Goal: Obtain resource: Obtain resource

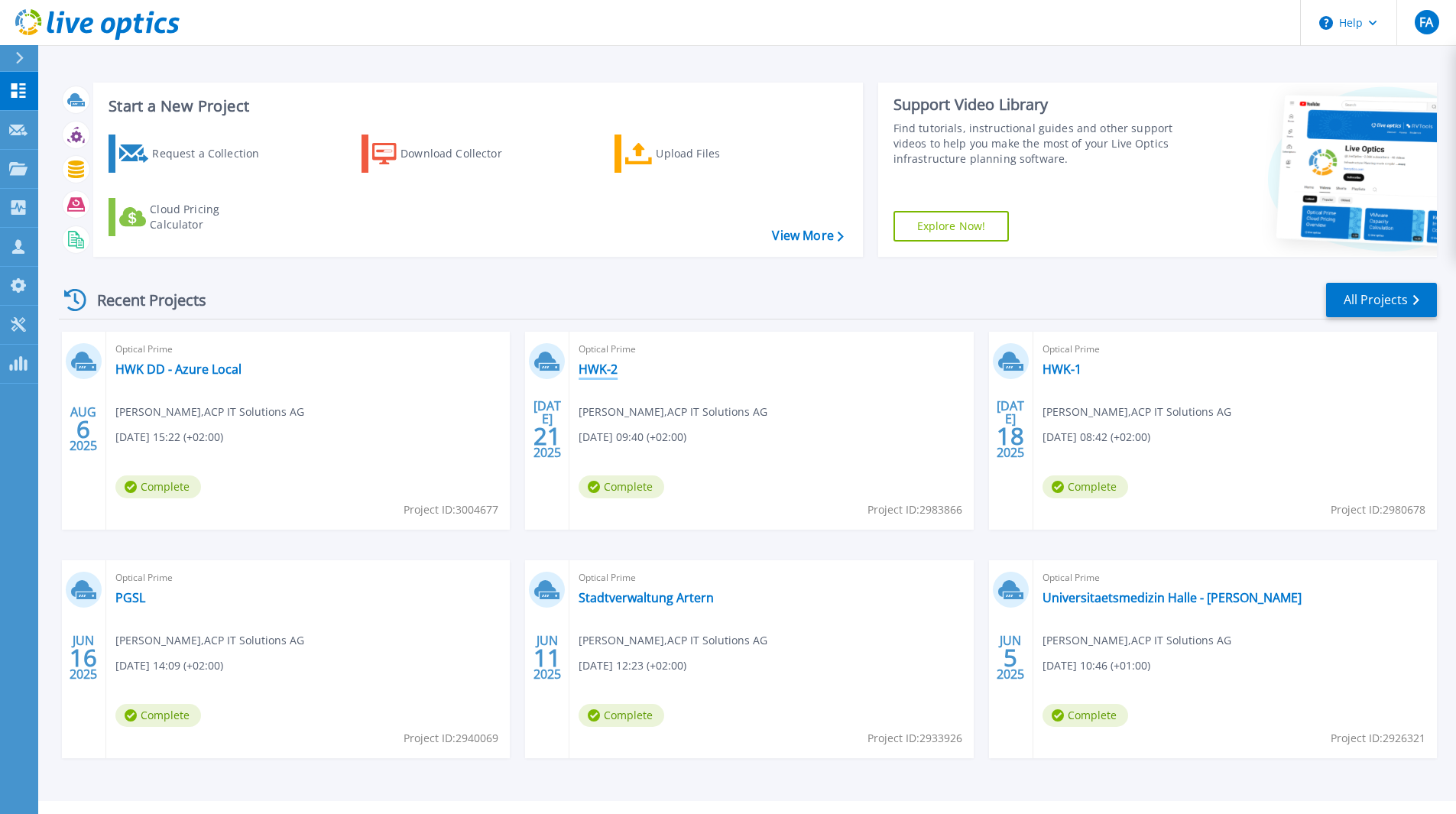
click at [607, 373] on link "HWK-2" at bounding box center [598, 369] width 39 height 15
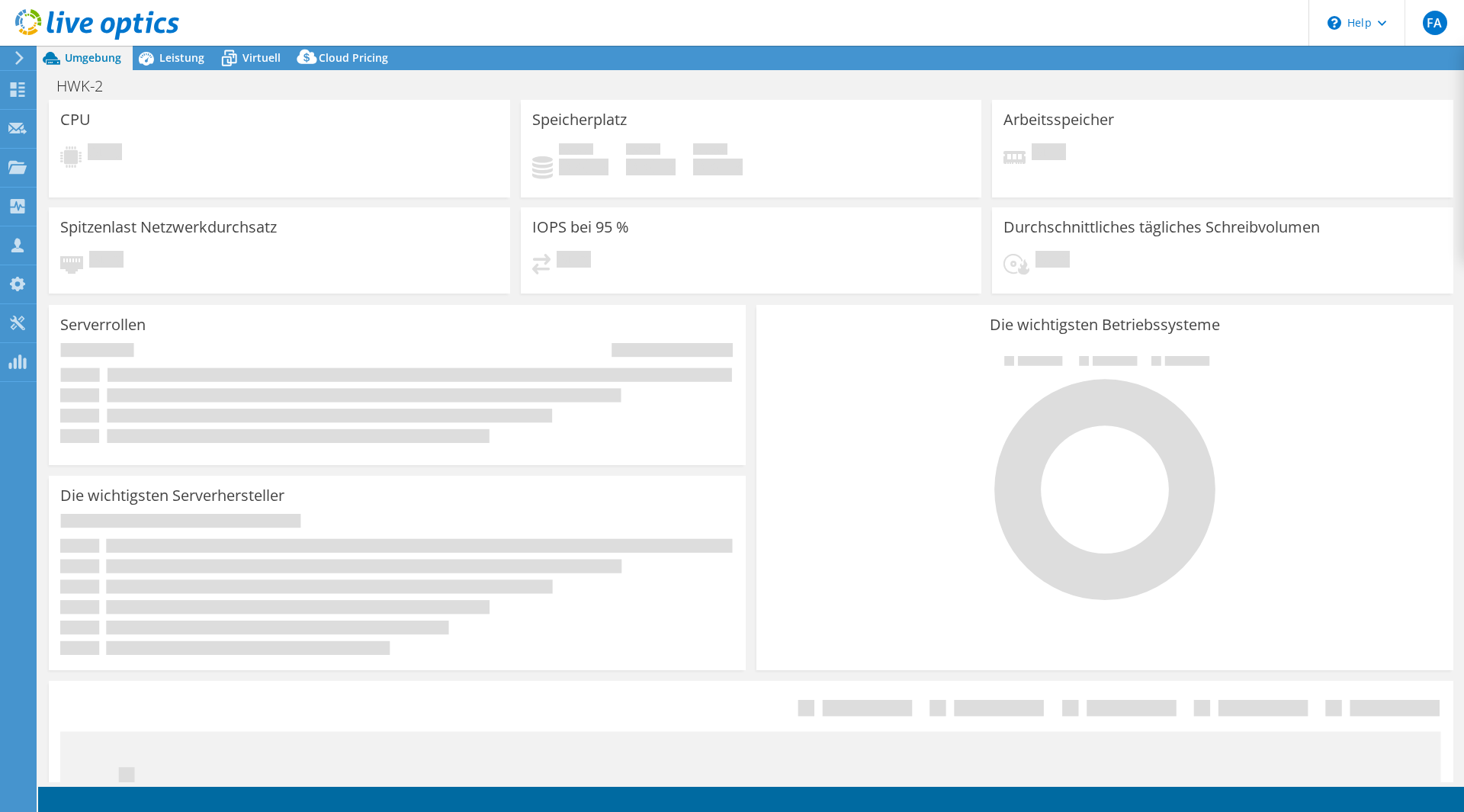
select select "USD"
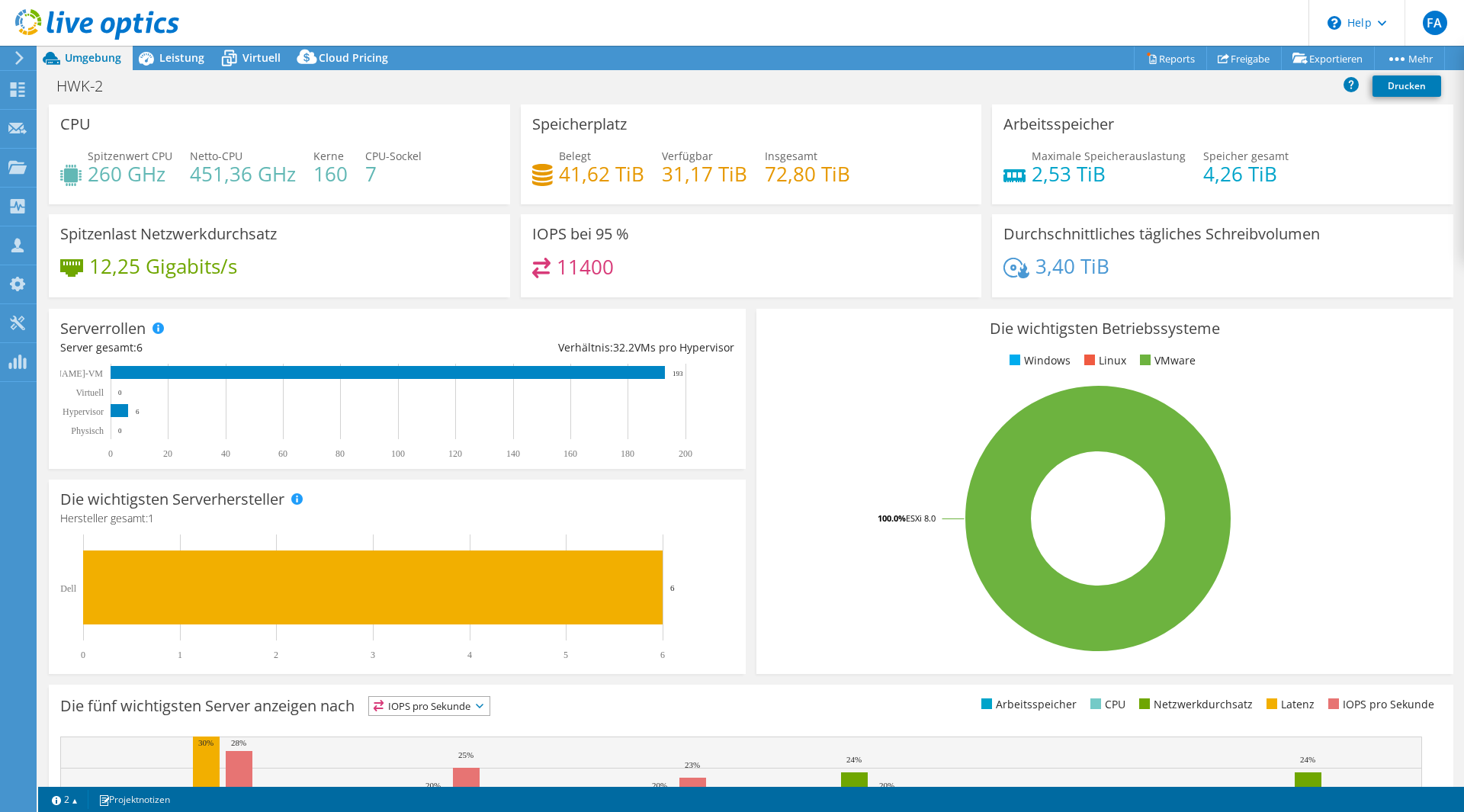
click at [83, 62] on span "Umgebung" at bounding box center [93, 58] width 57 height 15
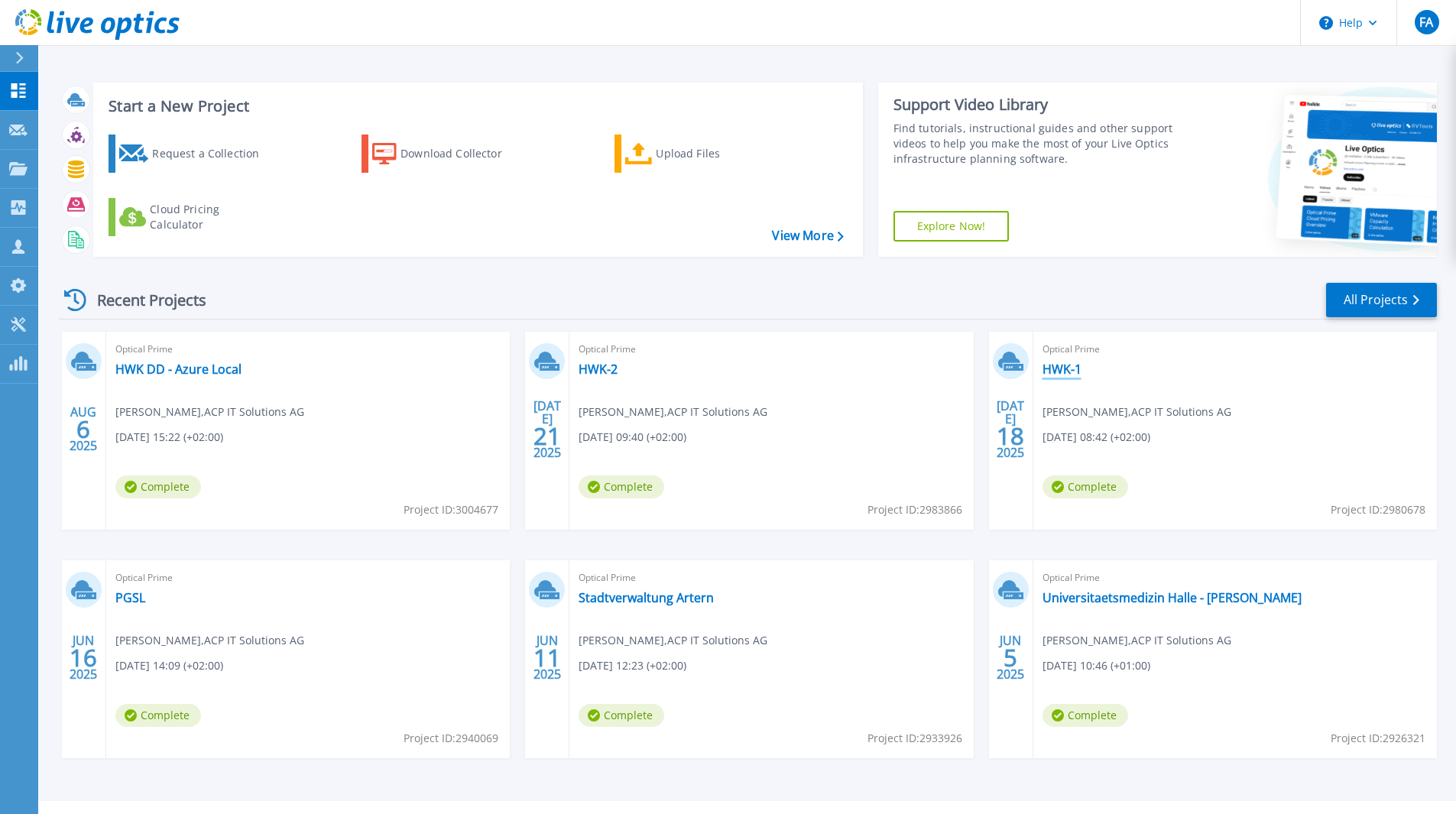
click at [1073, 374] on link "HWK-1" at bounding box center [1063, 369] width 39 height 15
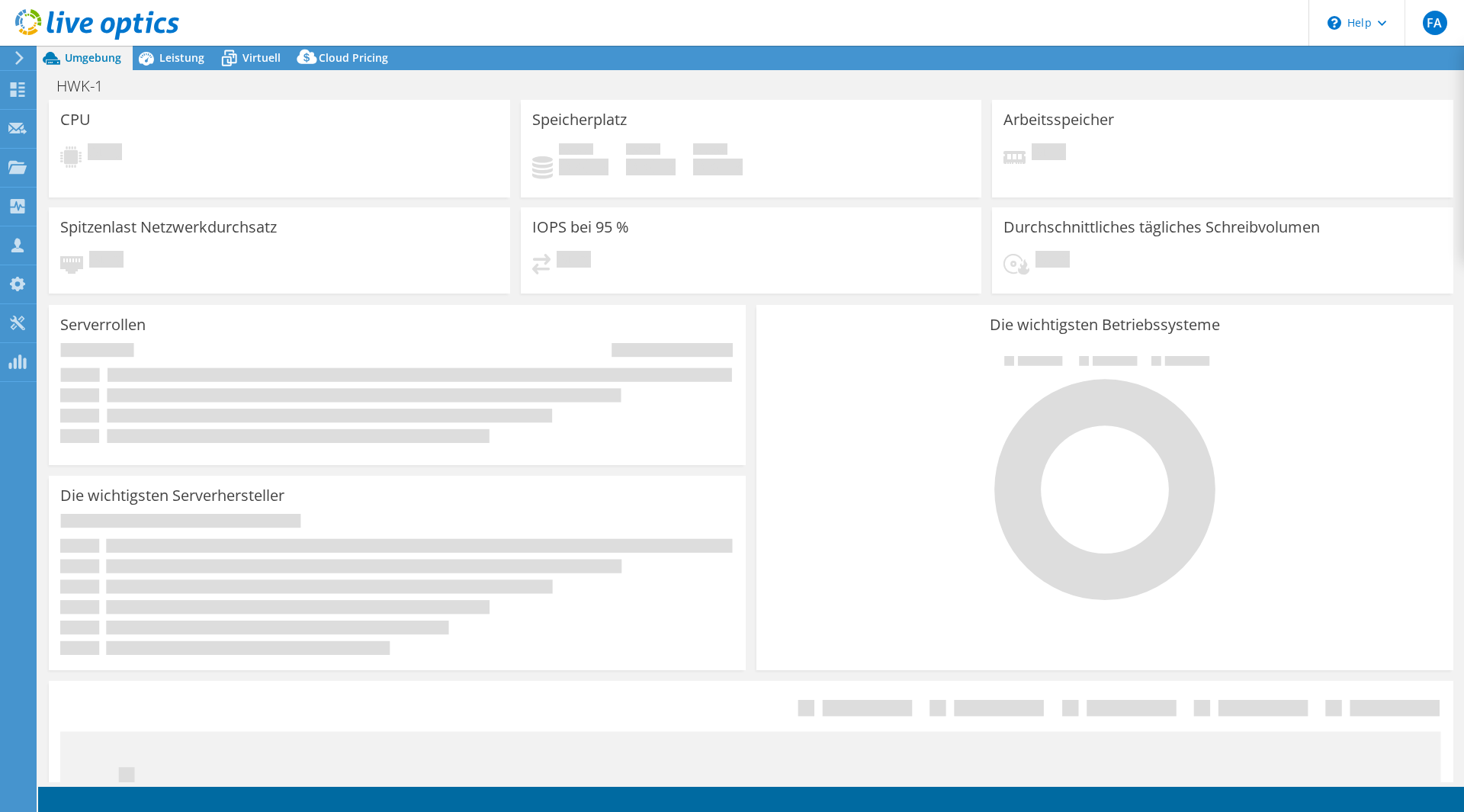
select select "USD"
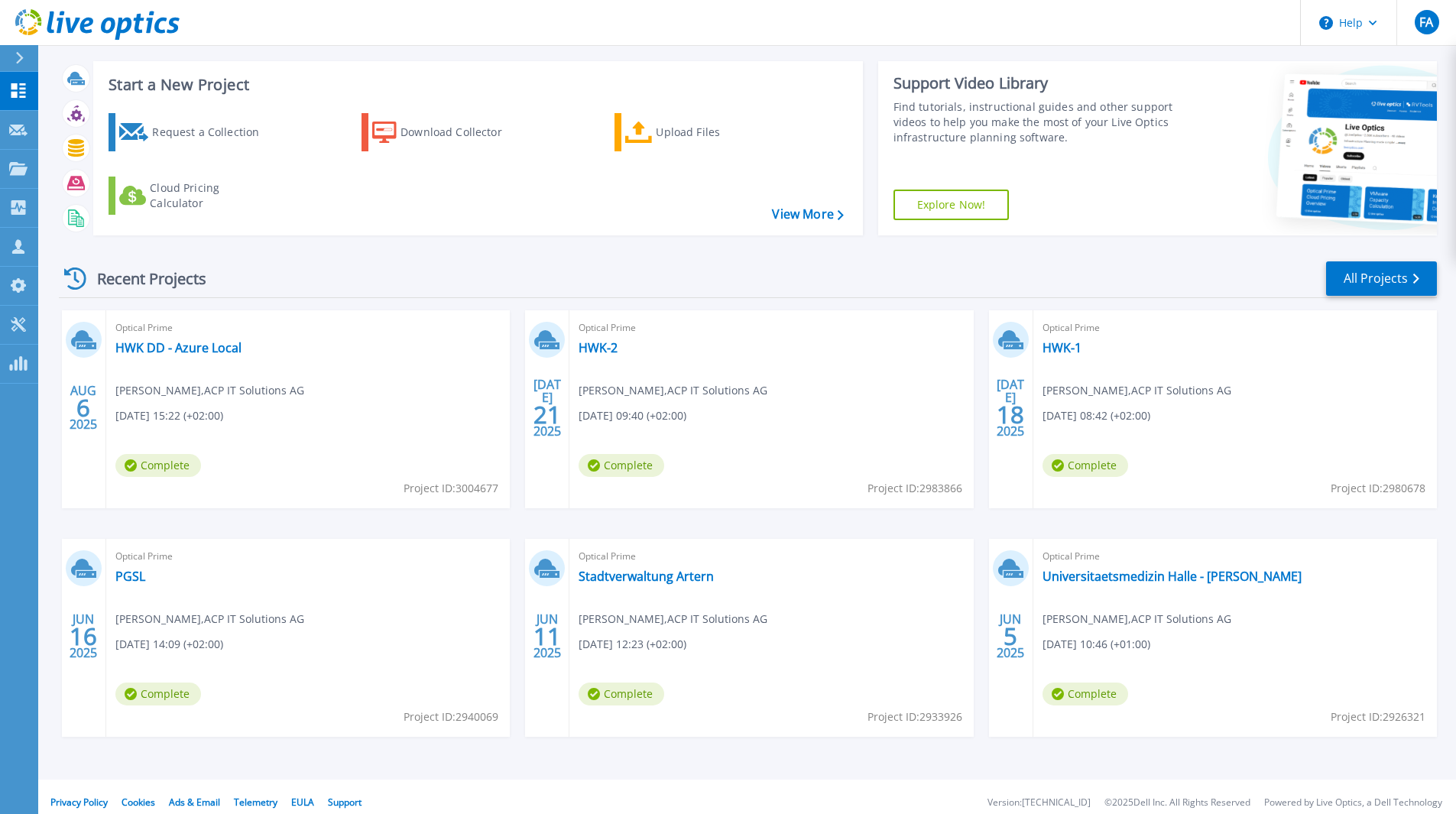
scroll to position [33, 0]
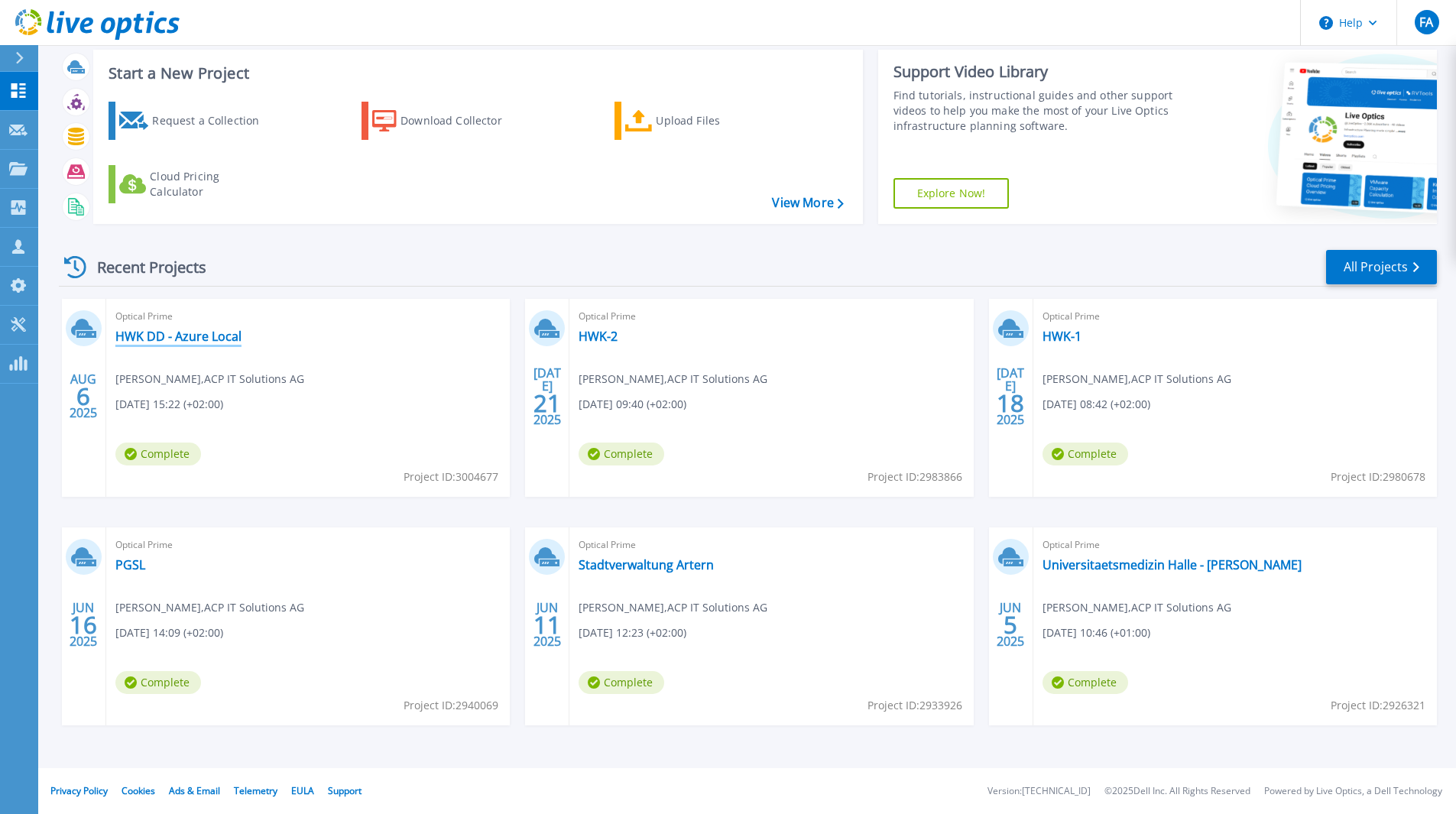
click at [221, 344] on link "HWK DD - Azure Local" at bounding box center [178, 336] width 126 height 15
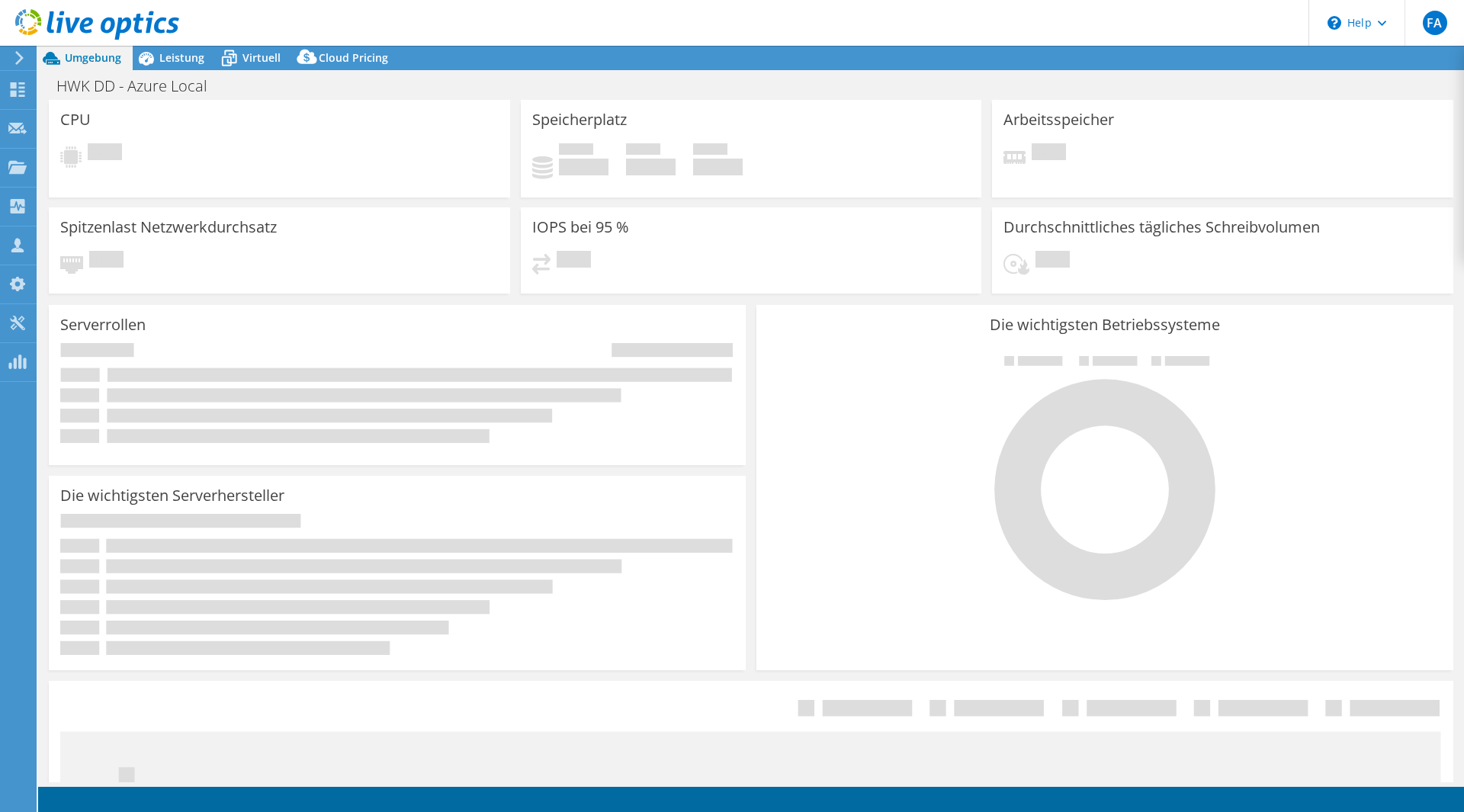
select select "USD"
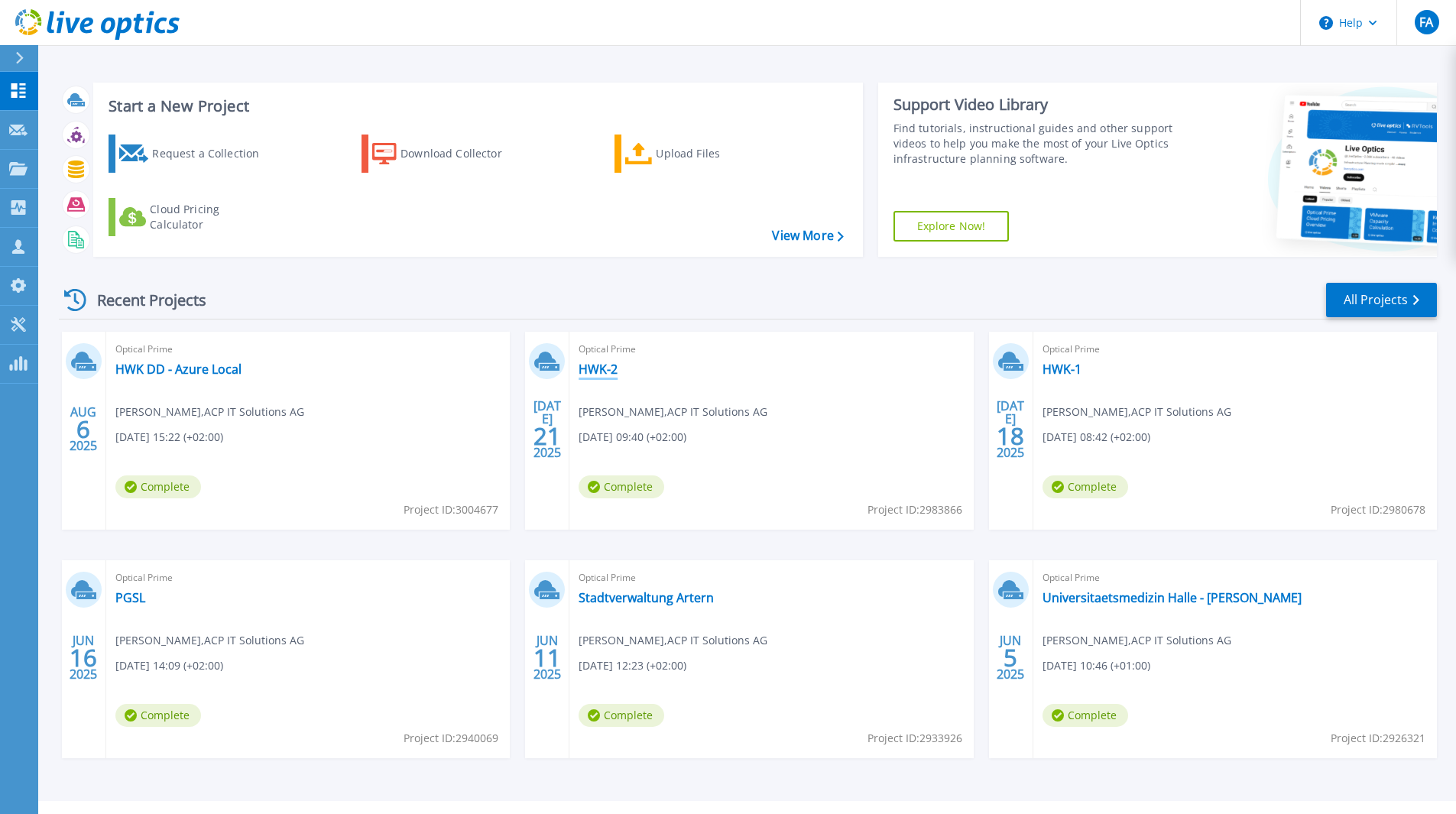
click at [603, 370] on link "HWK-2" at bounding box center [598, 369] width 39 height 15
click at [1051, 372] on link "HWK-1" at bounding box center [1063, 369] width 39 height 15
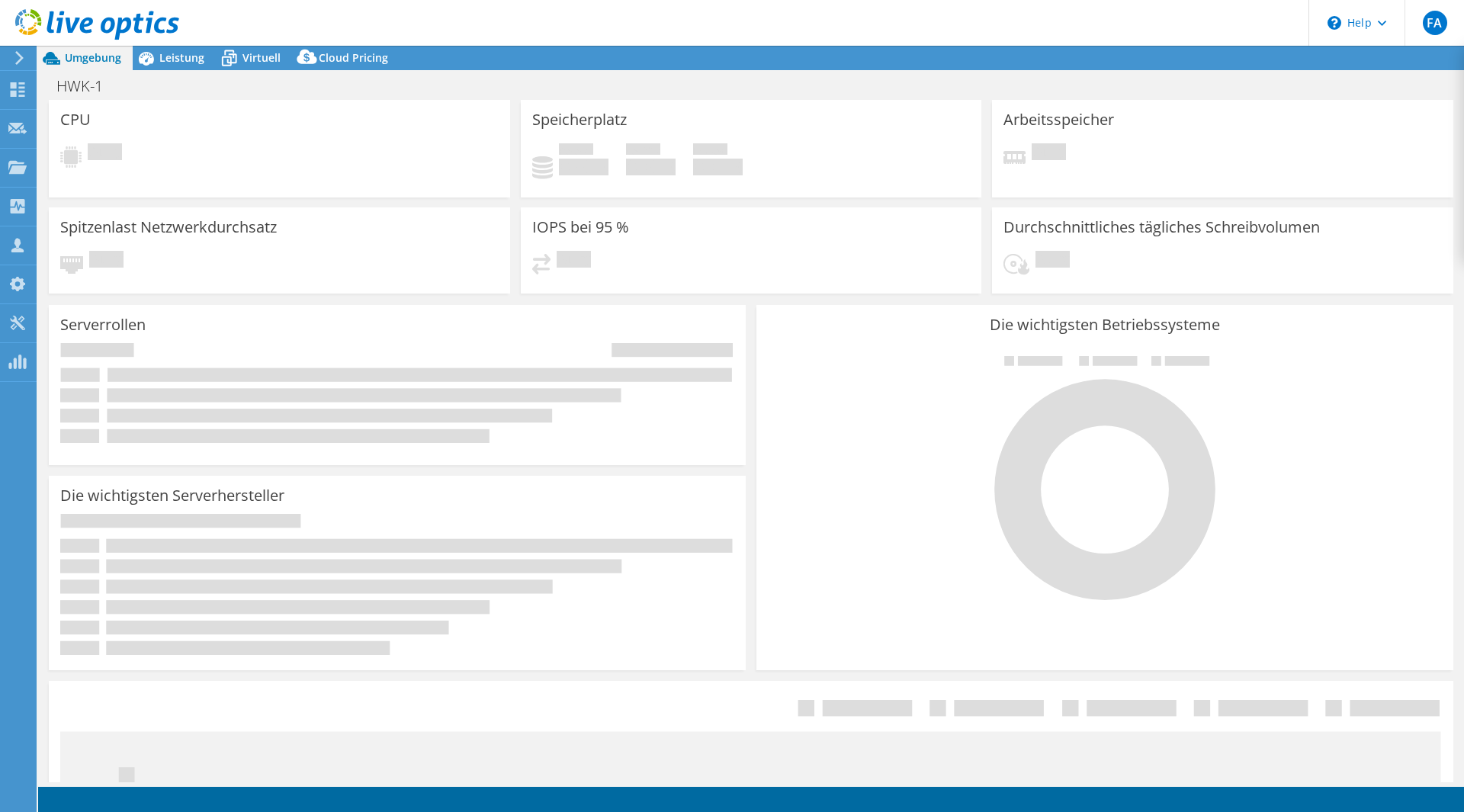
select select "USD"
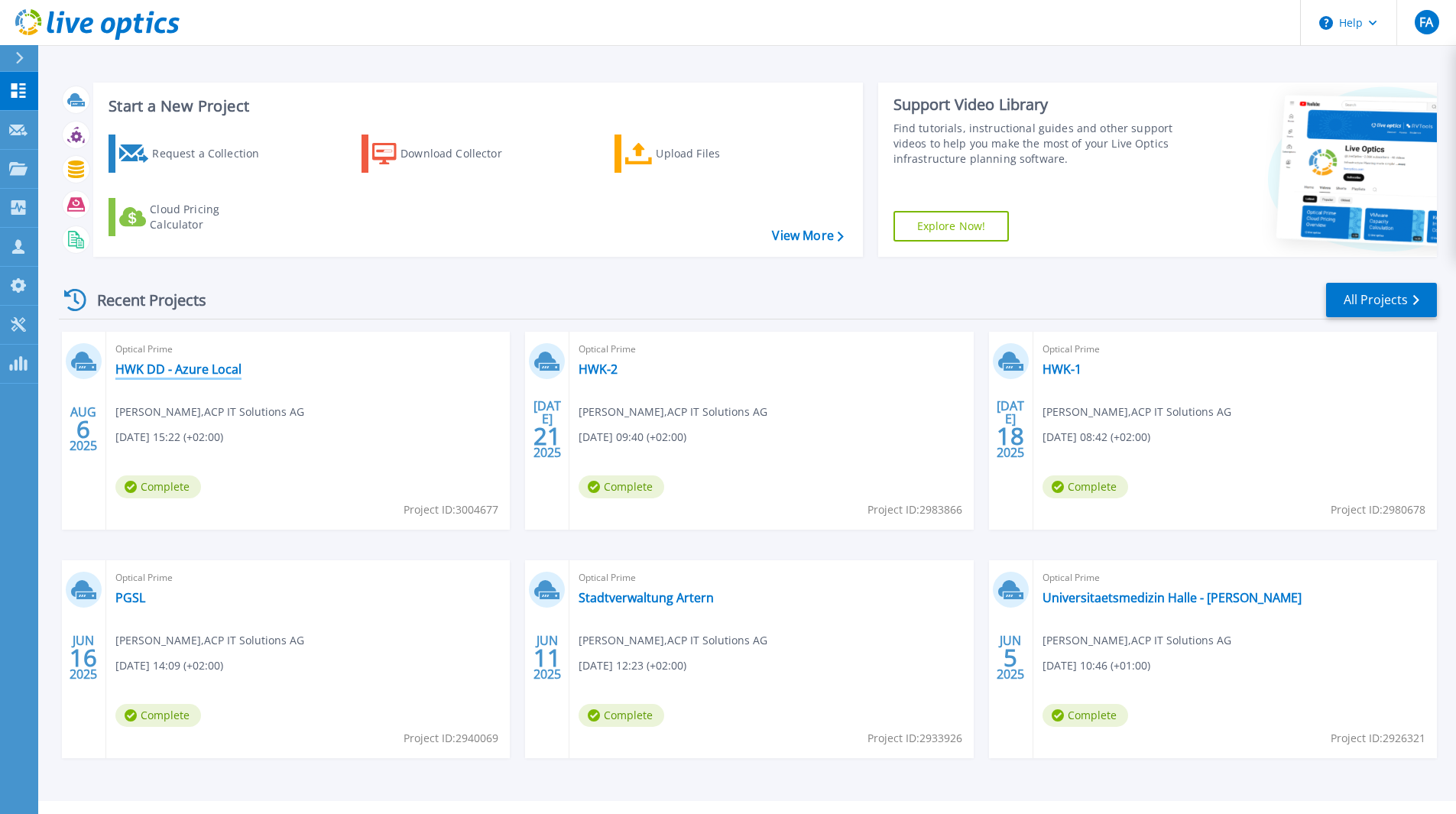
click at [137, 364] on link "HWK DD - Azure Local" at bounding box center [178, 369] width 126 height 15
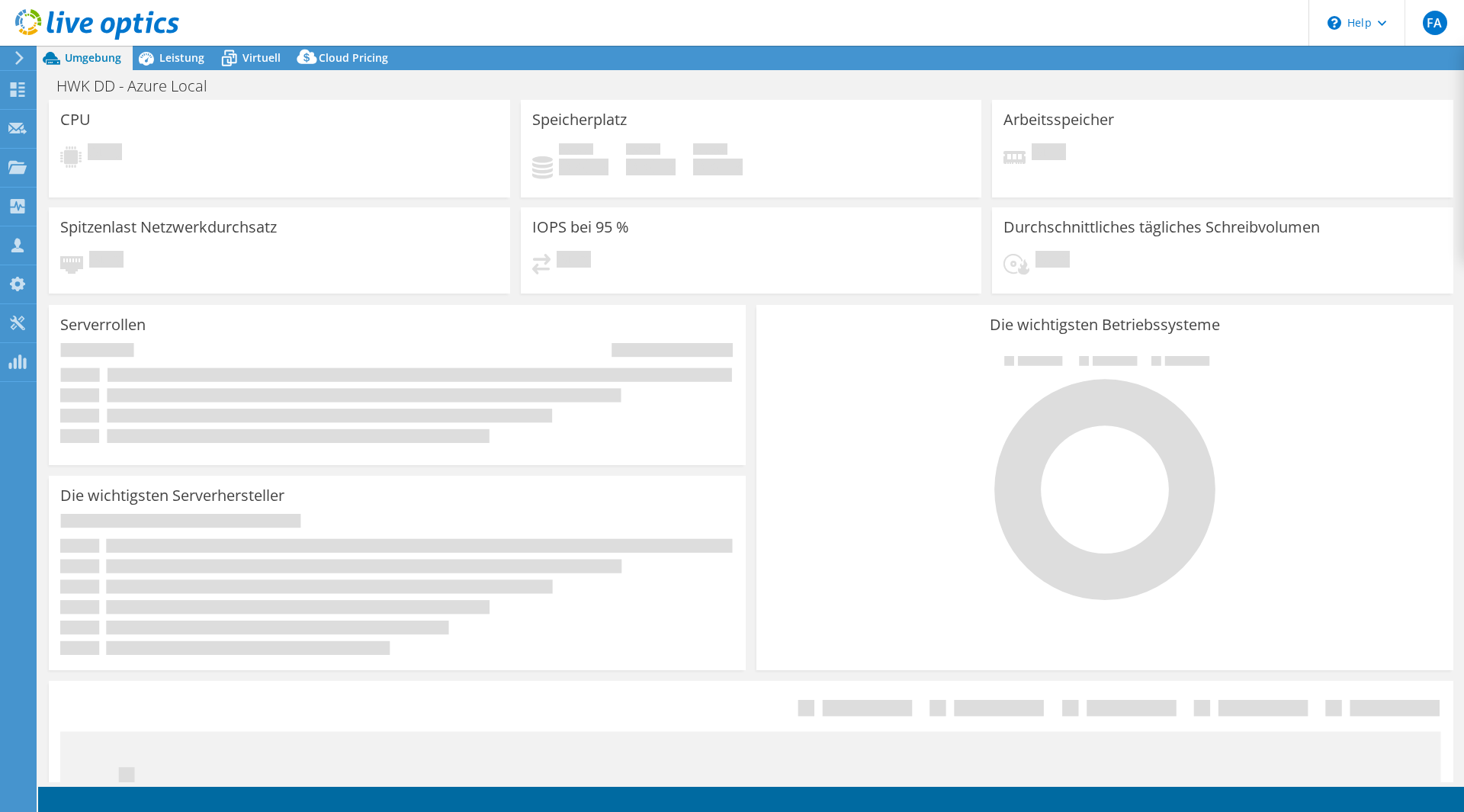
select select "USD"
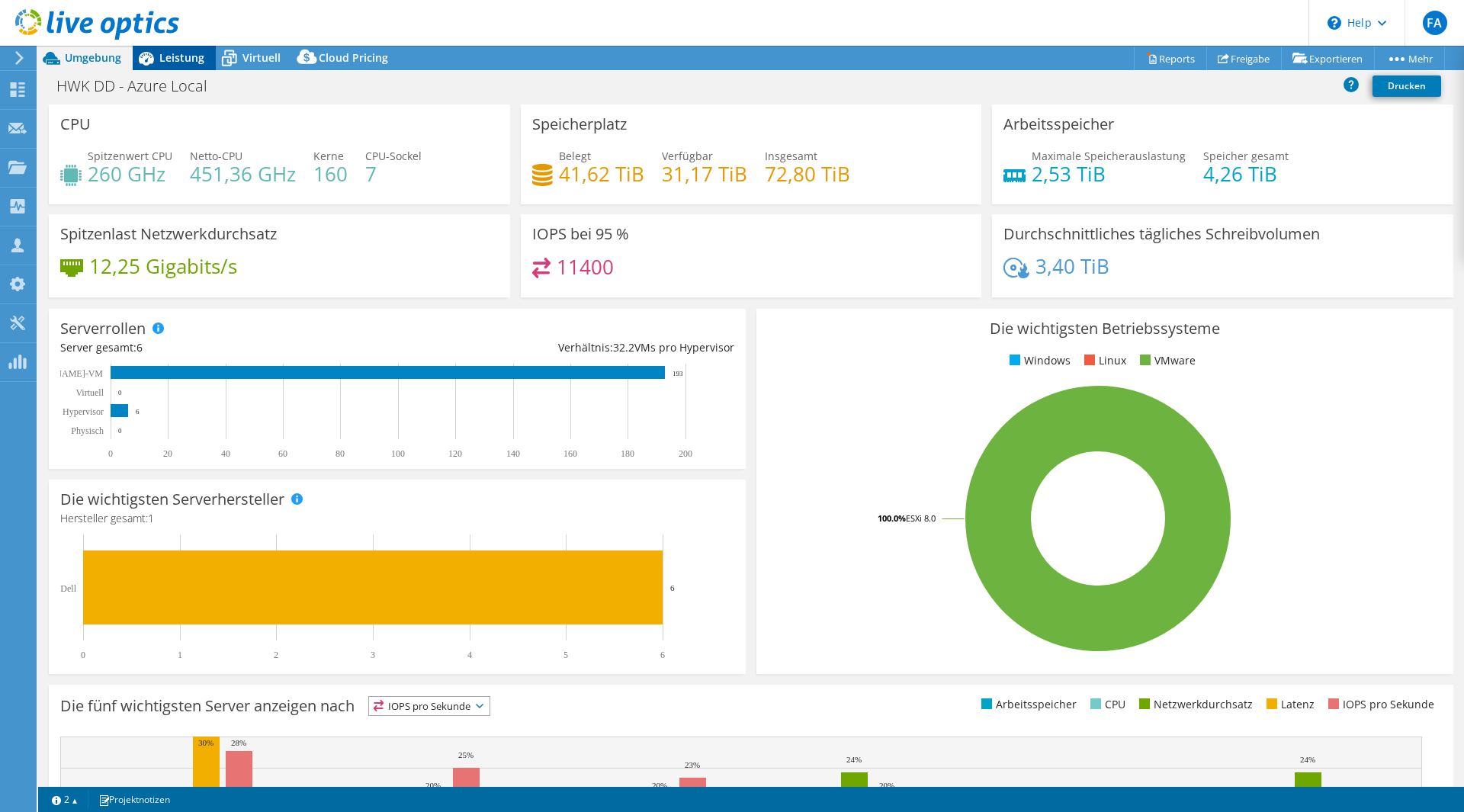
click at [171, 68] on div "Leistung" at bounding box center [173, 58] width 83 height 24
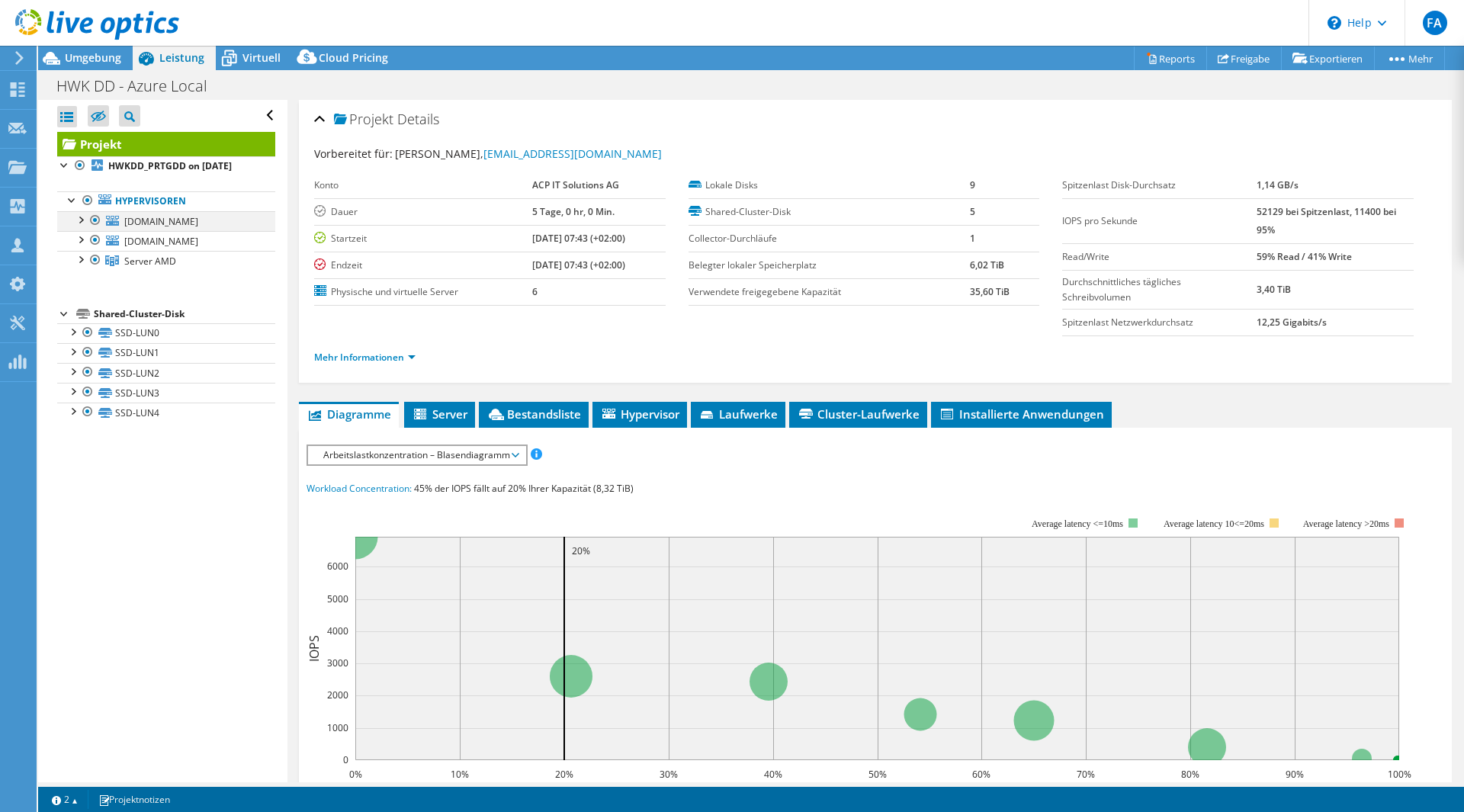
click at [78, 217] on div at bounding box center [80, 219] width 15 height 15
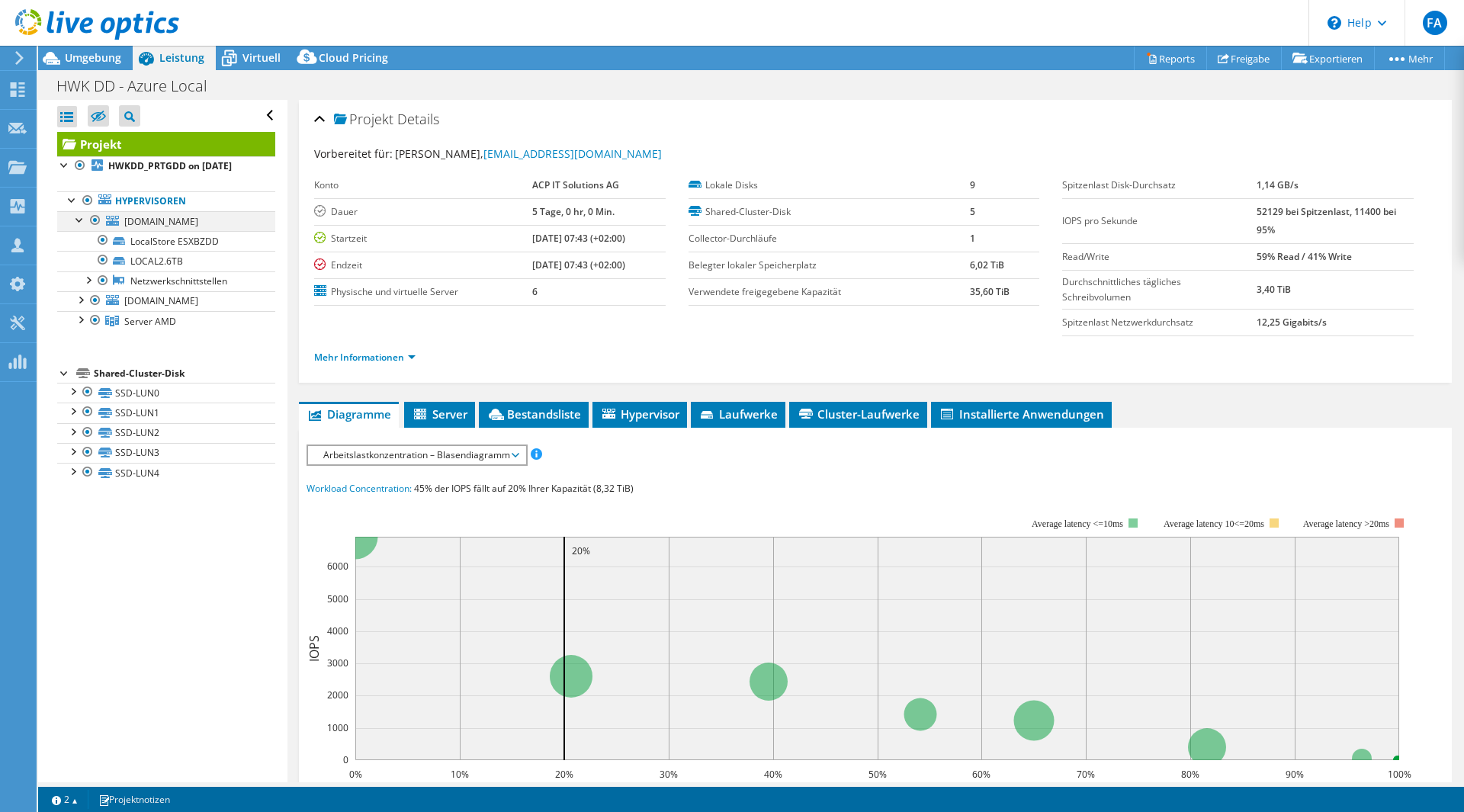
click at [79, 219] on div at bounding box center [80, 219] width 15 height 15
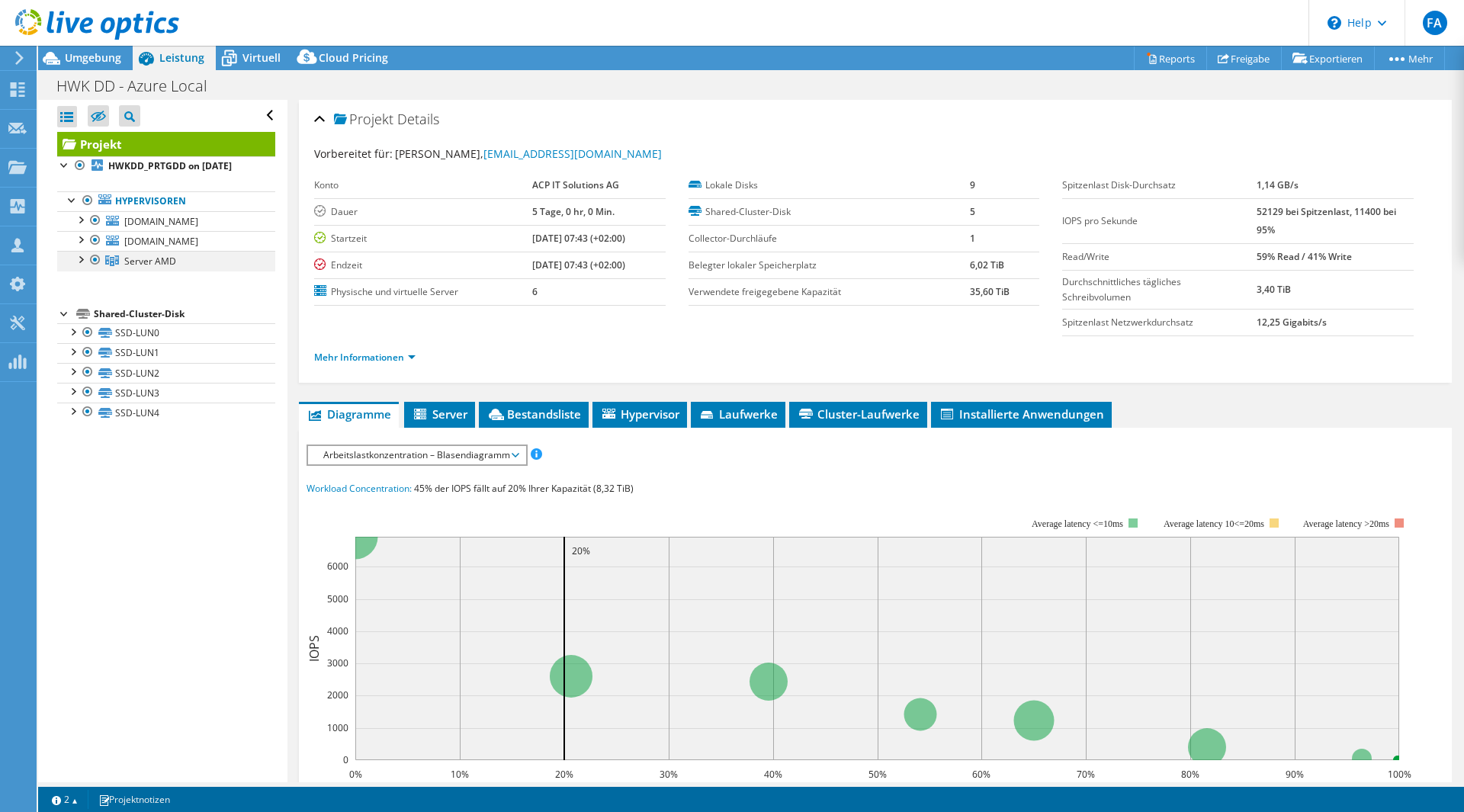
click at [83, 266] on div at bounding box center [80, 258] width 15 height 15
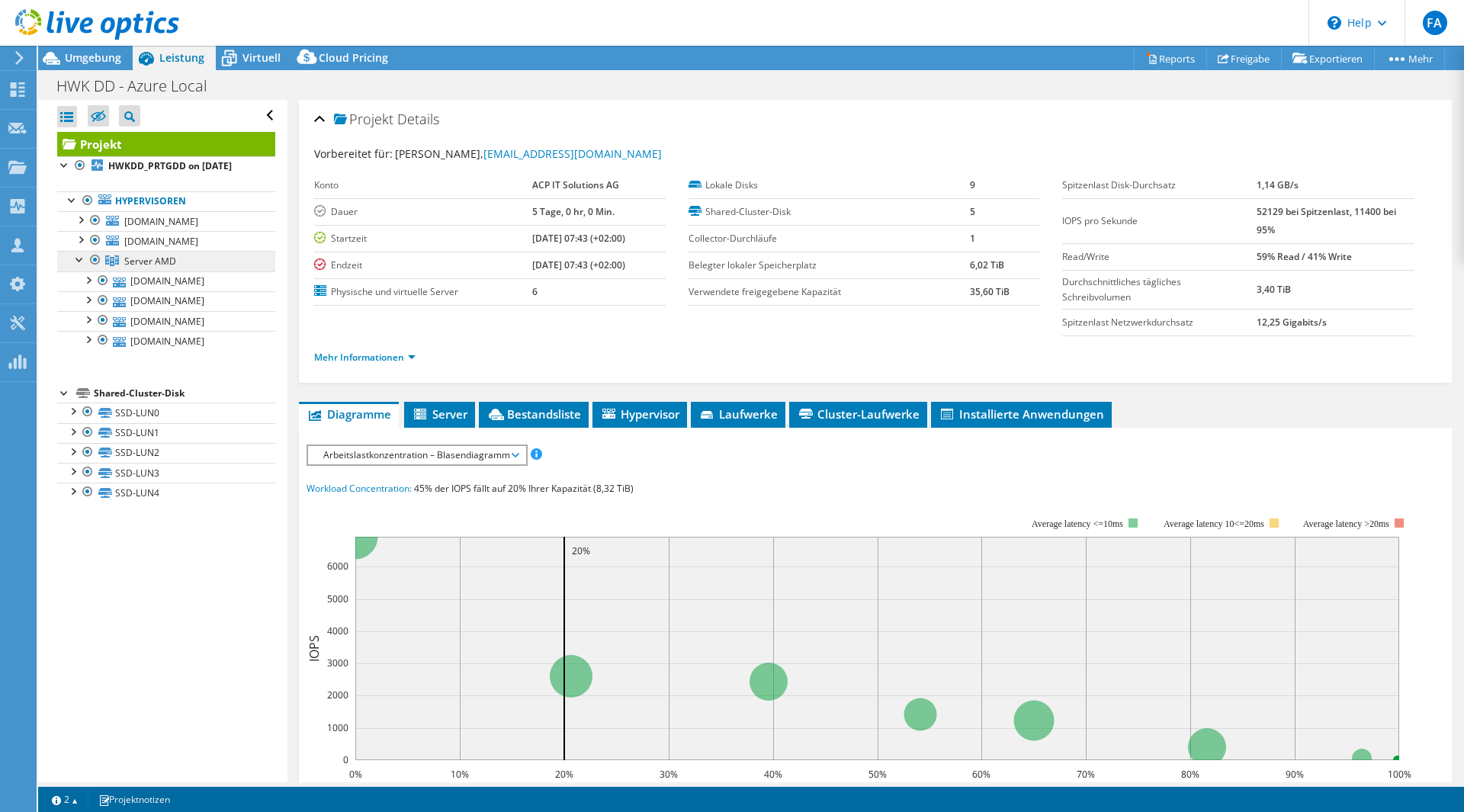
click at [187, 270] on link "Server AMD" at bounding box center [166, 260] width 218 height 20
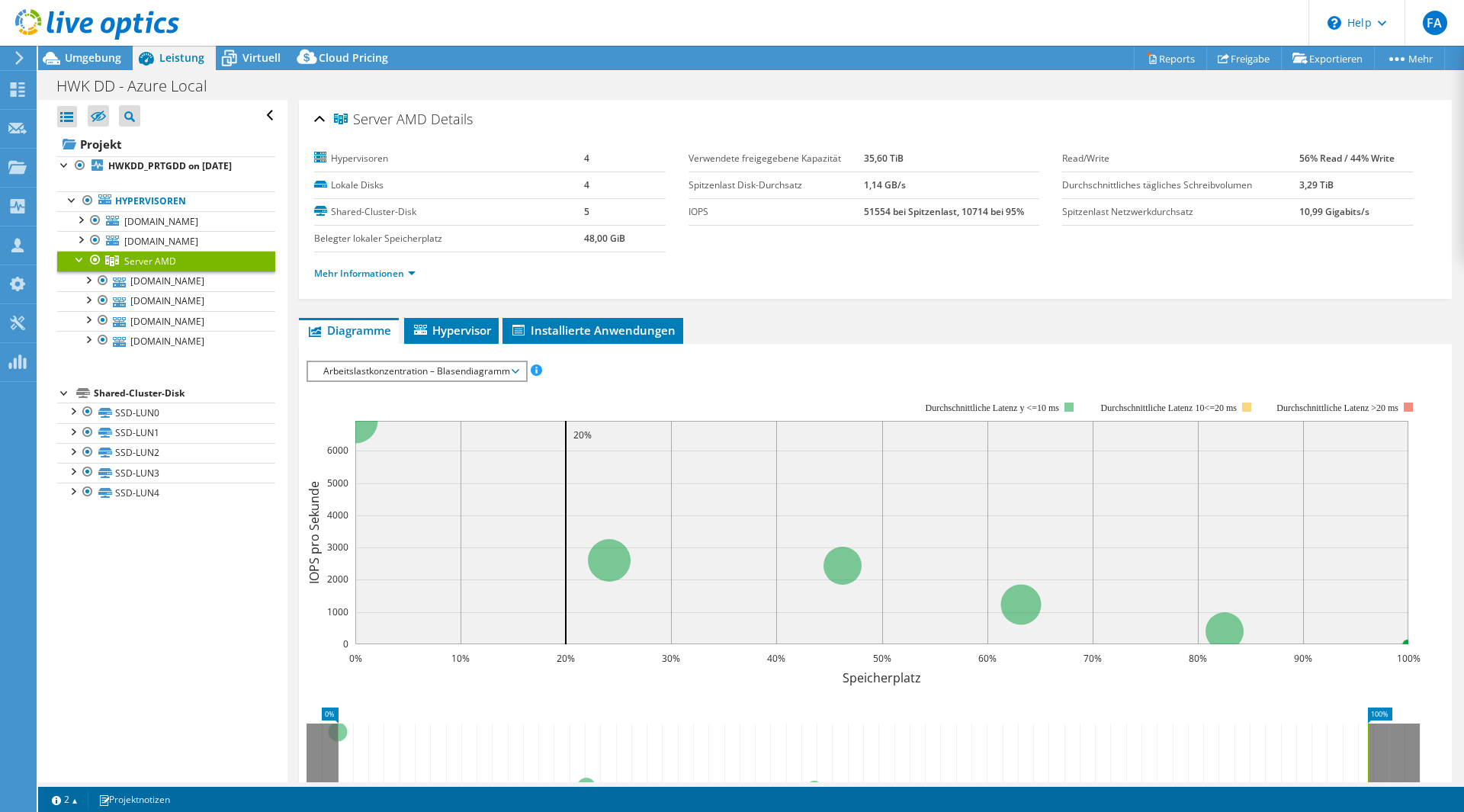
click at [352, 264] on ul "Mehr Informationen" at bounding box center [876, 272] width 1123 height 21
click at [349, 267] on link "Mehr Informationen" at bounding box center [365, 273] width 102 height 13
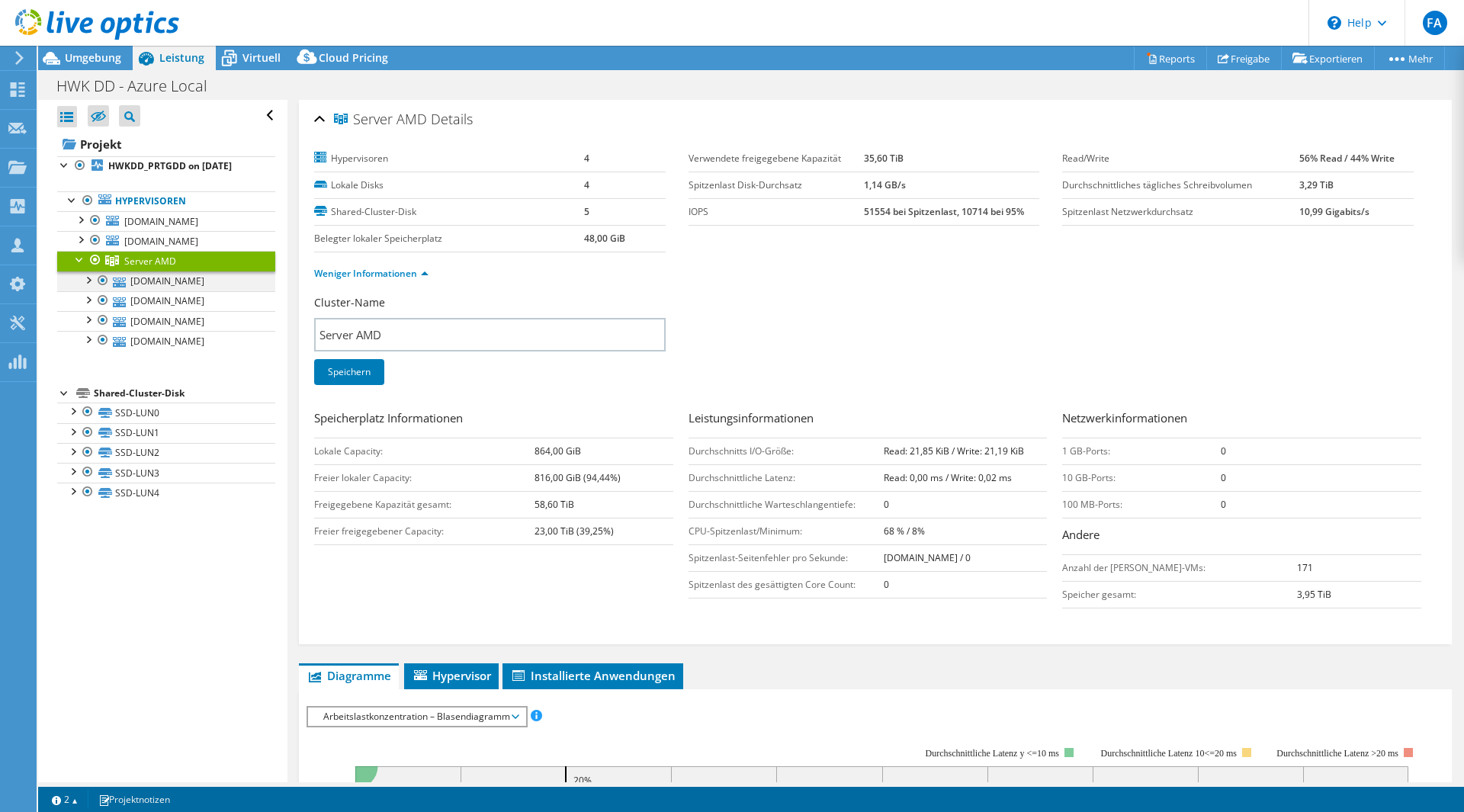
click at [107, 290] on div at bounding box center [103, 281] width 15 height 19
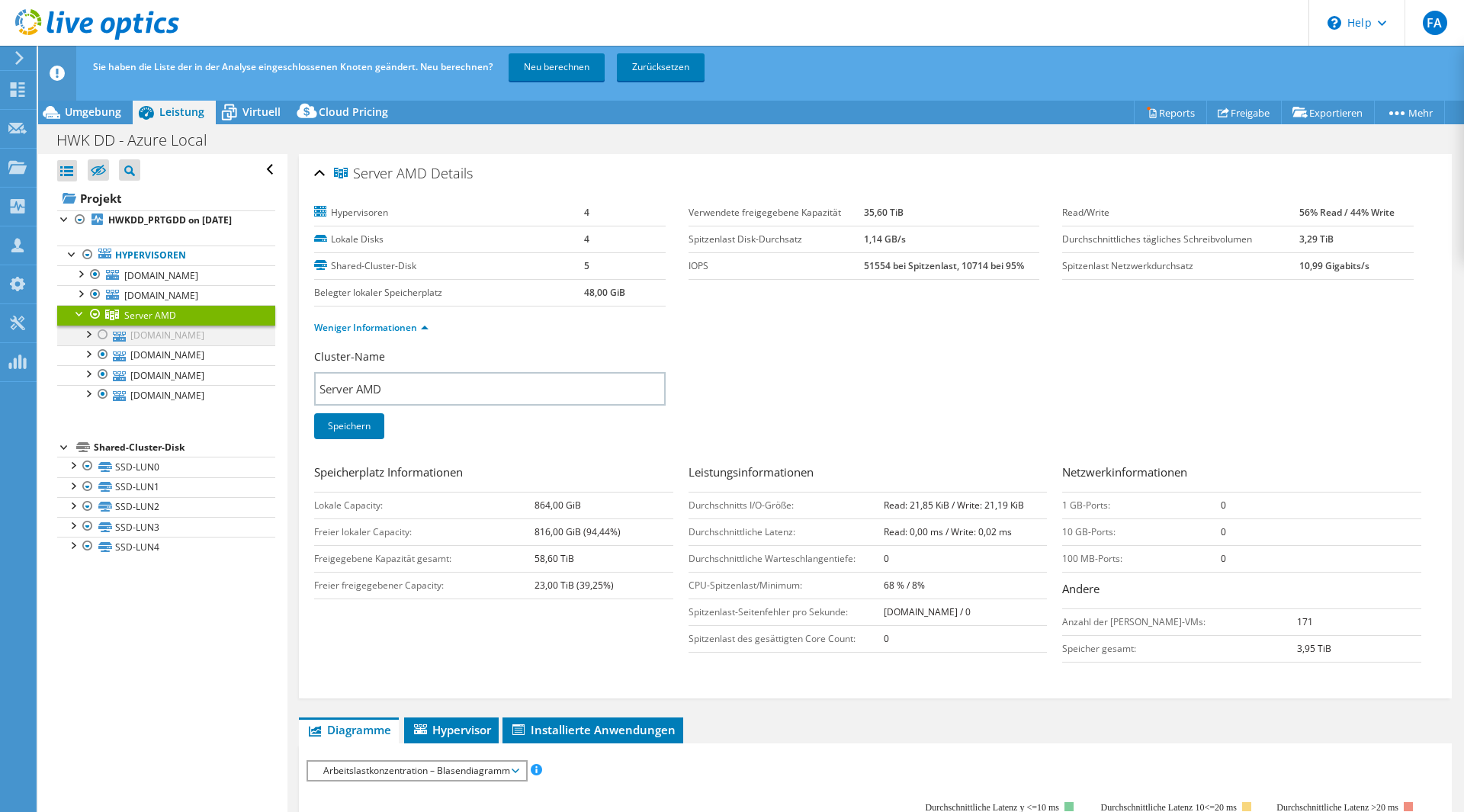
click at [97, 344] on div at bounding box center [103, 335] width 15 height 19
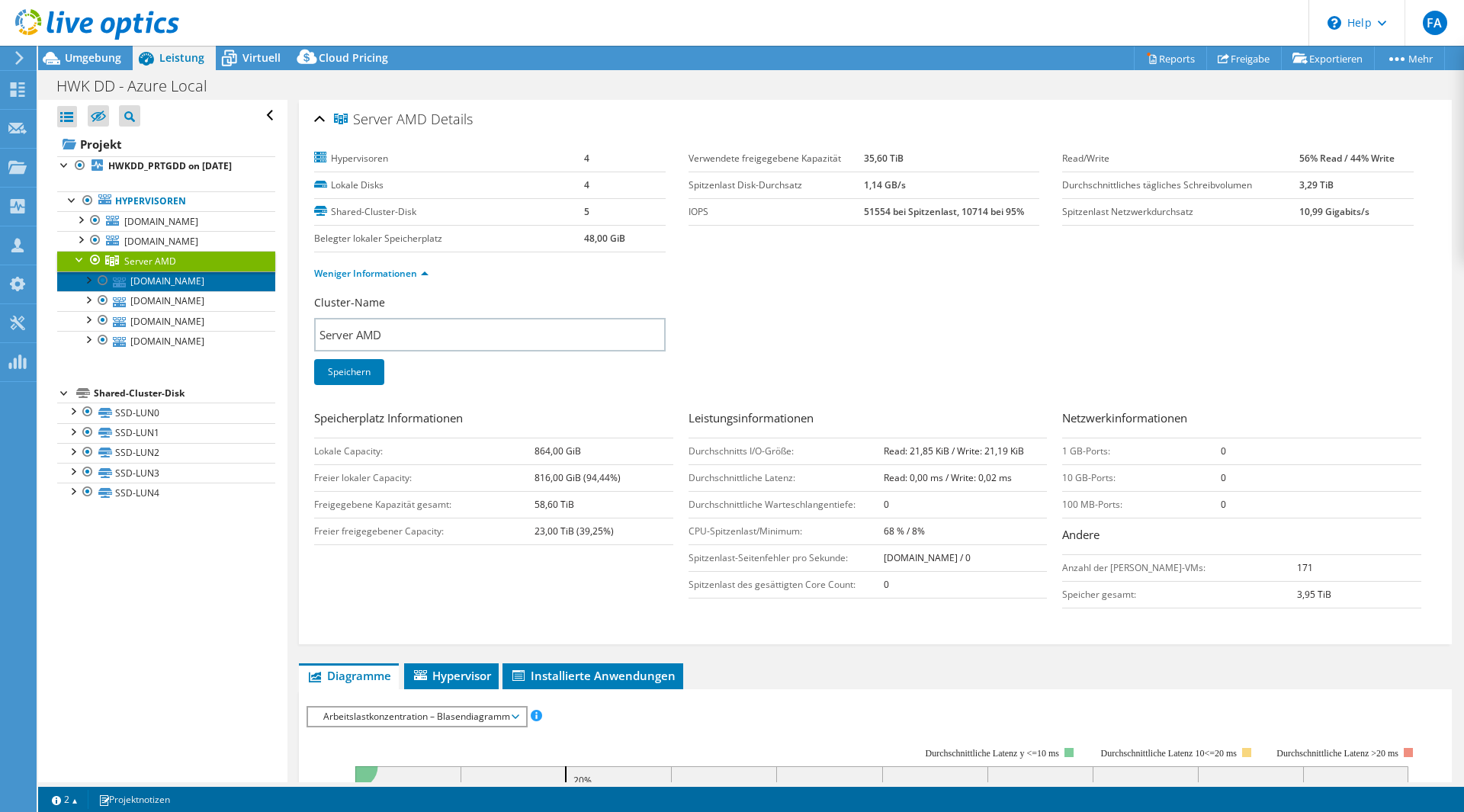
click at [169, 291] on link "[DOMAIN_NAME]" at bounding box center [166, 281] width 218 height 20
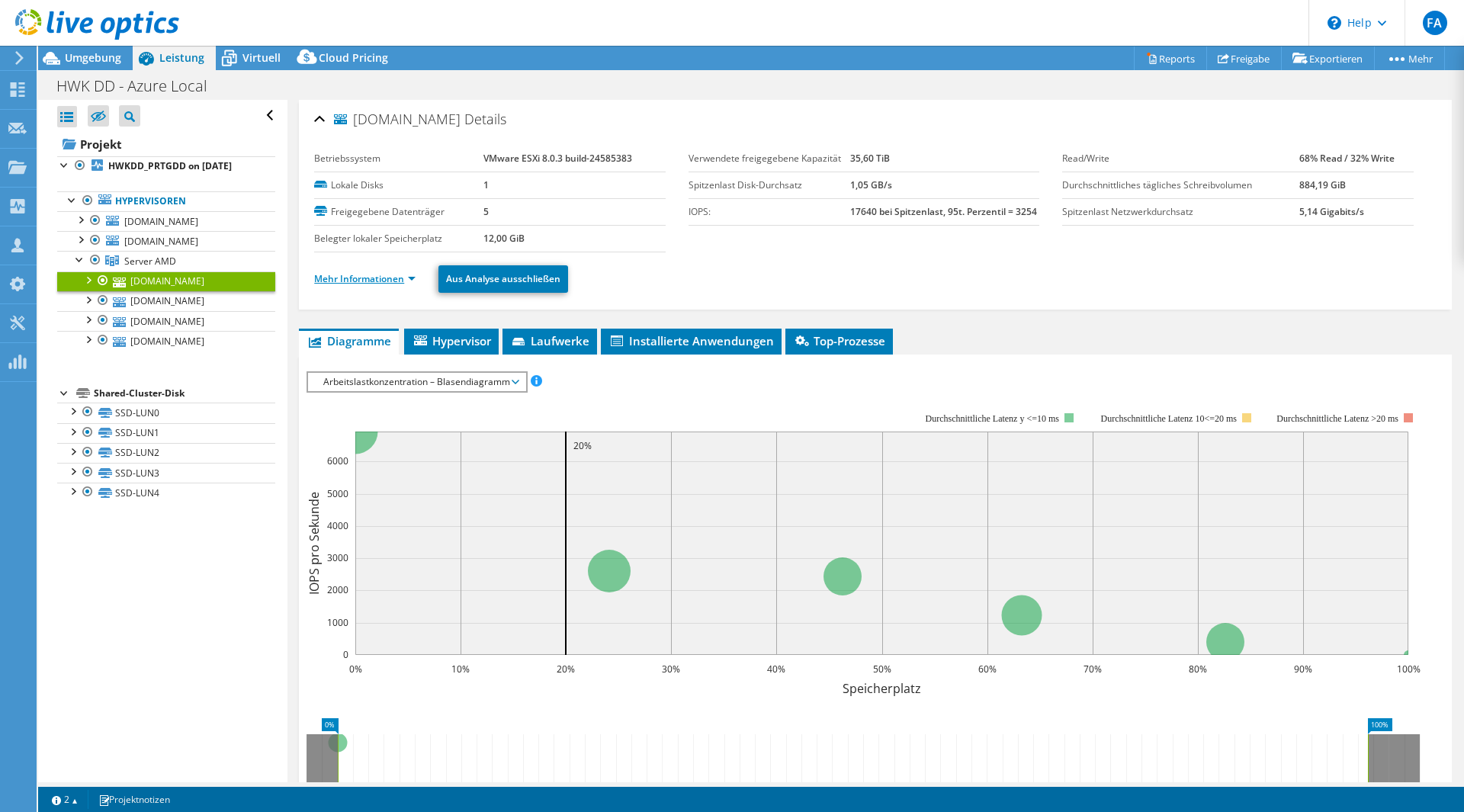
click at [402, 282] on link "Mehr Informationen" at bounding box center [365, 279] width 102 height 13
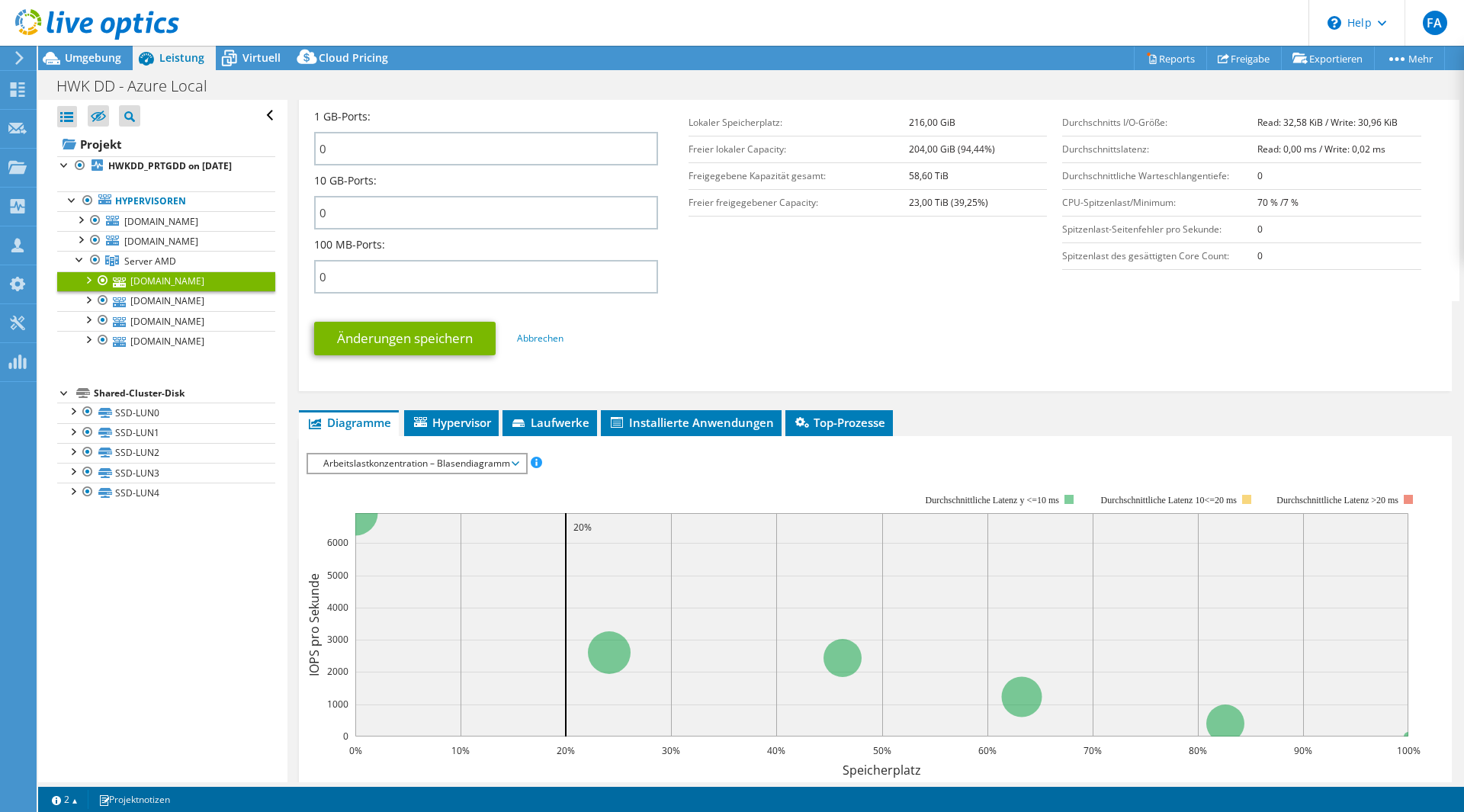
scroll to position [686, 0]
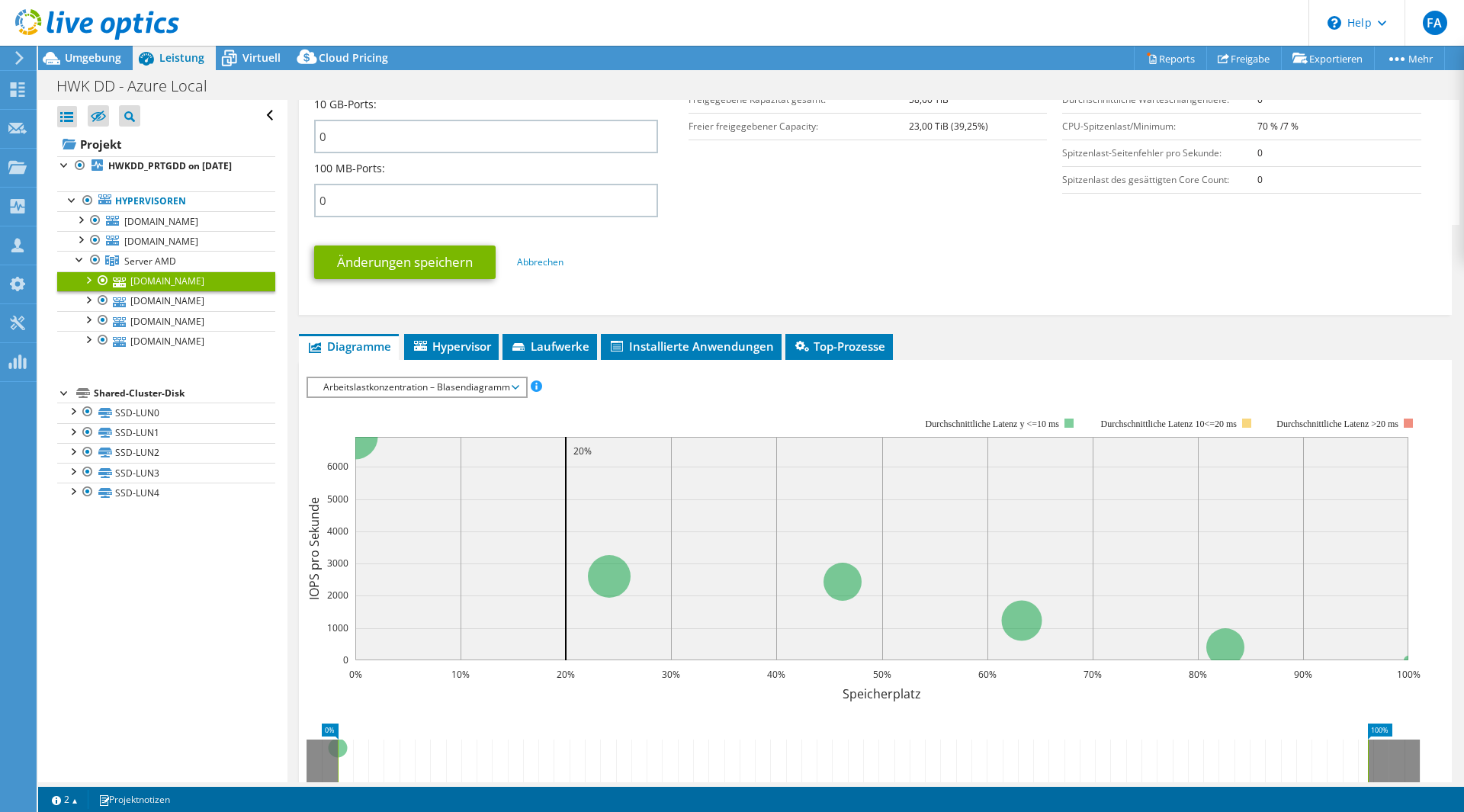
click at [442, 389] on span "Arbeitslastkonzentration – Blasendiagramm" at bounding box center [417, 388] width 202 height 19
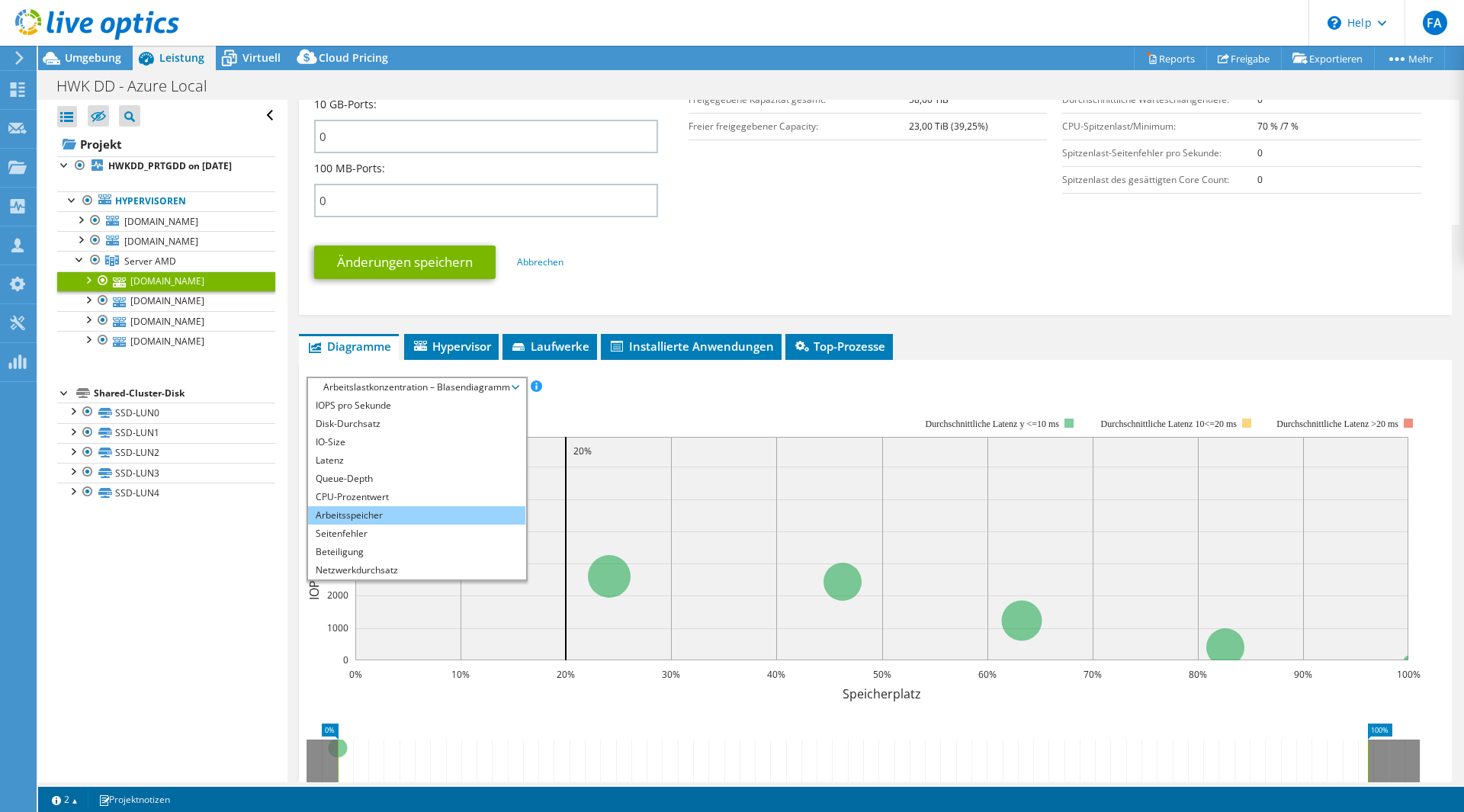
click at [421, 516] on li "Arbeitsspeicher" at bounding box center [416, 516] width 217 height 19
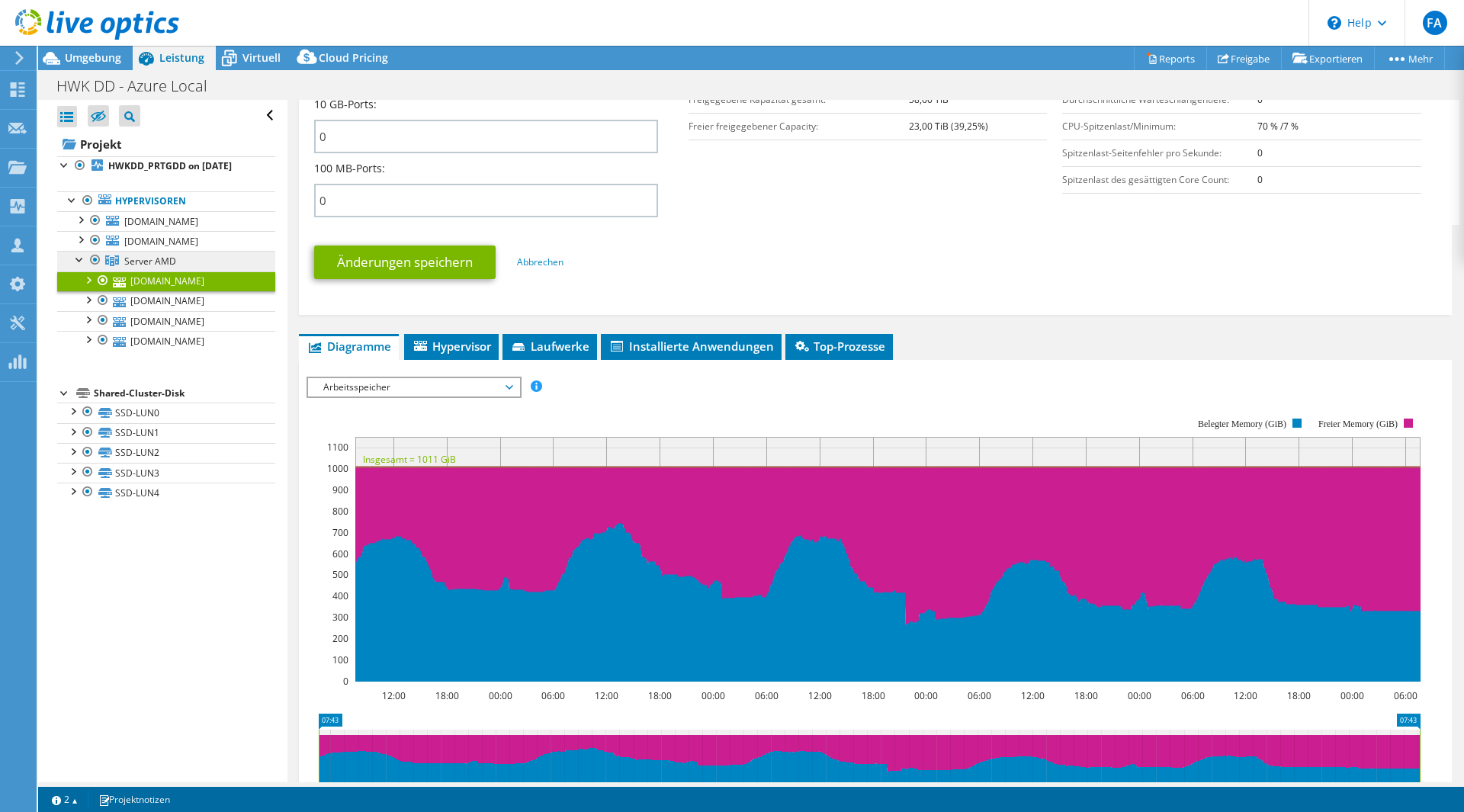
click at [161, 268] on span "Server AMD" at bounding box center [150, 261] width 52 height 13
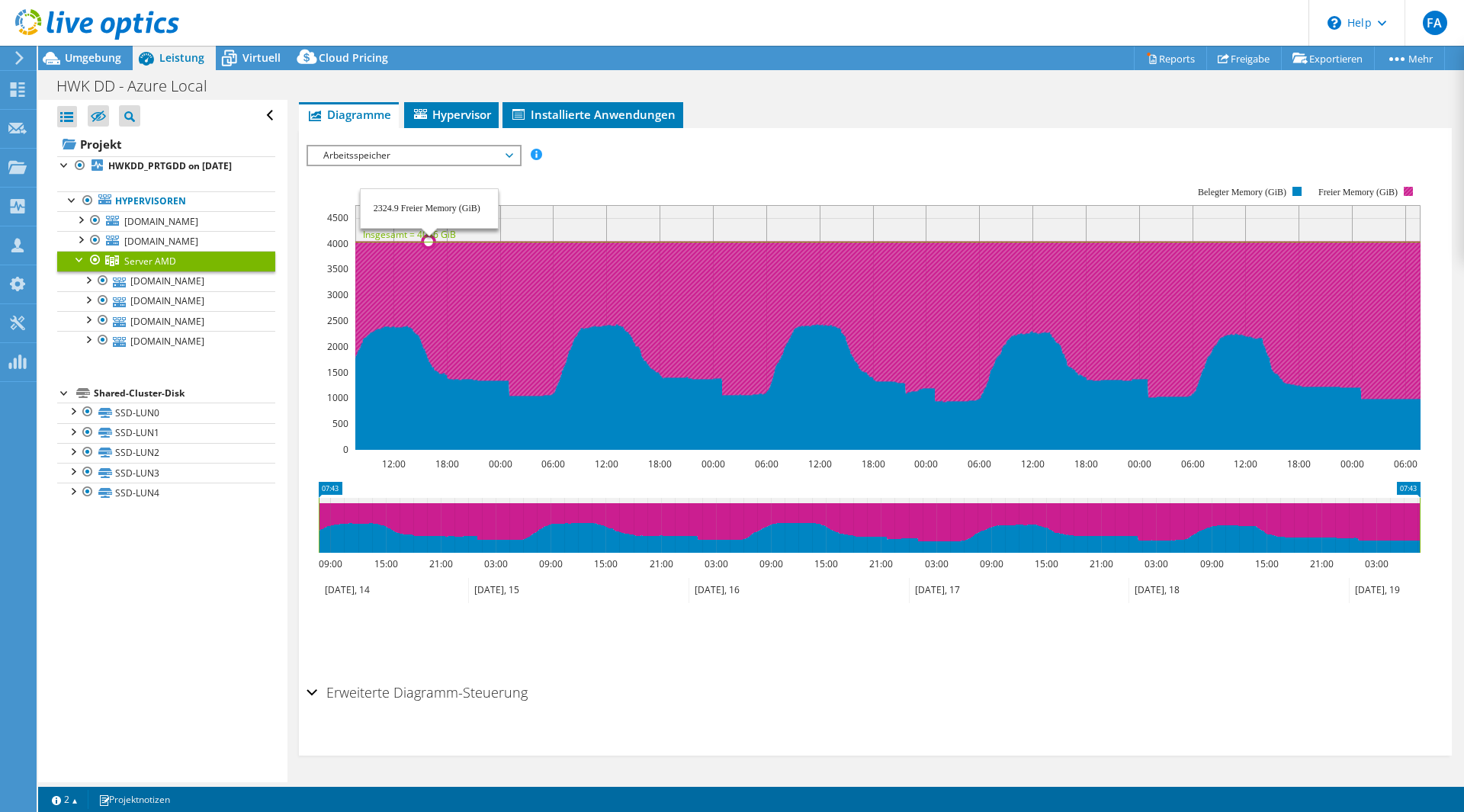
scroll to position [140, 0]
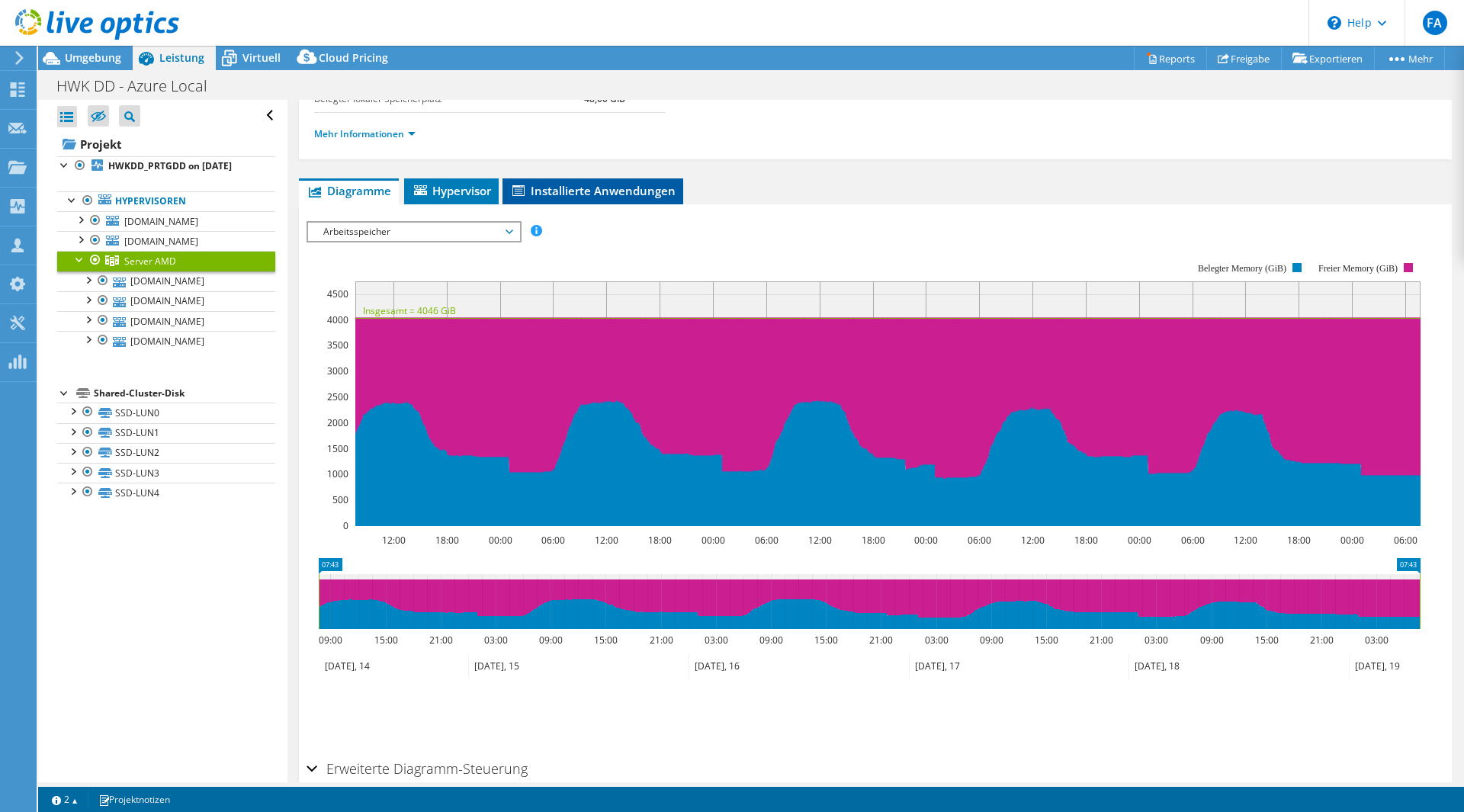
click at [572, 189] on span "Installierte Anwendungen" at bounding box center [592, 190] width 165 height 15
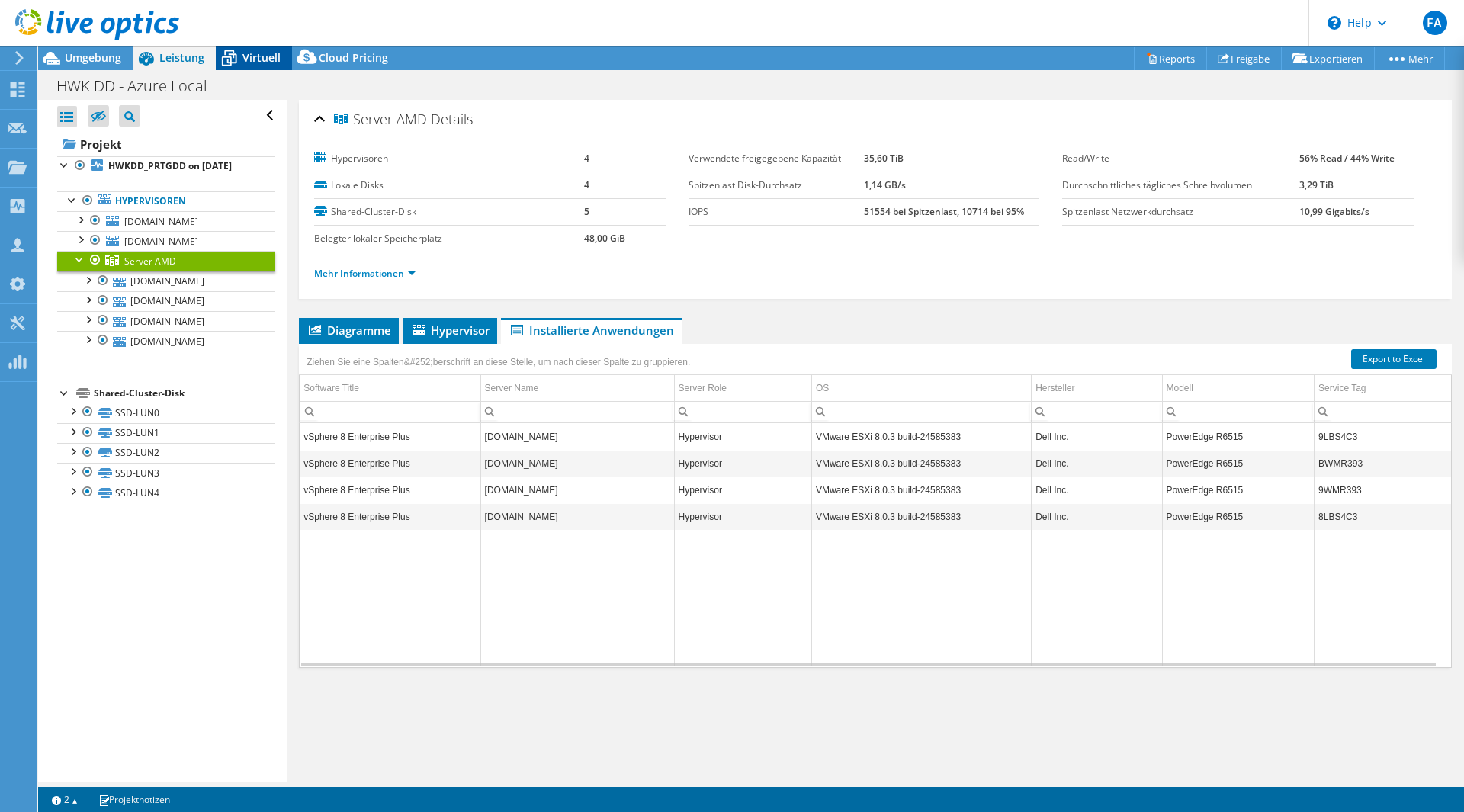
click at [274, 66] on div "Virtuell" at bounding box center [254, 58] width 76 height 24
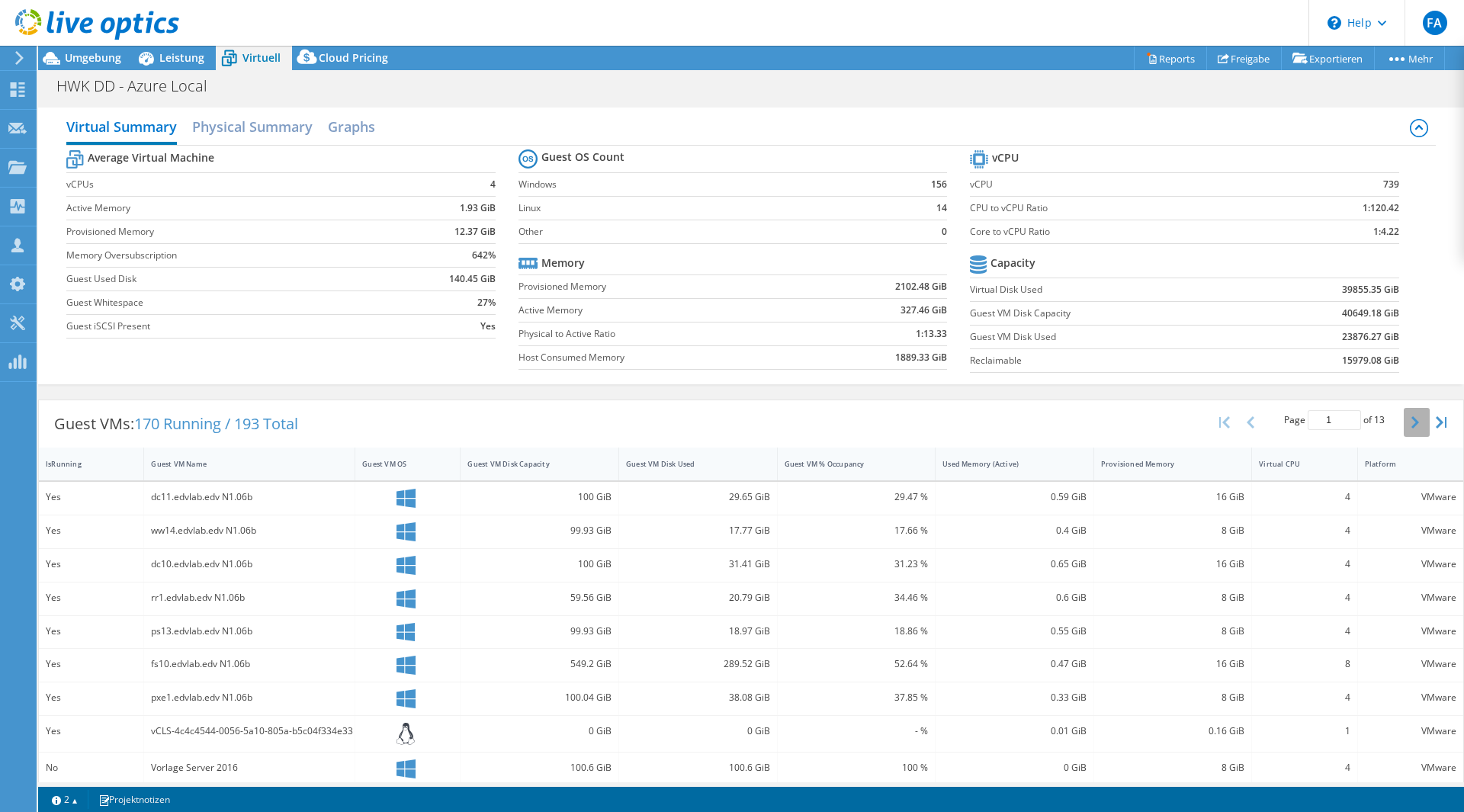
click at [1412, 418] on icon "button" at bounding box center [1416, 422] width 7 height 12
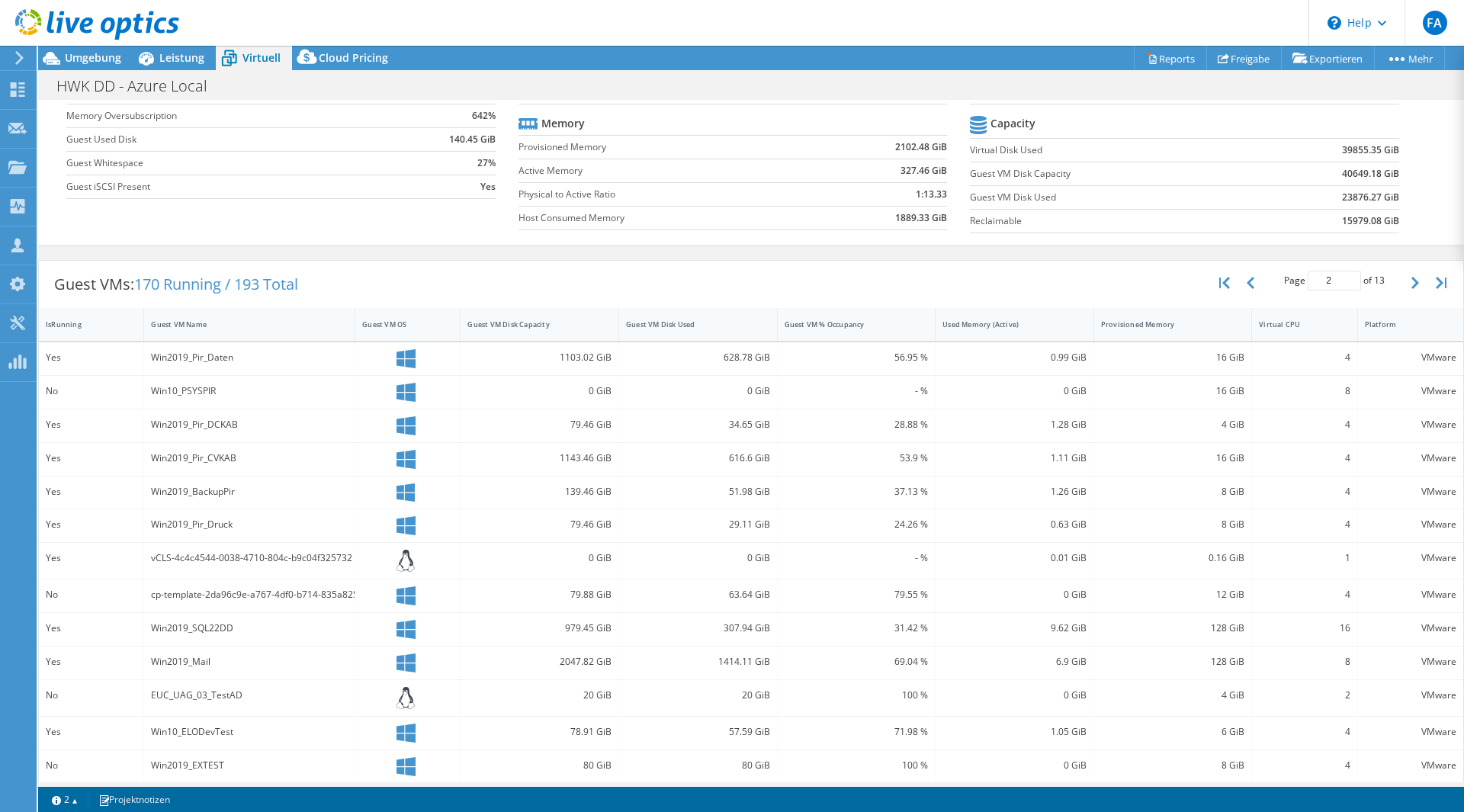
scroll to position [215, 0]
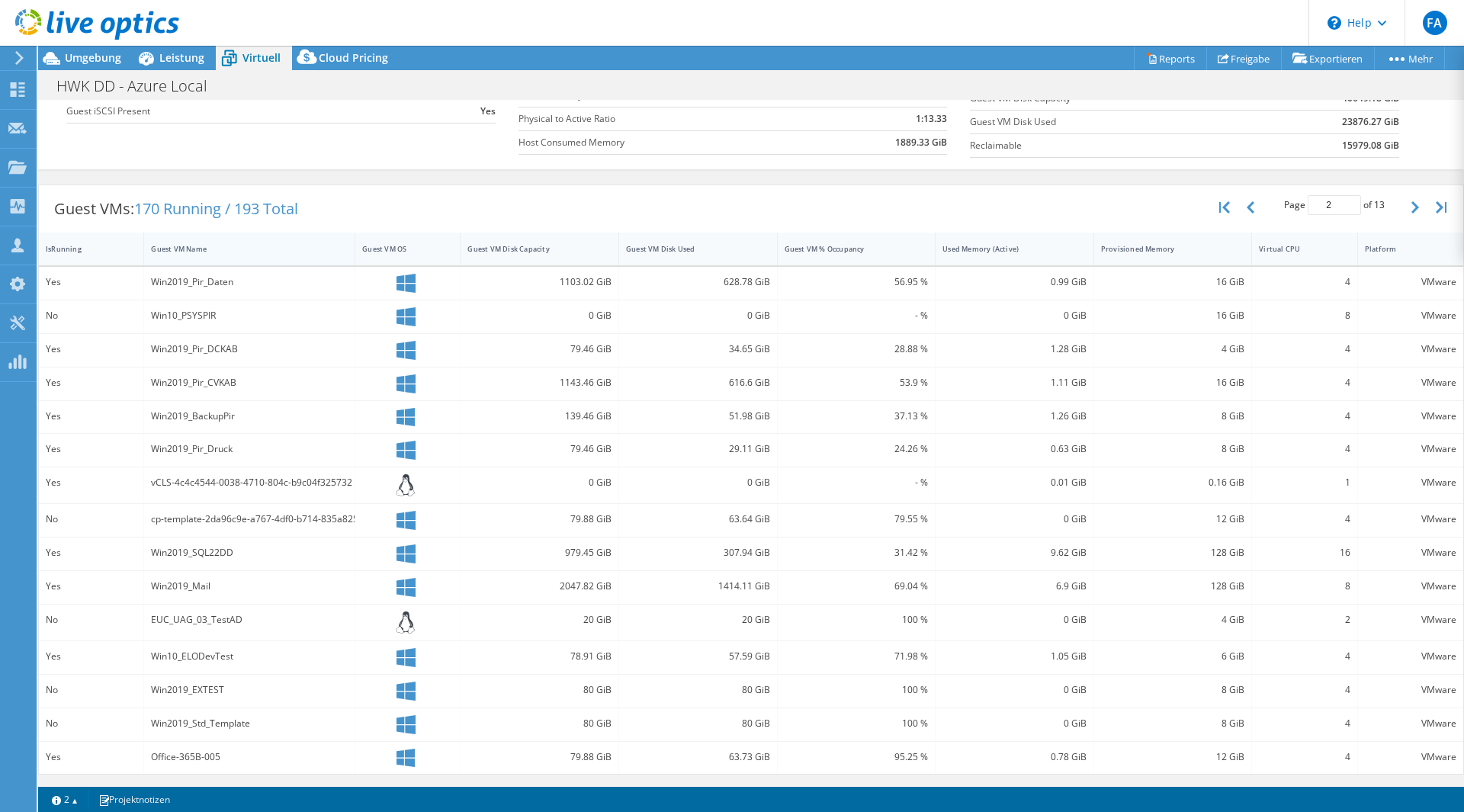
click at [179, 245] on div "Guest VM Name" at bounding box center [240, 249] width 178 height 10
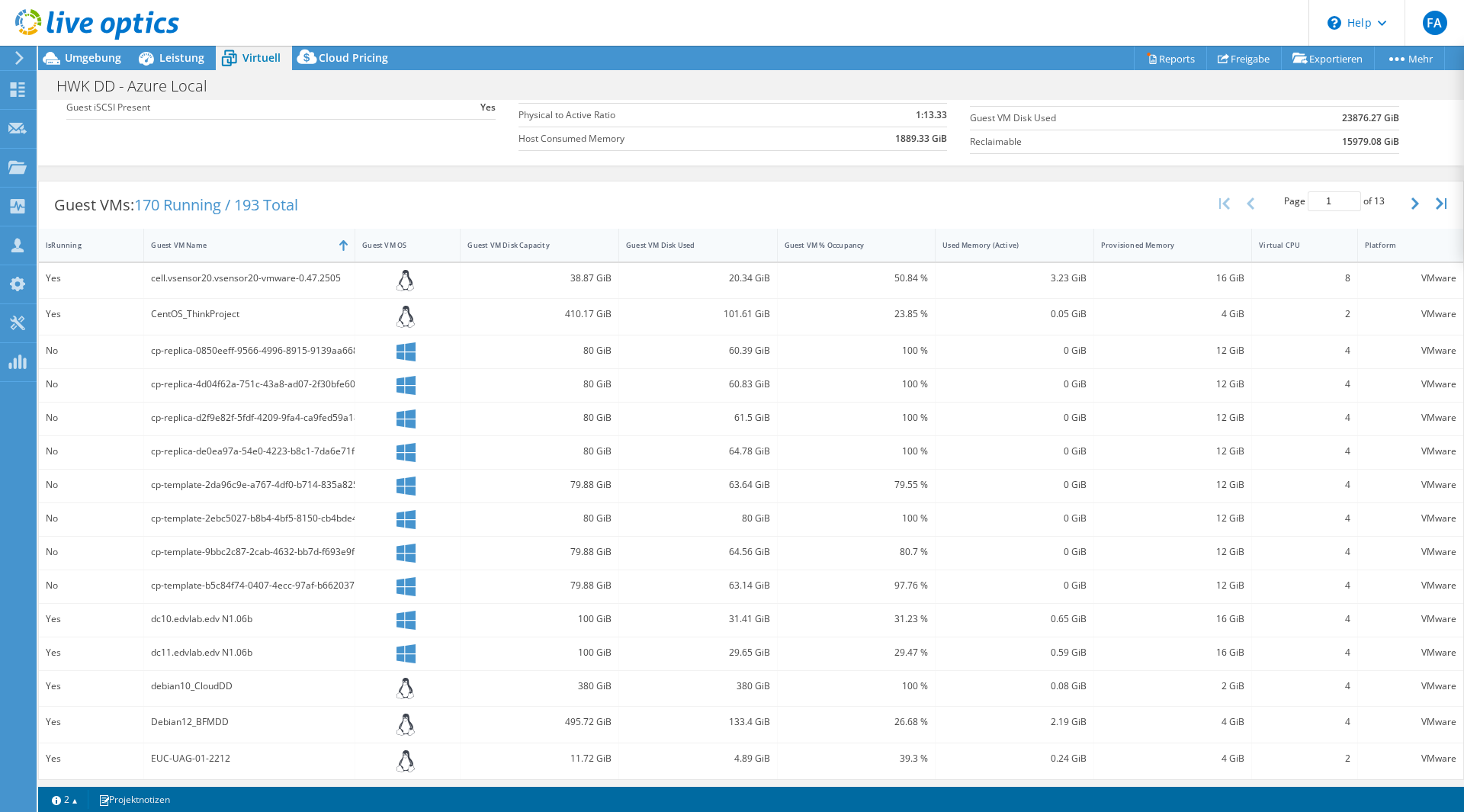
scroll to position [224, 0]
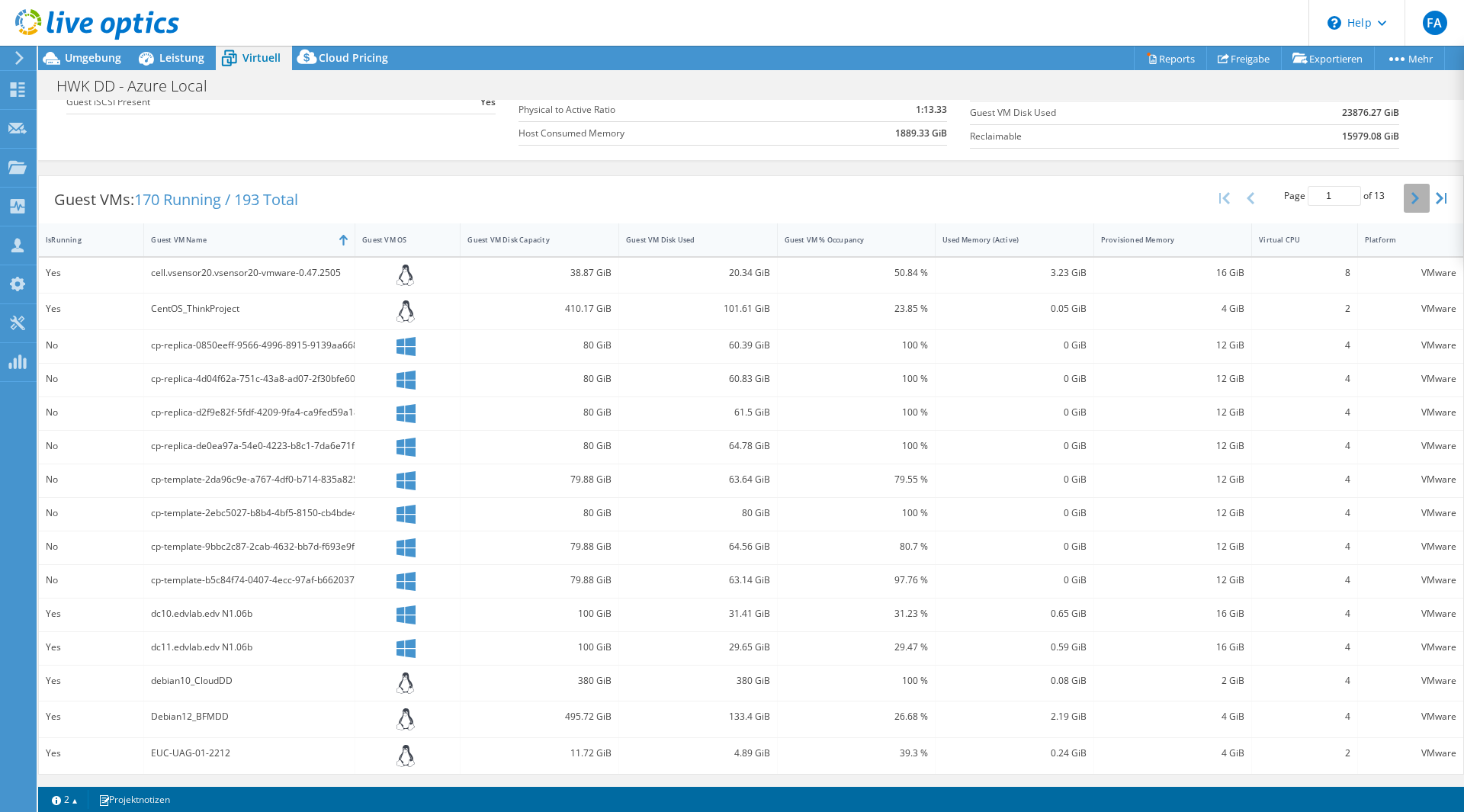
click at [1404, 194] on button "button" at bounding box center [1417, 198] width 26 height 29
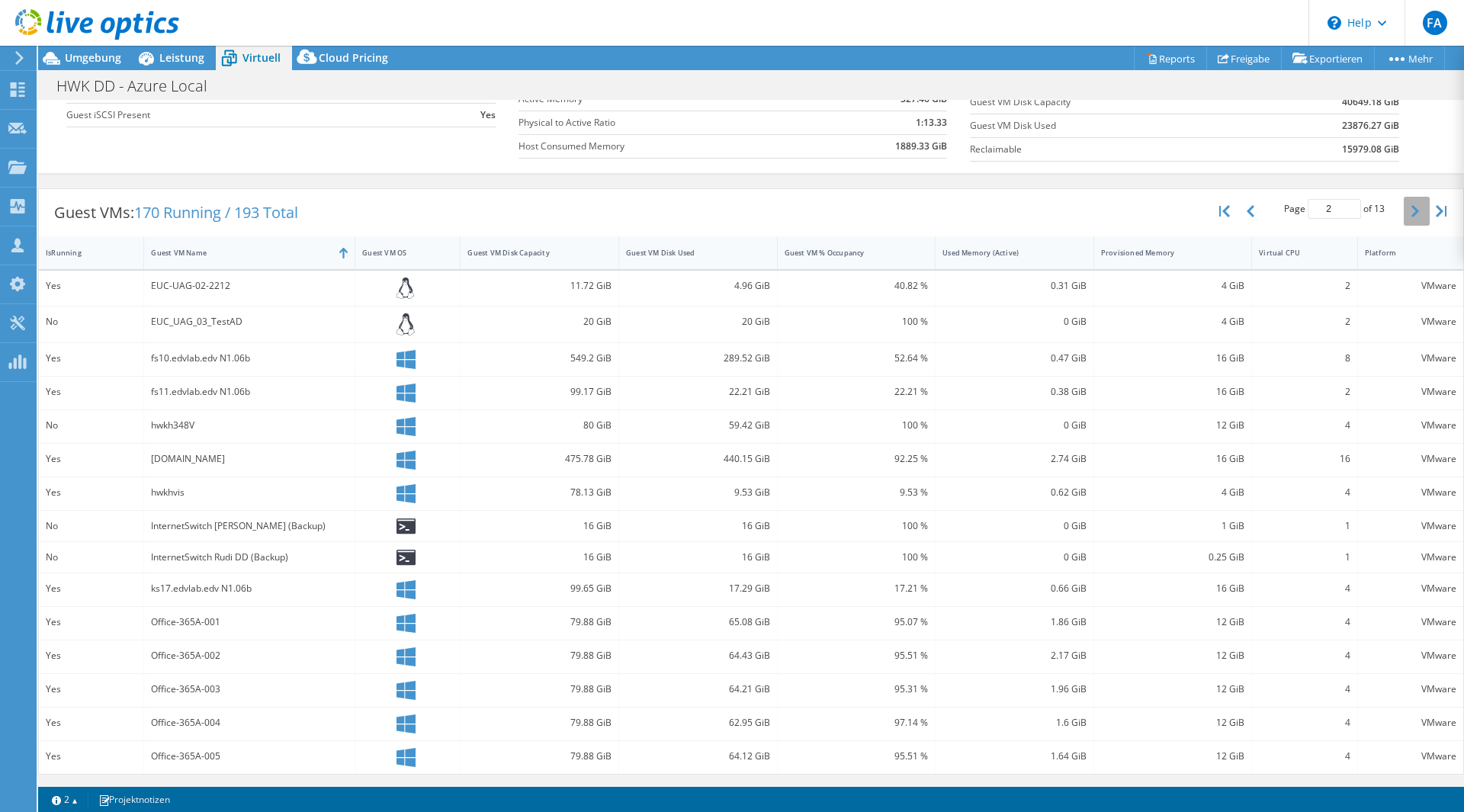
click at [1396, 194] on div "Page 2 of 13 5 rows 10 rows 20 rows 25 rows 50 rows 100 rows" at bounding box center [1334, 211] width 257 height 44
click at [1404, 204] on button "button" at bounding box center [1417, 211] width 26 height 29
click at [1404, 204] on button "button" at bounding box center [1417, 213] width 26 height 29
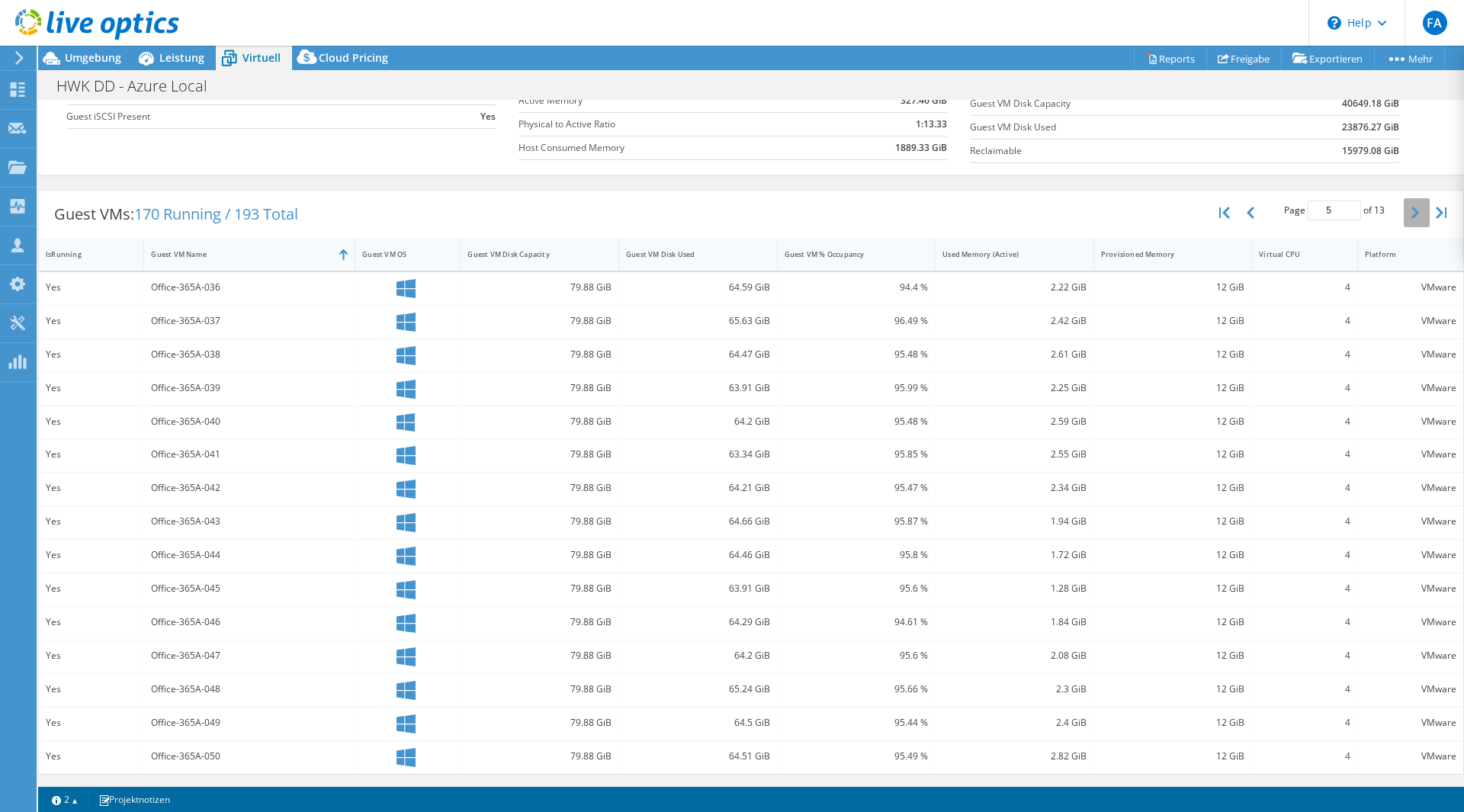
click at [1404, 204] on button "button" at bounding box center [1417, 213] width 26 height 29
click at [1404, 210] on button "button" at bounding box center [1417, 213] width 26 height 29
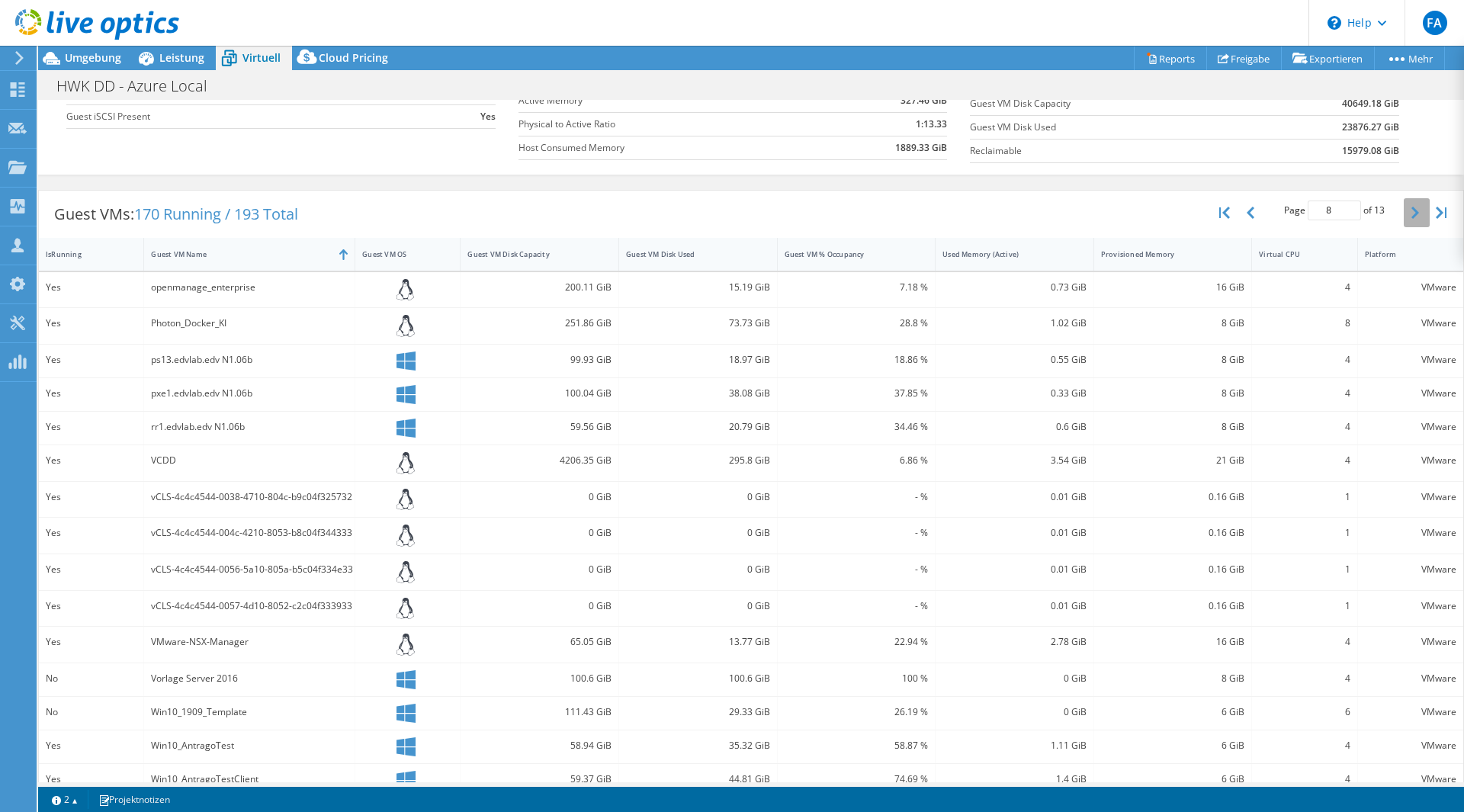
click at [1404, 210] on button "button" at bounding box center [1417, 213] width 26 height 29
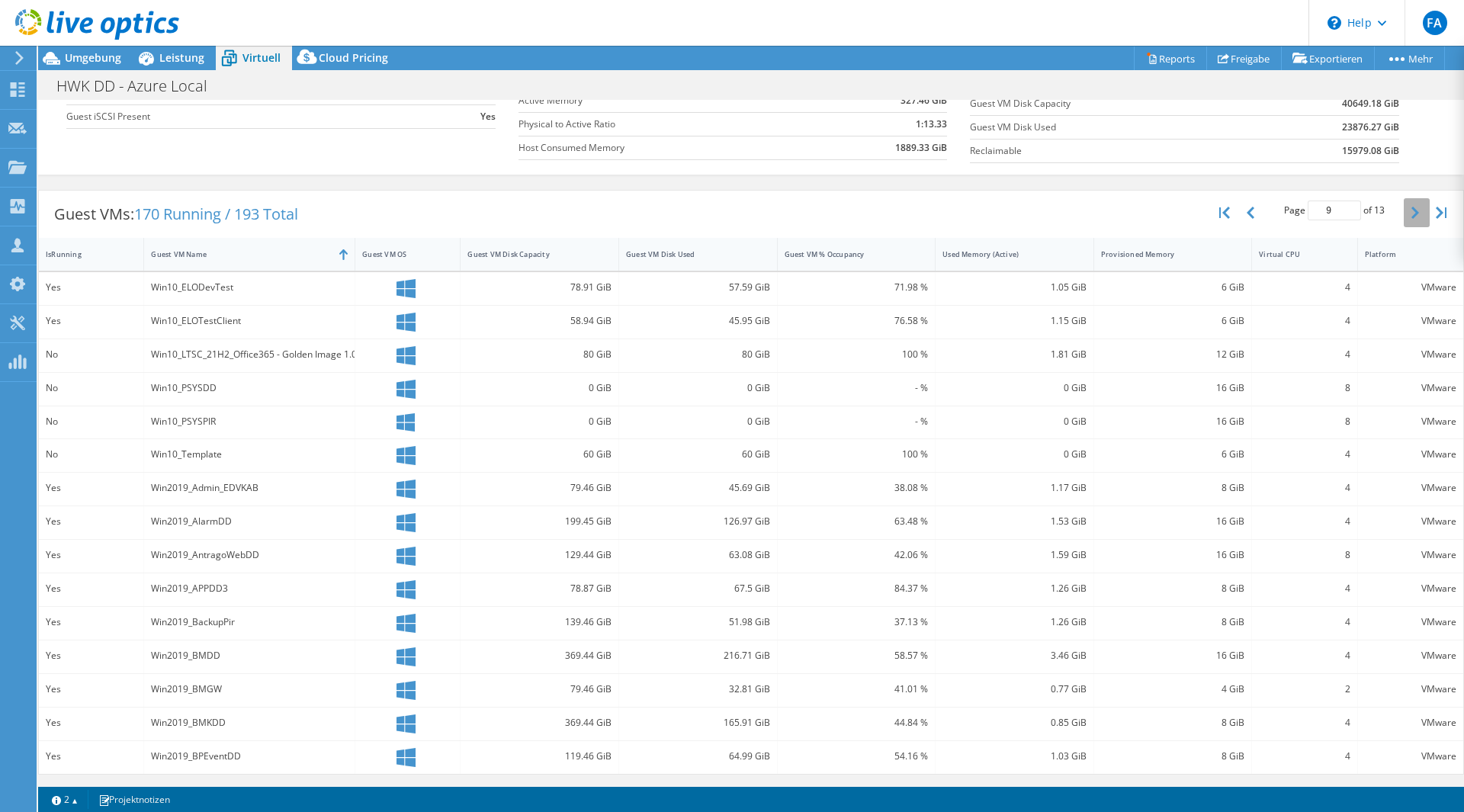
click at [1404, 210] on button "button" at bounding box center [1417, 213] width 26 height 29
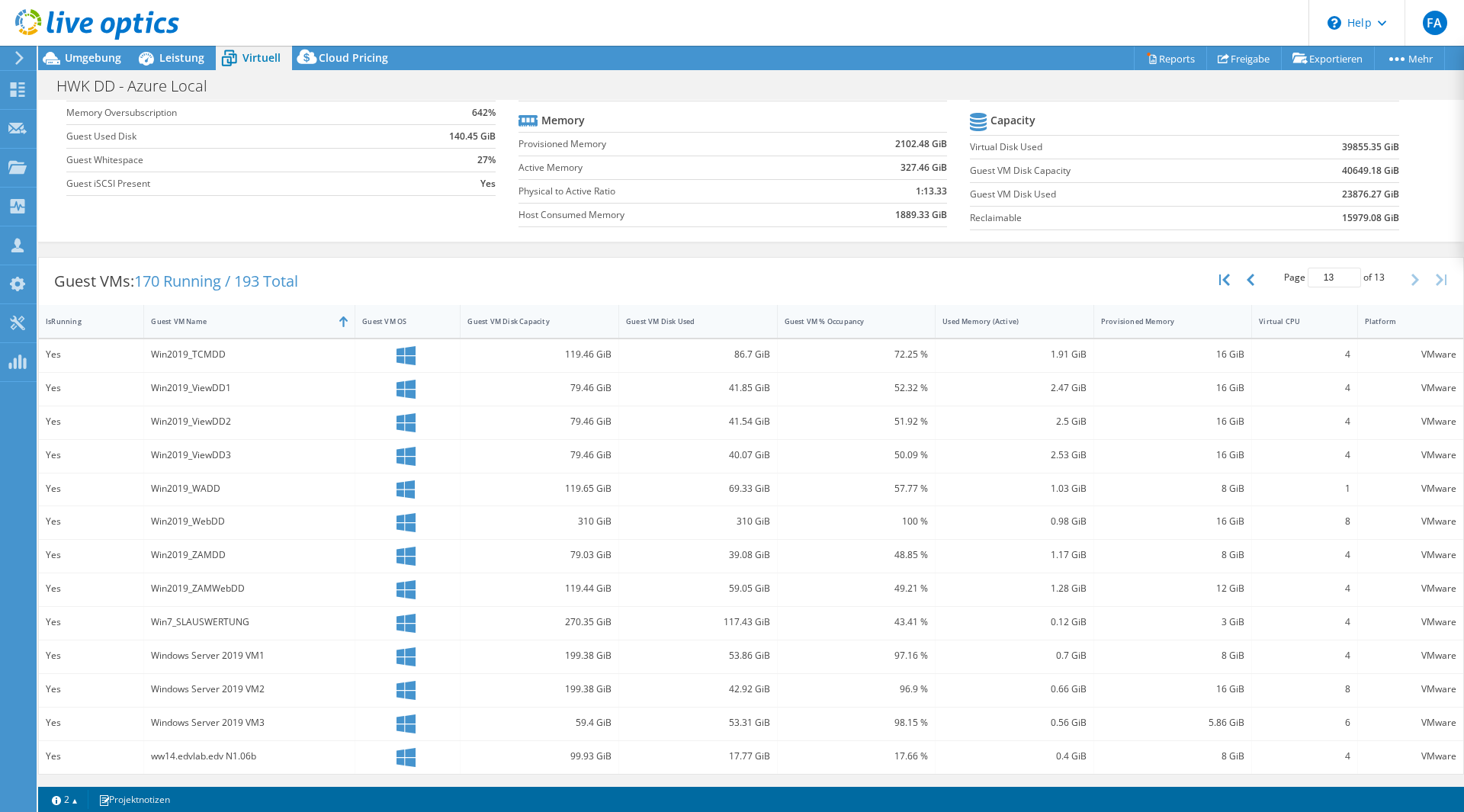
scroll to position [143, 0]
click at [185, 63] on span "Leistung" at bounding box center [182, 58] width 45 height 15
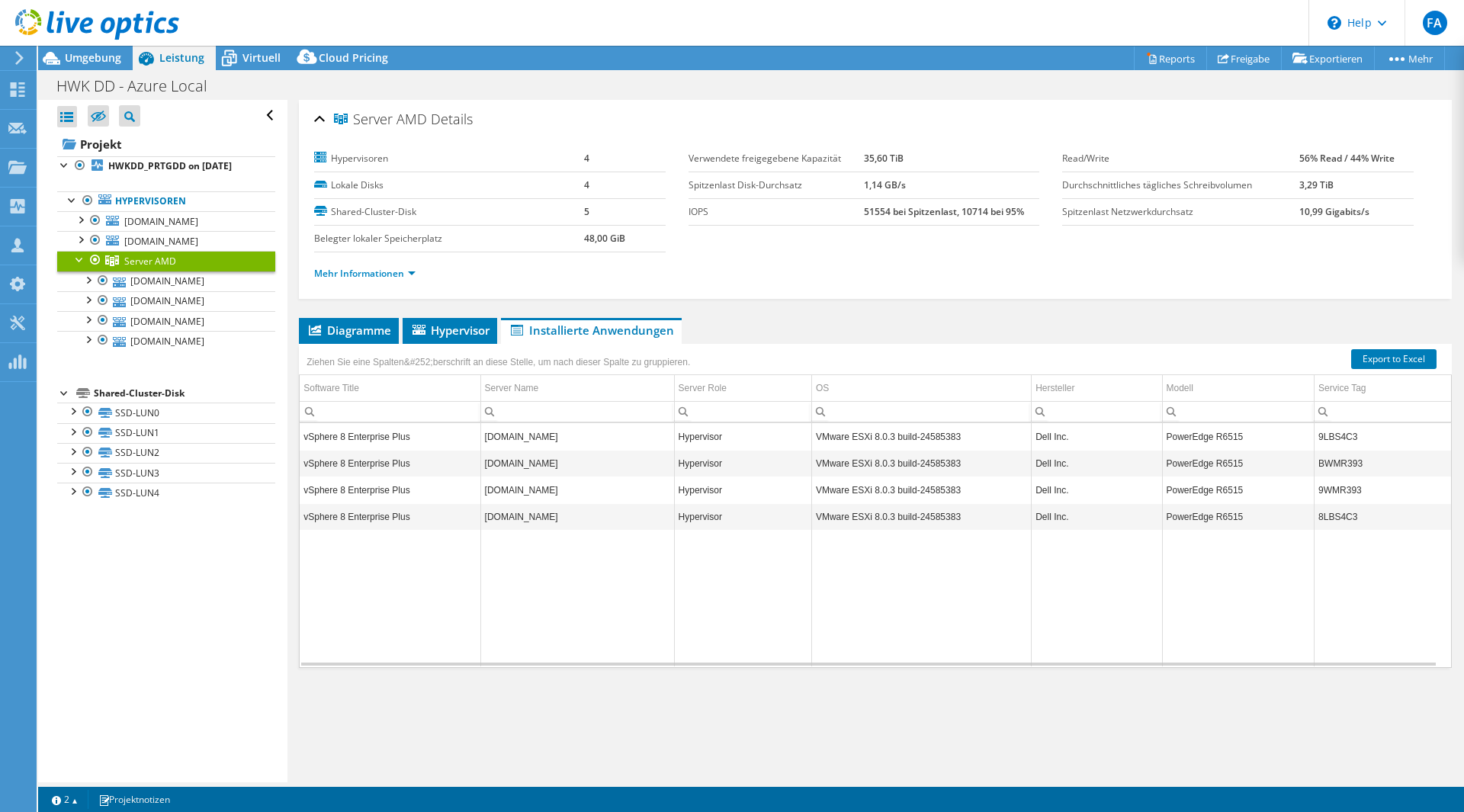
scroll to position [0, 0]
click at [351, 334] on span "Diagramme" at bounding box center [349, 330] width 85 height 15
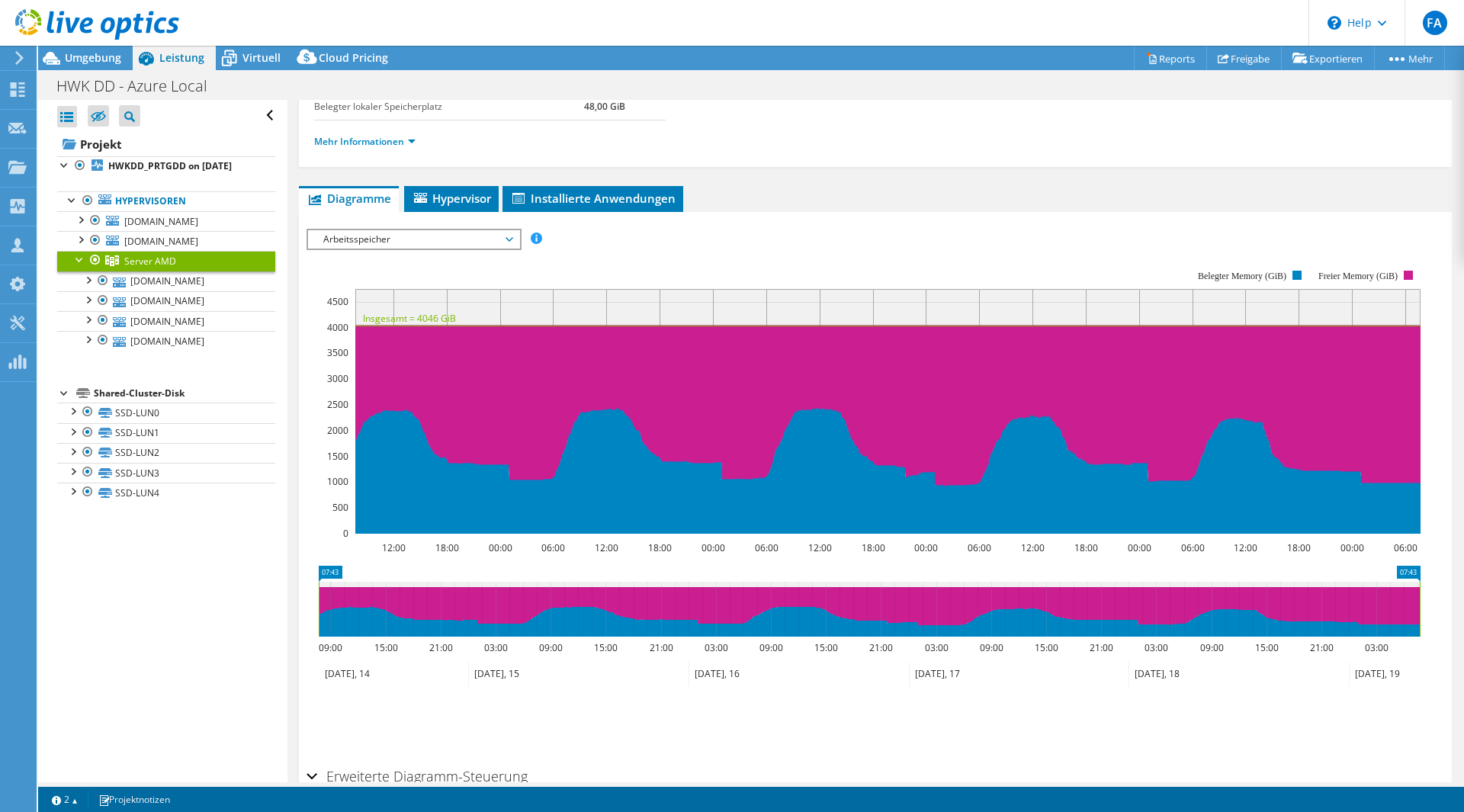
scroll to position [153, 0]
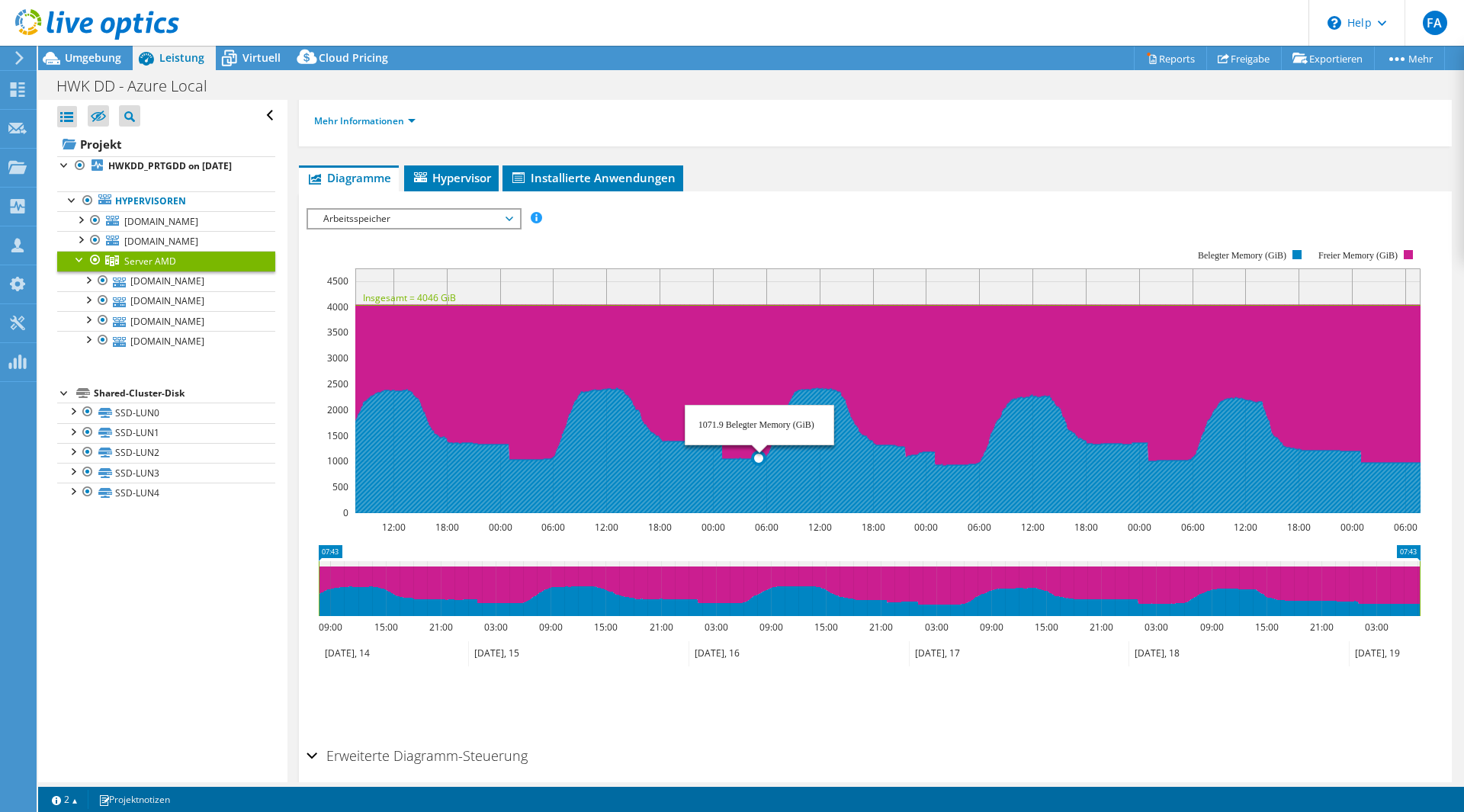
drag, startPoint x: 632, startPoint y: 446, endPoint x: 760, endPoint y: 462, distance: 129.0
click at [760, 462] on icon at bounding box center [888, 450] width 1065 height 125
click at [718, 454] on icon at bounding box center [888, 450] width 1065 height 125
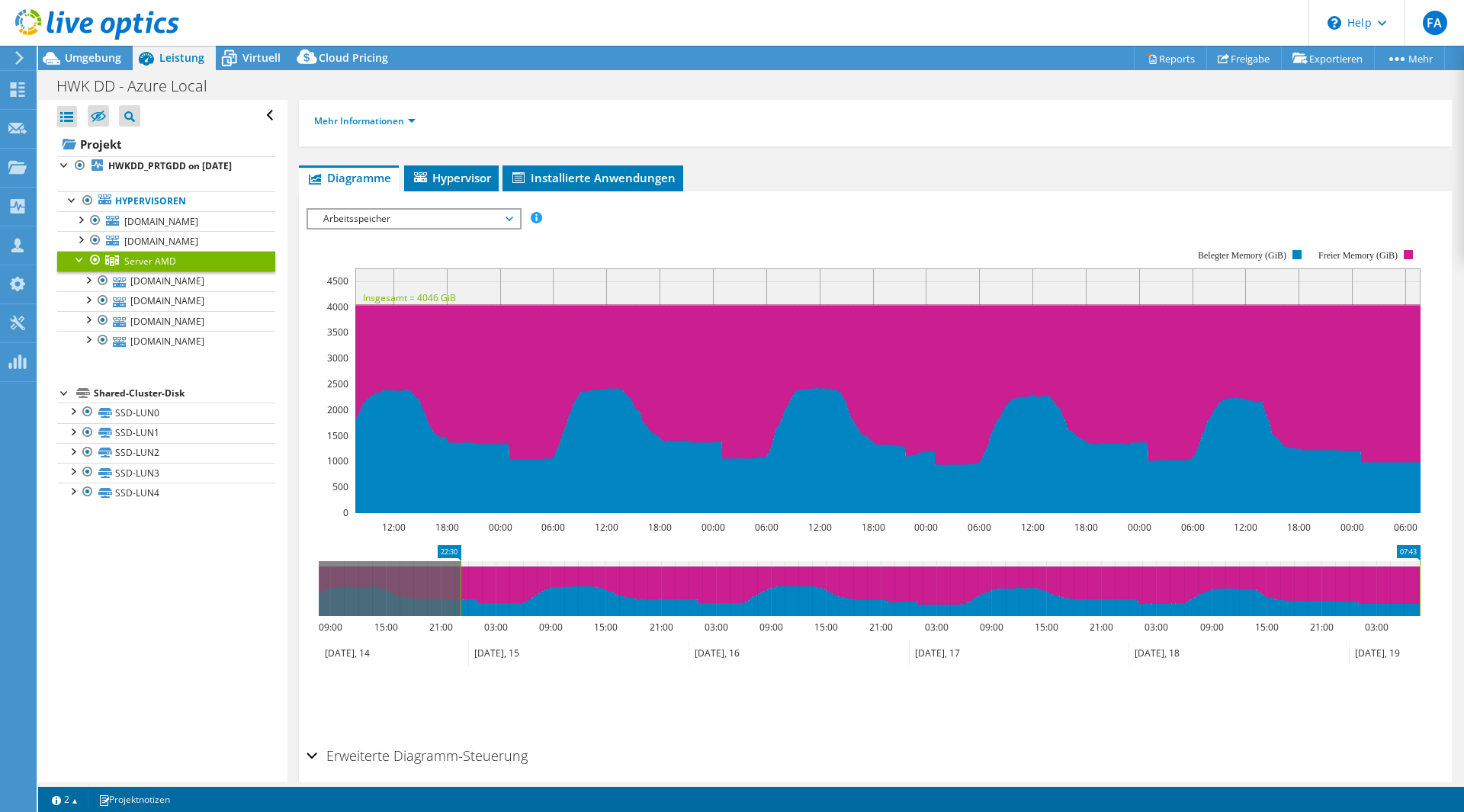
drag, startPoint x: 320, startPoint y: 564, endPoint x: 464, endPoint y: 573, distance: 144.3
click at [463, 573] on rect at bounding box center [461, 588] width 7 height 55
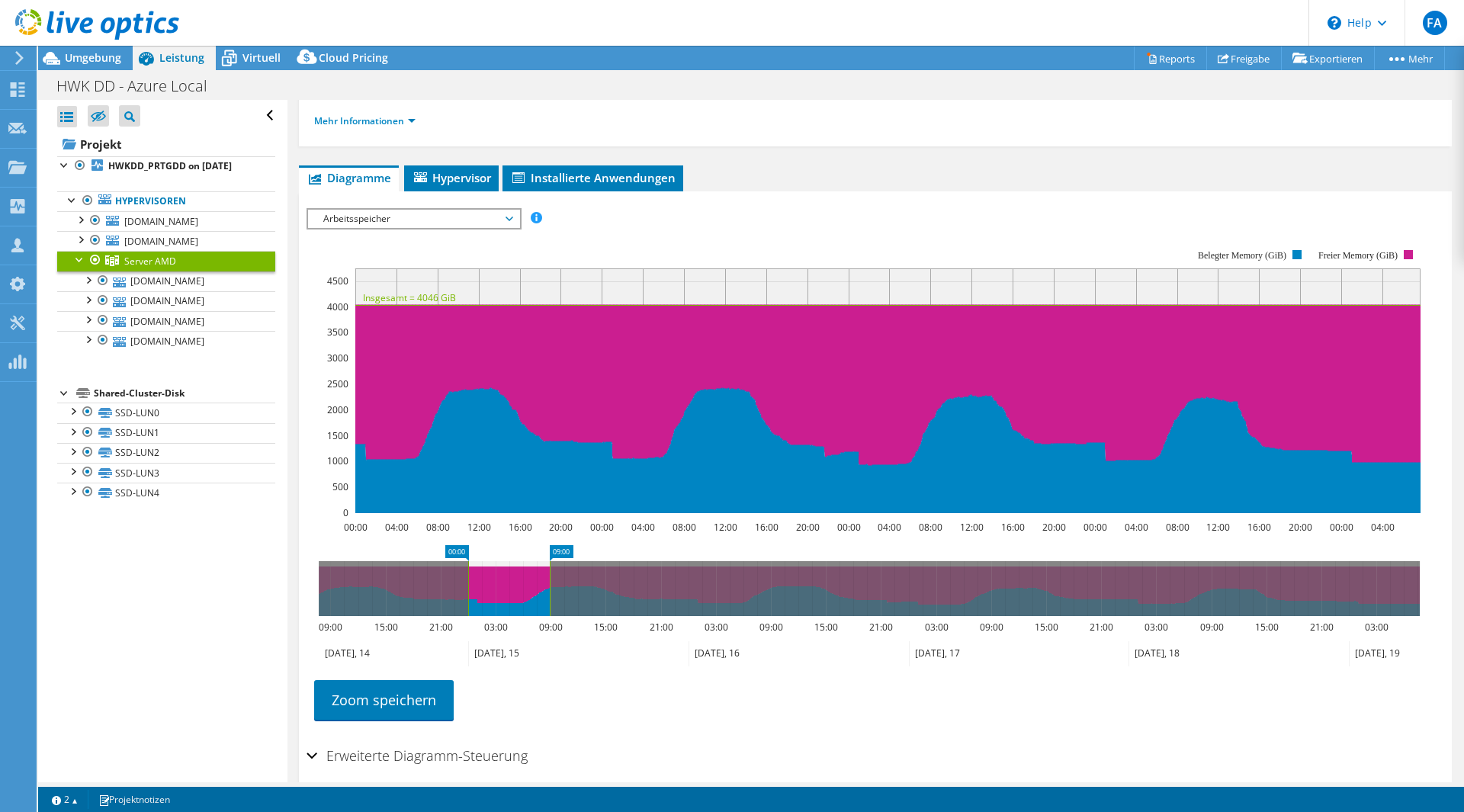
drag, startPoint x: 1417, startPoint y: 575, endPoint x: 539, endPoint y: 533, distance: 879.0
click at [539, 533] on section "Workload Concentration: 45% der IOPS fällt auf 20% Ihrer Kapazität (8,32 TiB) 0…" at bounding box center [876, 480] width 1138 height 504
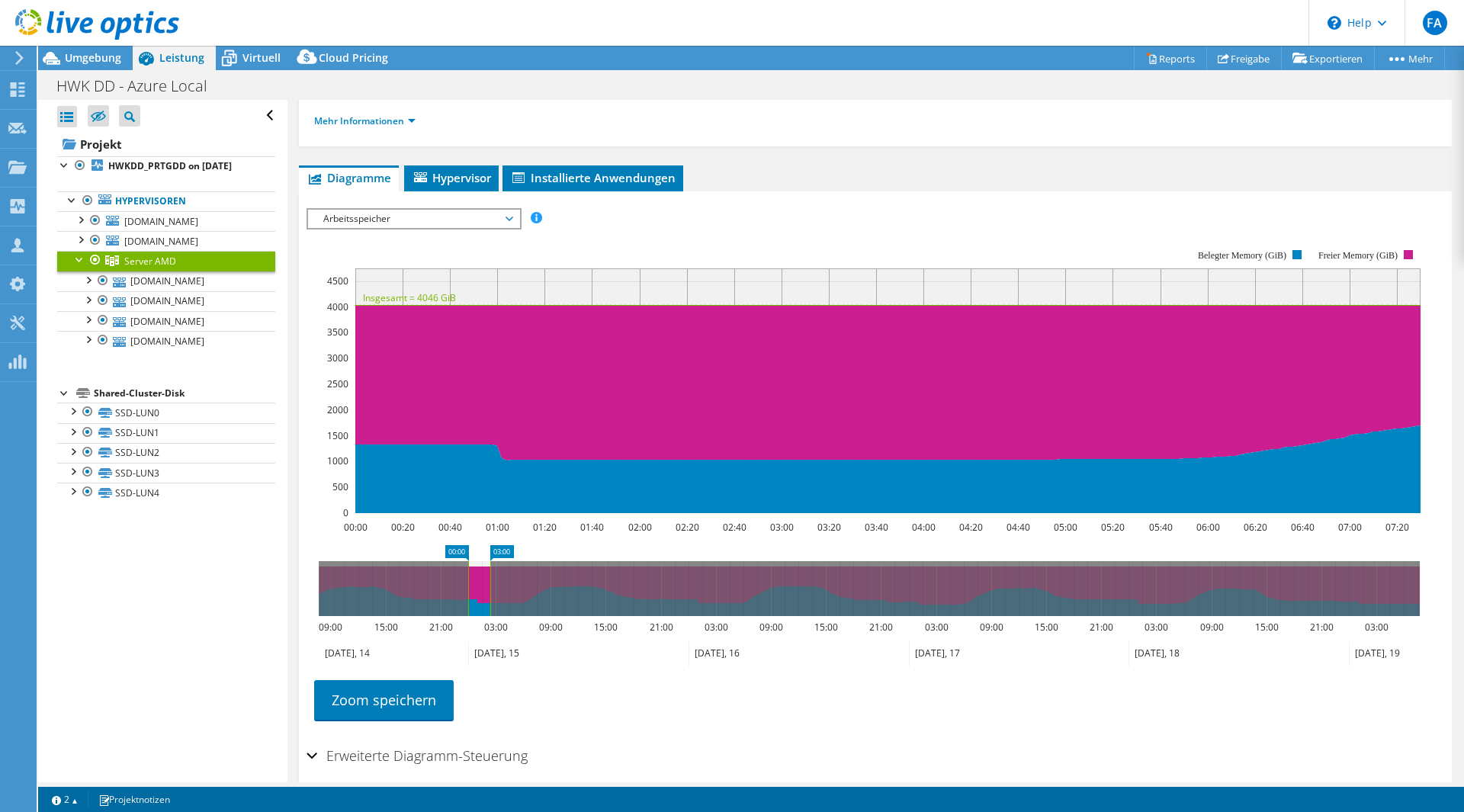
drag, startPoint x: 537, startPoint y: 568, endPoint x: 492, endPoint y: 567, distance: 45.0
click at [492, 567] on rect at bounding box center [490, 588] width 7 height 55
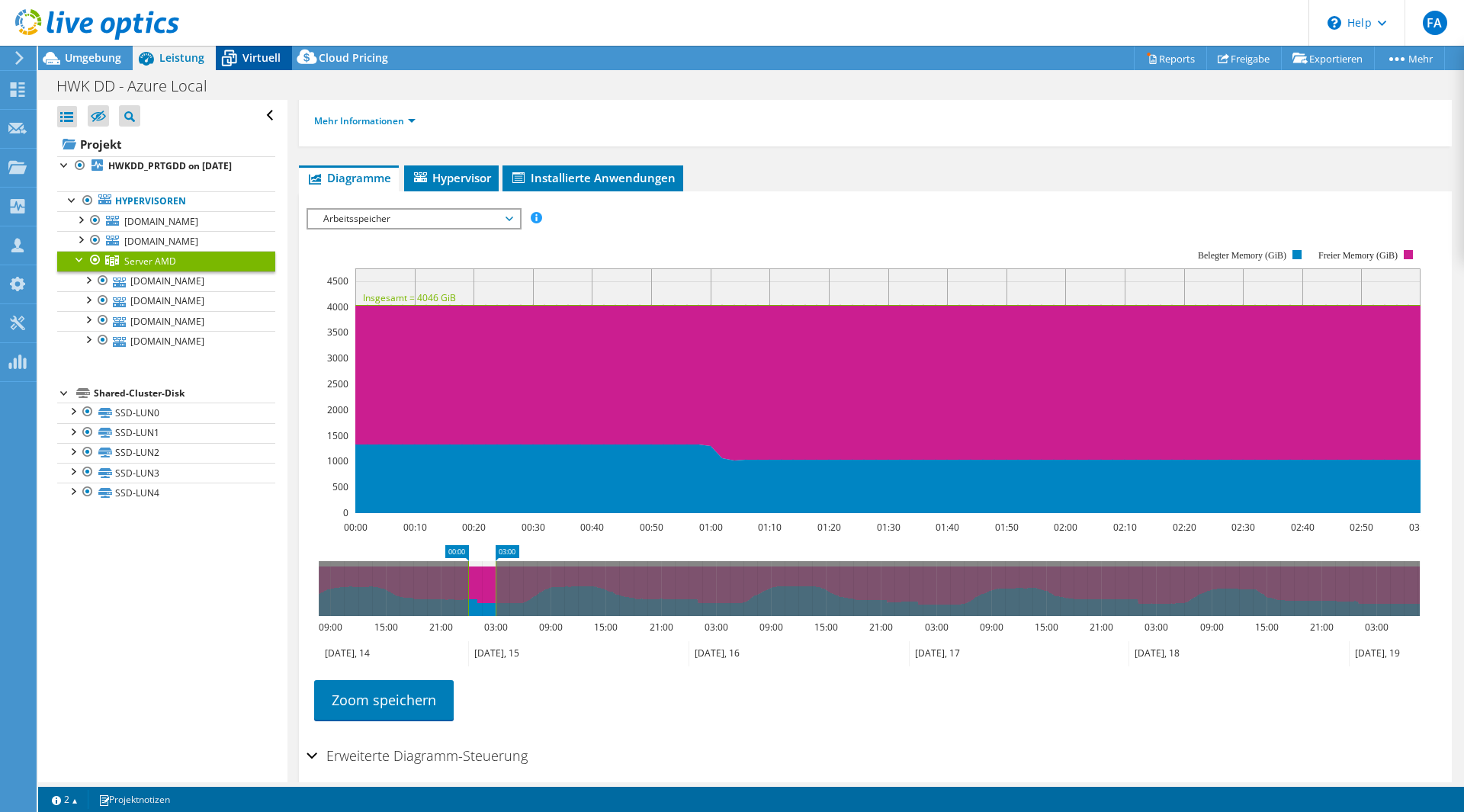
click at [253, 56] on span "Virtuell" at bounding box center [261, 58] width 38 height 15
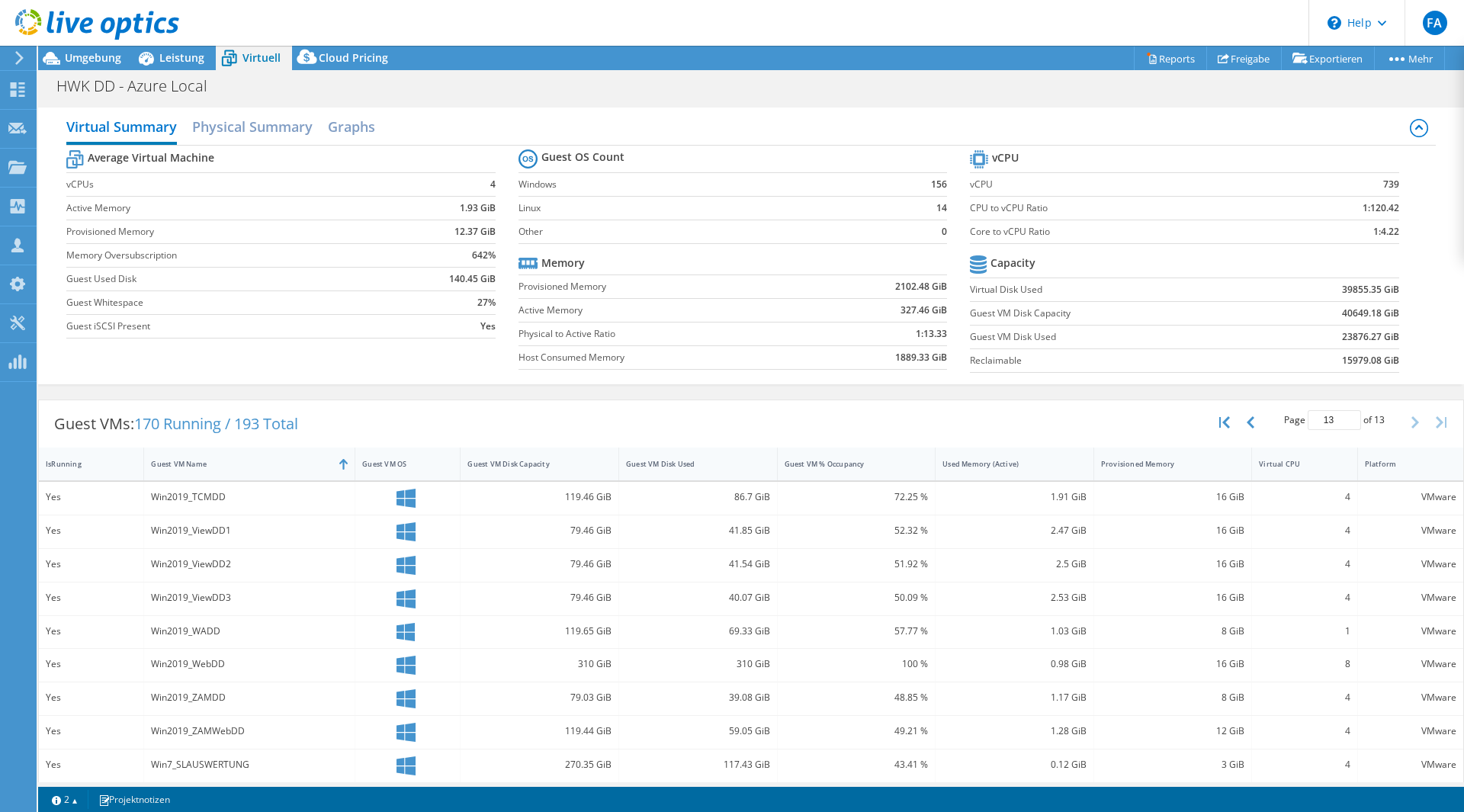
scroll to position [143, 0]
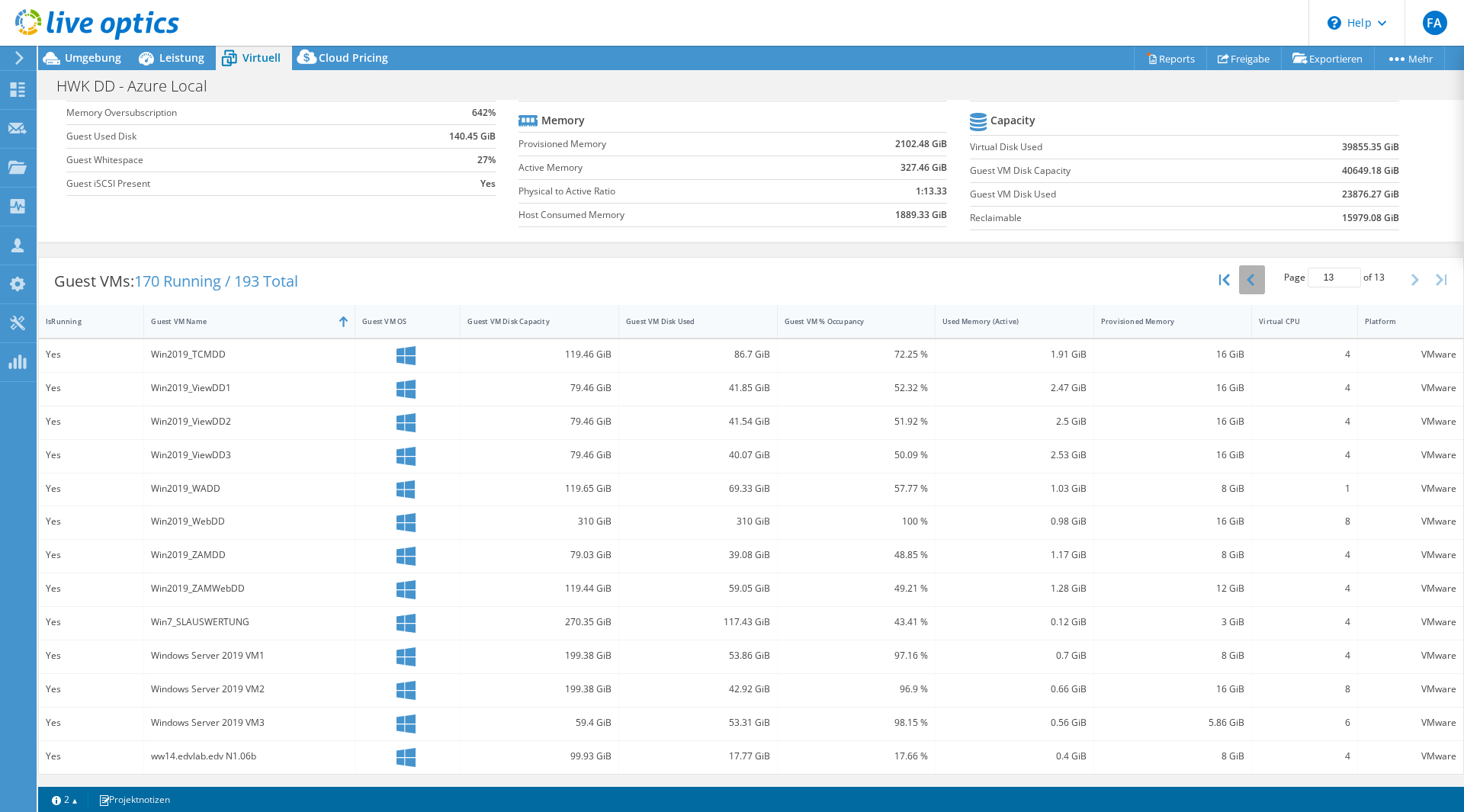
click at [1248, 277] on button "button" at bounding box center [1252, 280] width 26 height 29
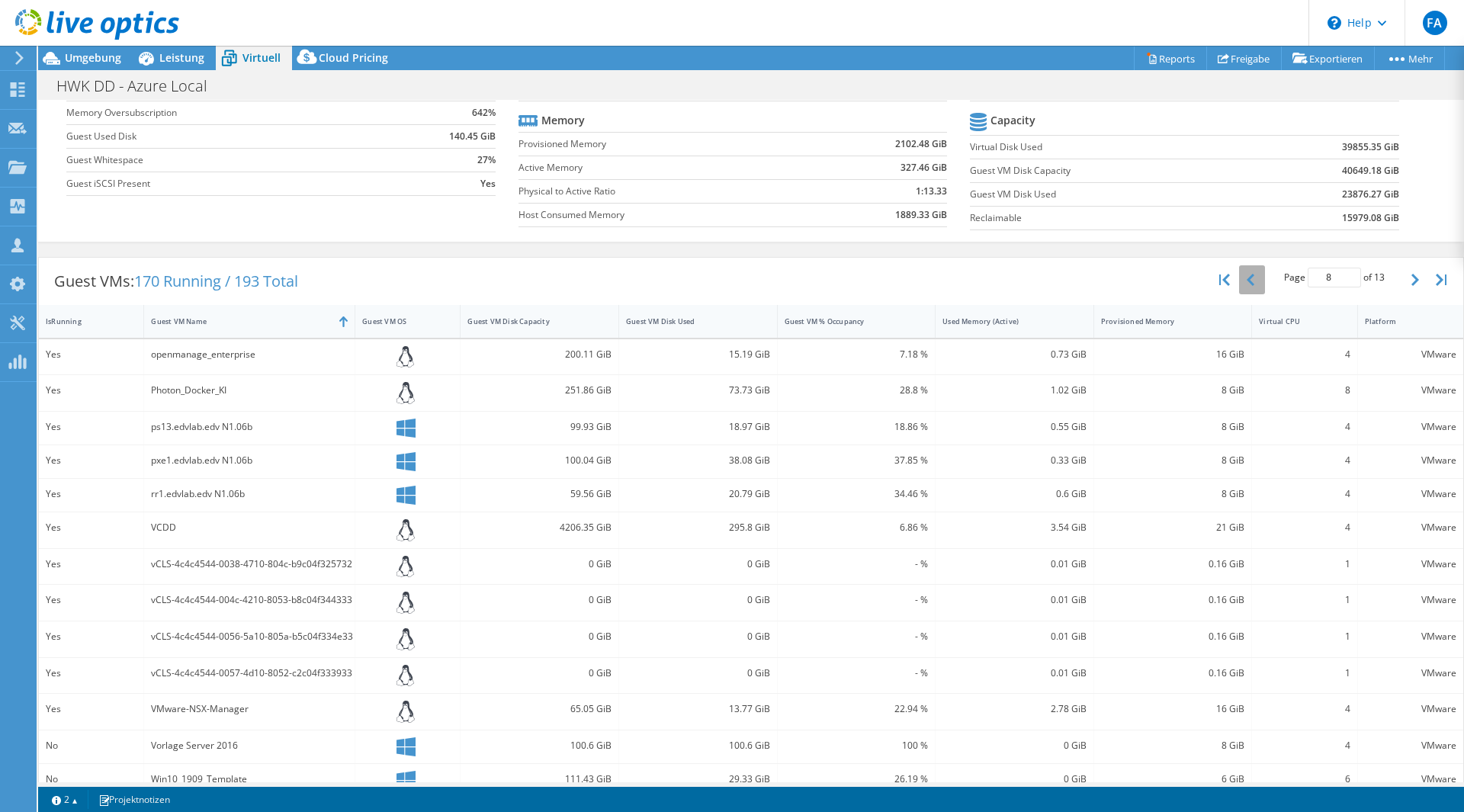
click at [1248, 277] on button "button" at bounding box center [1252, 280] width 26 height 29
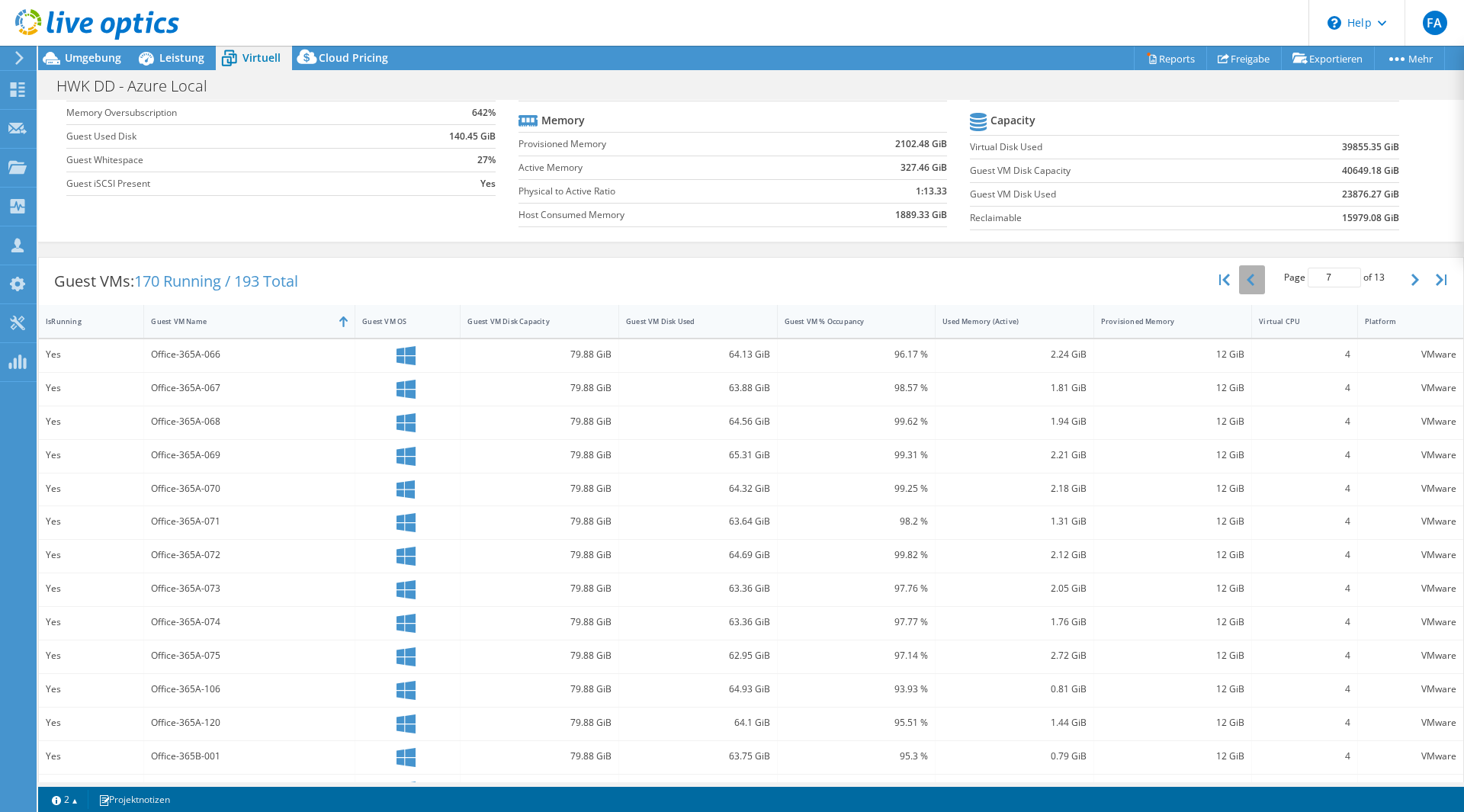
click at [1248, 277] on button "button" at bounding box center [1252, 280] width 26 height 29
type input "6"
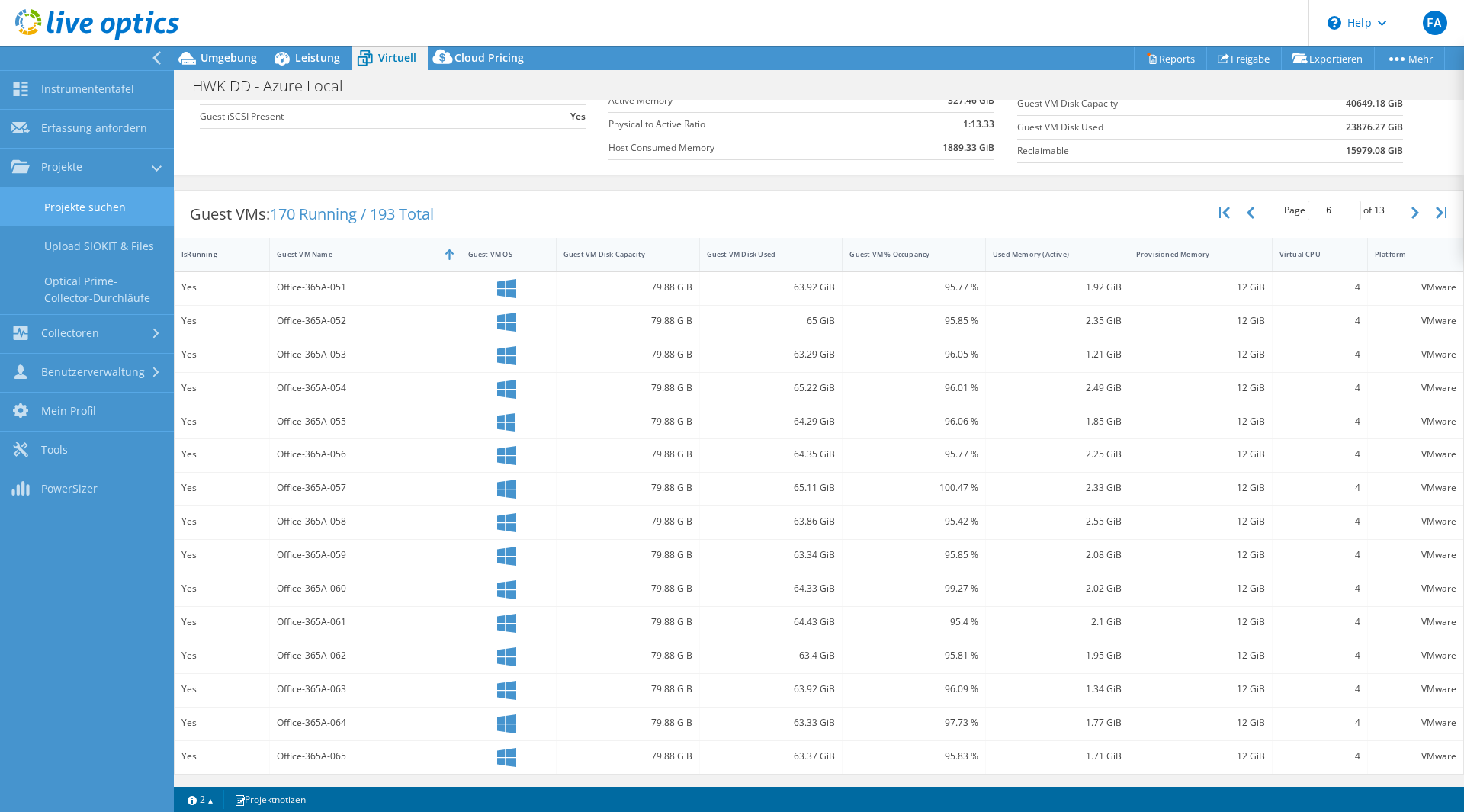
click at [91, 203] on link "Projekte suchen" at bounding box center [87, 207] width 173 height 39
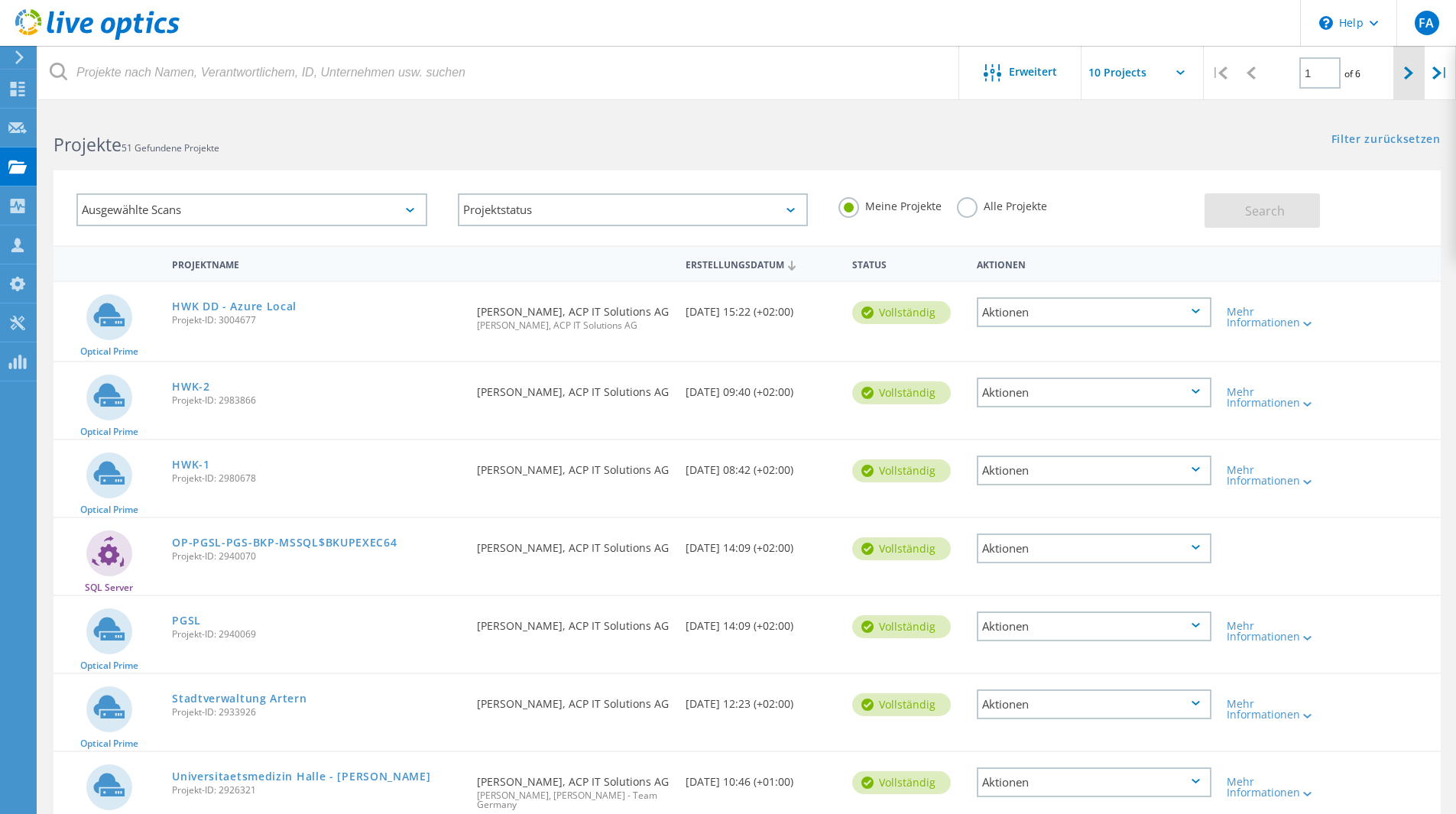
click at [1415, 74] on div at bounding box center [1409, 73] width 32 height 54
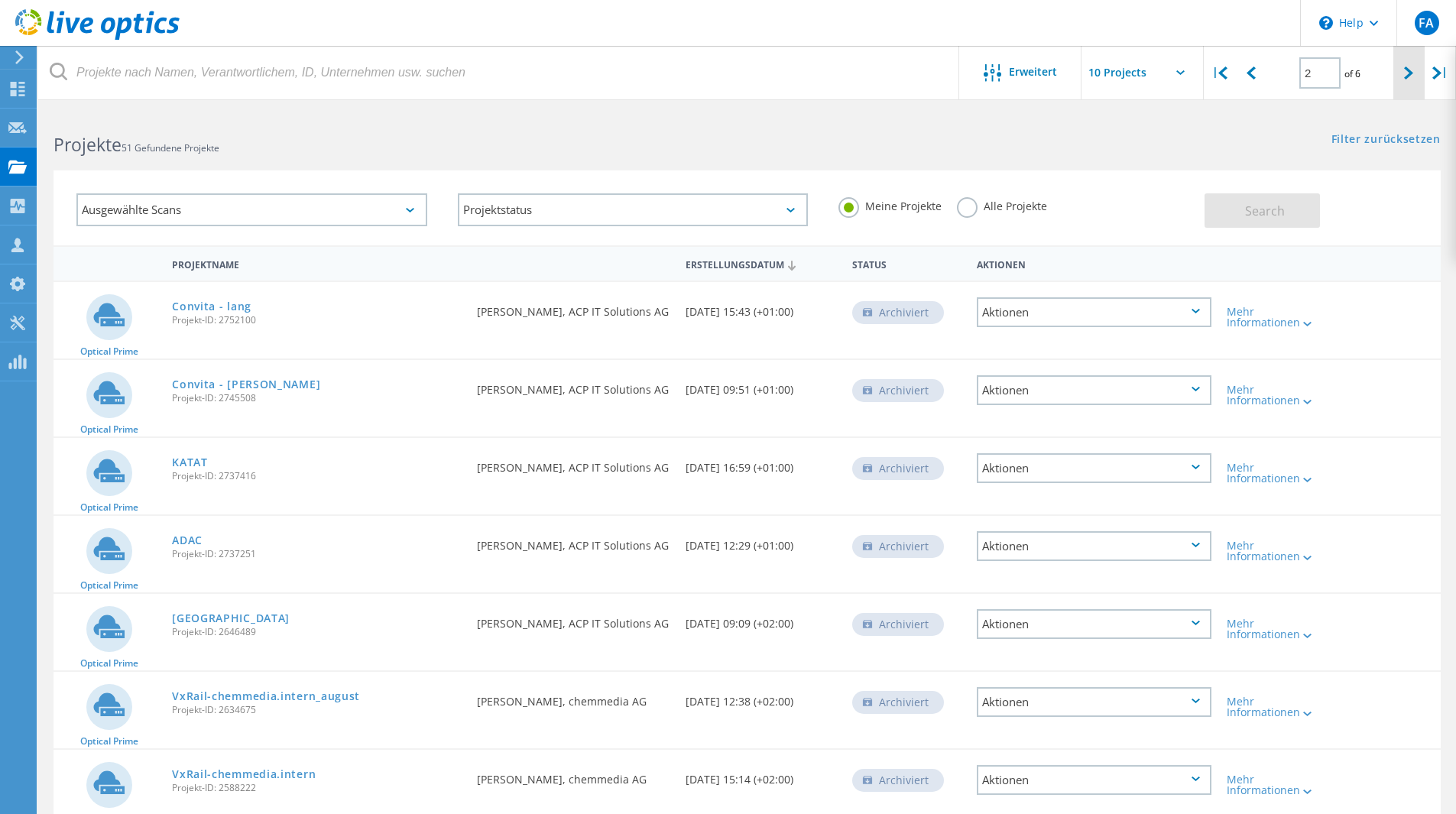
click at [1403, 71] on div at bounding box center [1409, 73] width 32 height 54
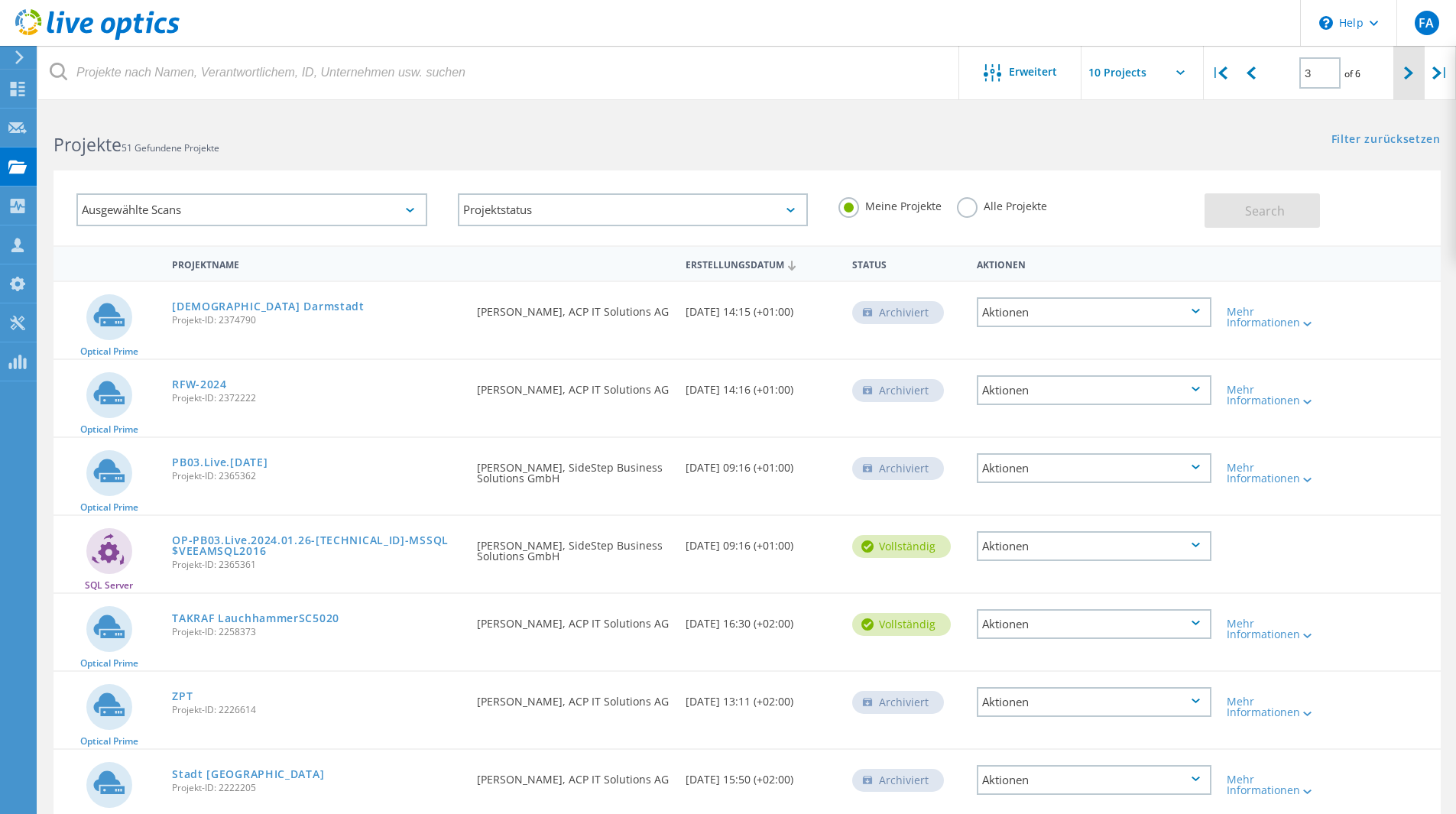
click at [1400, 80] on div at bounding box center [1409, 73] width 32 height 54
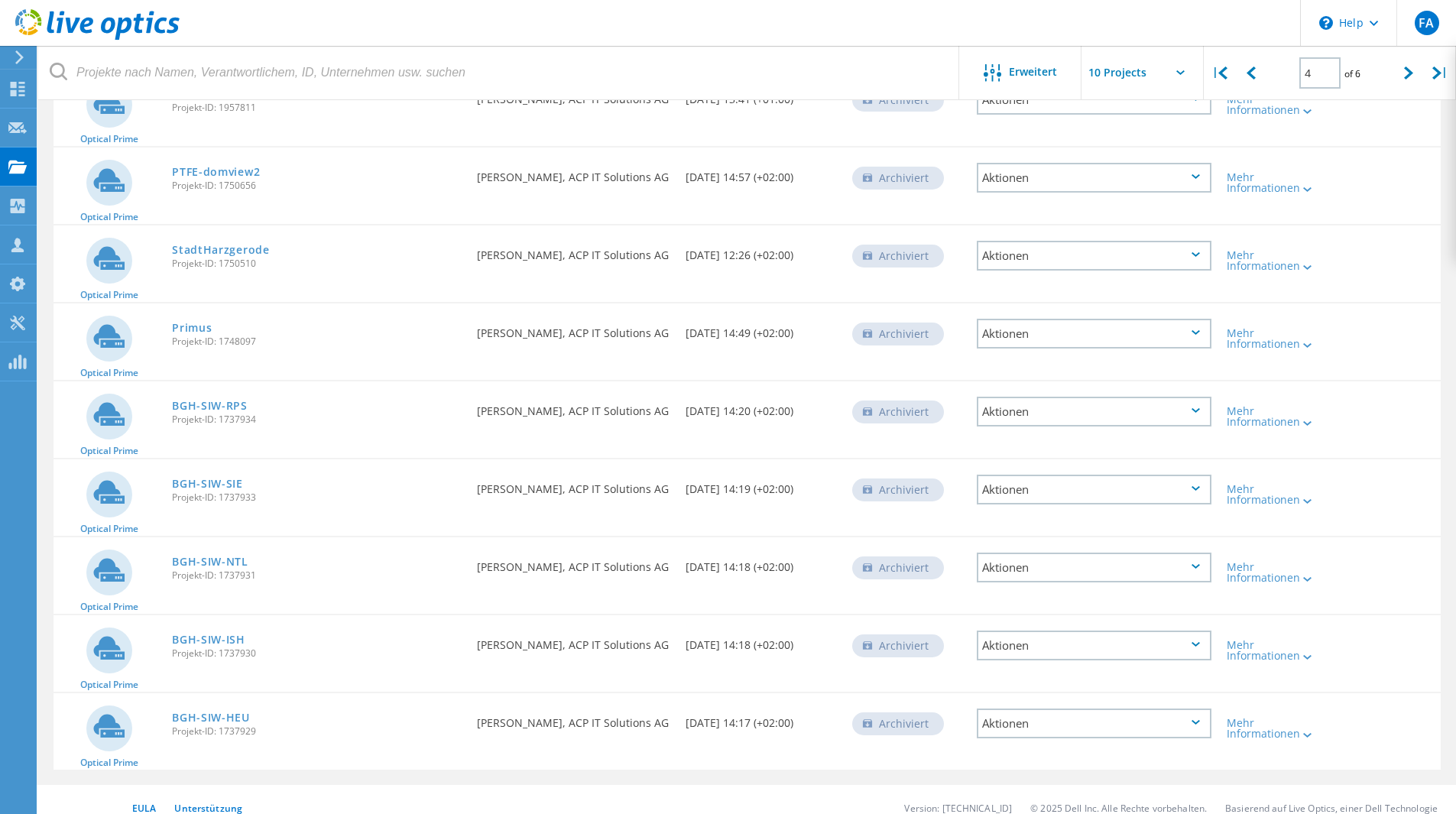
scroll to position [2, 0]
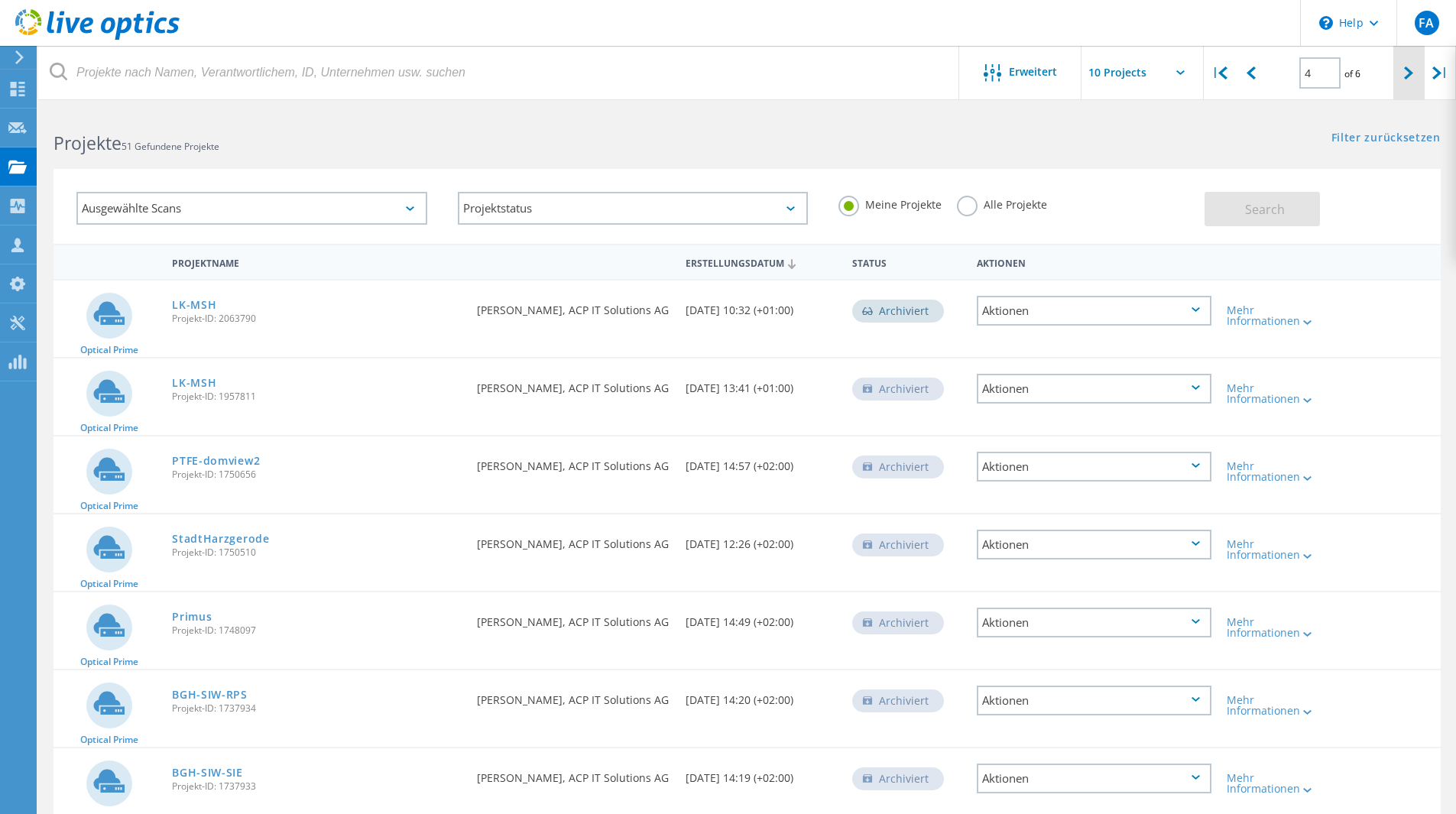
click at [1413, 78] on icon at bounding box center [1408, 73] width 9 height 13
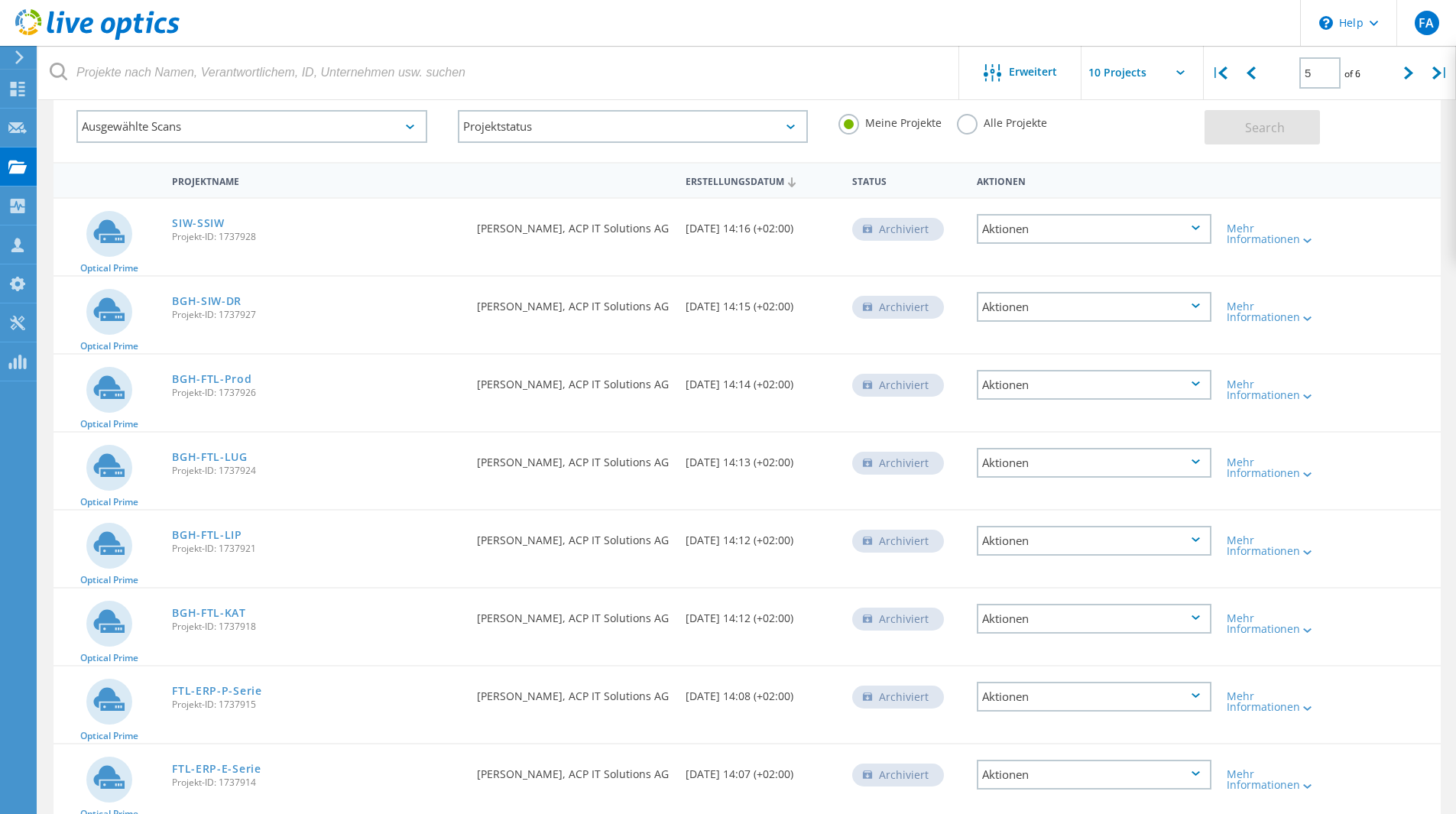
scroll to position [0, 0]
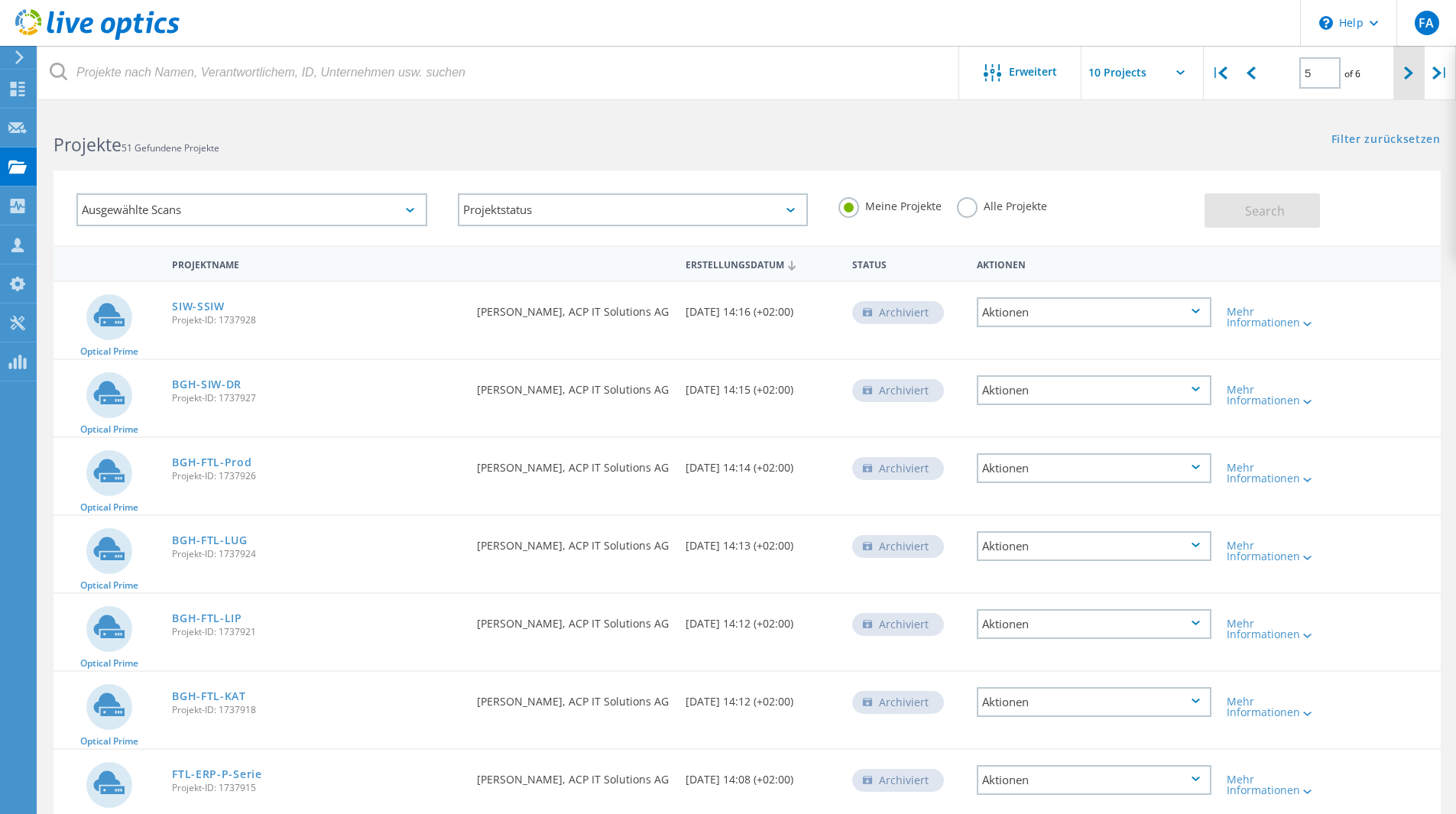
click at [1402, 79] on div at bounding box center [1409, 73] width 32 height 54
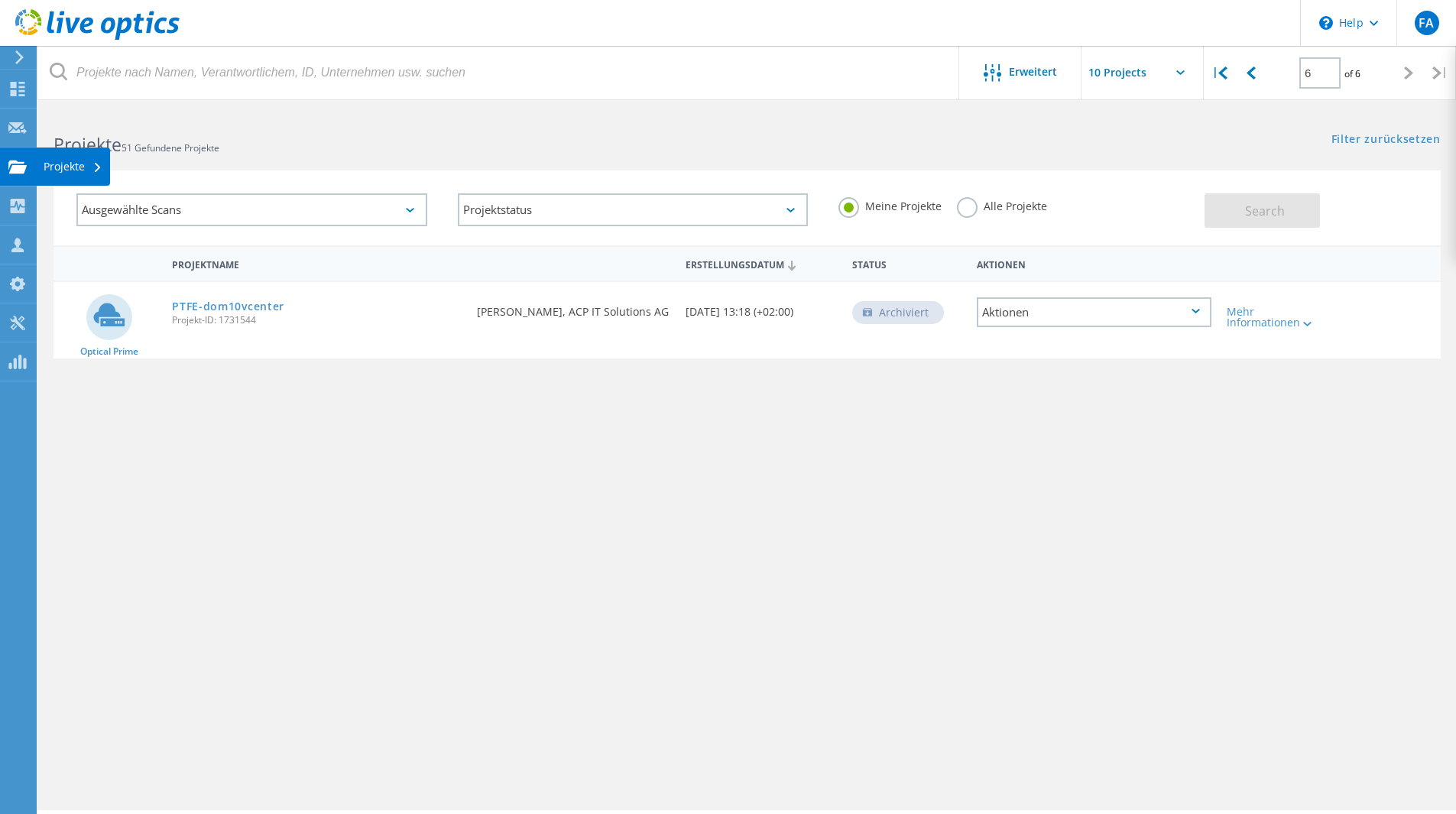
click at [9, 174] on icon at bounding box center [18, 167] width 19 height 15
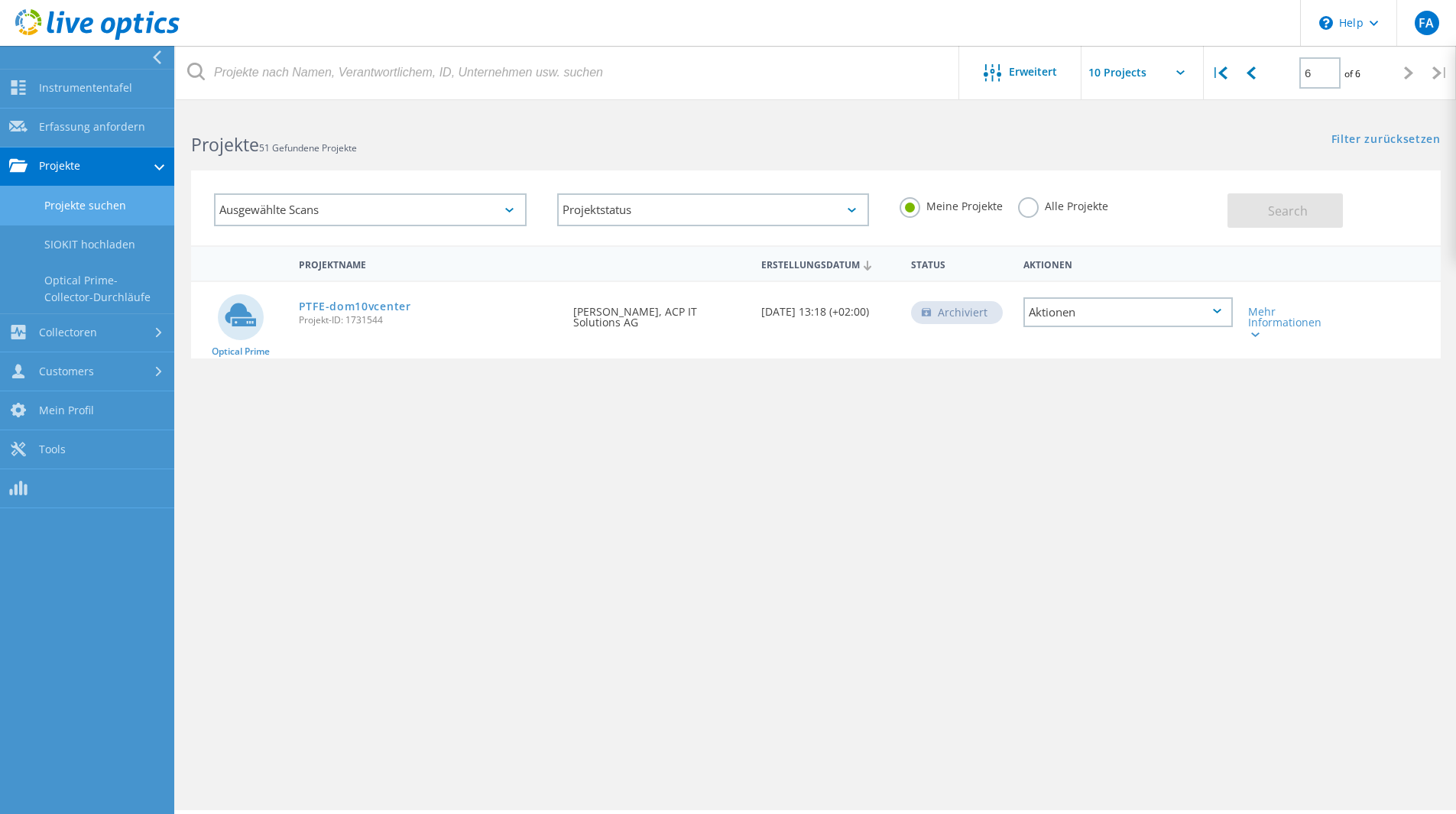
click at [152, 197] on link "Projekte suchen" at bounding box center [87, 207] width 174 height 39
click at [1232, 82] on div "|" at bounding box center [1220, 73] width 32 height 54
type input "1"
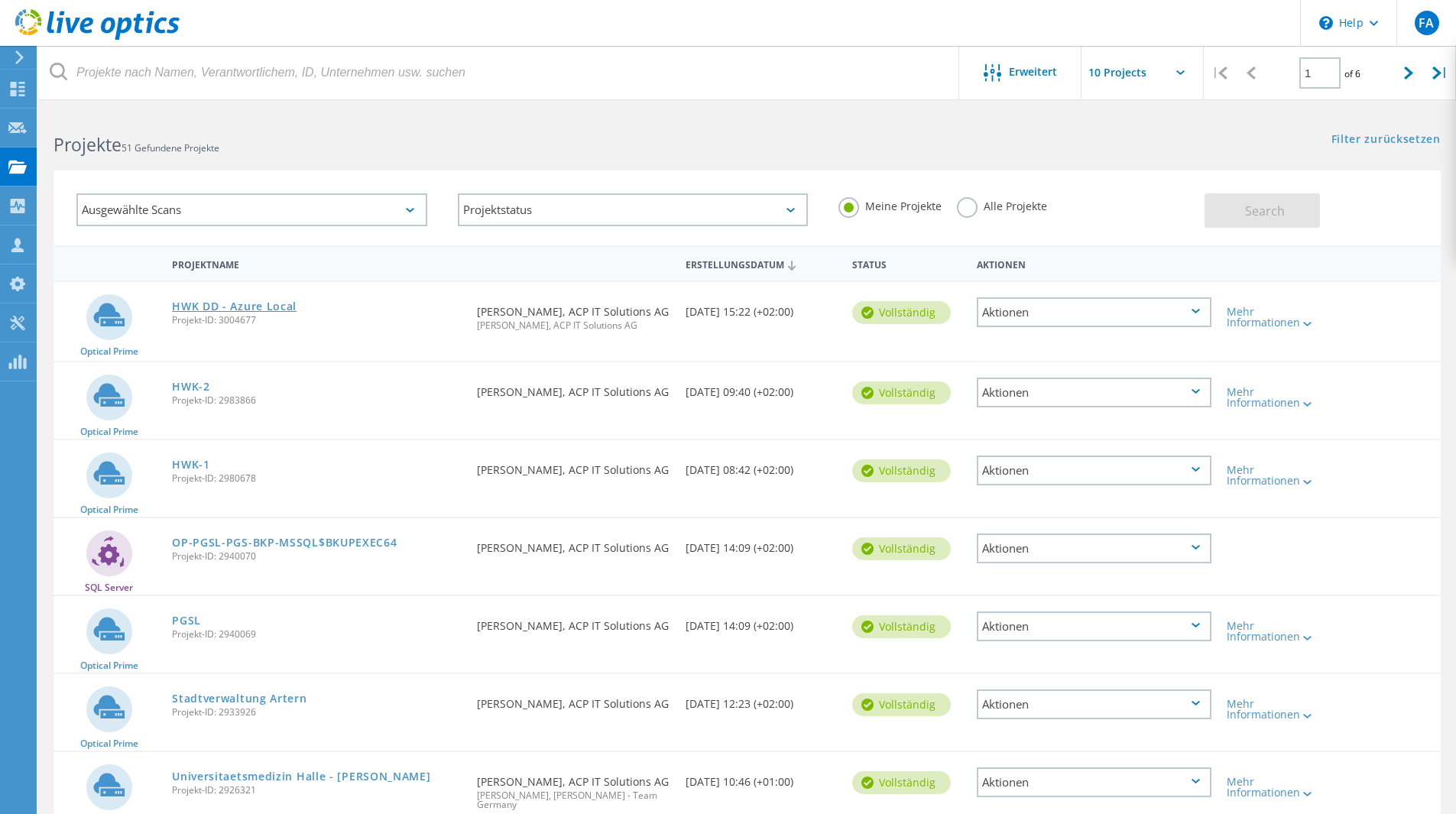
click at [250, 307] on link "HWK DD - Azure Local" at bounding box center [234, 306] width 124 height 10
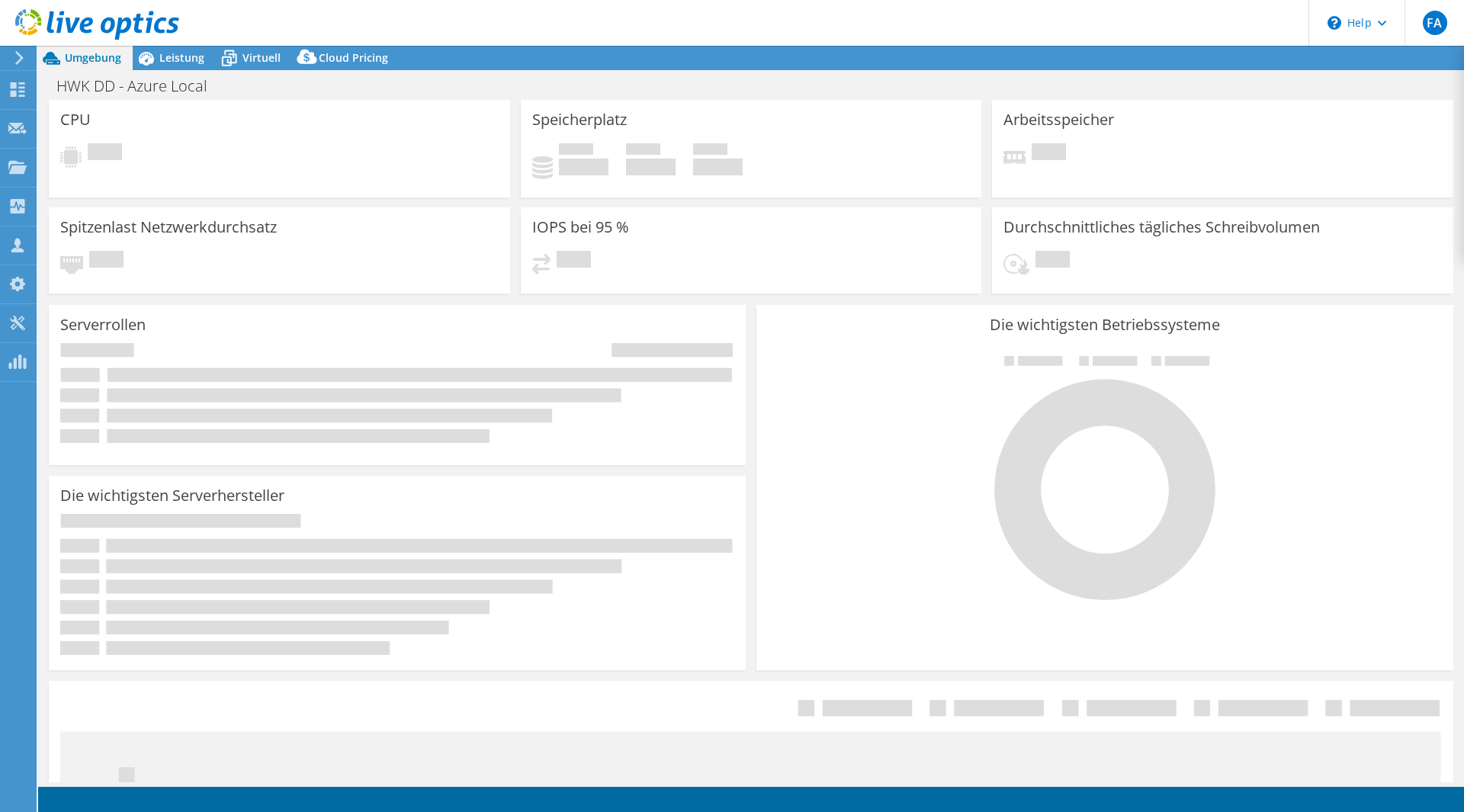
select select "USD"
click at [170, 52] on span "Leistung" at bounding box center [182, 58] width 45 height 15
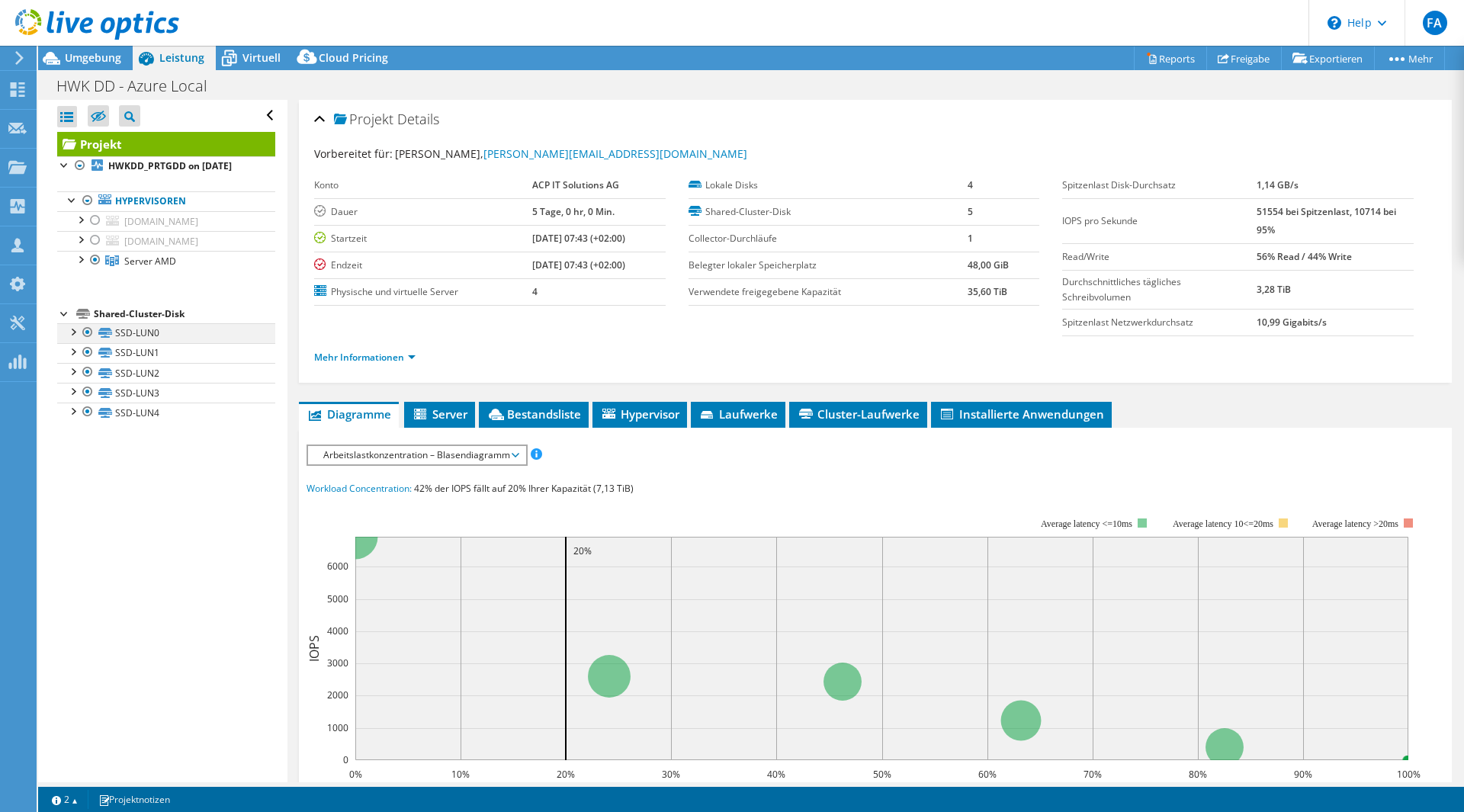
click at [73, 338] on div at bounding box center [73, 331] width 15 height 15
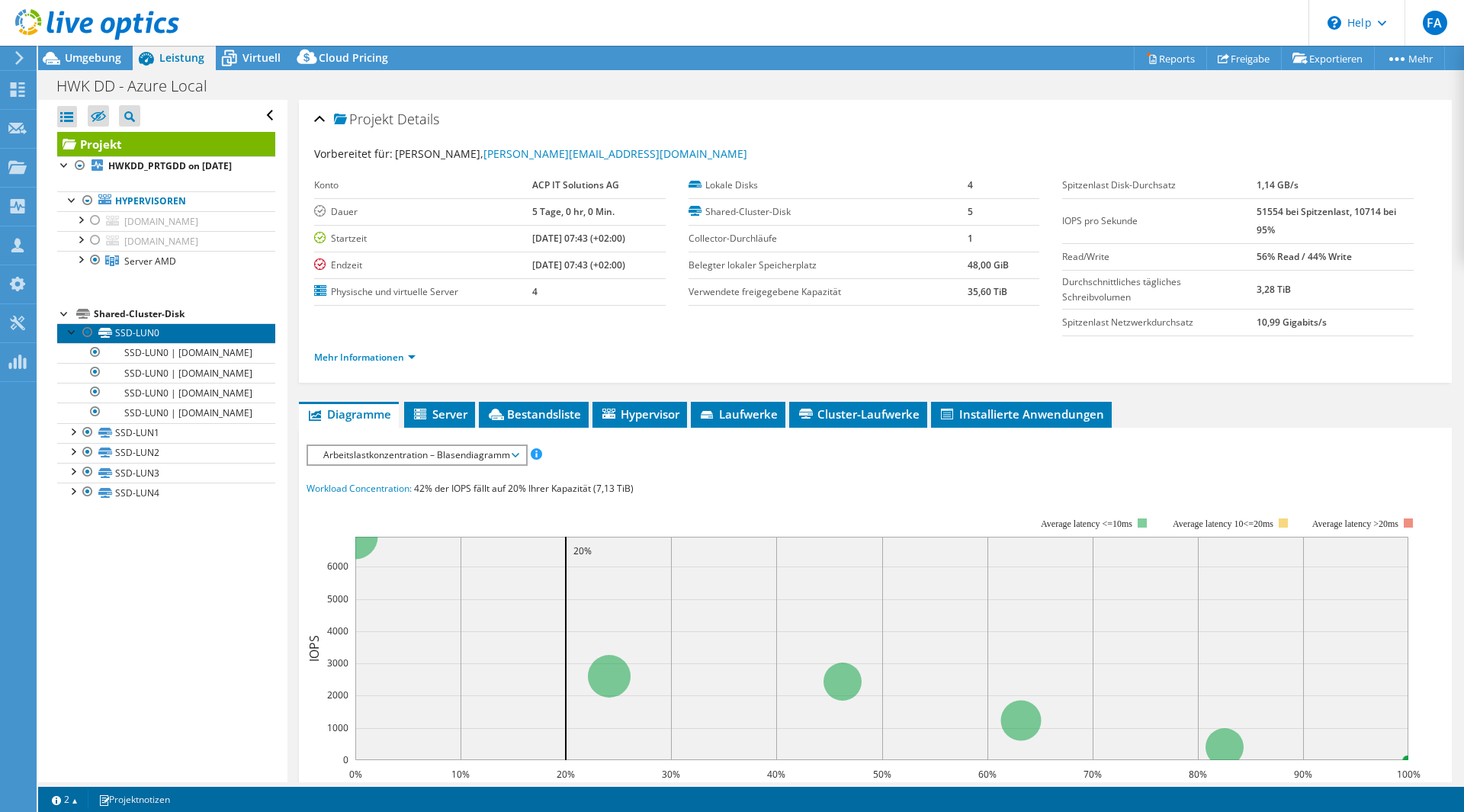
click at [162, 343] on link "SSD-LUN0" at bounding box center [166, 333] width 218 height 20
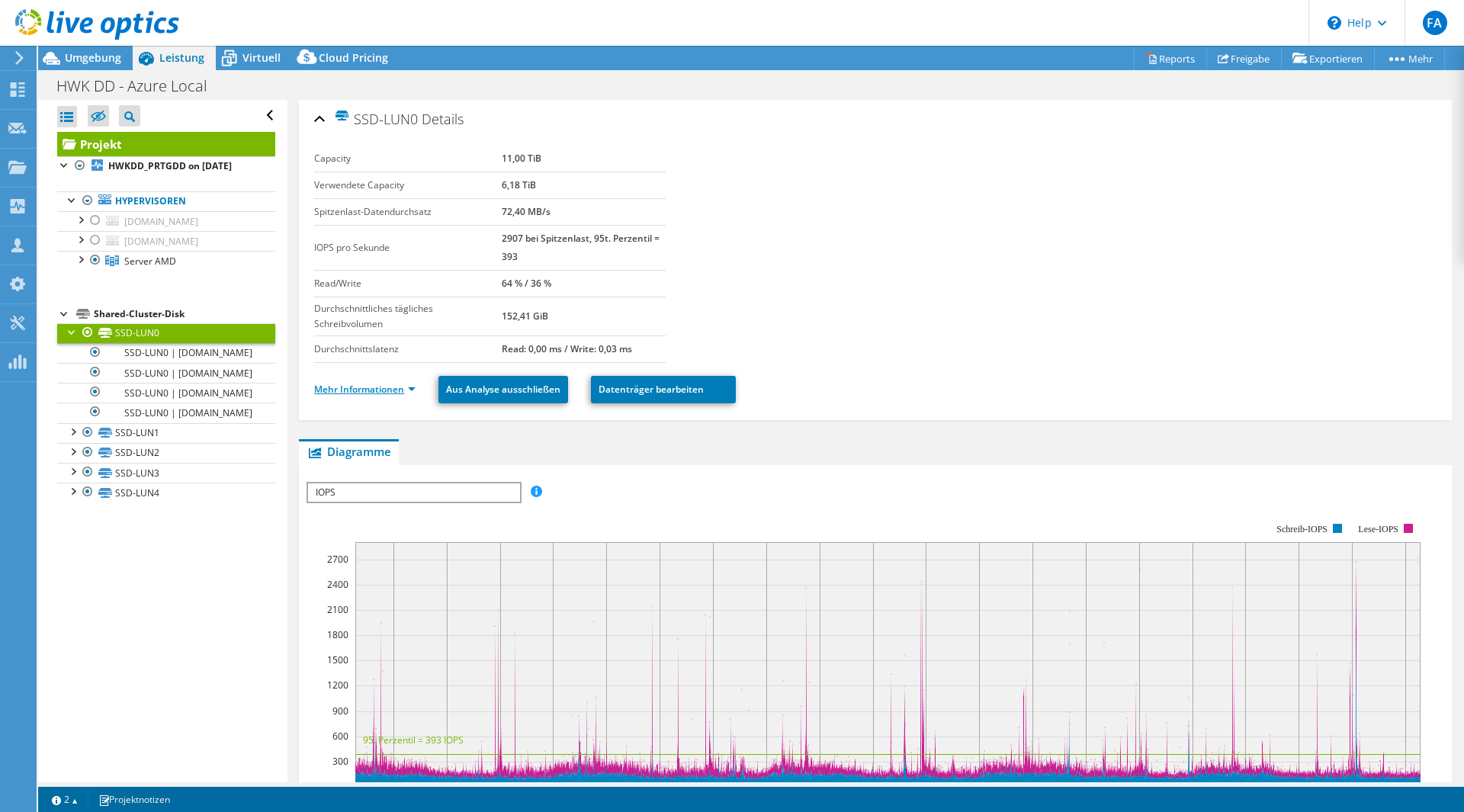
click at [409, 384] on link "Mehr Informationen" at bounding box center [365, 390] width 102 height 13
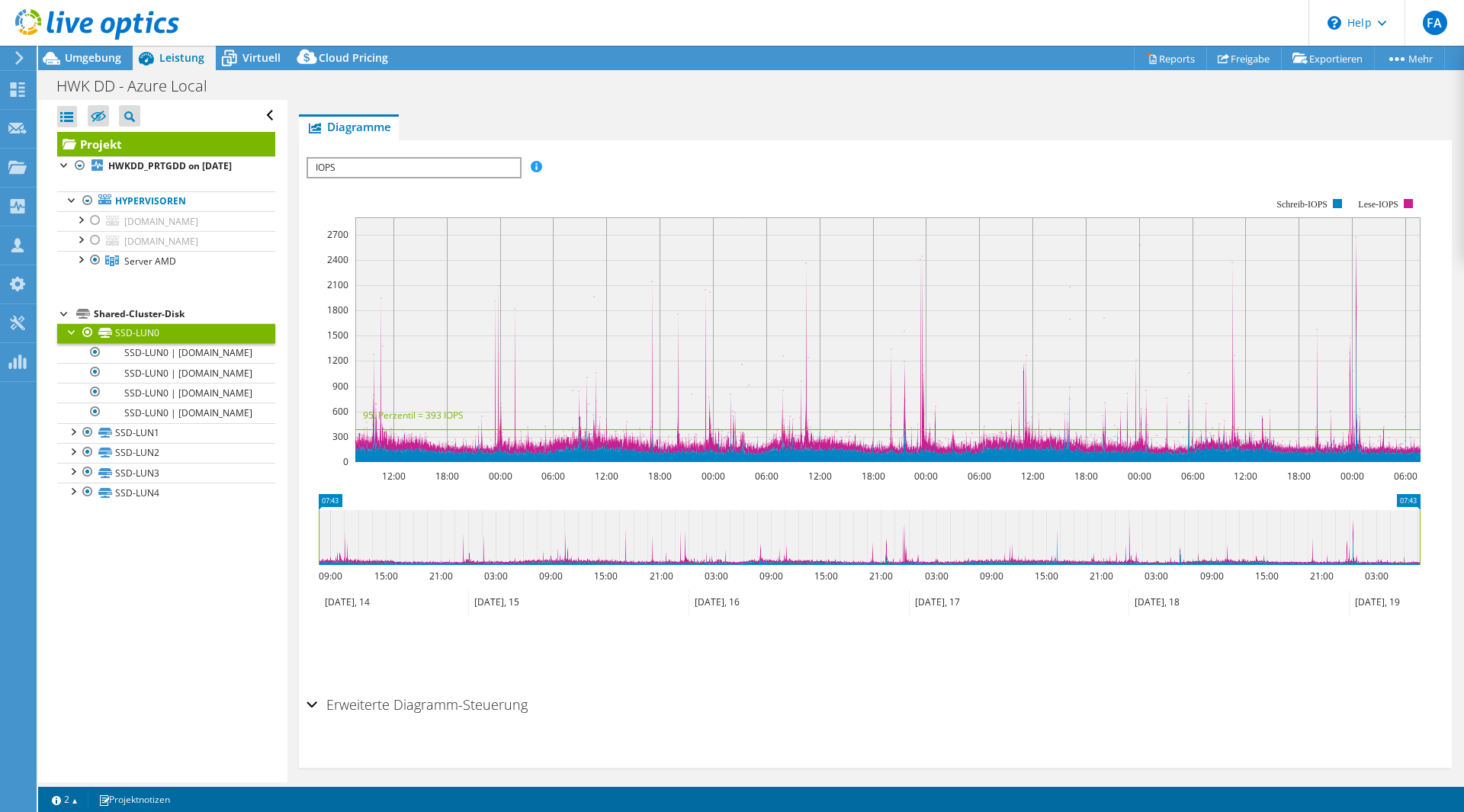
scroll to position [626, 0]
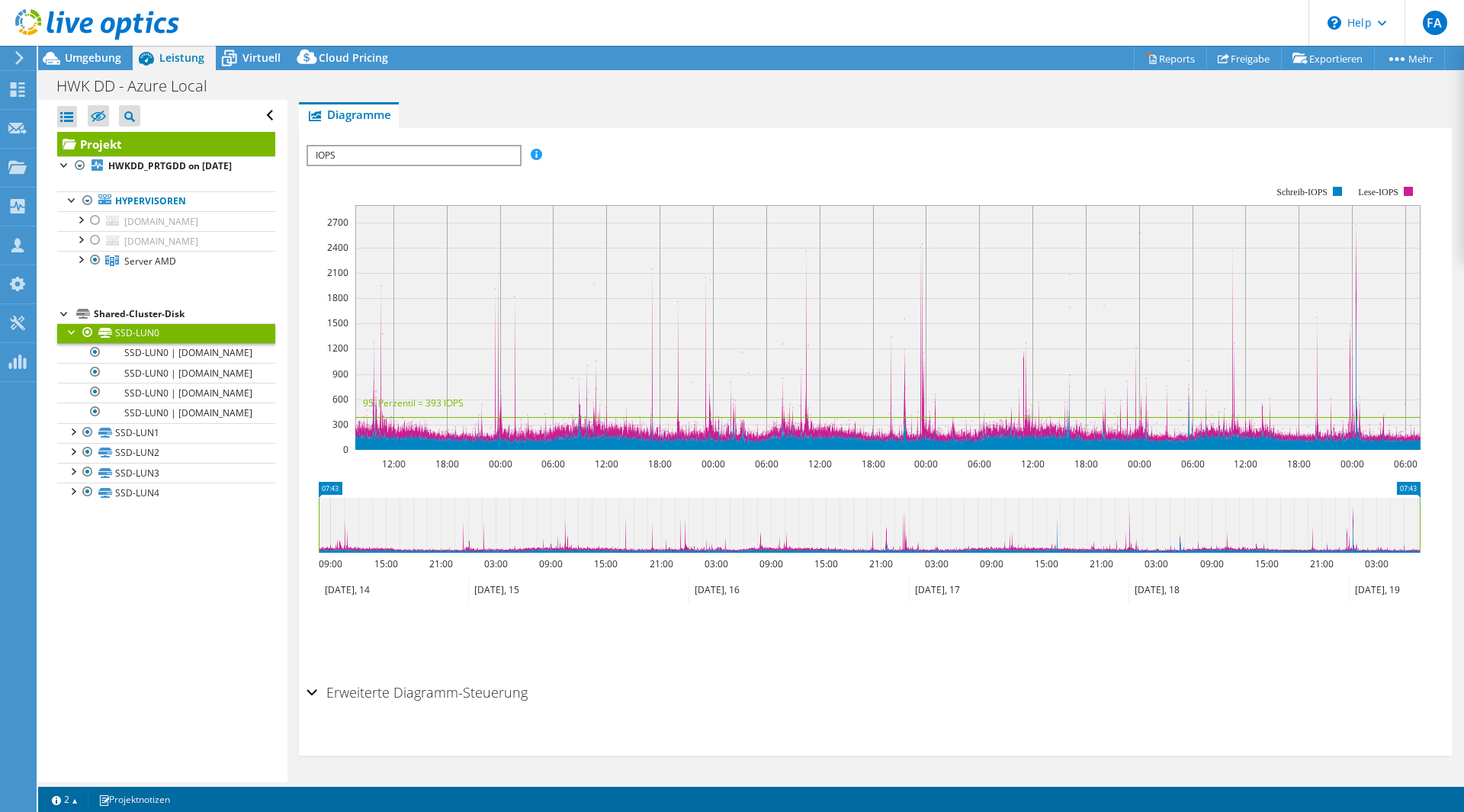
click at [449, 680] on h2 "Erweiterte Diagramm-Steuerung" at bounding box center [417, 692] width 221 height 31
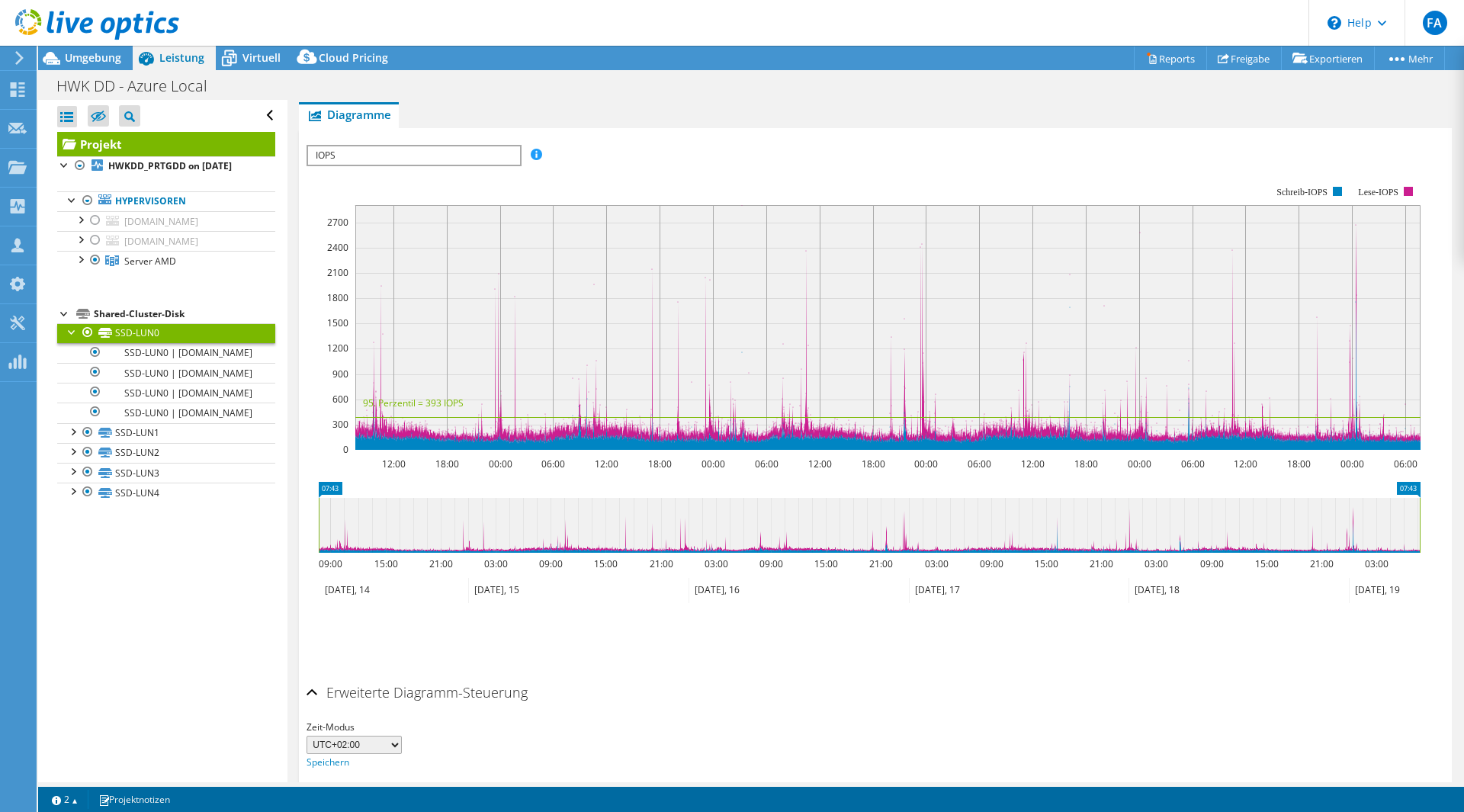
click at [373, 688] on h2 "Erweiterte Diagramm-Steuerung" at bounding box center [417, 692] width 221 height 31
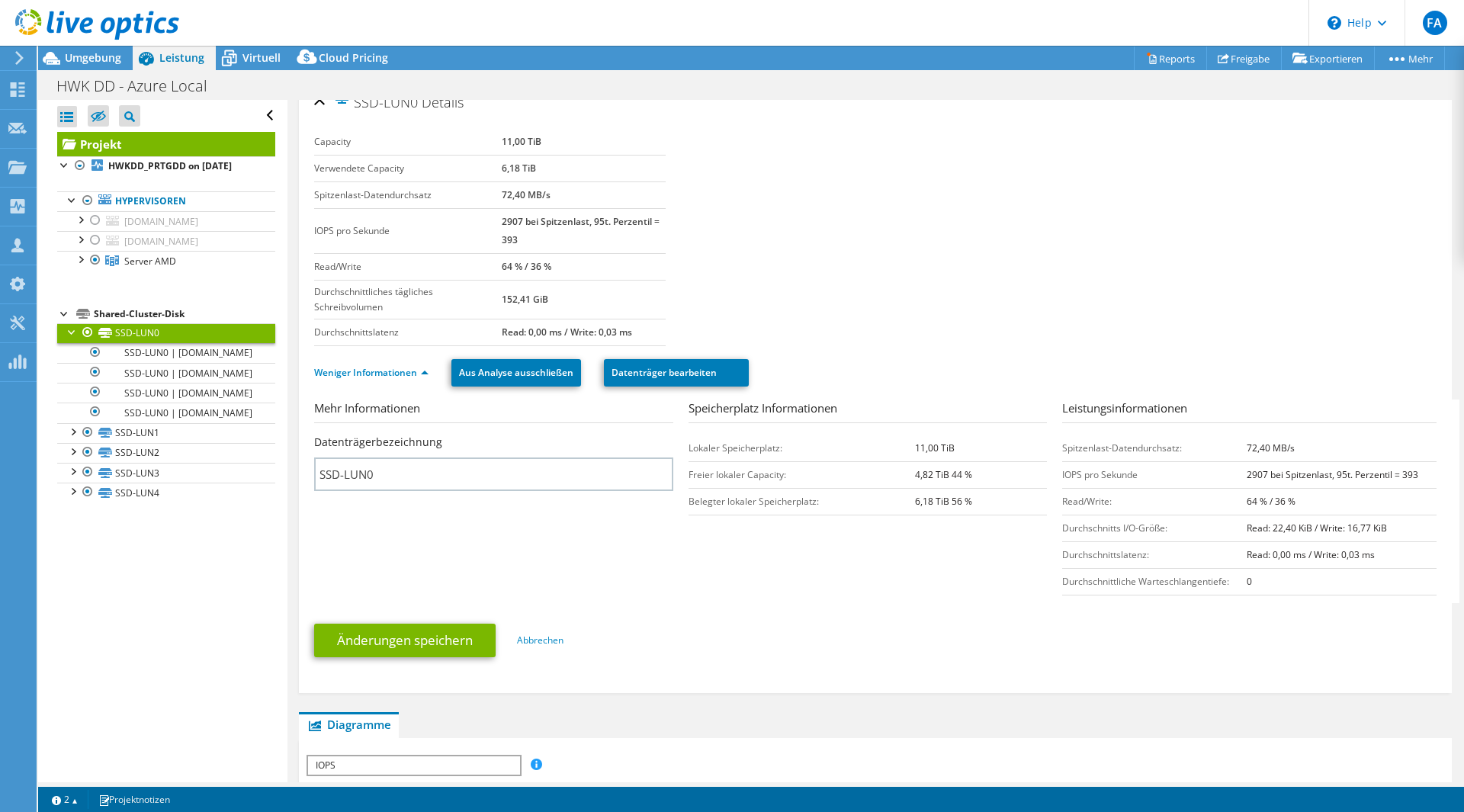
scroll to position [0, 0]
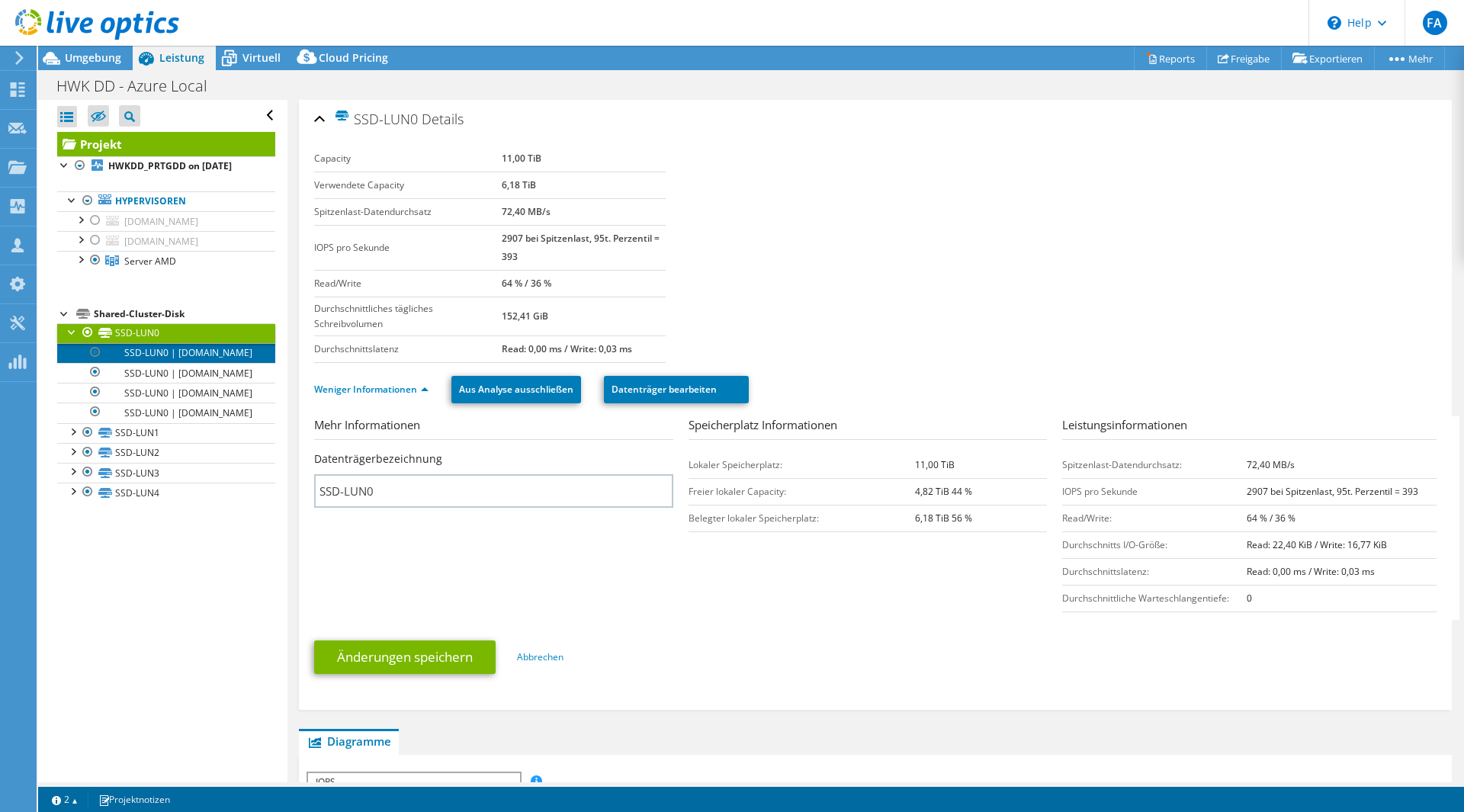
click at [190, 363] on link "SSD-LUN0 | [DOMAIN_NAME]" at bounding box center [166, 352] width 218 height 20
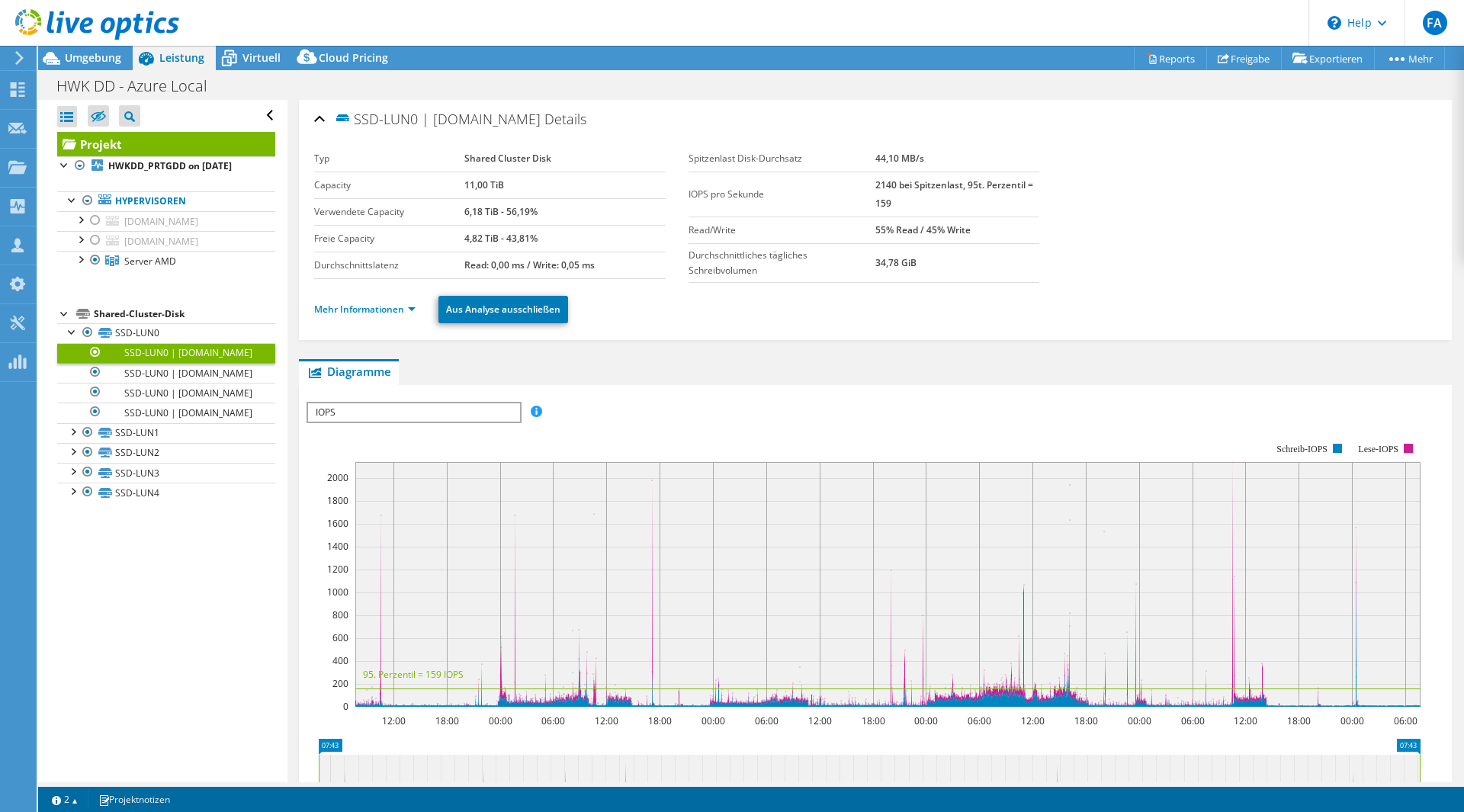
click at [358, 320] on ul "Mehr Informationen Aus Analyse ausschließen" at bounding box center [876, 308] width 1123 height 32
click at [362, 310] on link "Mehr Informationen" at bounding box center [365, 310] width 102 height 13
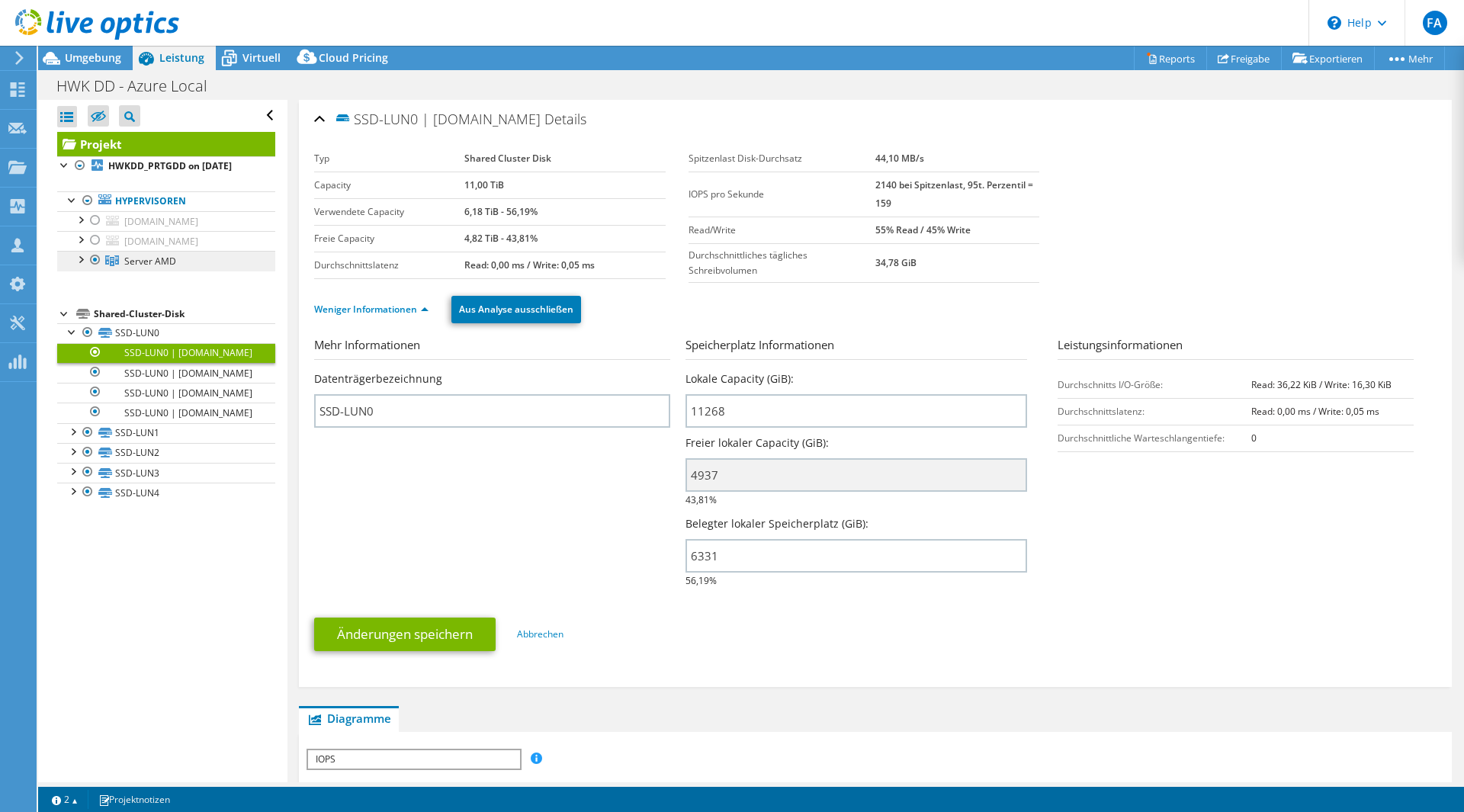
click at [137, 268] on span "Server AMD" at bounding box center [150, 261] width 52 height 13
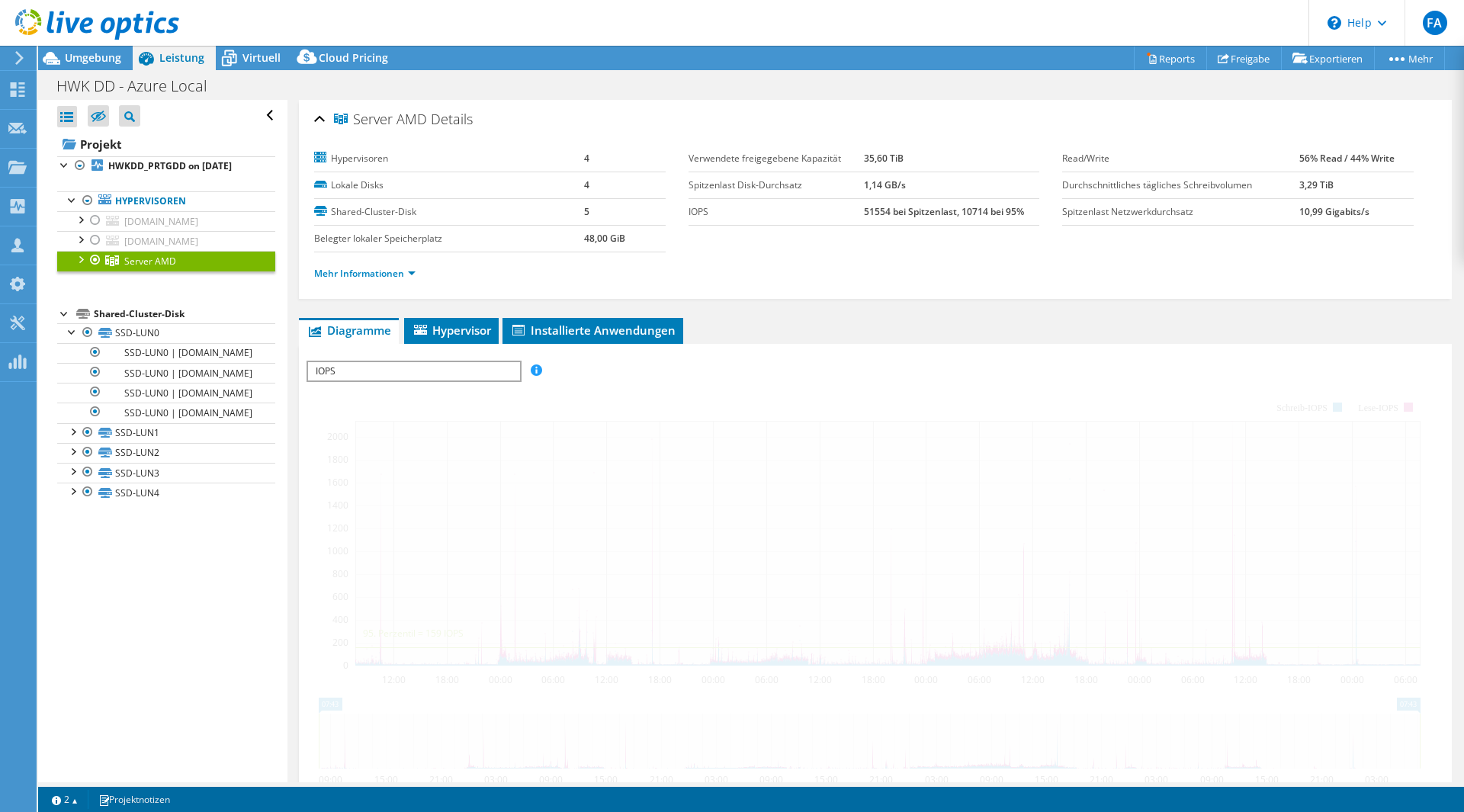
click at [73, 266] on div at bounding box center [80, 258] width 15 height 15
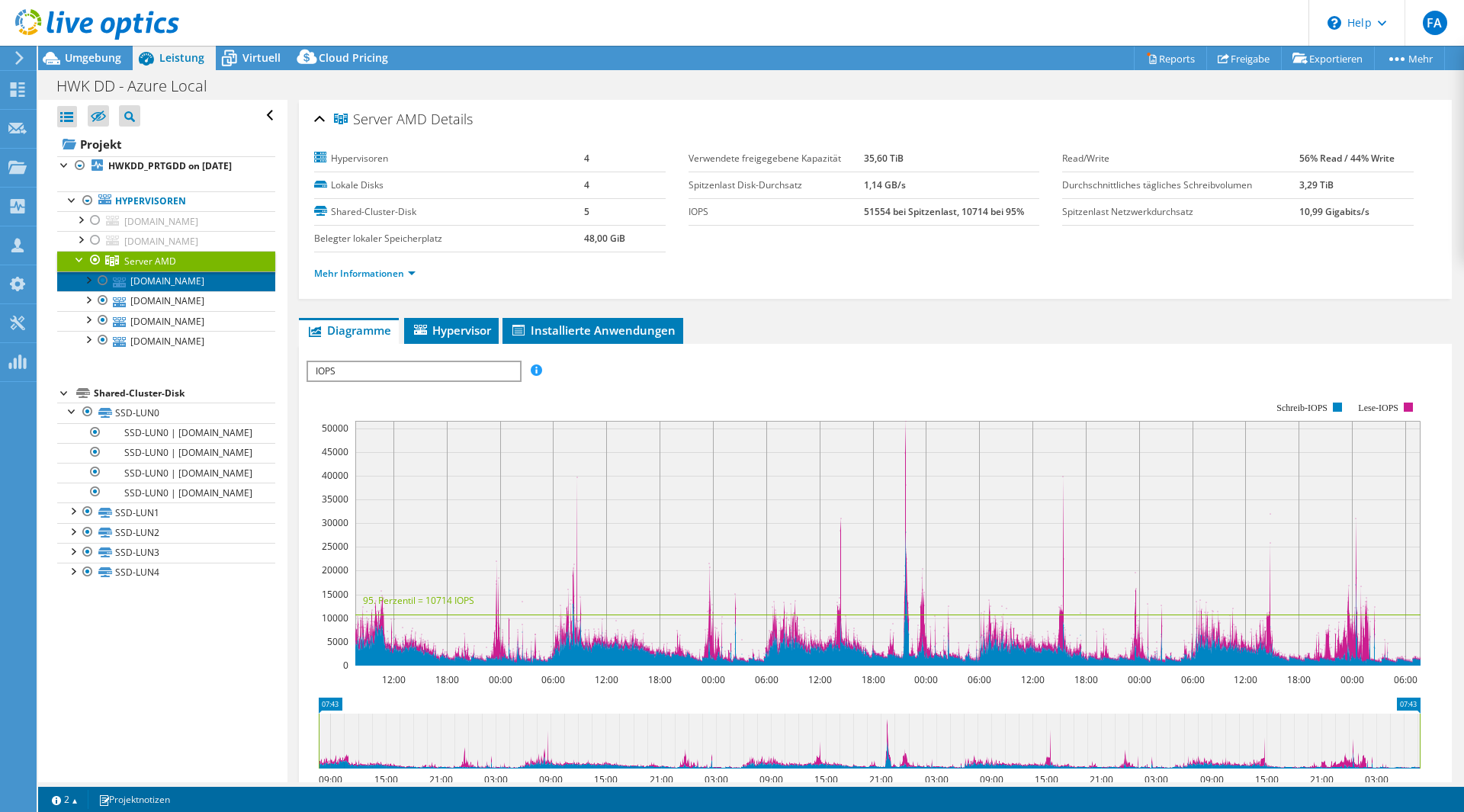
click at [136, 291] on link "[DOMAIN_NAME]" at bounding box center [166, 281] width 218 height 20
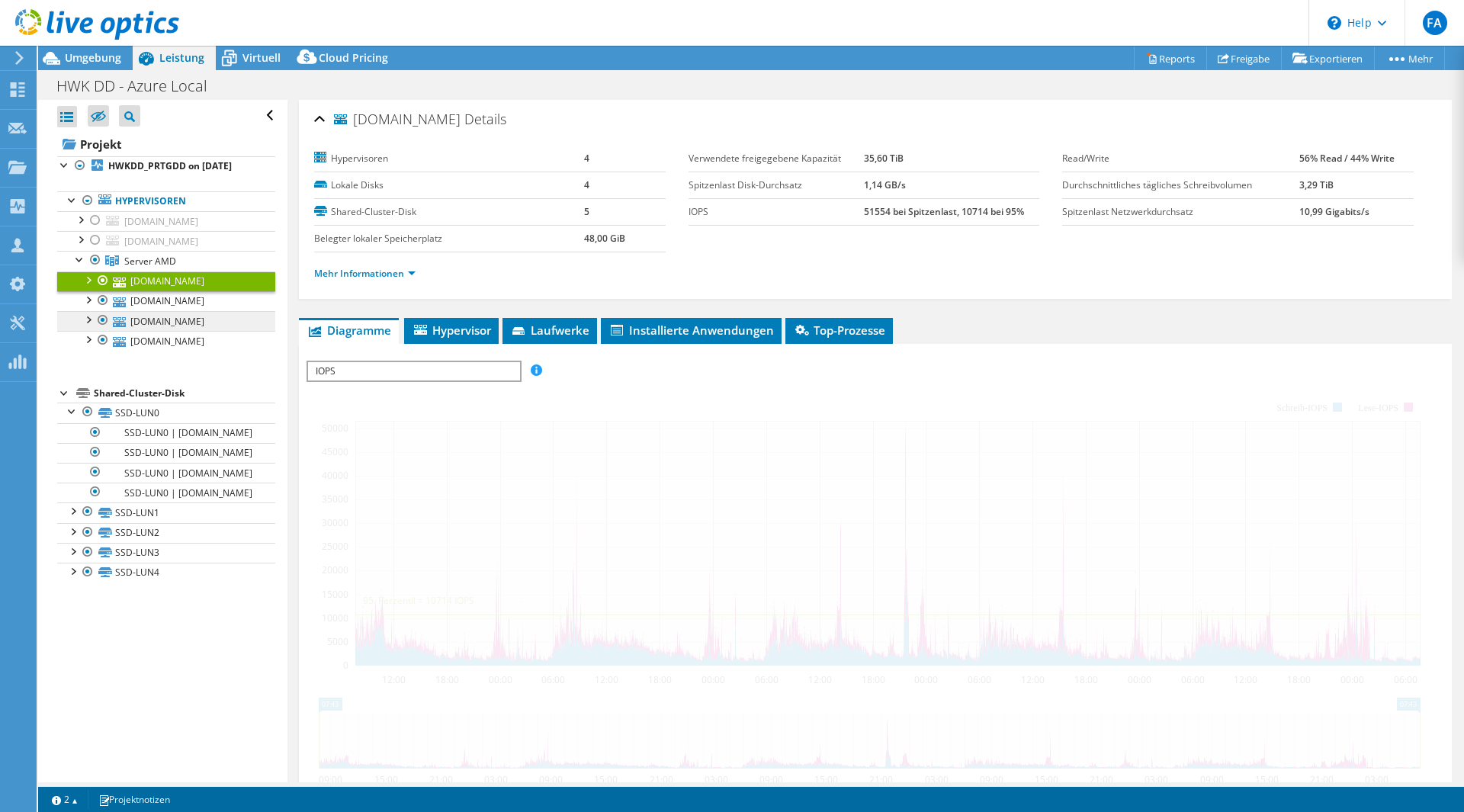
click at [91, 287] on div at bounding box center [88, 279] width 15 height 15
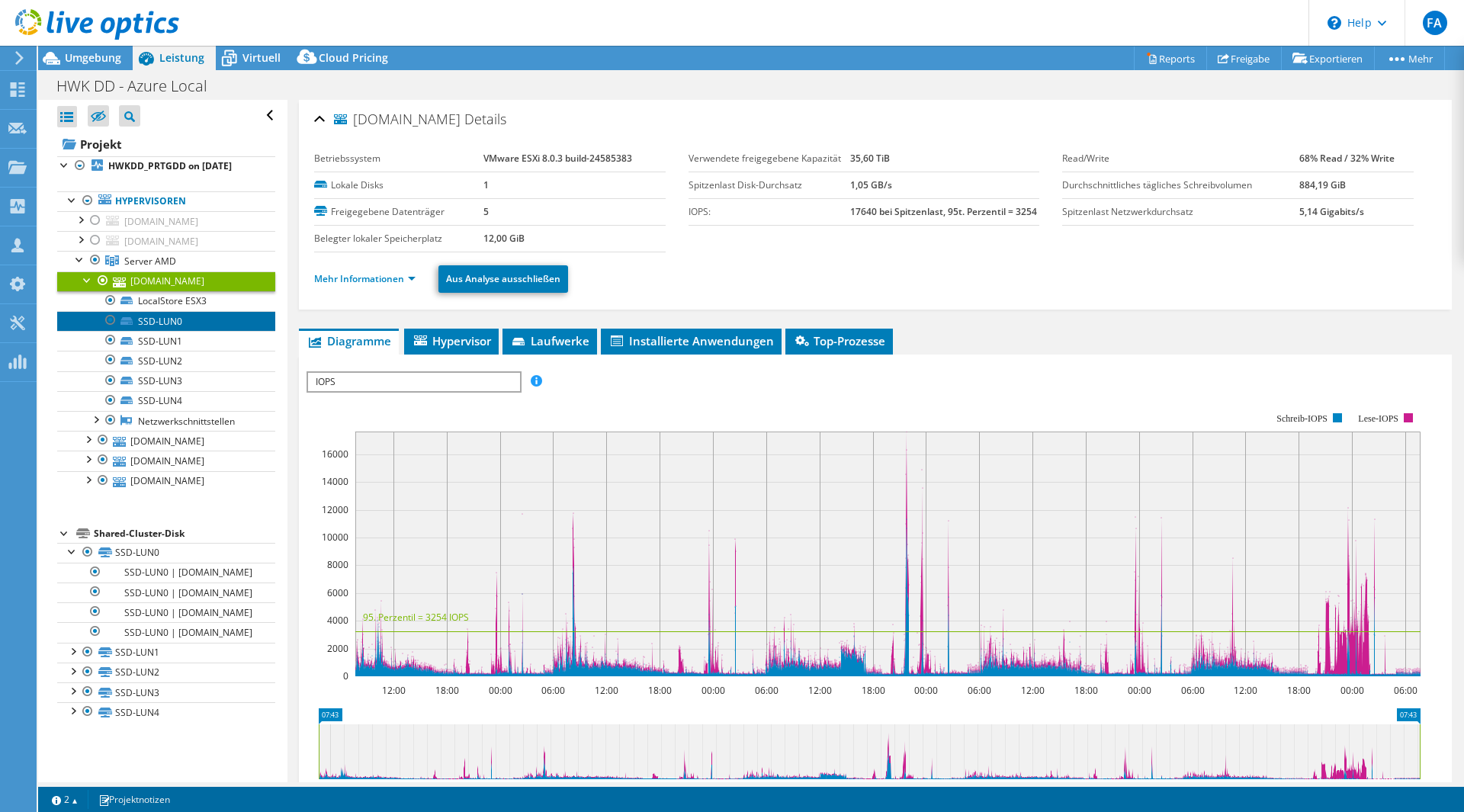
click at [200, 331] on link "SSD-LUN0" at bounding box center [166, 321] width 218 height 20
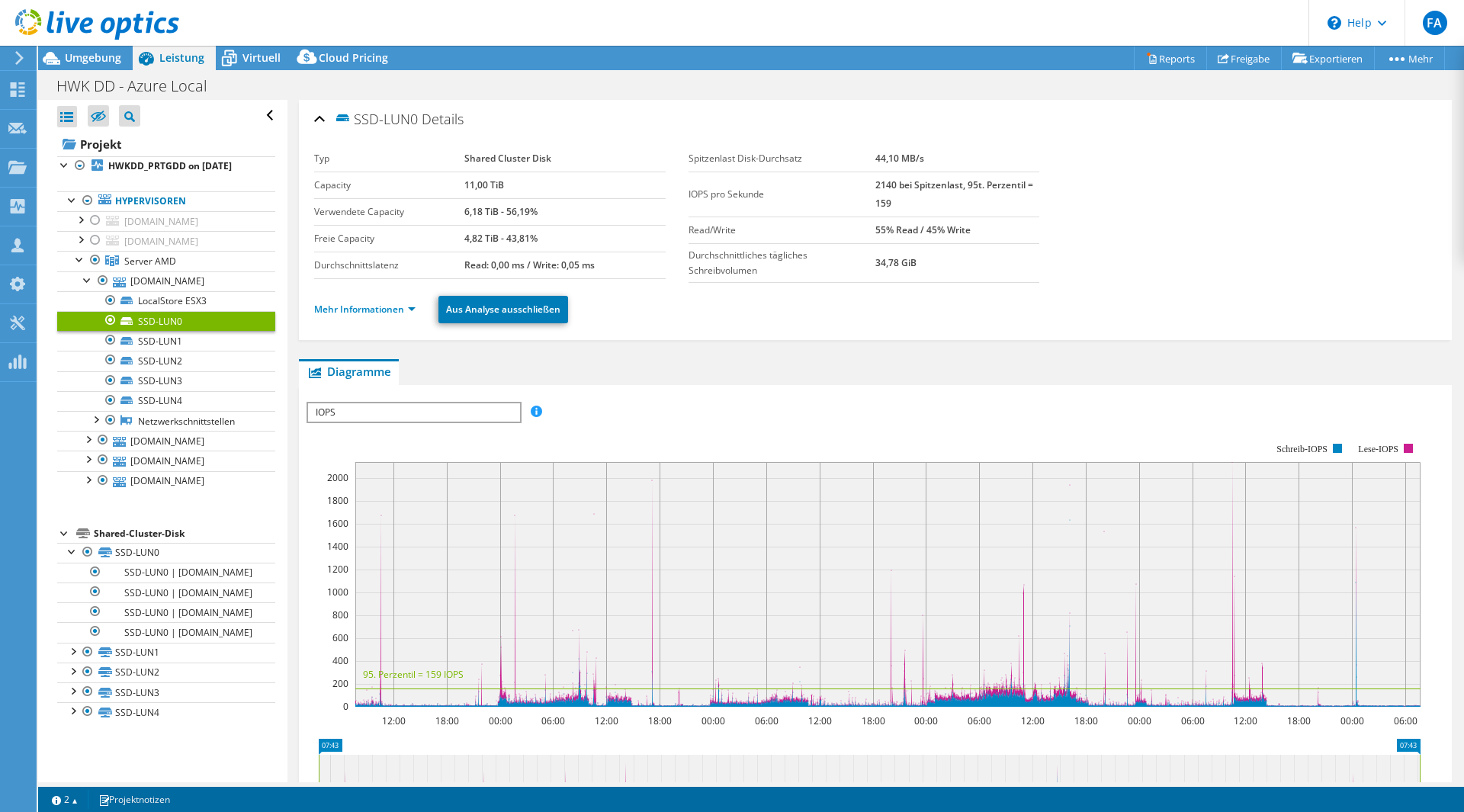
click at [363, 316] on li "Mehr Informationen" at bounding box center [369, 310] width 111 height 17
click at [369, 308] on link "Mehr Informationen" at bounding box center [365, 310] width 102 height 13
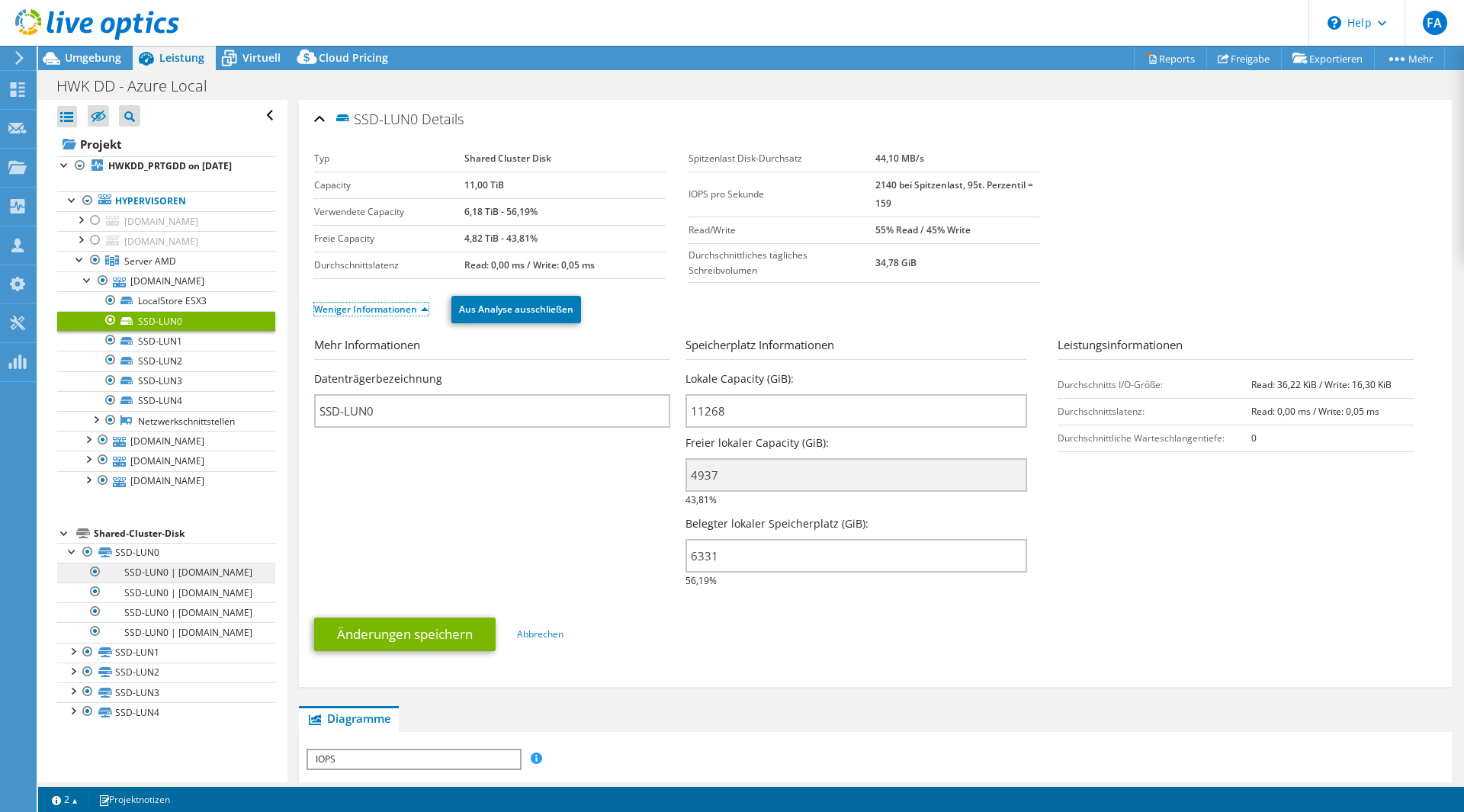
scroll to position [150, 0]
click at [136, 543] on link "SSD-LUN0" at bounding box center [166, 552] width 218 height 20
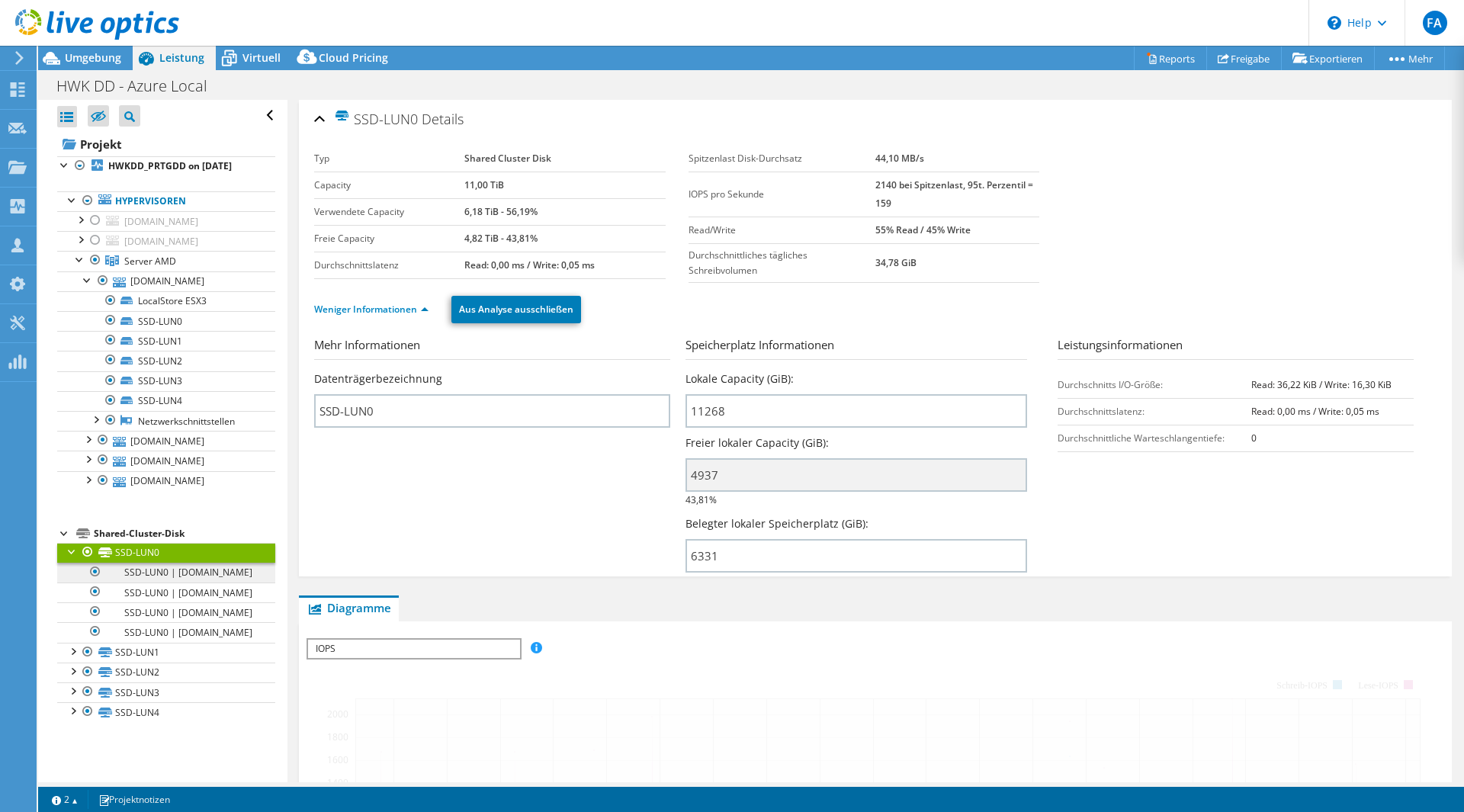
click at [62, 543] on link "SSD-LUN0" at bounding box center [166, 552] width 218 height 20
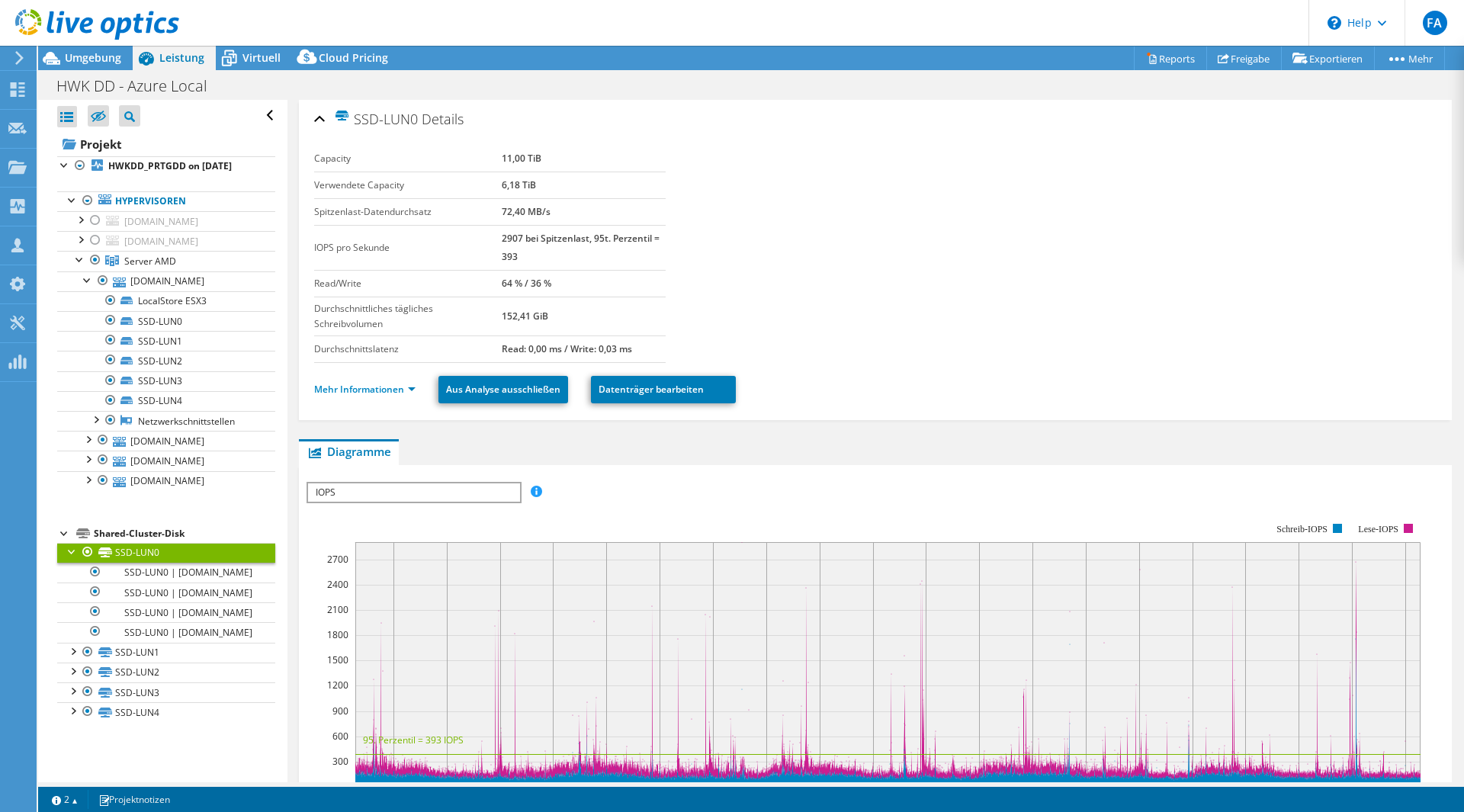
click at [67, 543] on div at bounding box center [73, 550] width 15 height 15
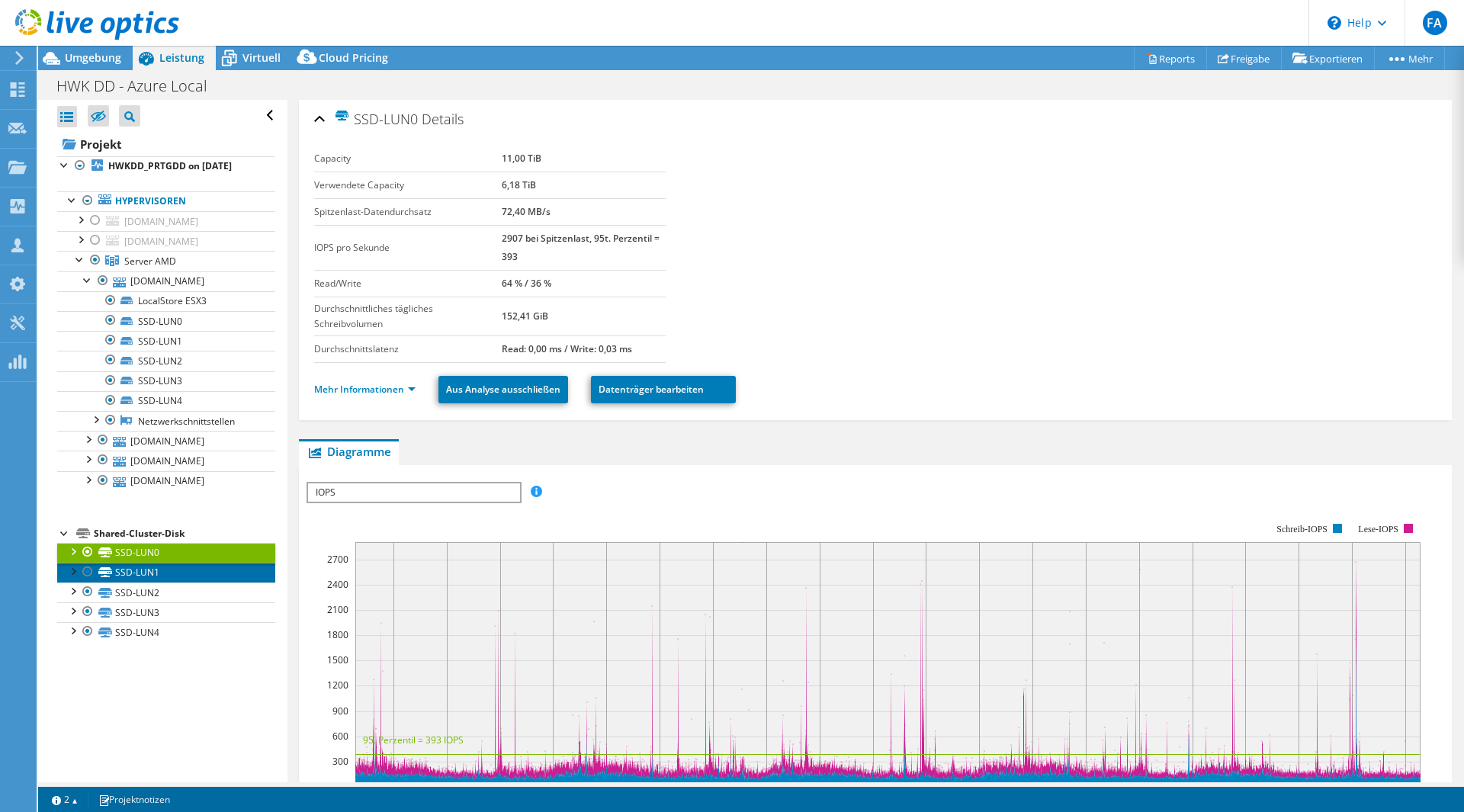
click at [147, 583] on link "SSD-LUN1" at bounding box center [166, 572] width 218 height 20
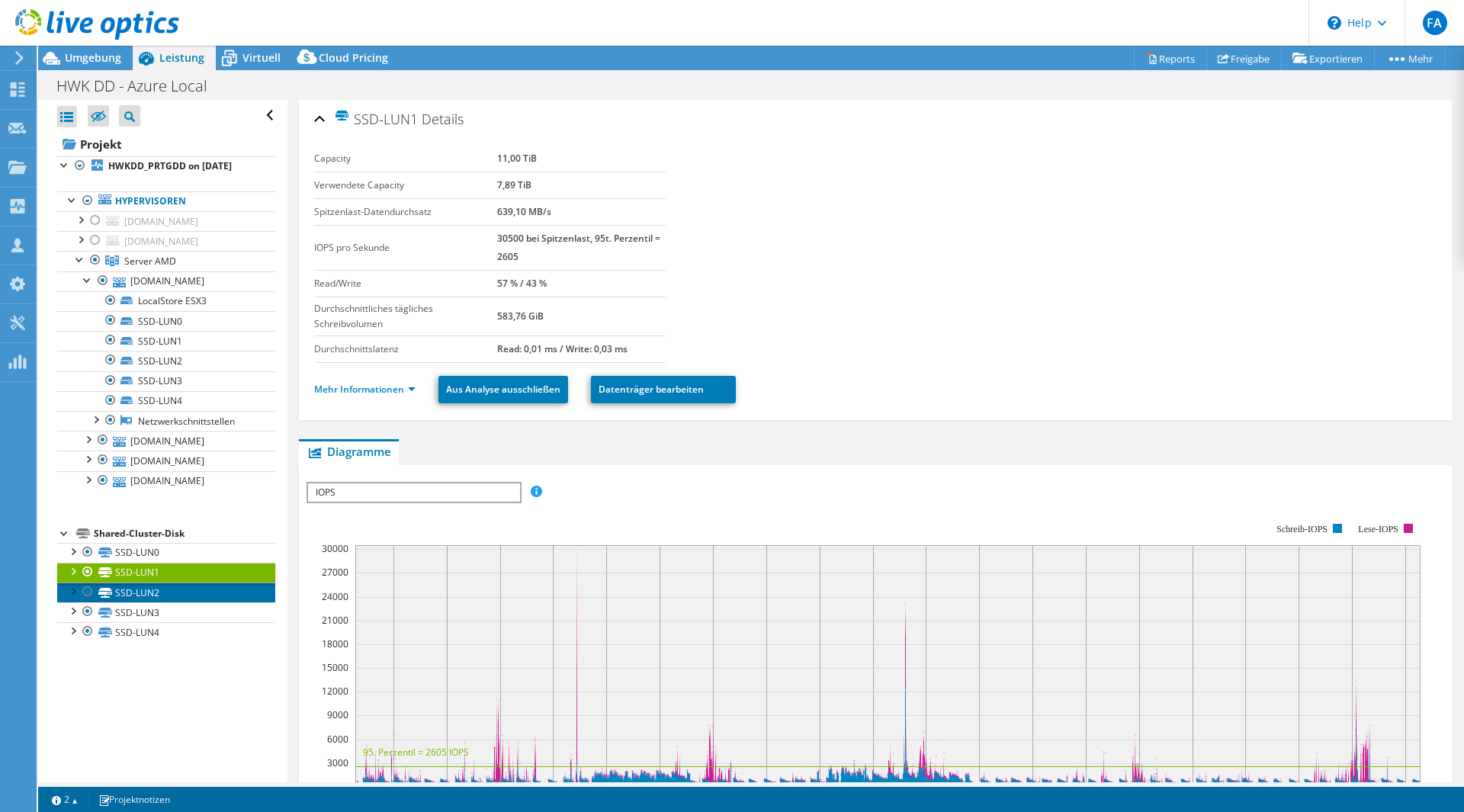
click at [145, 602] on link "SSD-LUN2" at bounding box center [166, 592] width 218 height 20
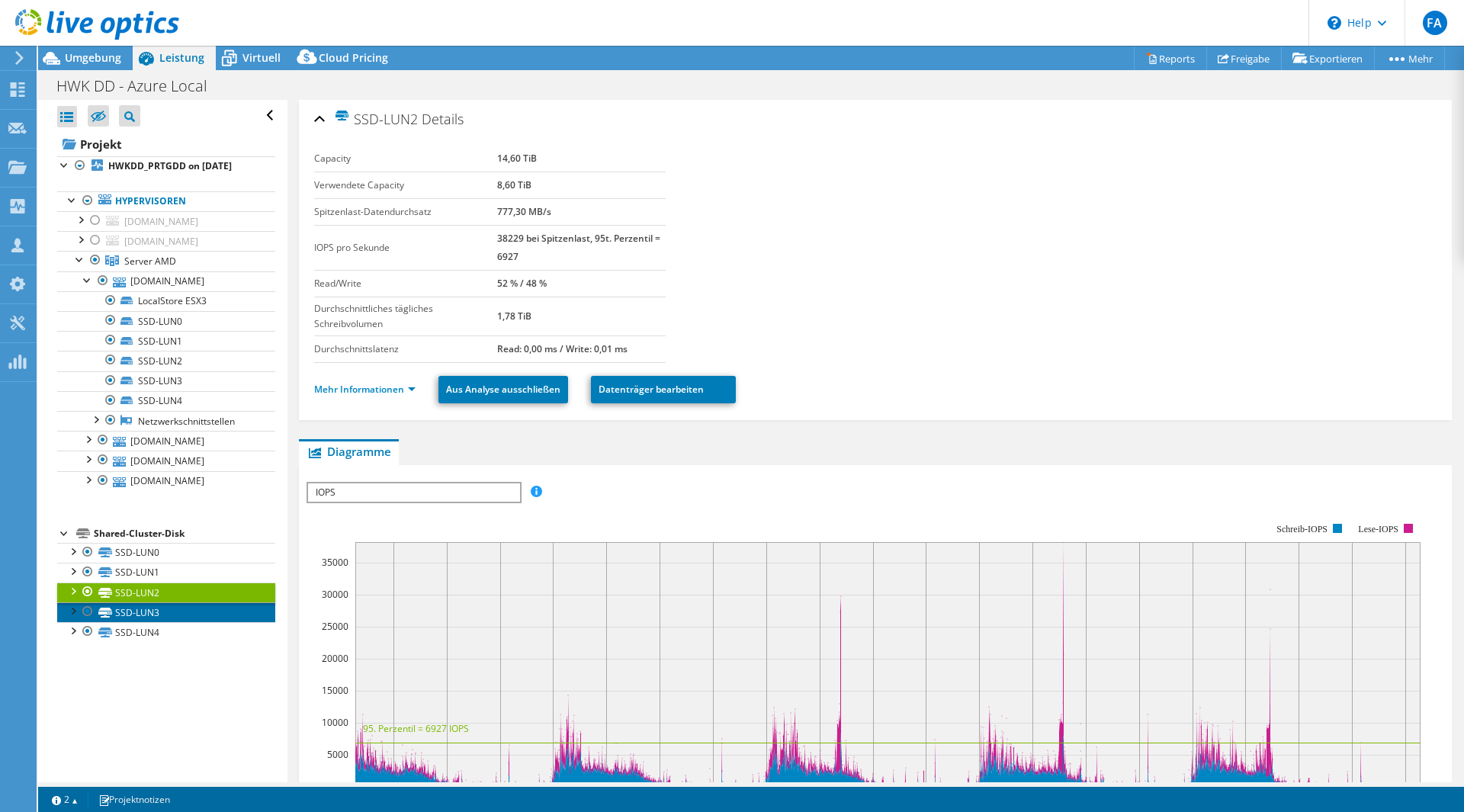
click at [143, 622] on link "SSD-LUN3" at bounding box center [166, 612] width 218 height 20
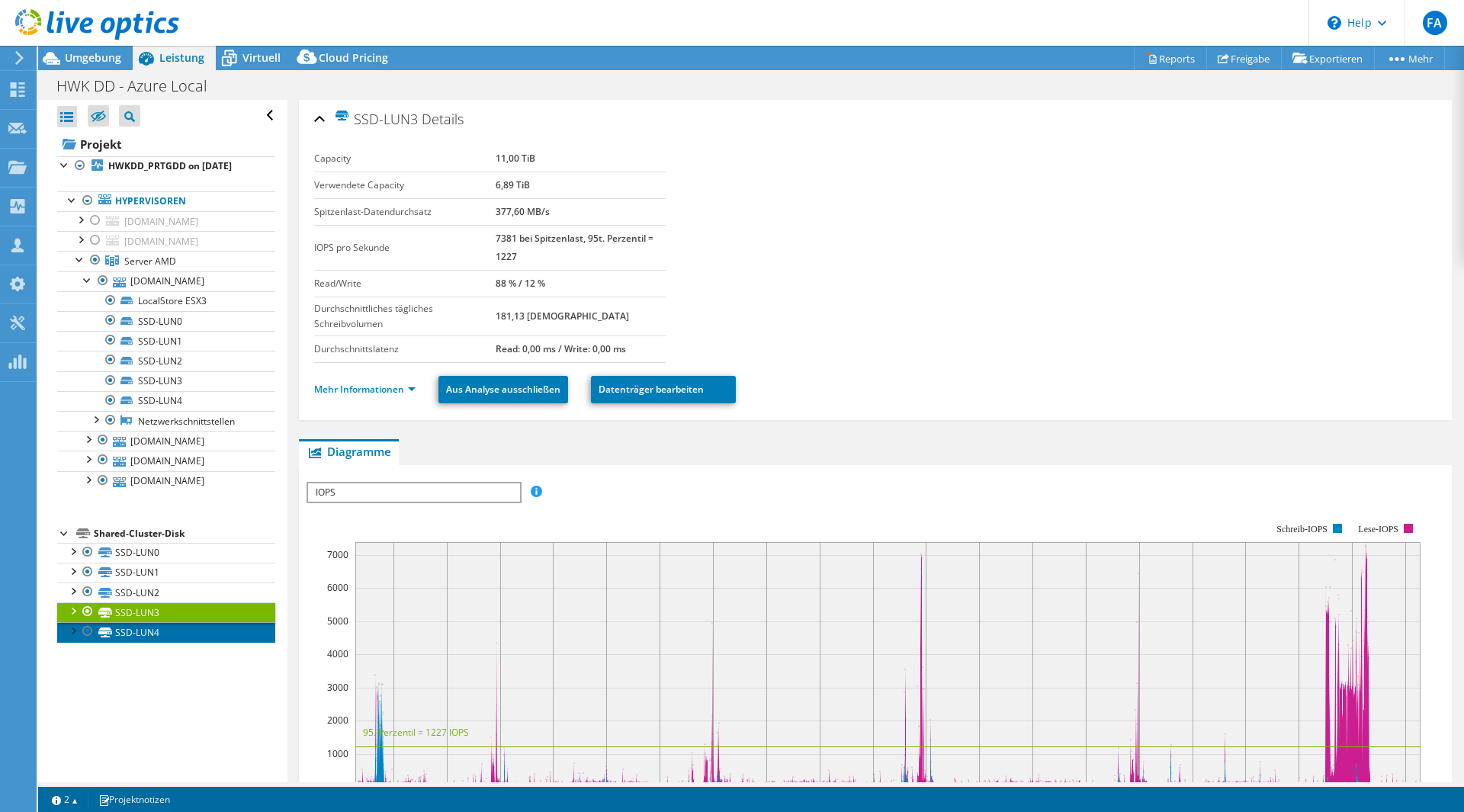
click at [135, 642] on link "SSD-LUN4" at bounding box center [166, 631] width 218 height 20
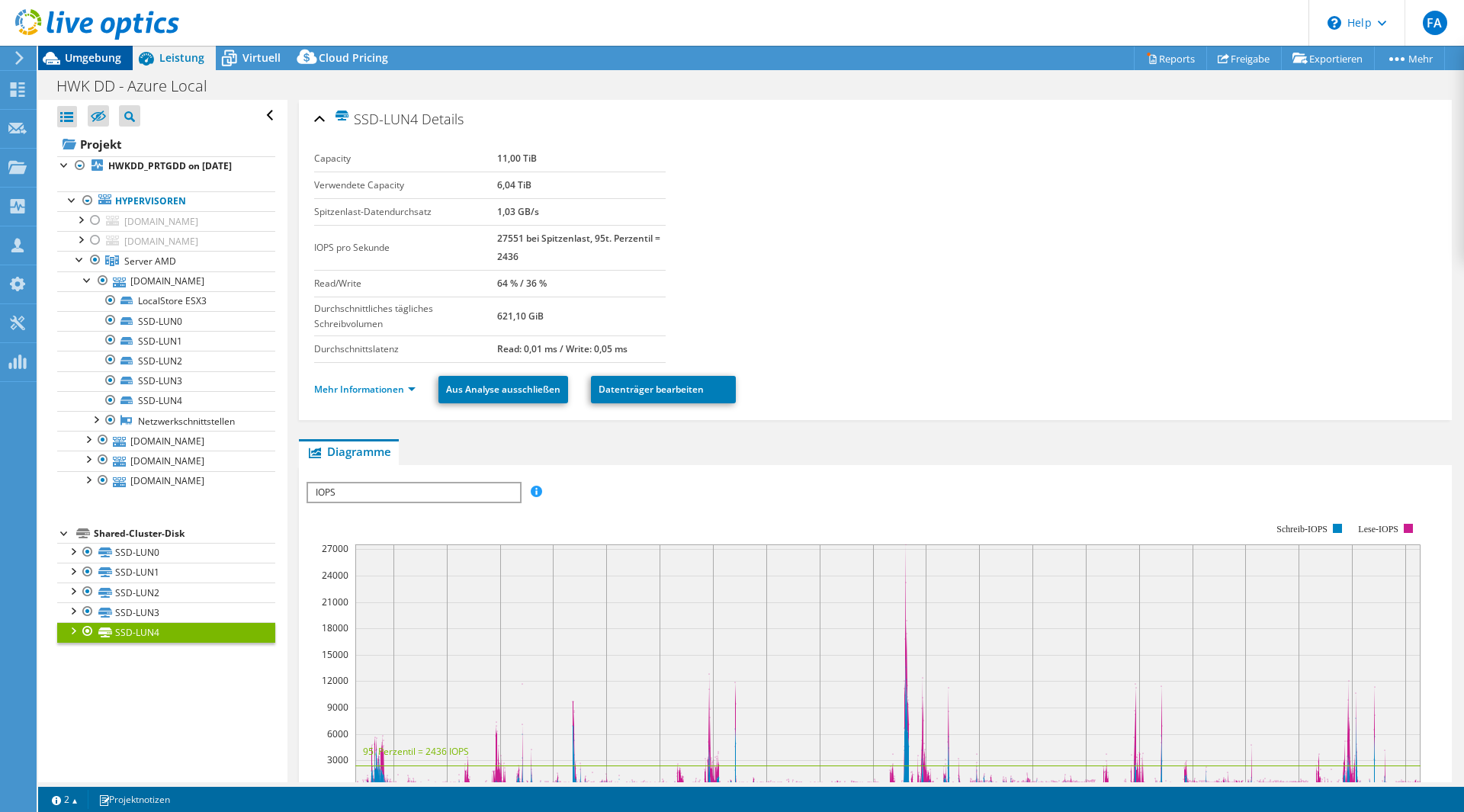
click at [86, 61] on span "Umgebung" at bounding box center [93, 58] width 57 height 15
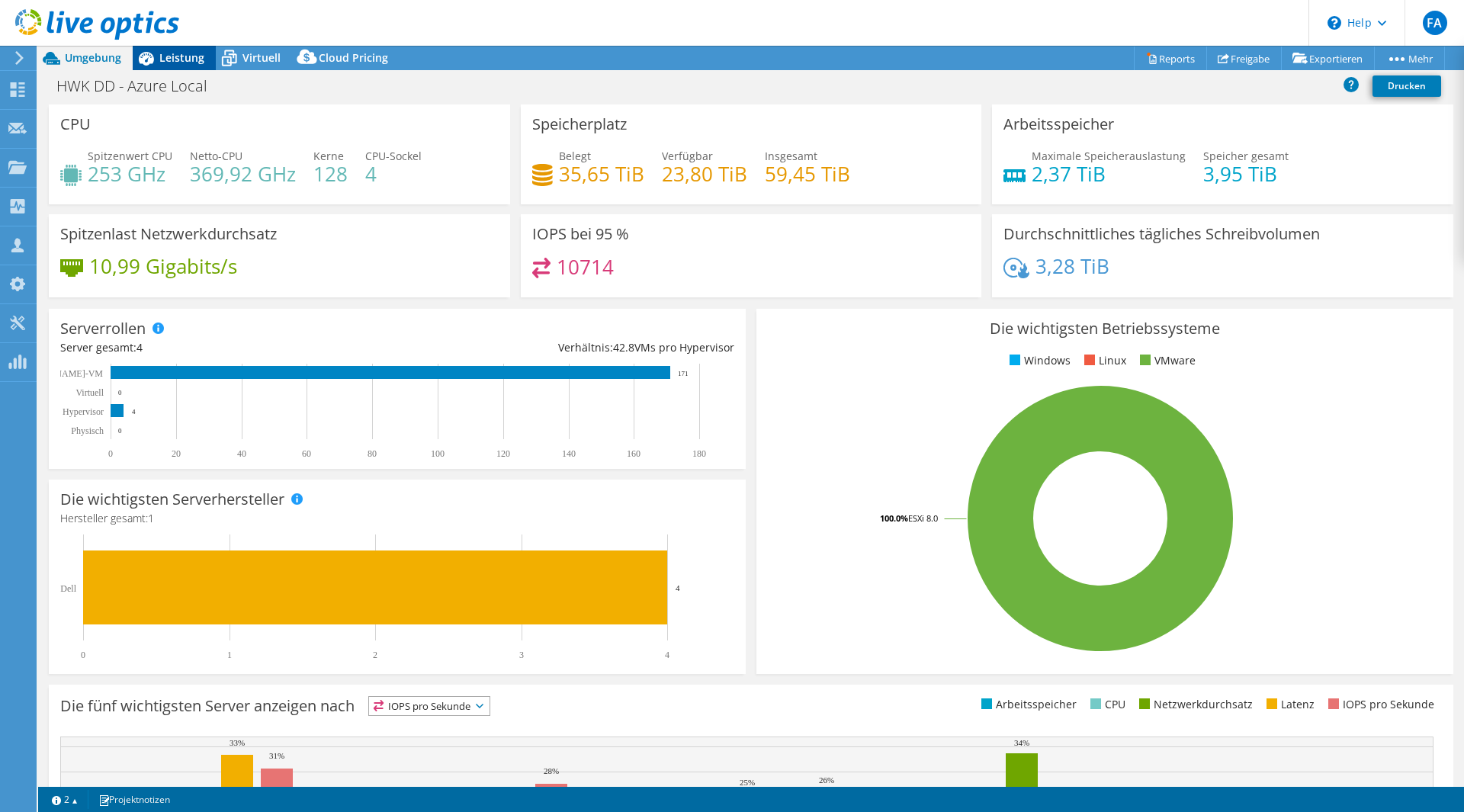
click at [161, 57] on span "Leistung" at bounding box center [182, 58] width 45 height 15
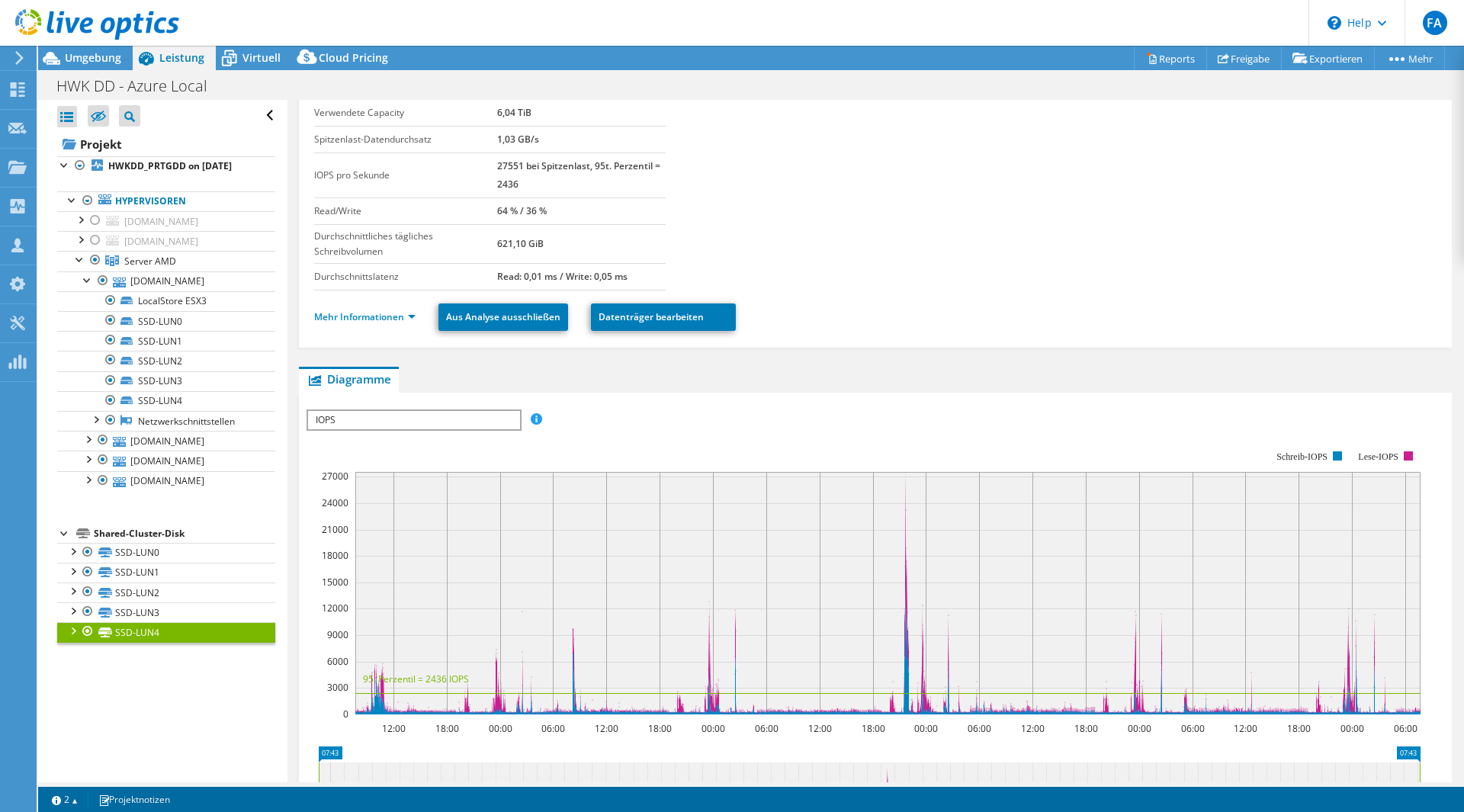
scroll to position [153, 0]
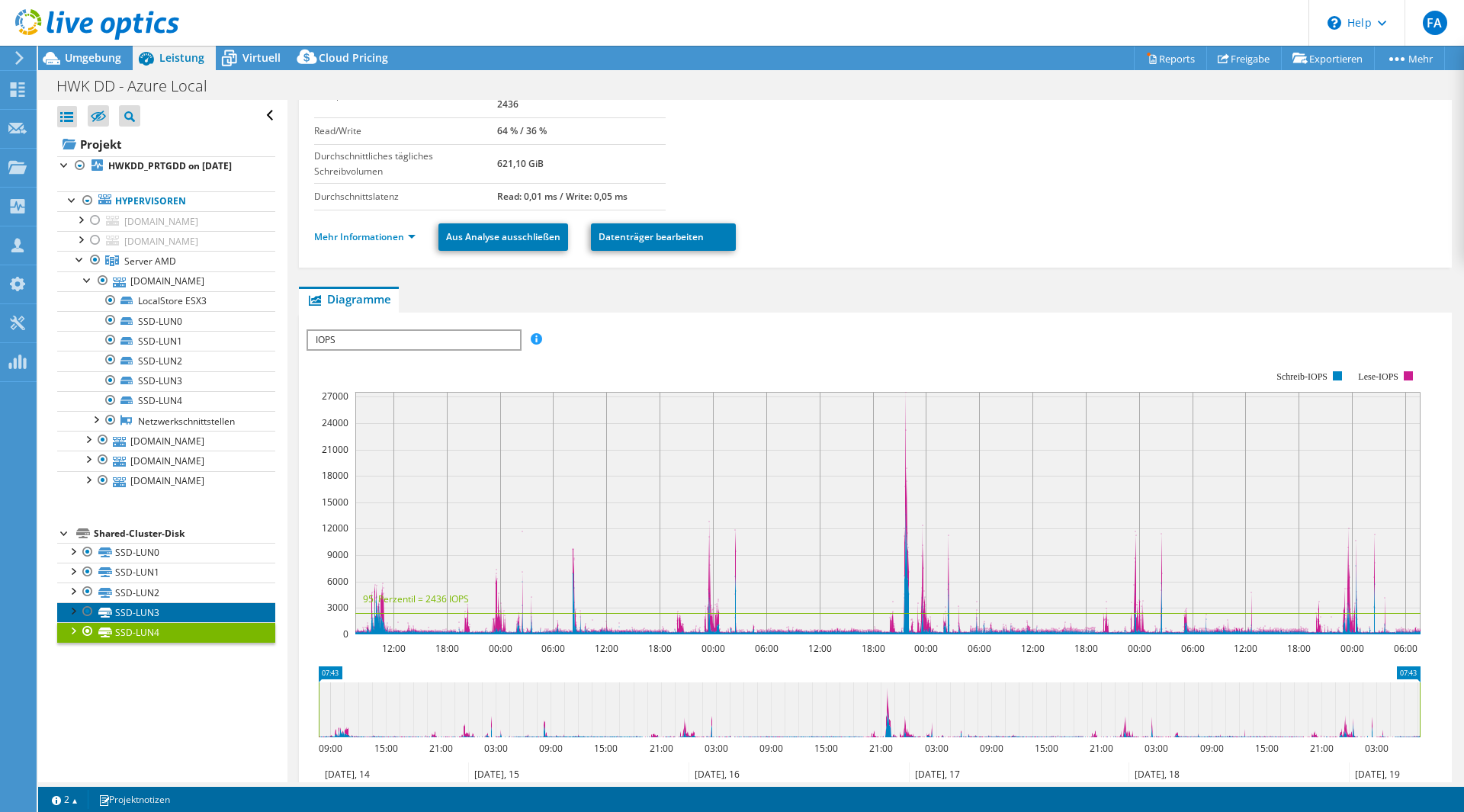
click at [125, 622] on link "SSD-LUN3" at bounding box center [166, 612] width 218 height 20
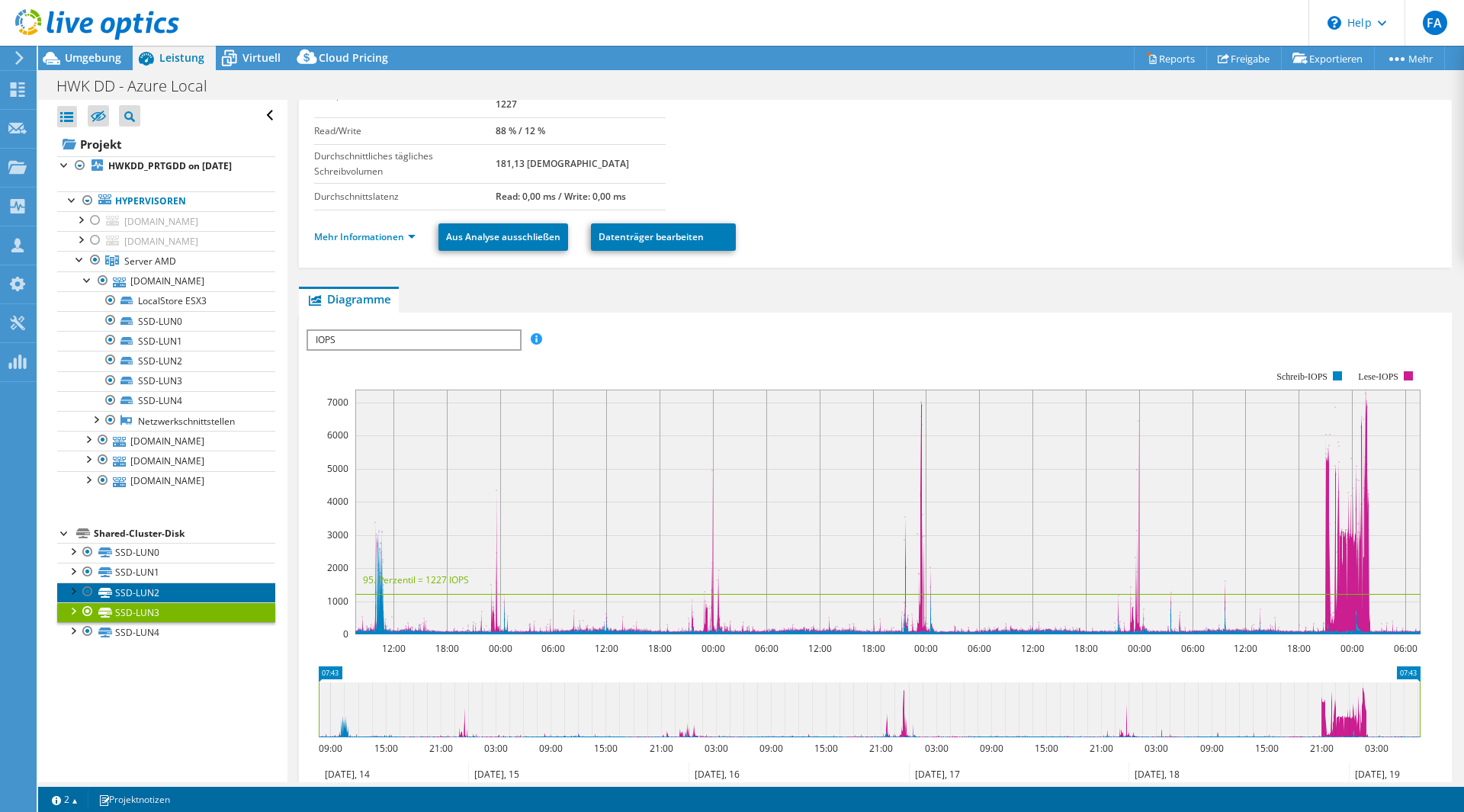
click at [132, 602] on link "SSD-LUN2" at bounding box center [166, 592] width 218 height 20
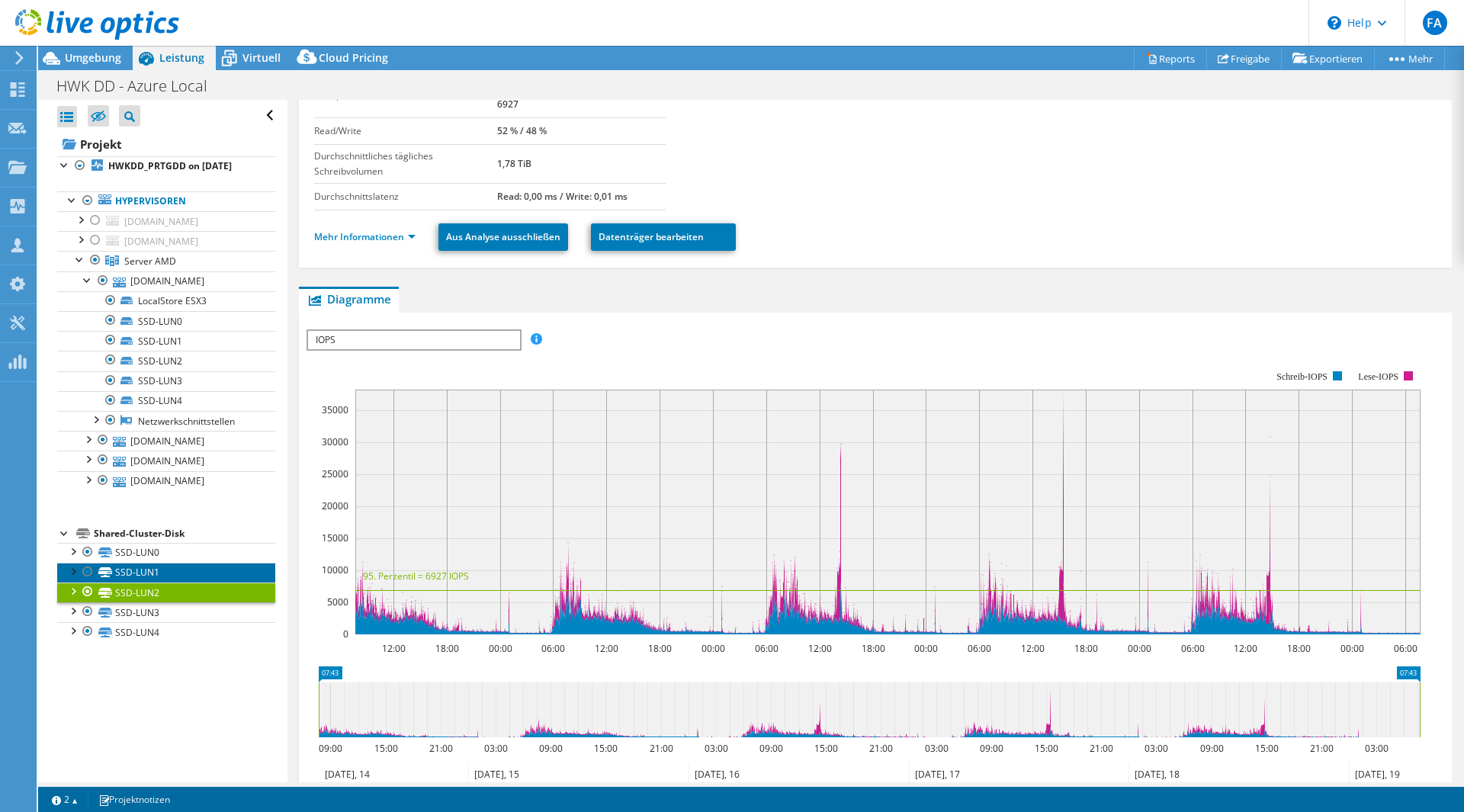
click at [140, 583] on link "SSD-LUN1" at bounding box center [166, 572] width 218 height 20
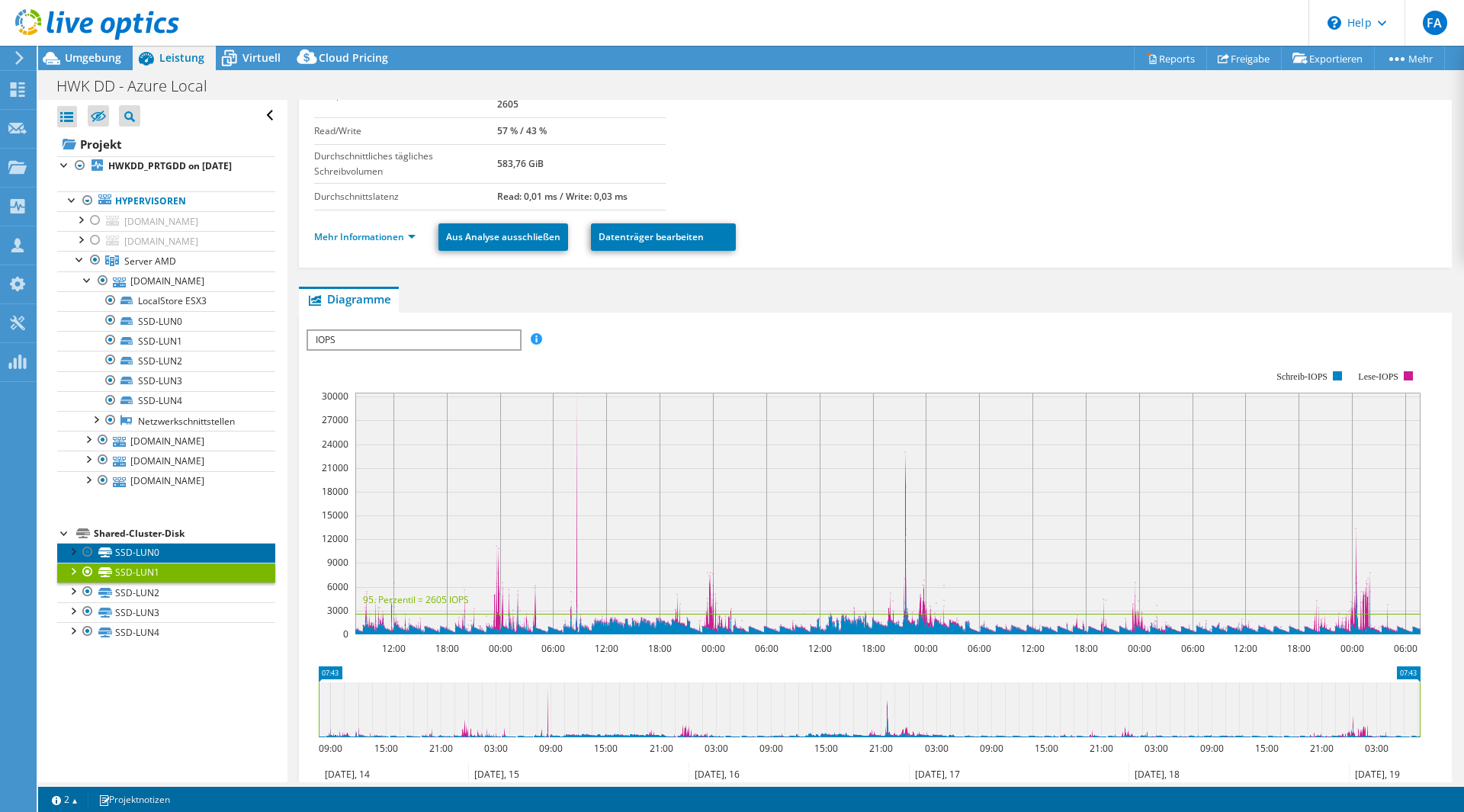
click at [145, 563] on link "SSD-LUN0" at bounding box center [166, 552] width 218 height 20
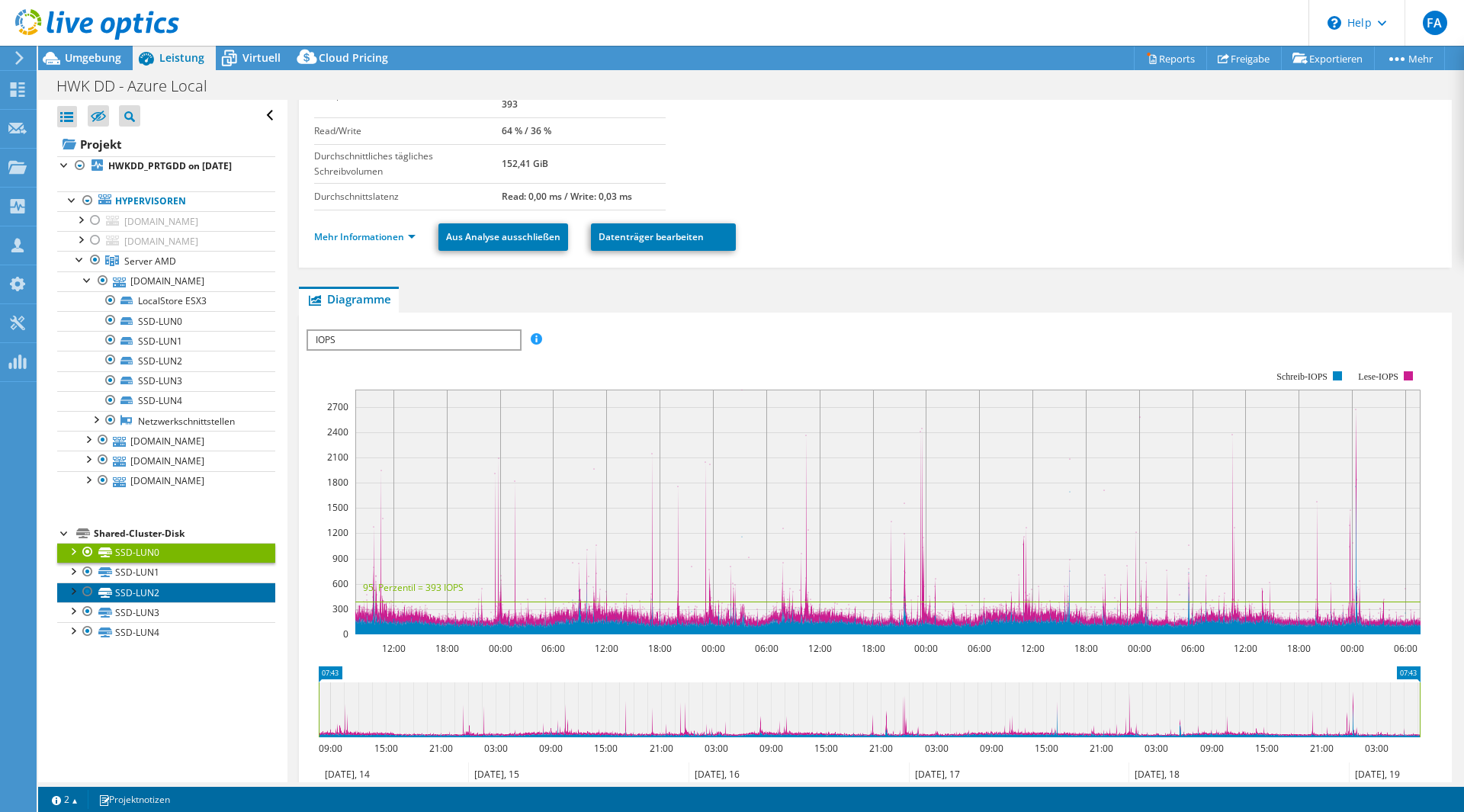
click at [140, 602] on link "SSD-LUN2" at bounding box center [166, 592] width 218 height 20
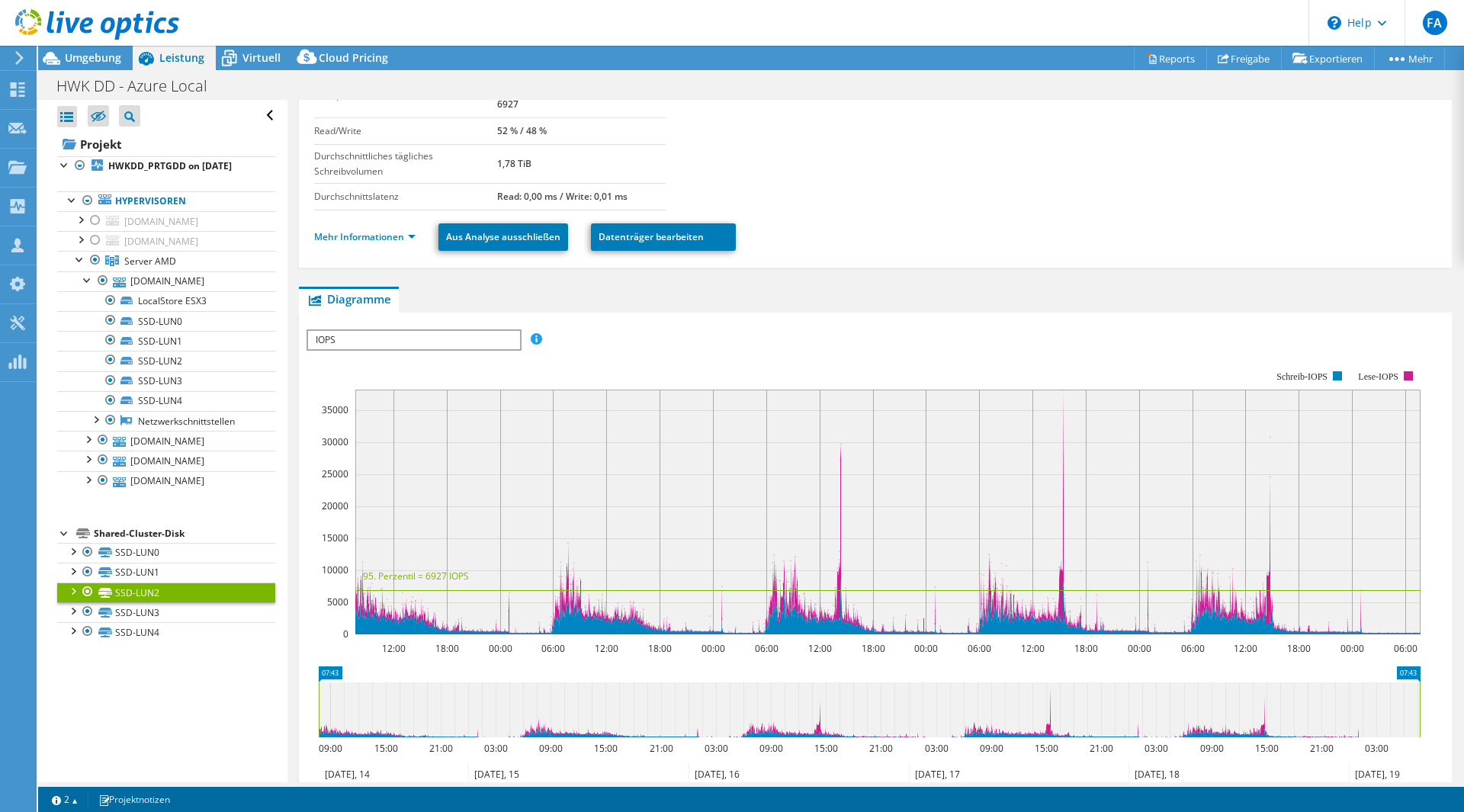
click at [74, 598] on div at bounding box center [73, 590] width 15 height 15
click at [79, 598] on div at bounding box center [73, 590] width 15 height 15
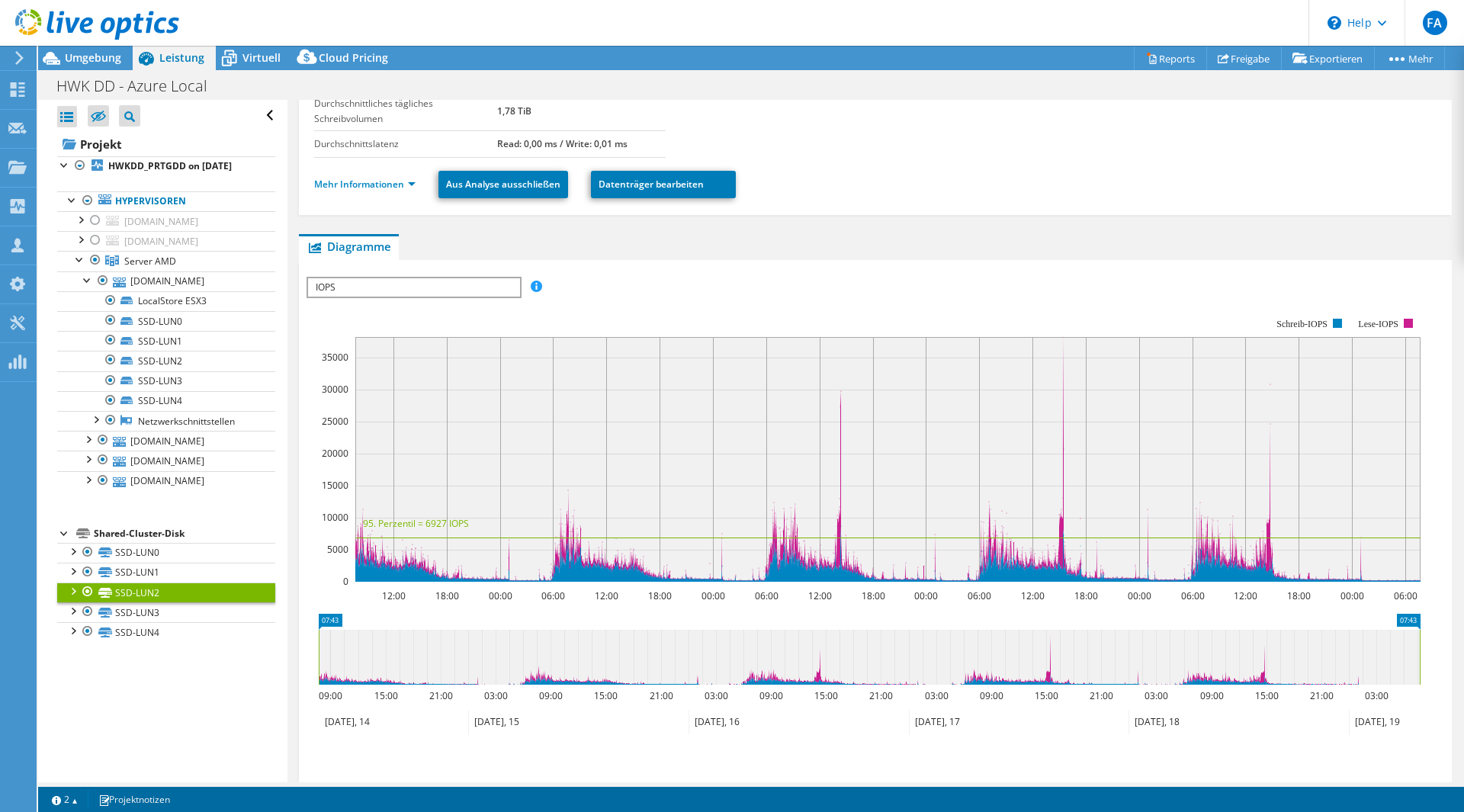
scroll to position [305, 0]
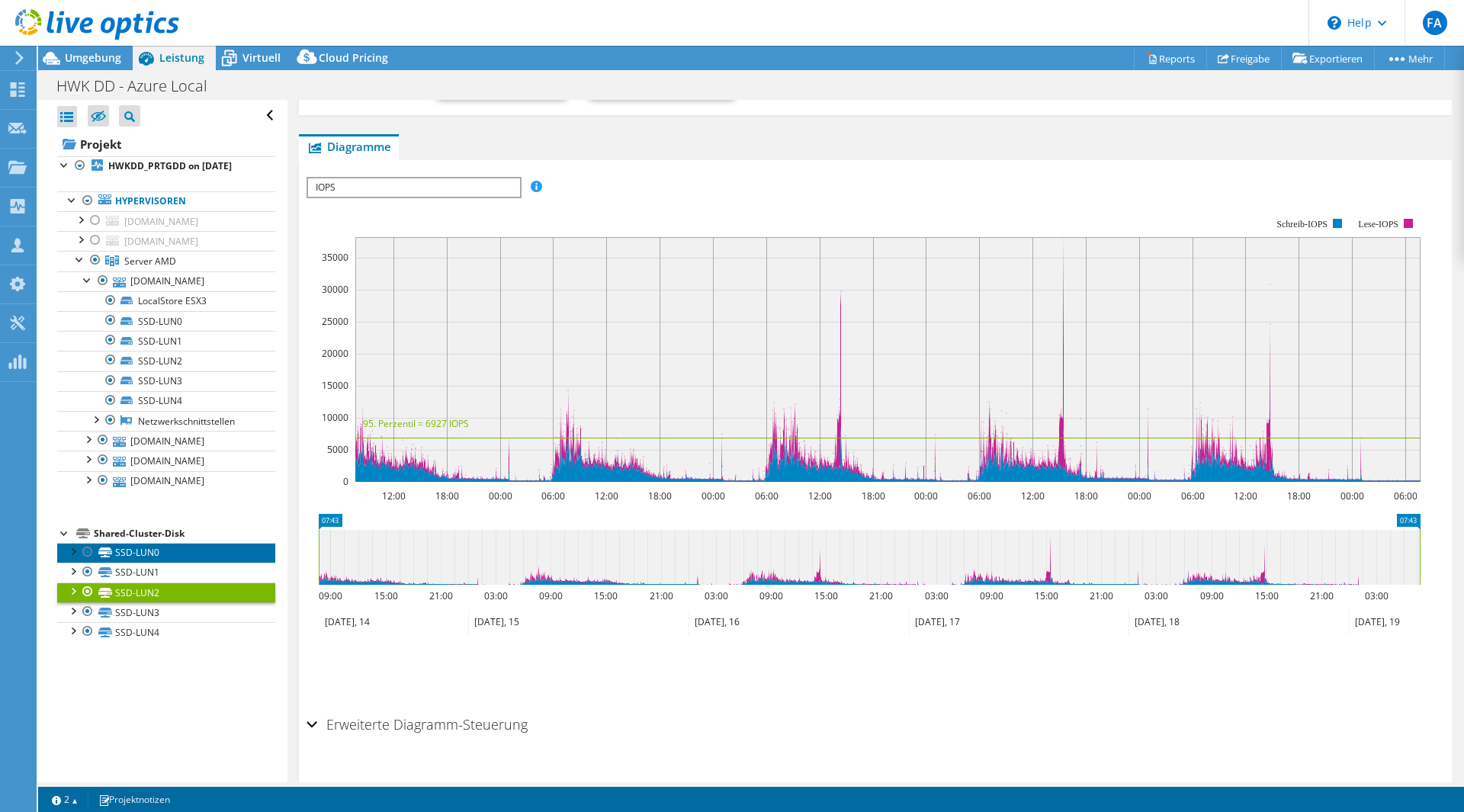
click at [163, 563] on link "SSD-LUN0" at bounding box center [166, 552] width 218 height 20
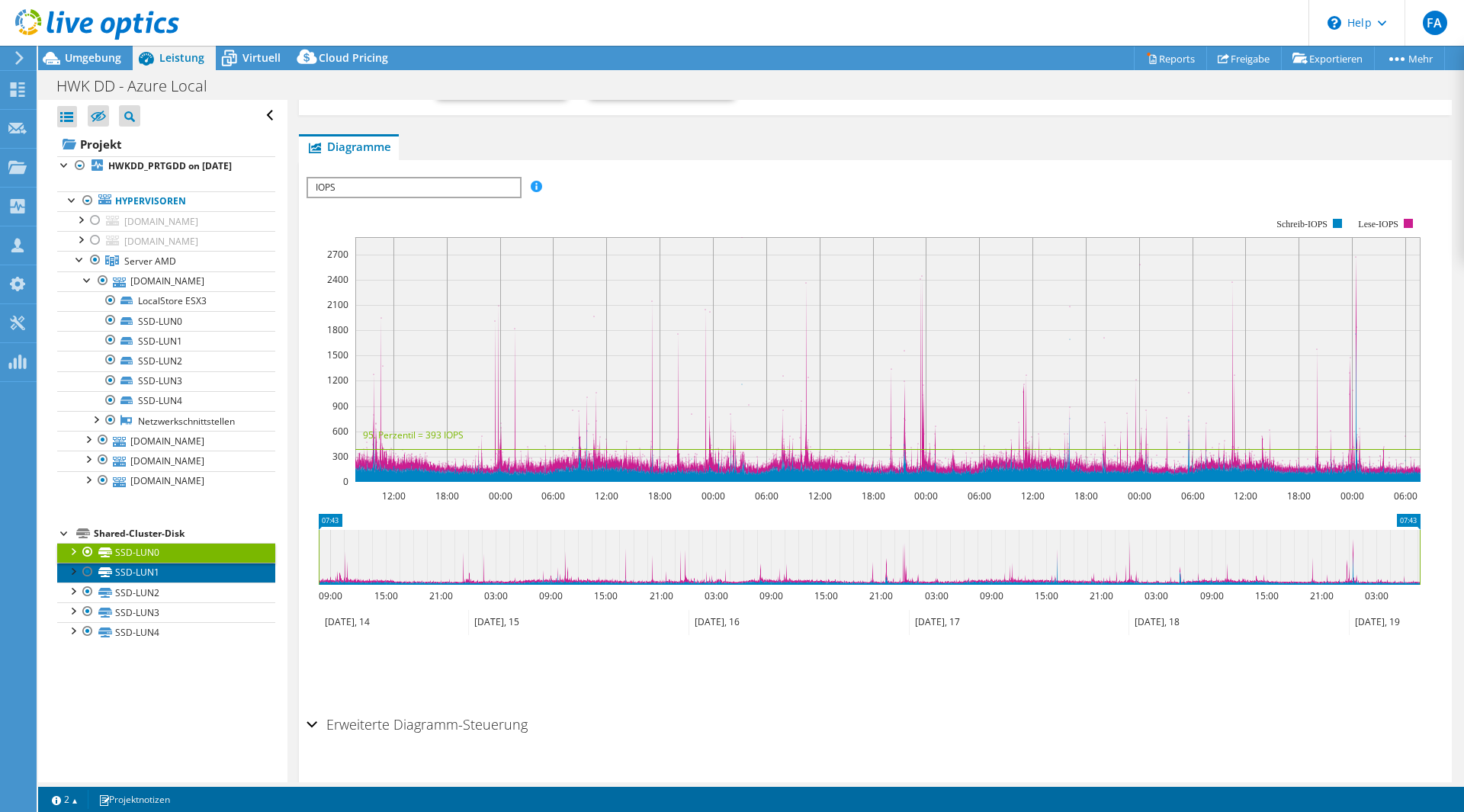
click at [169, 583] on link "SSD-LUN1" at bounding box center [166, 572] width 218 height 20
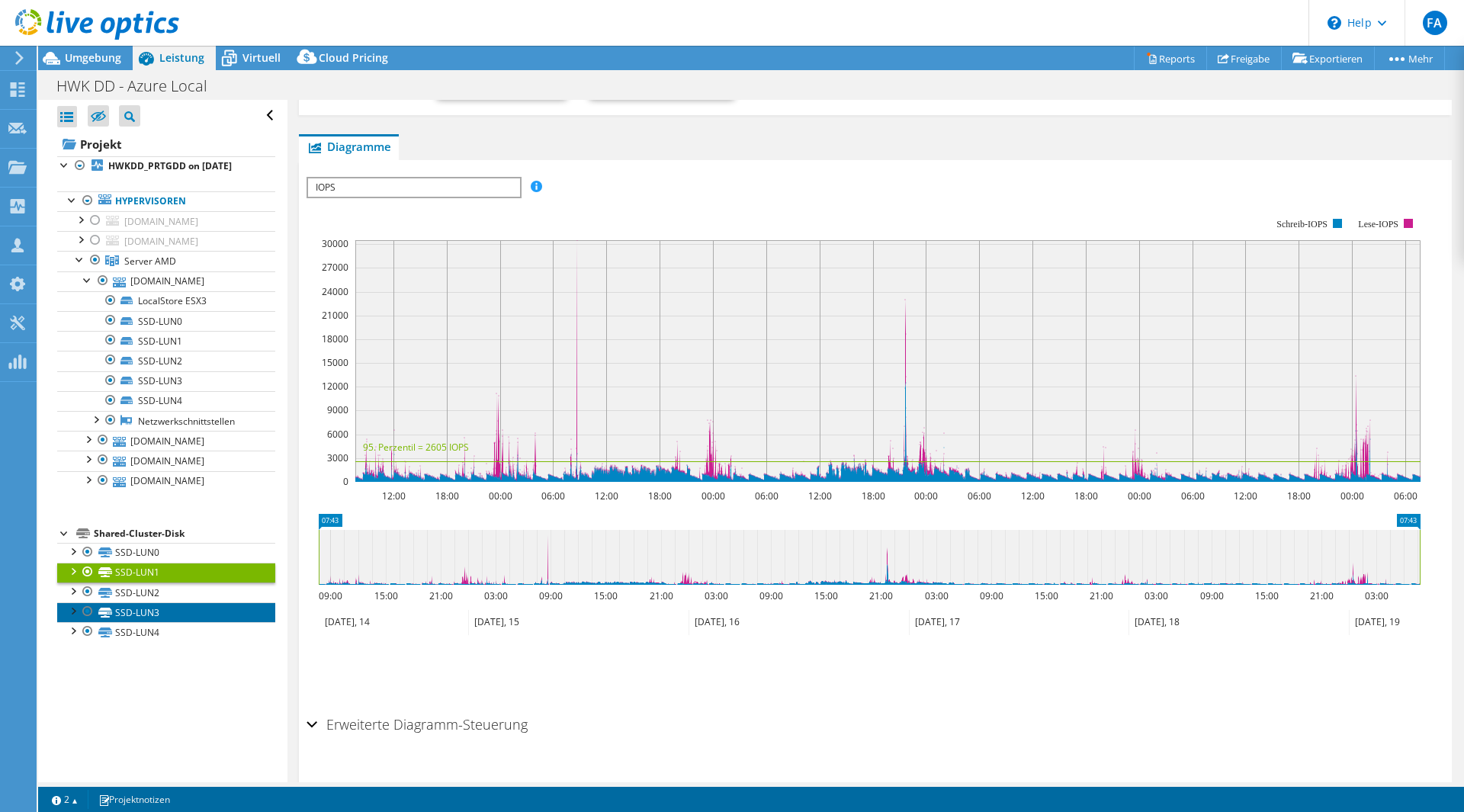
click at [151, 622] on link "SSD-LUN3" at bounding box center [166, 612] width 218 height 20
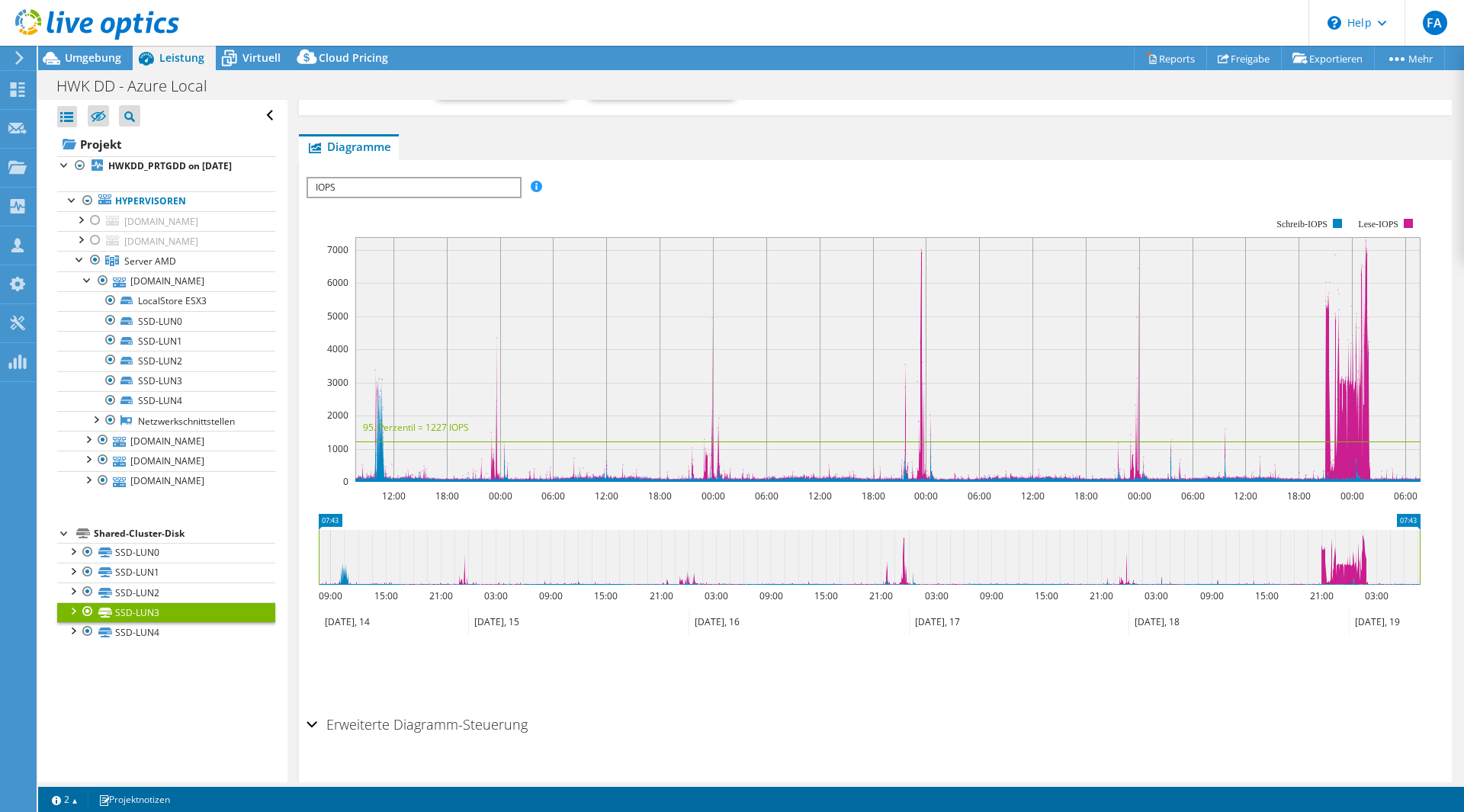
click at [358, 180] on span "IOPS" at bounding box center [413, 187] width 212 height 19
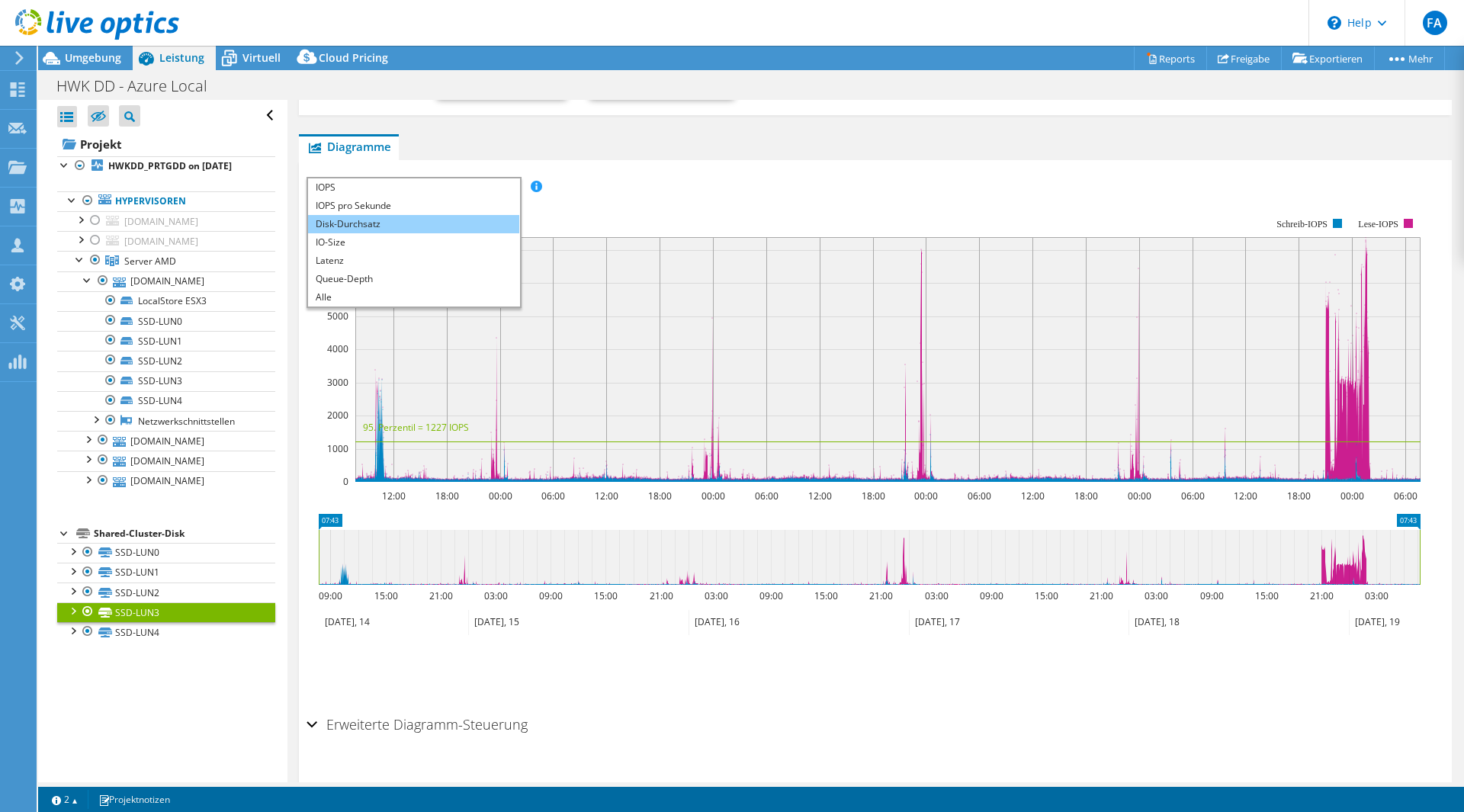
click at [358, 225] on li "Disk-Durchsatz" at bounding box center [413, 225] width 212 height 19
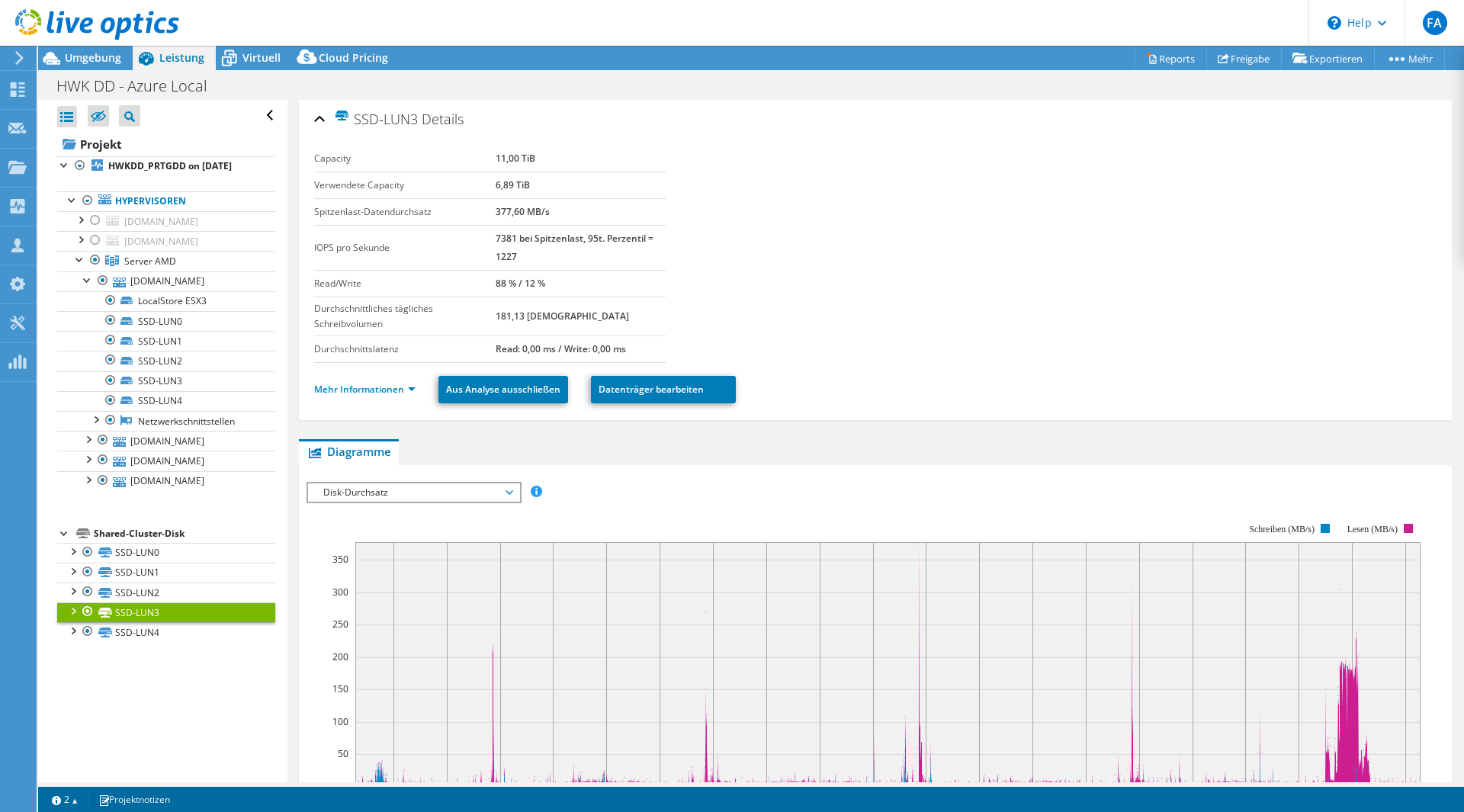
select select "USD"
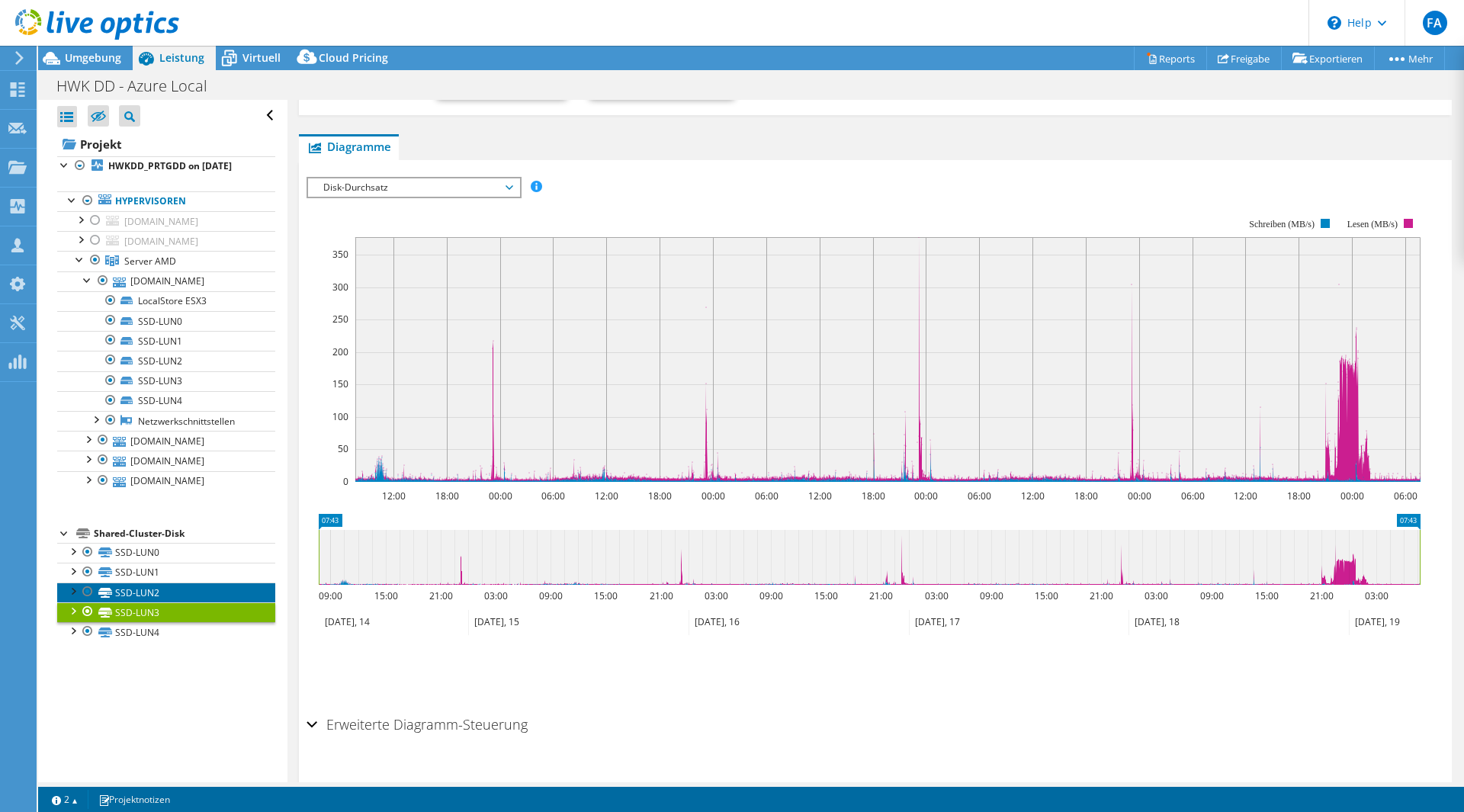
click at [146, 602] on link "SSD-LUN2" at bounding box center [166, 592] width 218 height 20
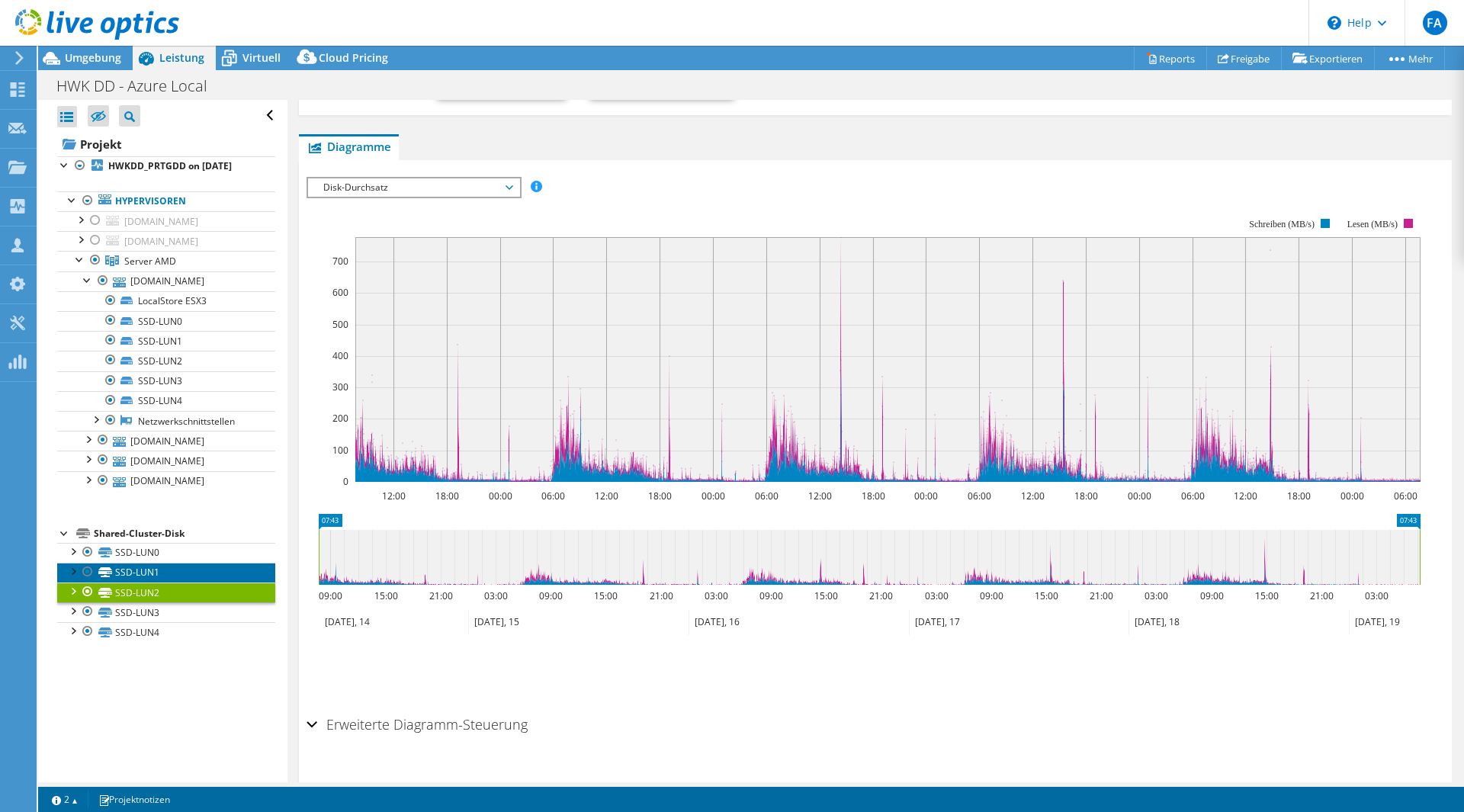
click at [161, 583] on link "SSD-LUN1" at bounding box center [166, 572] width 218 height 20
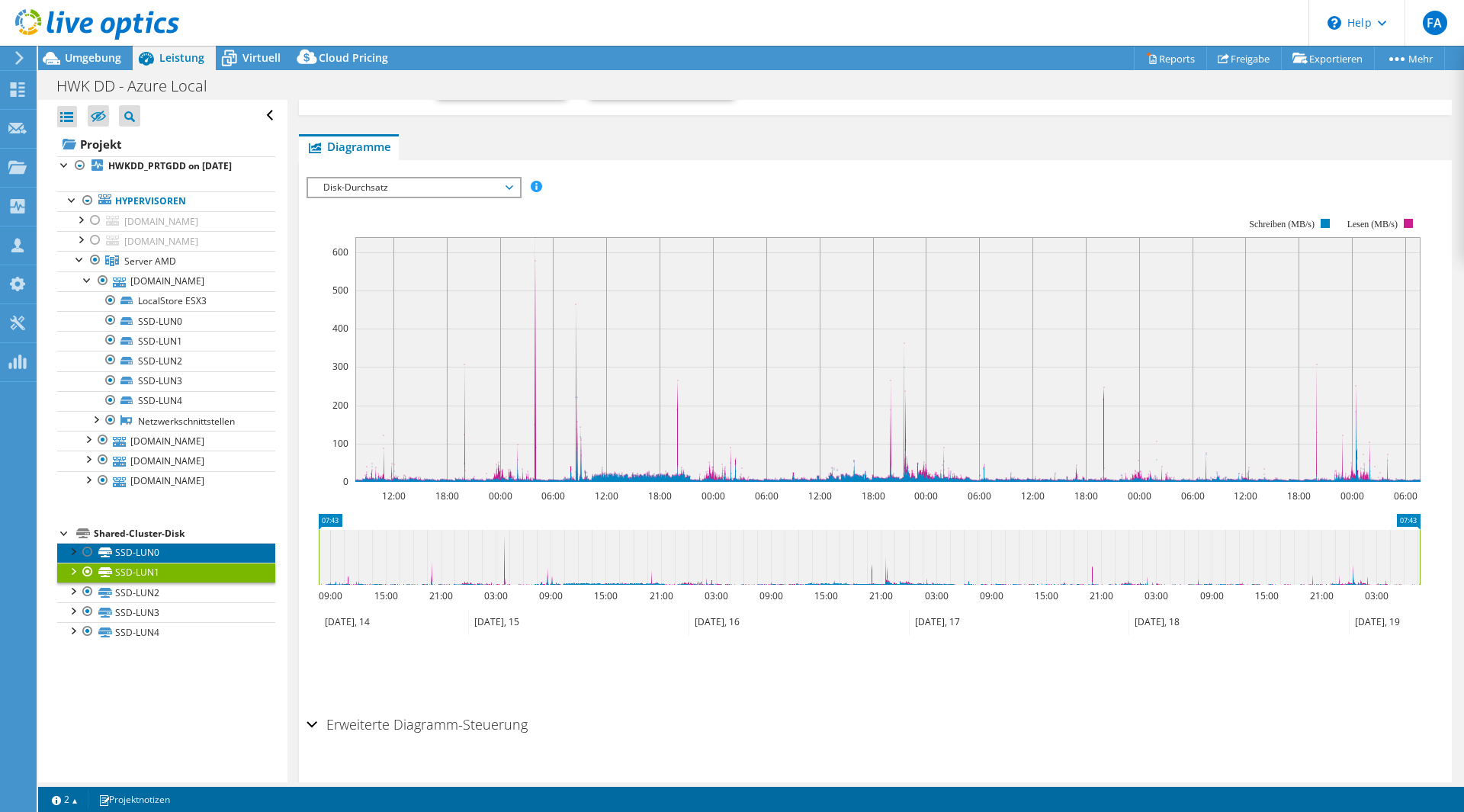
click at [163, 563] on link "SSD-LUN0" at bounding box center [166, 552] width 218 height 20
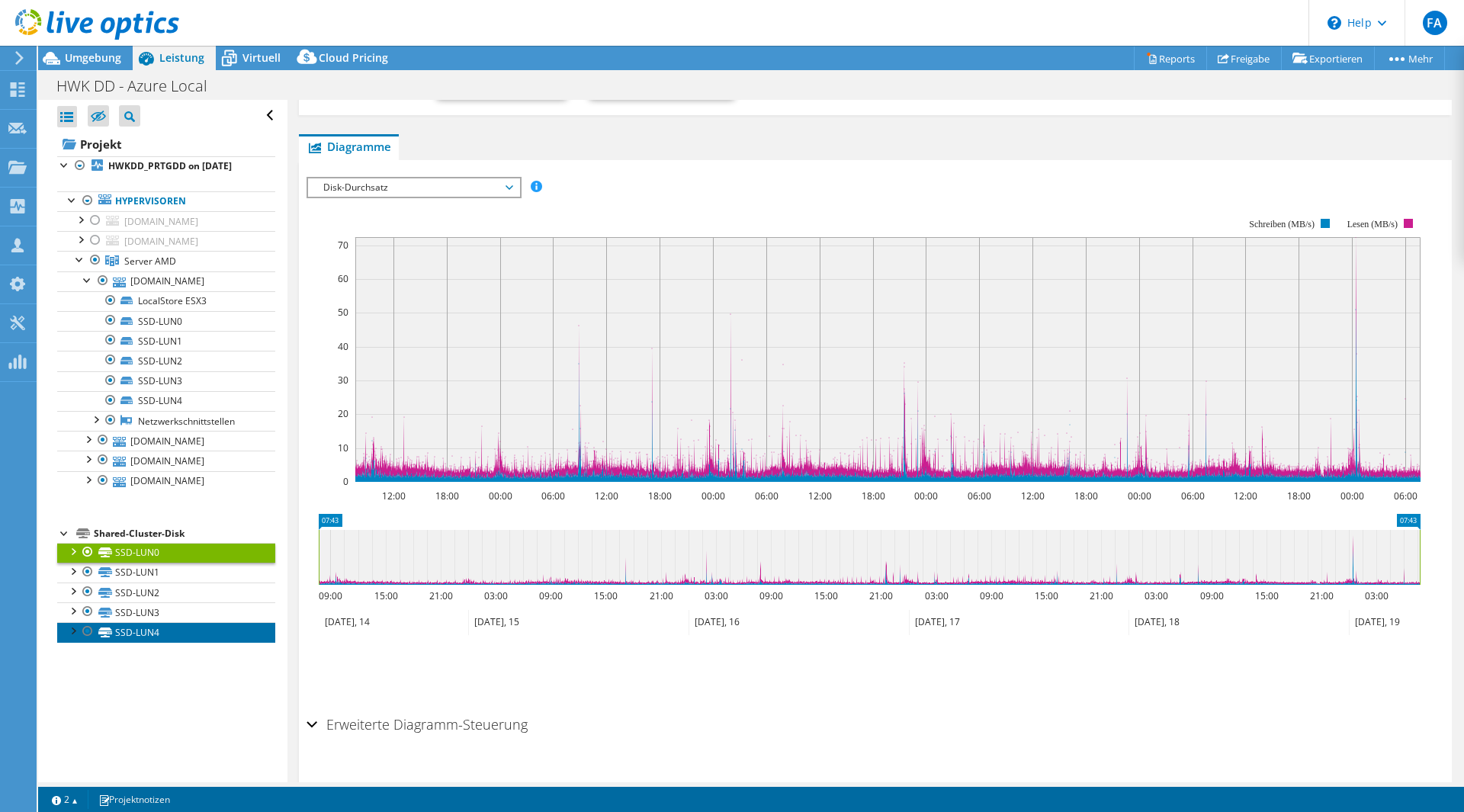
click at [141, 642] on link "SSD-LUN4" at bounding box center [166, 631] width 218 height 20
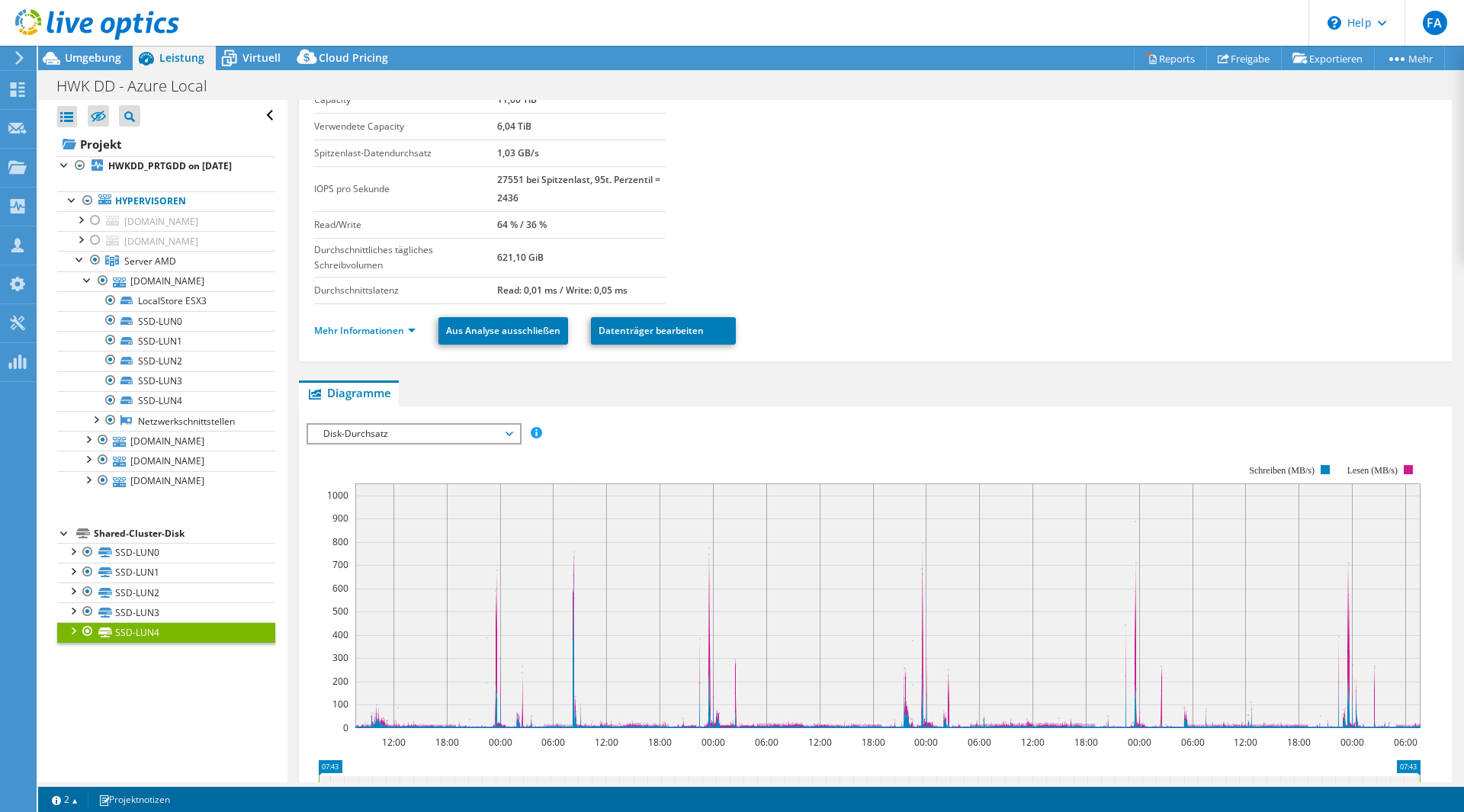
scroll to position [0, 0]
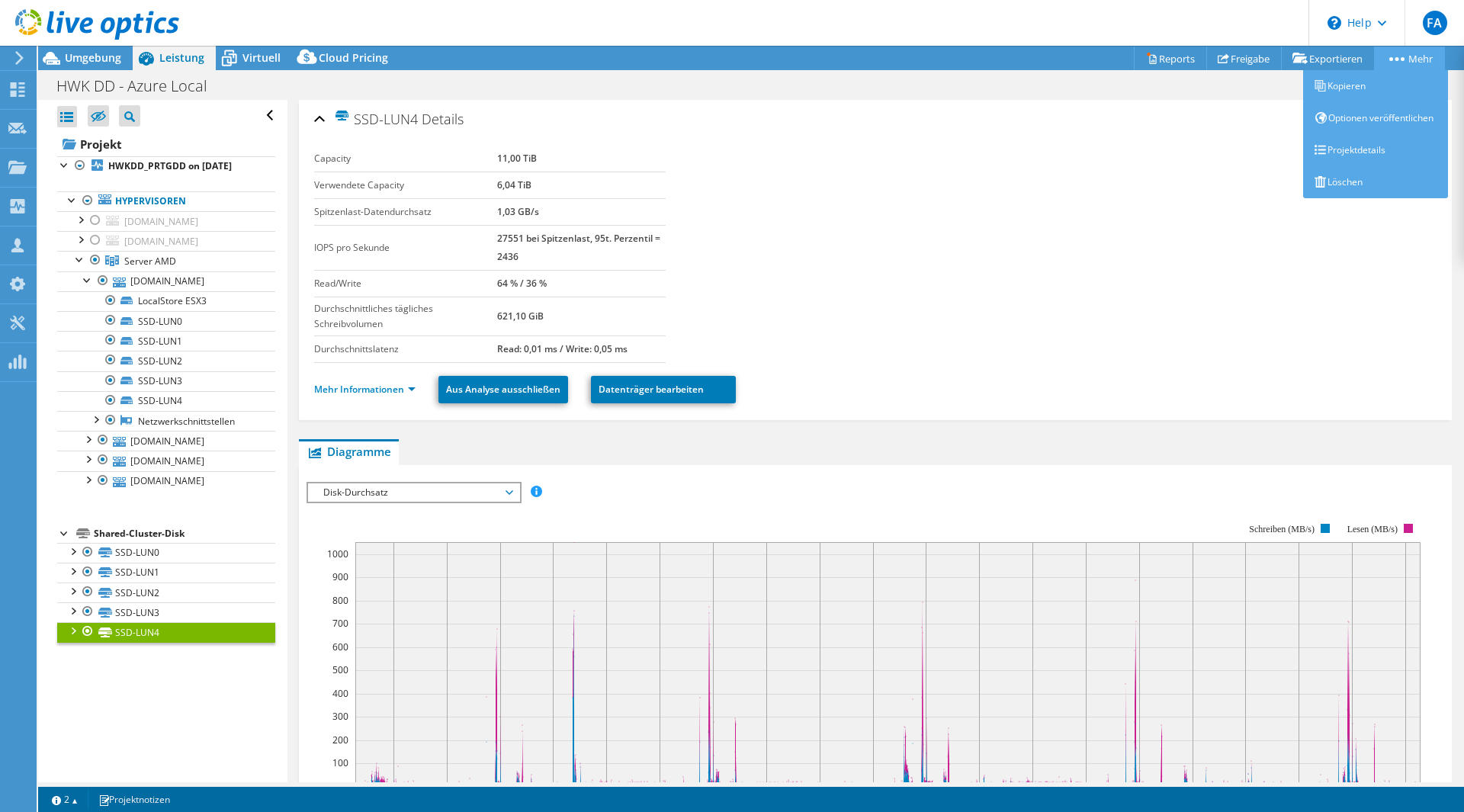
click at [1414, 52] on link "Mehr" at bounding box center [1410, 58] width 71 height 23
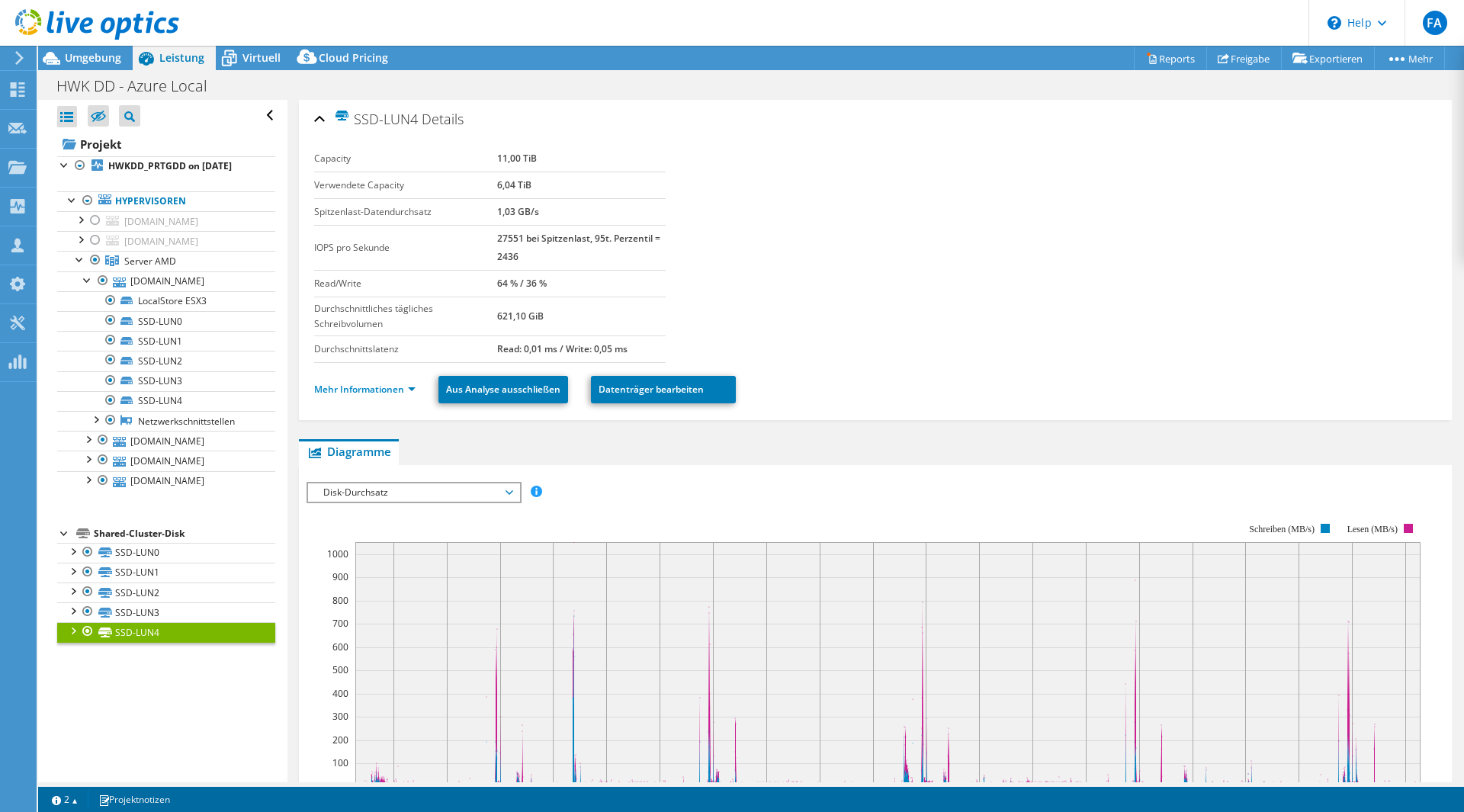
click at [103, 50] on div at bounding box center [90, 25] width 179 height 51
click at [94, 60] on span "Umgebung" at bounding box center [93, 58] width 57 height 15
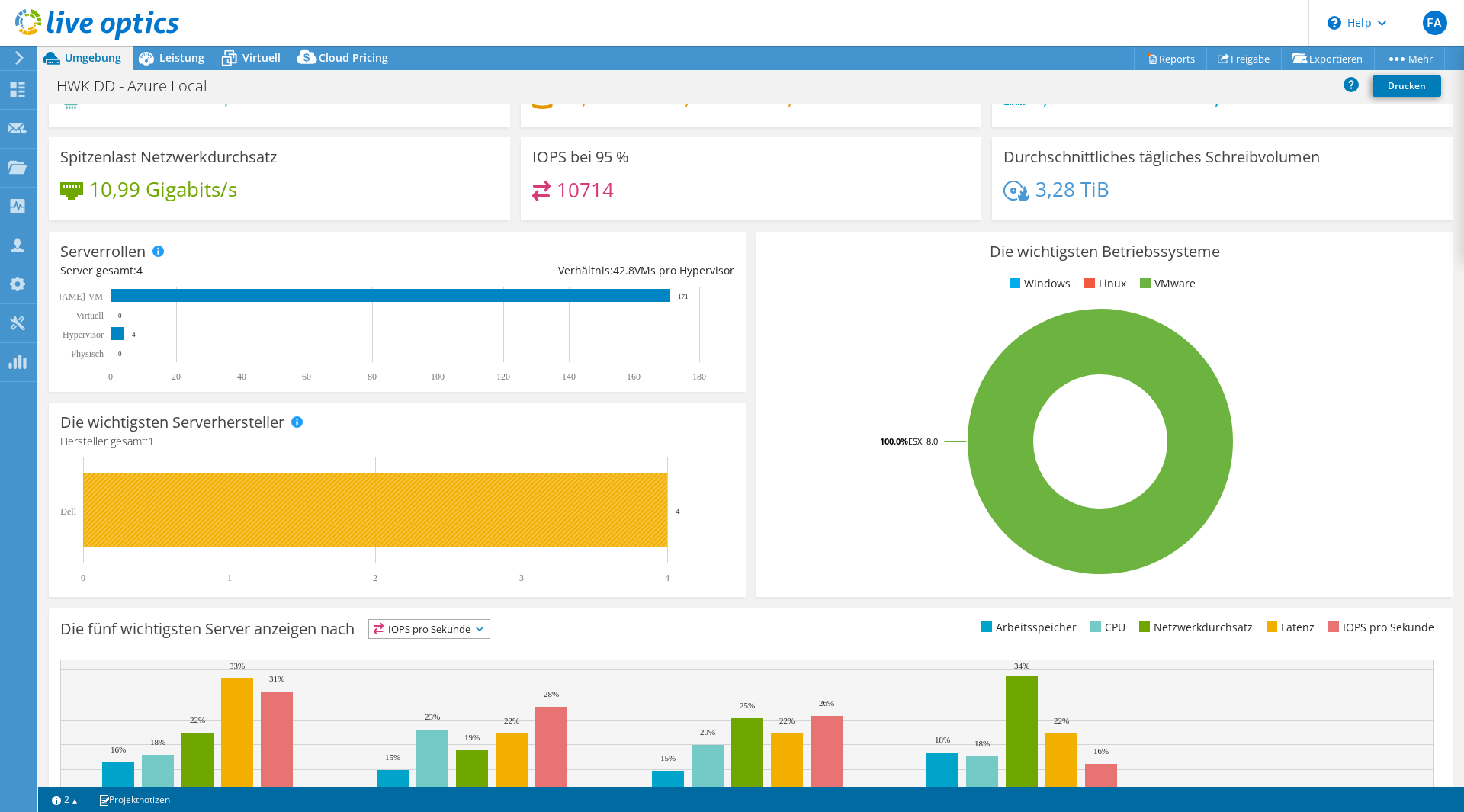
scroll to position [53, 0]
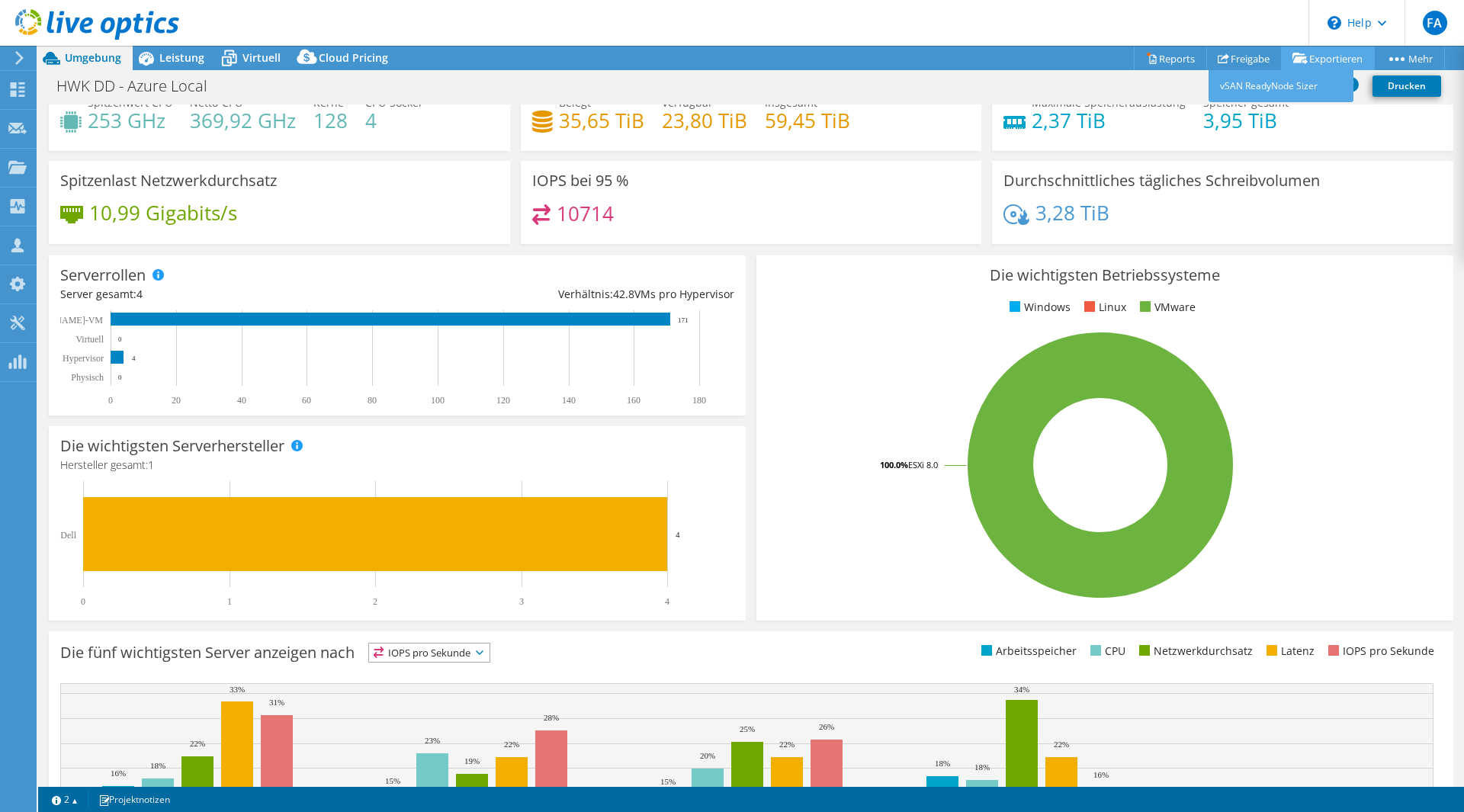
click at [1321, 62] on link "Exportieren" at bounding box center [1328, 58] width 94 height 23
click at [253, 48] on div "Virtuell" at bounding box center [254, 58] width 76 height 24
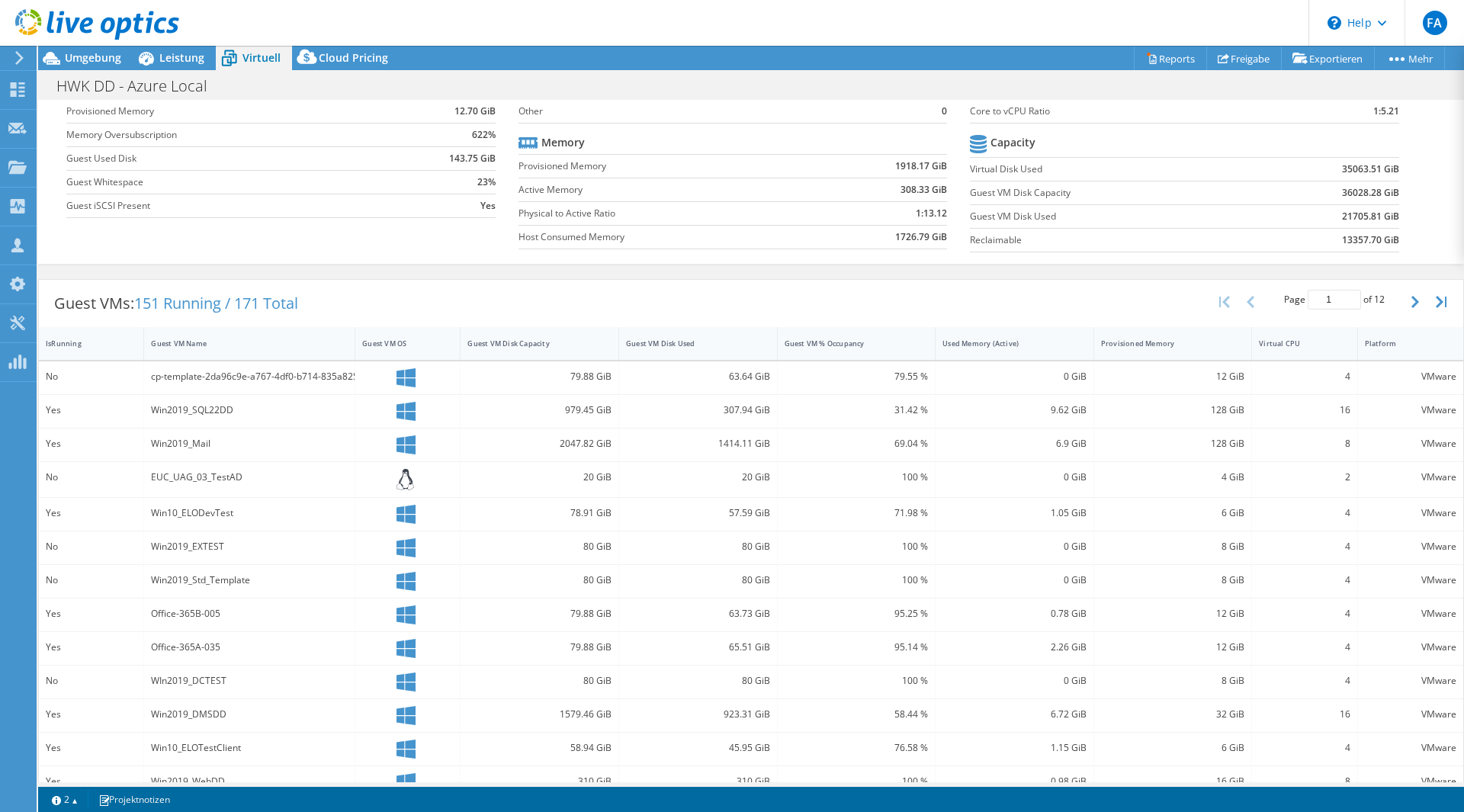
scroll to position [0, 0]
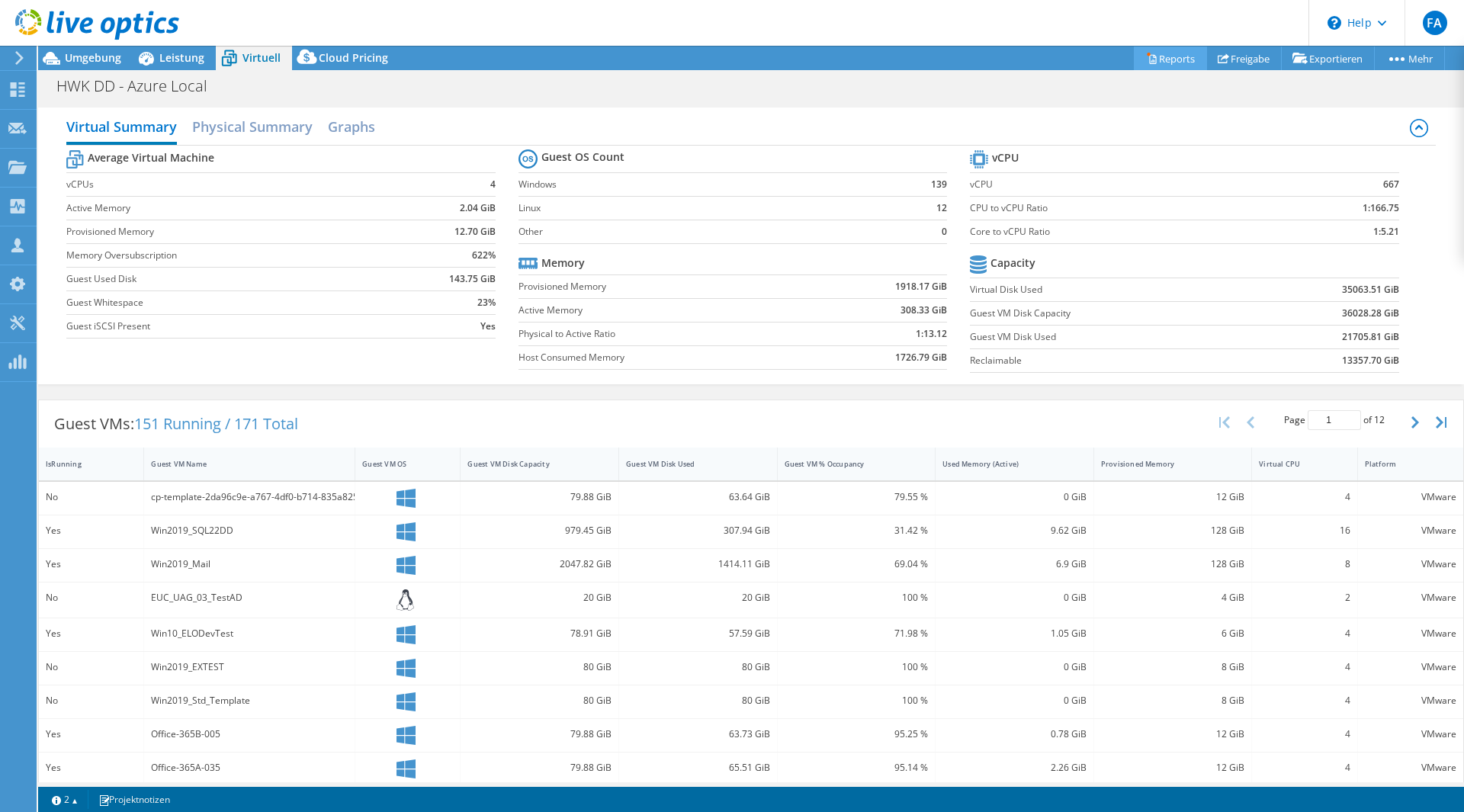
click at [1146, 56] on icon at bounding box center [1152, 58] width 11 height 11
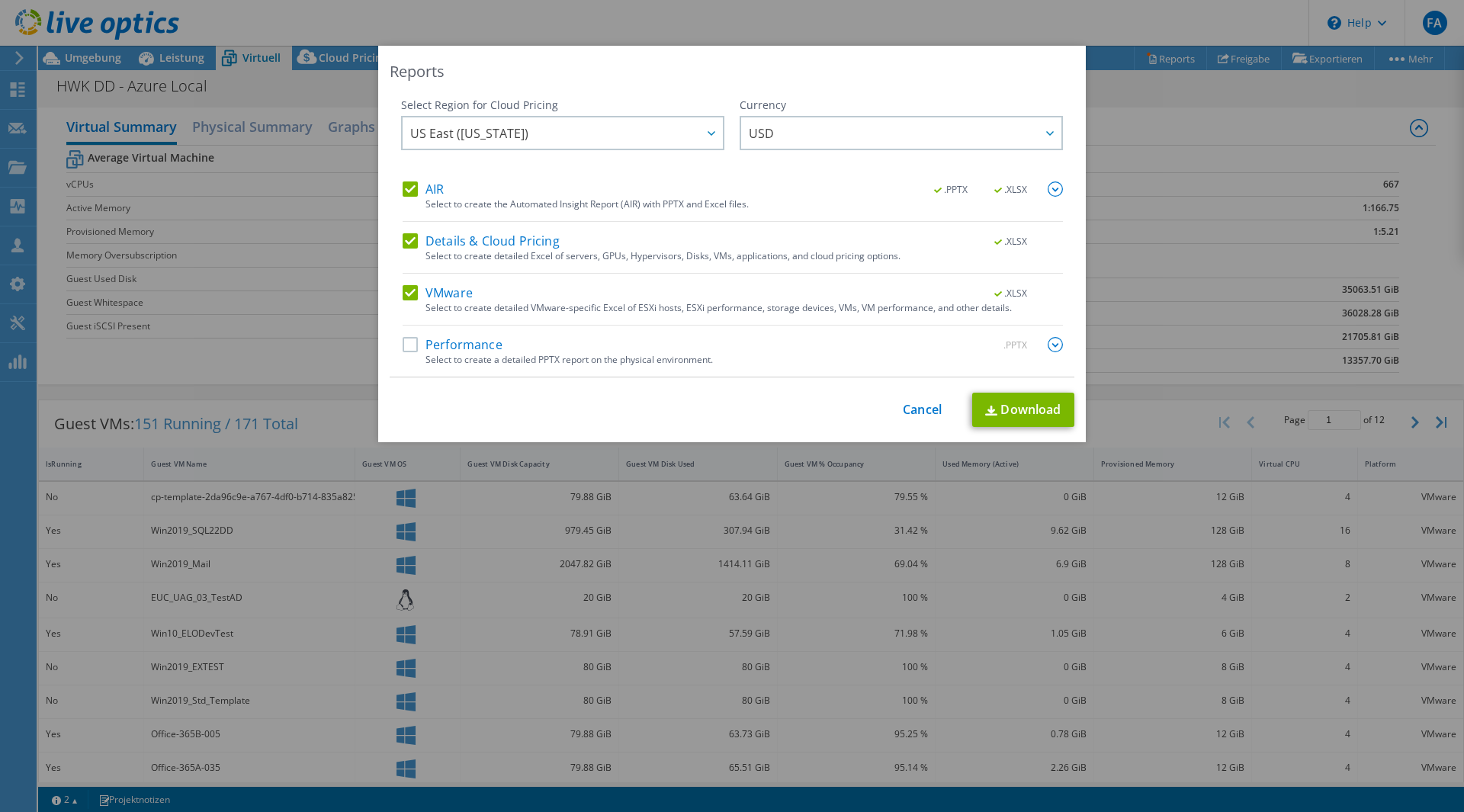
click at [405, 341] on label "Performance" at bounding box center [452, 344] width 100 height 15
click at [0, 0] on input "Performance" at bounding box center [0, 0] width 0 height 0
click at [403, 288] on label "VMware" at bounding box center [437, 293] width 70 height 15
click at [0, 0] on input "VMware" at bounding box center [0, 0] width 0 height 0
click at [392, 349] on div "Select Region for Cloud Pricing Asia Pacific (Hong Kong) Asia Pacific (Mumbai) …" at bounding box center [732, 238] width 684 height 280
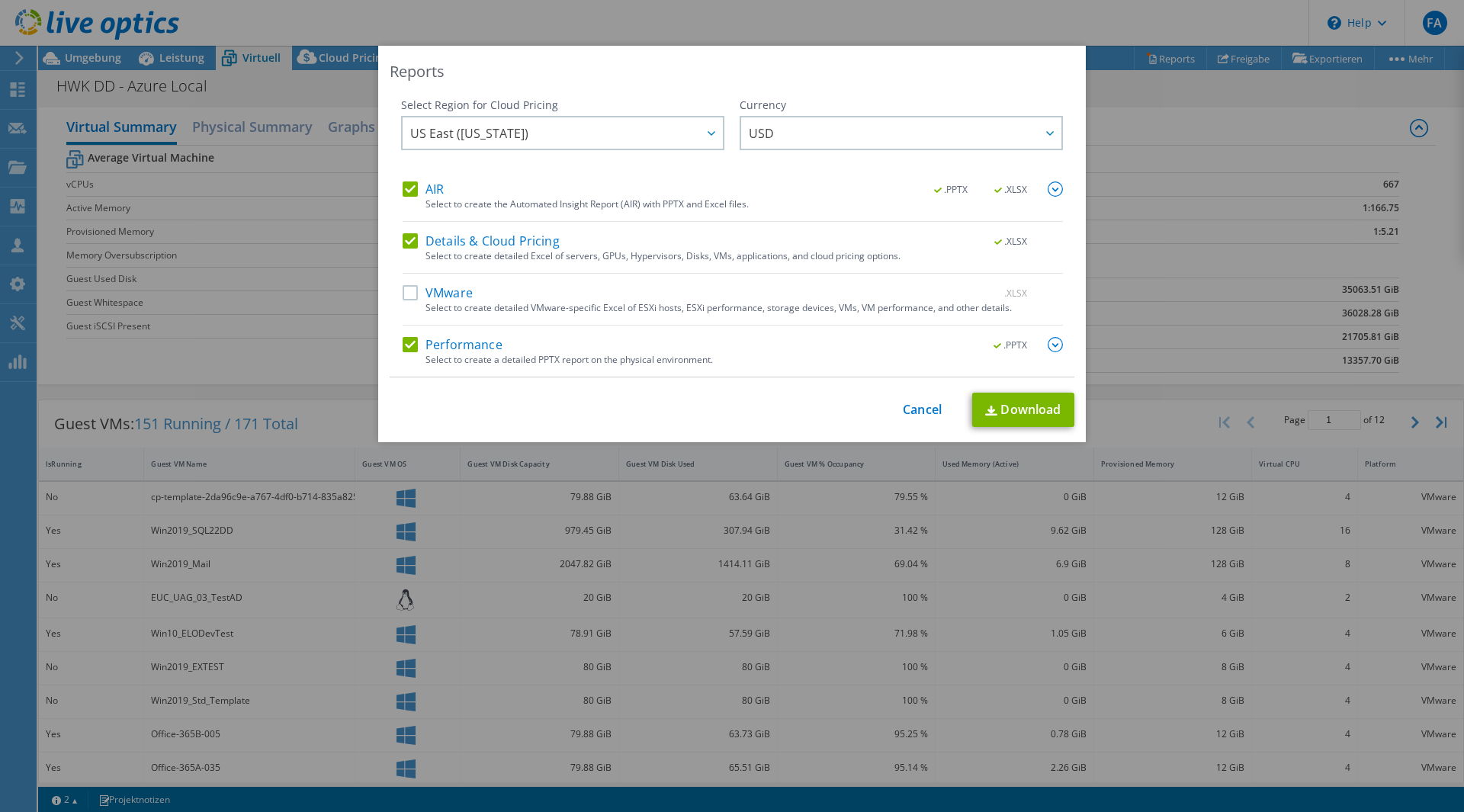
click at [406, 345] on label "Performance" at bounding box center [452, 344] width 100 height 15
click at [0, 0] on input "Performance" at bounding box center [0, 0] width 0 height 0
drag, startPoint x: 408, startPoint y: 294, endPoint x: 410, endPoint y: 282, distance: 12.2
click at [408, 294] on label "VMware" at bounding box center [437, 293] width 70 height 15
click at [0, 0] on input "VMware" at bounding box center [0, 0] width 0 height 0
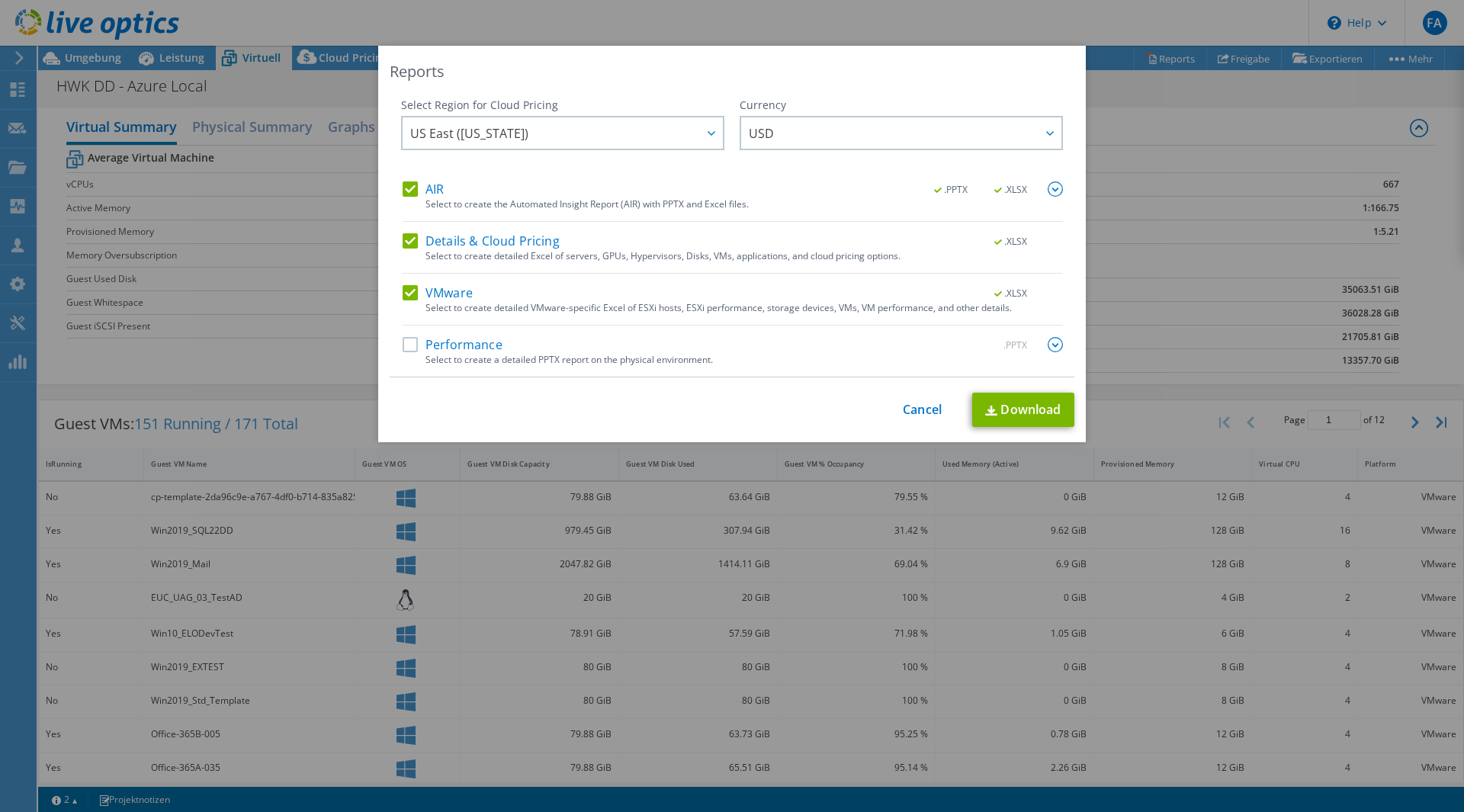
click at [408, 233] on label "Details & Cloud Pricing" at bounding box center [481, 241] width 157 height 15
click at [0, 0] on input "Details & Cloud Pricing" at bounding box center [0, 0] width 0 height 0
click at [407, 173] on div "Select Region for Cloud Pricing Asia Pacific (Hong Kong) Asia Pacific (Mumbai) …" at bounding box center [562, 140] width 324 height 84
click at [408, 190] on label "AIR" at bounding box center [423, 189] width 41 height 15
click at [0, 0] on input "AIR" at bounding box center [0, 0] width 0 height 0
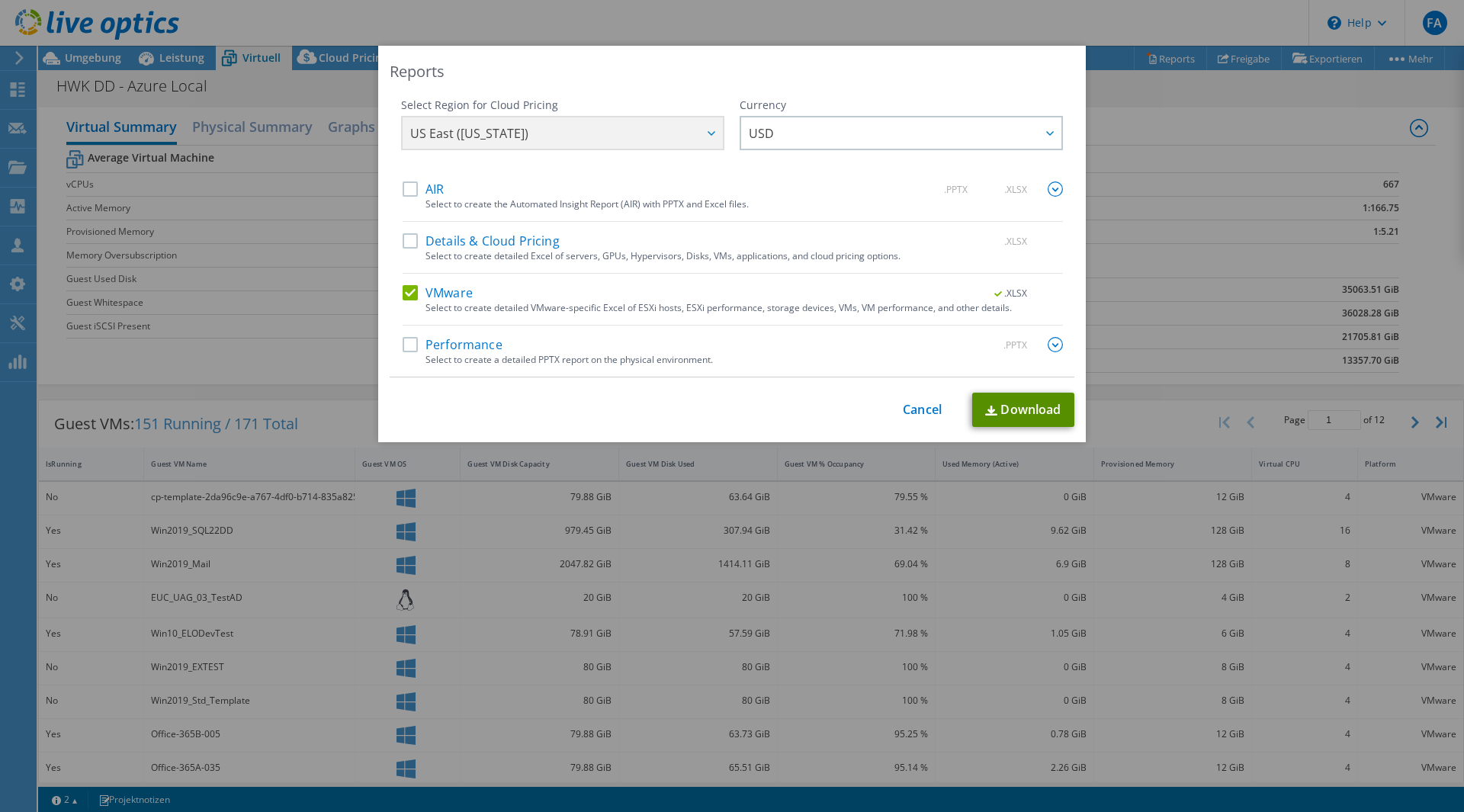
click at [1032, 420] on link "Download" at bounding box center [1024, 409] width 103 height 34
click at [915, 409] on link "Cancel" at bounding box center [922, 410] width 39 height 15
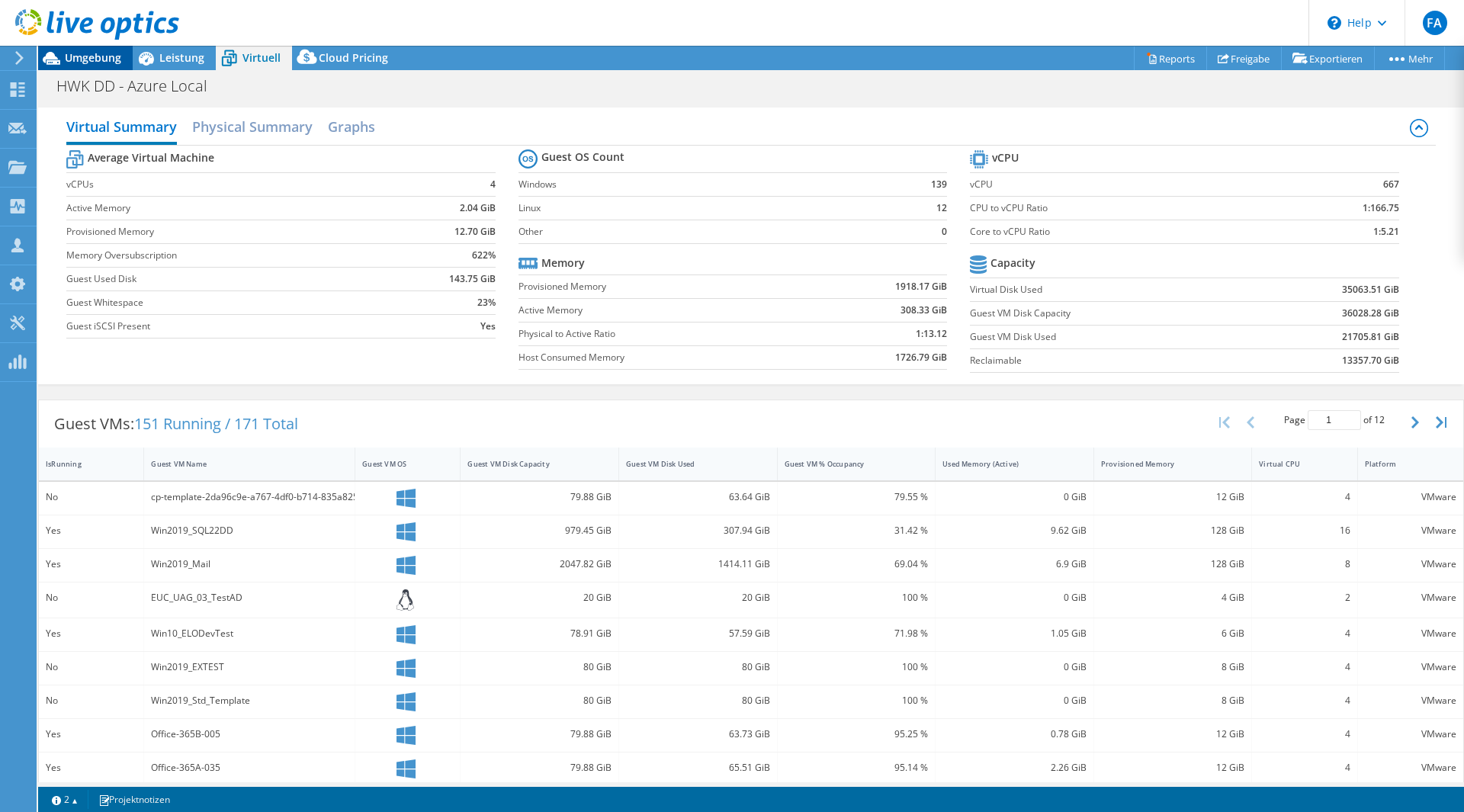
click at [115, 56] on span "Umgebung" at bounding box center [93, 58] width 57 height 15
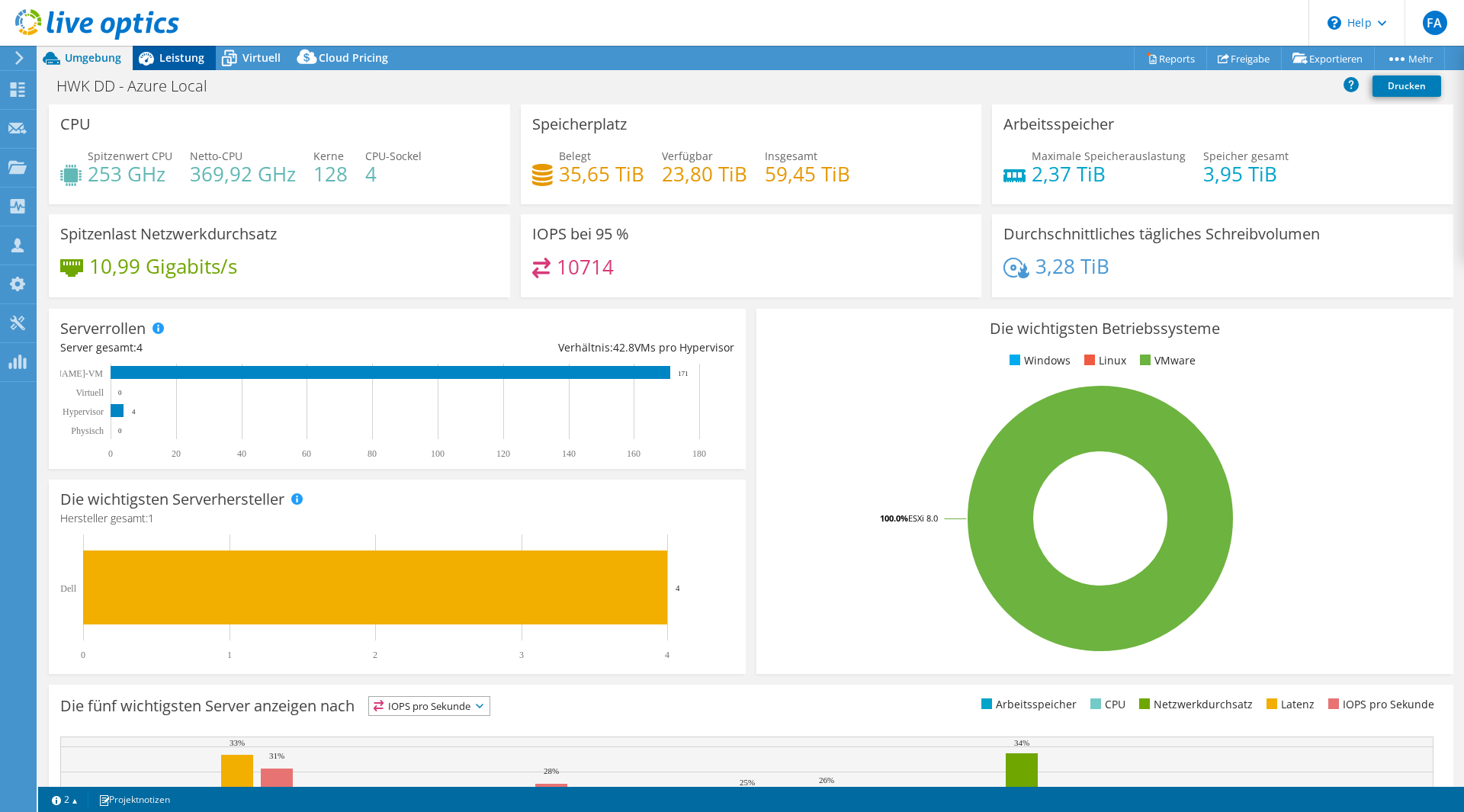
click at [172, 52] on span "Leistung" at bounding box center [182, 58] width 45 height 15
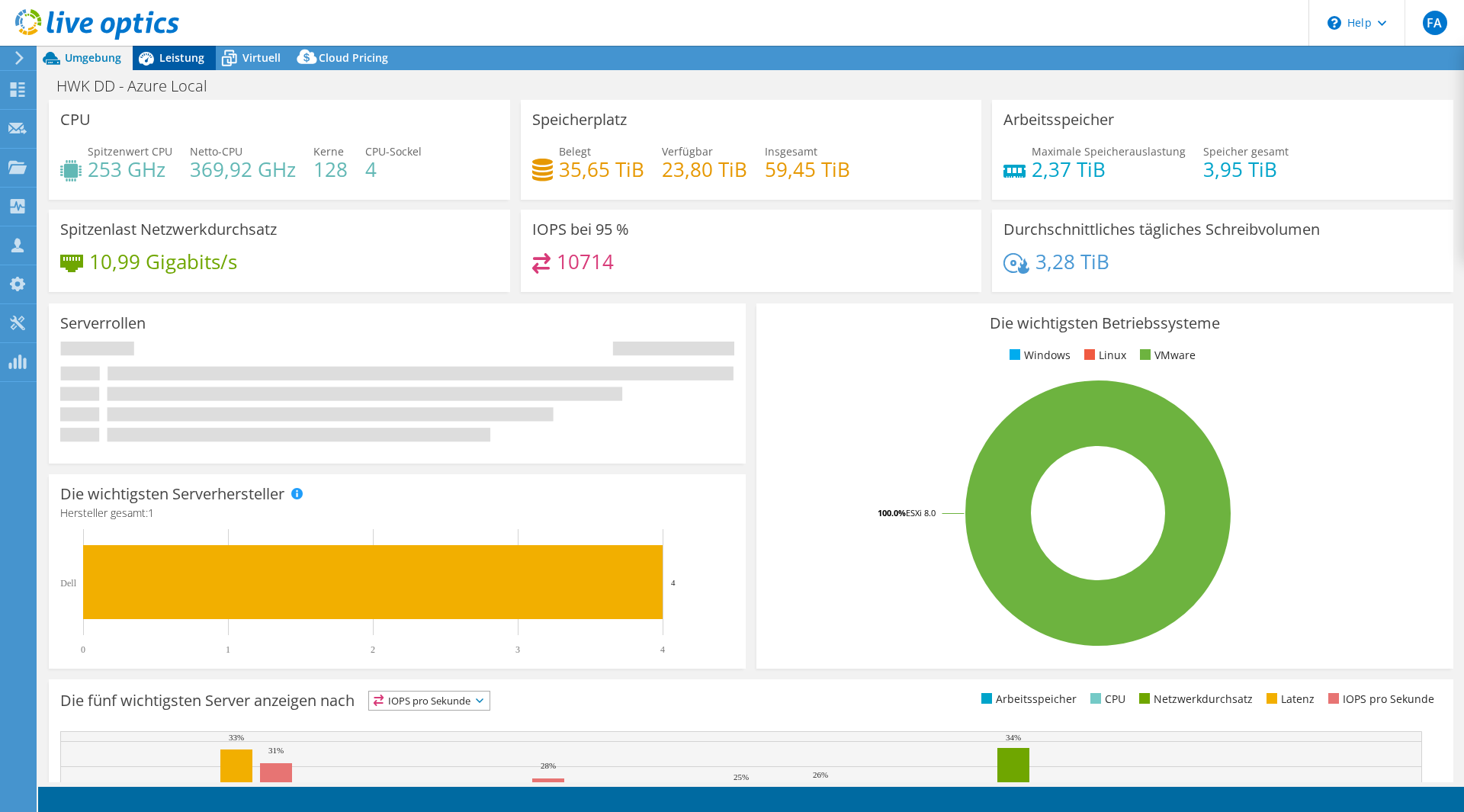
click at [175, 57] on span "Leistung" at bounding box center [182, 58] width 45 height 15
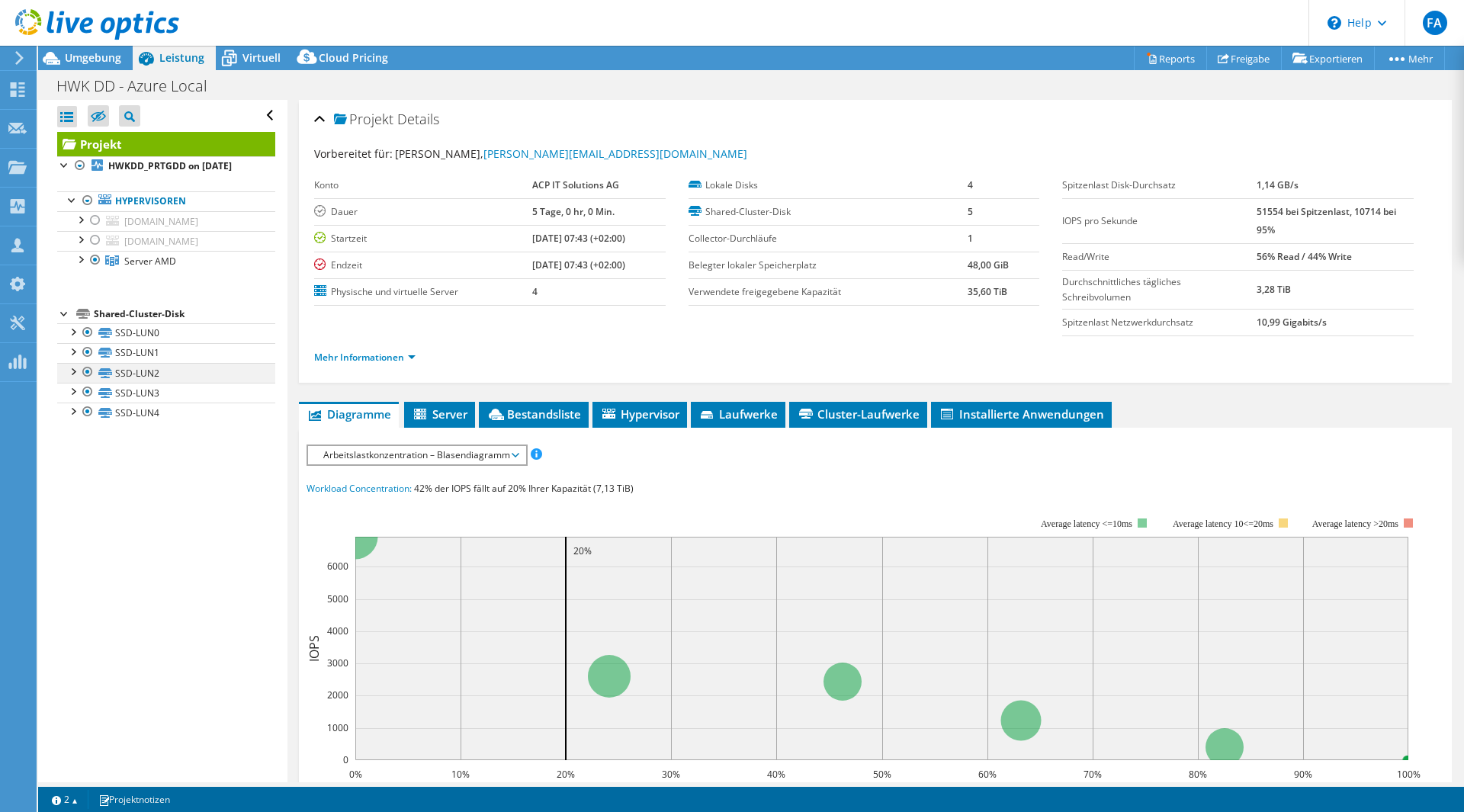
click at [84, 381] on div at bounding box center [88, 372] width 15 height 19
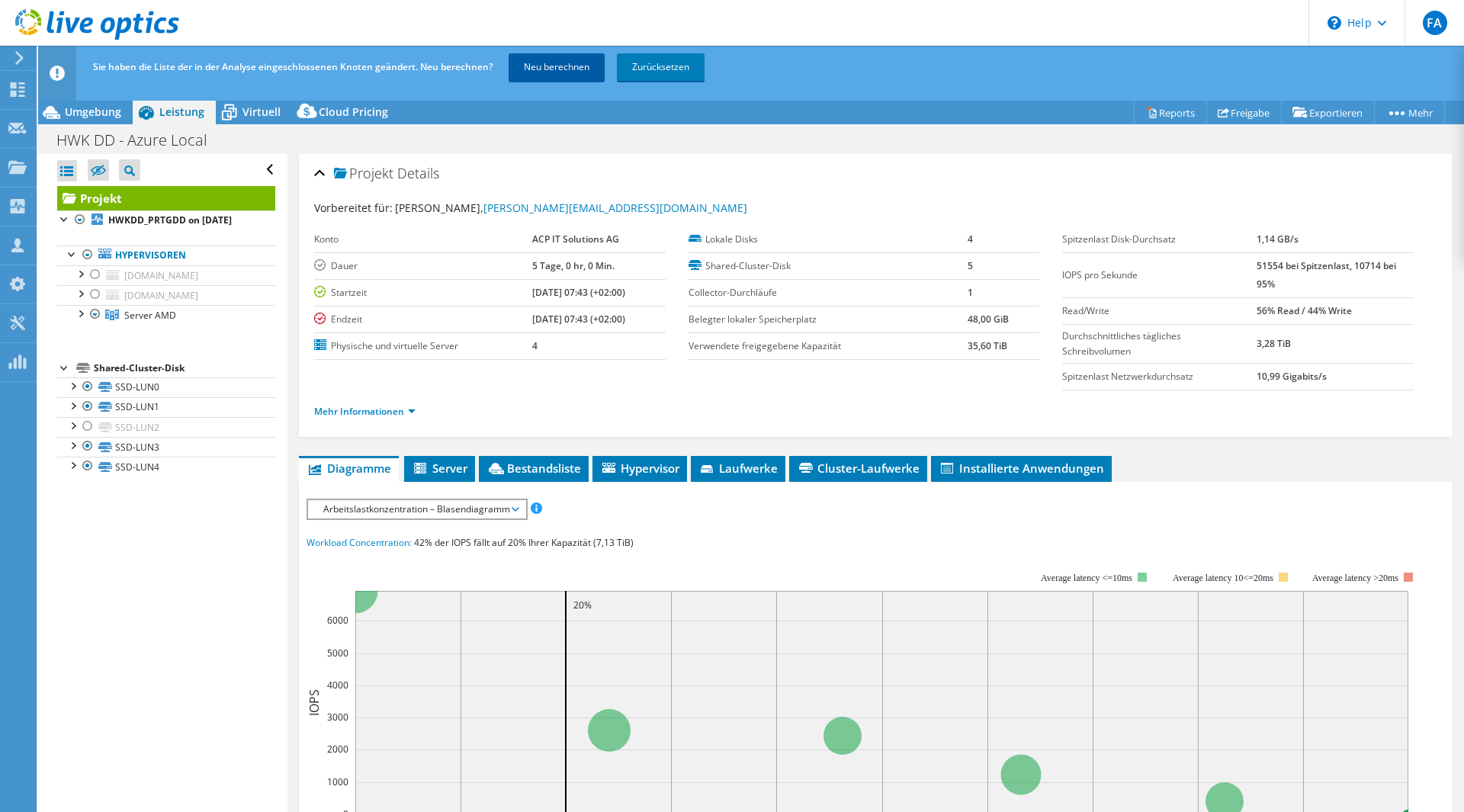
click at [546, 67] on link "Neu berechnen" at bounding box center [556, 66] width 96 height 27
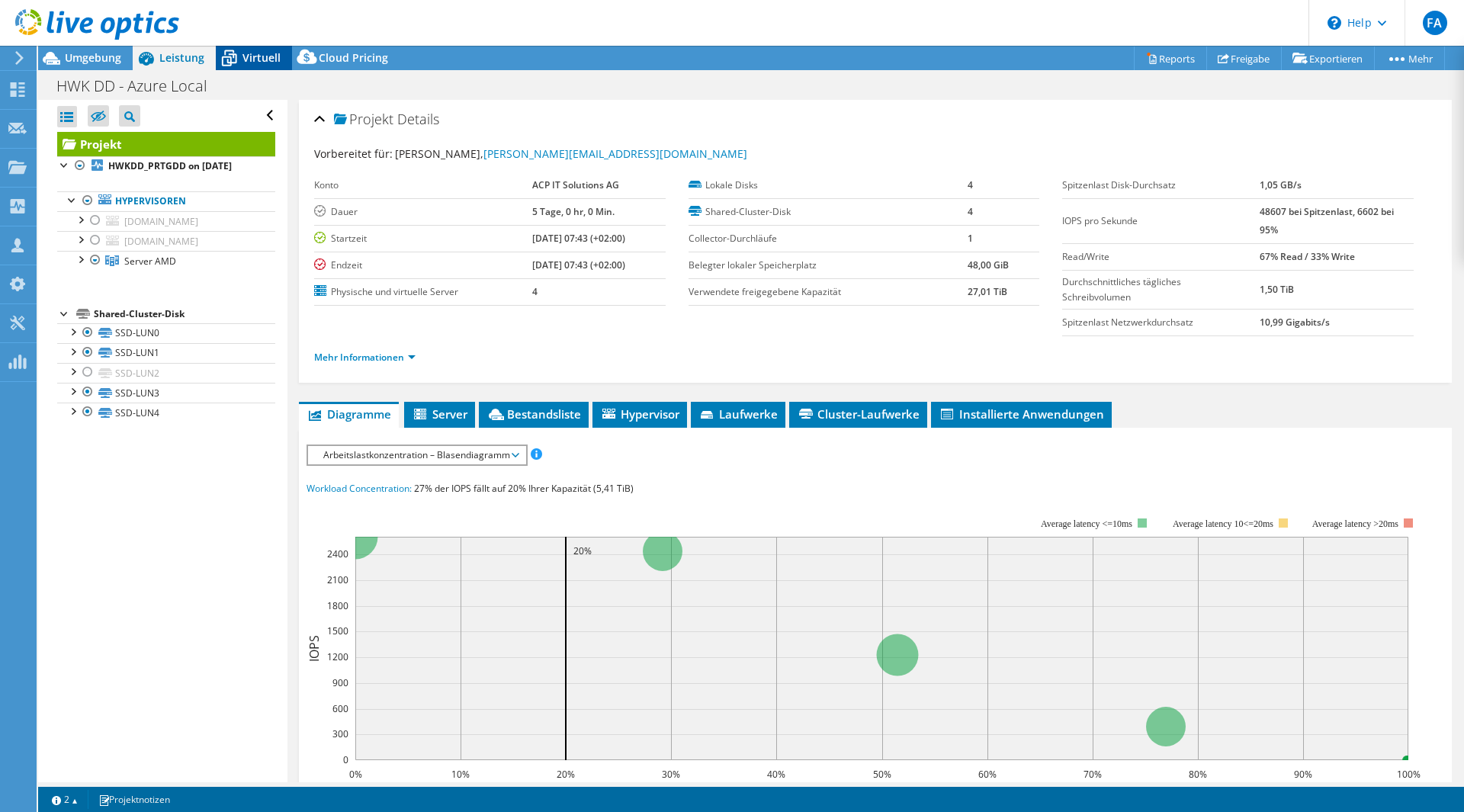
click at [245, 48] on div "Virtuell" at bounding box center [254, 58] width 76 height 24
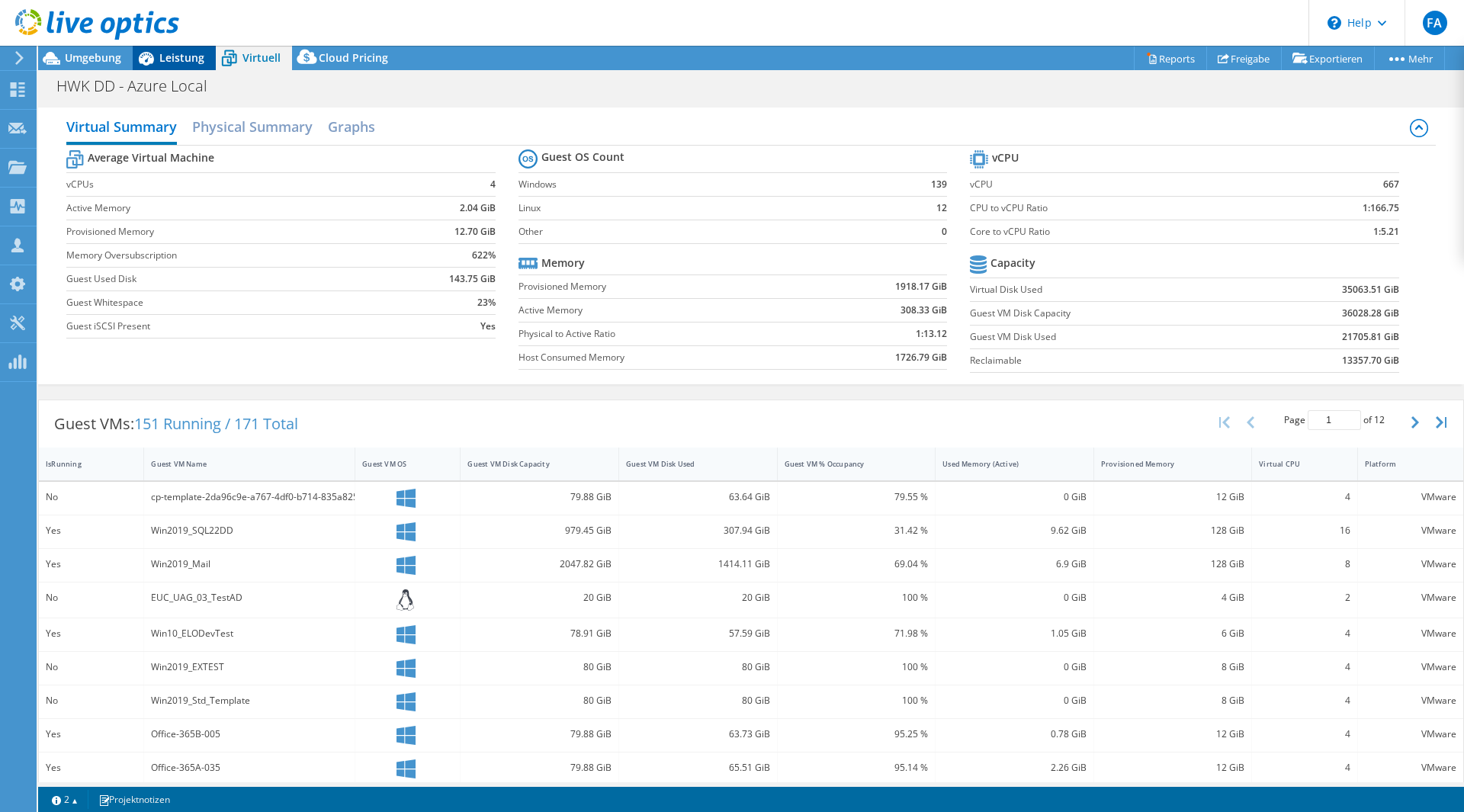
click at [168, 61] on span "Leistung" at bounding box center [182, 58] width 45 height 15
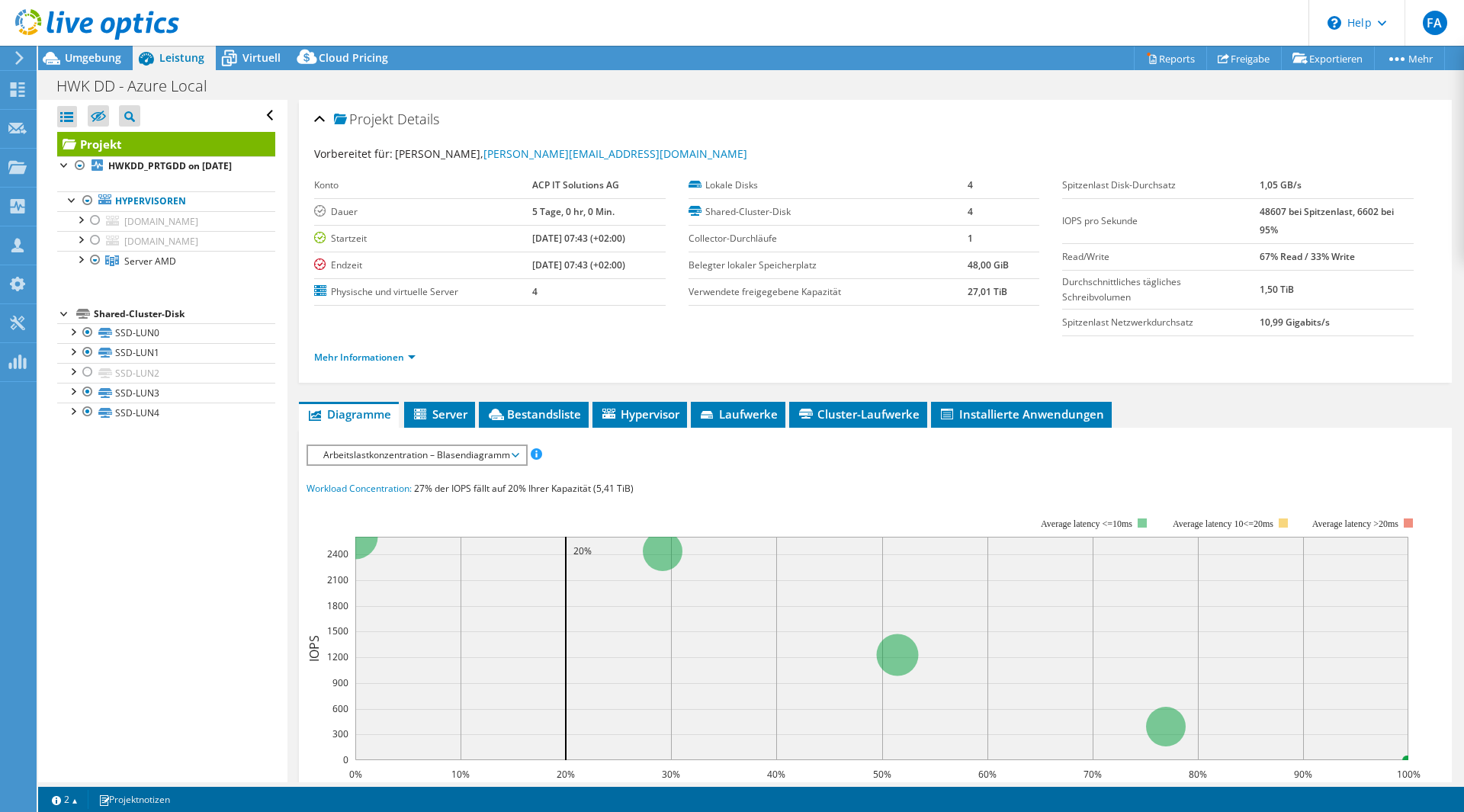
click at [357, 446] on span "Arbeitslastkonzentration – Blasendiagramm" at bounding box center [417, 455] width 202 height 19
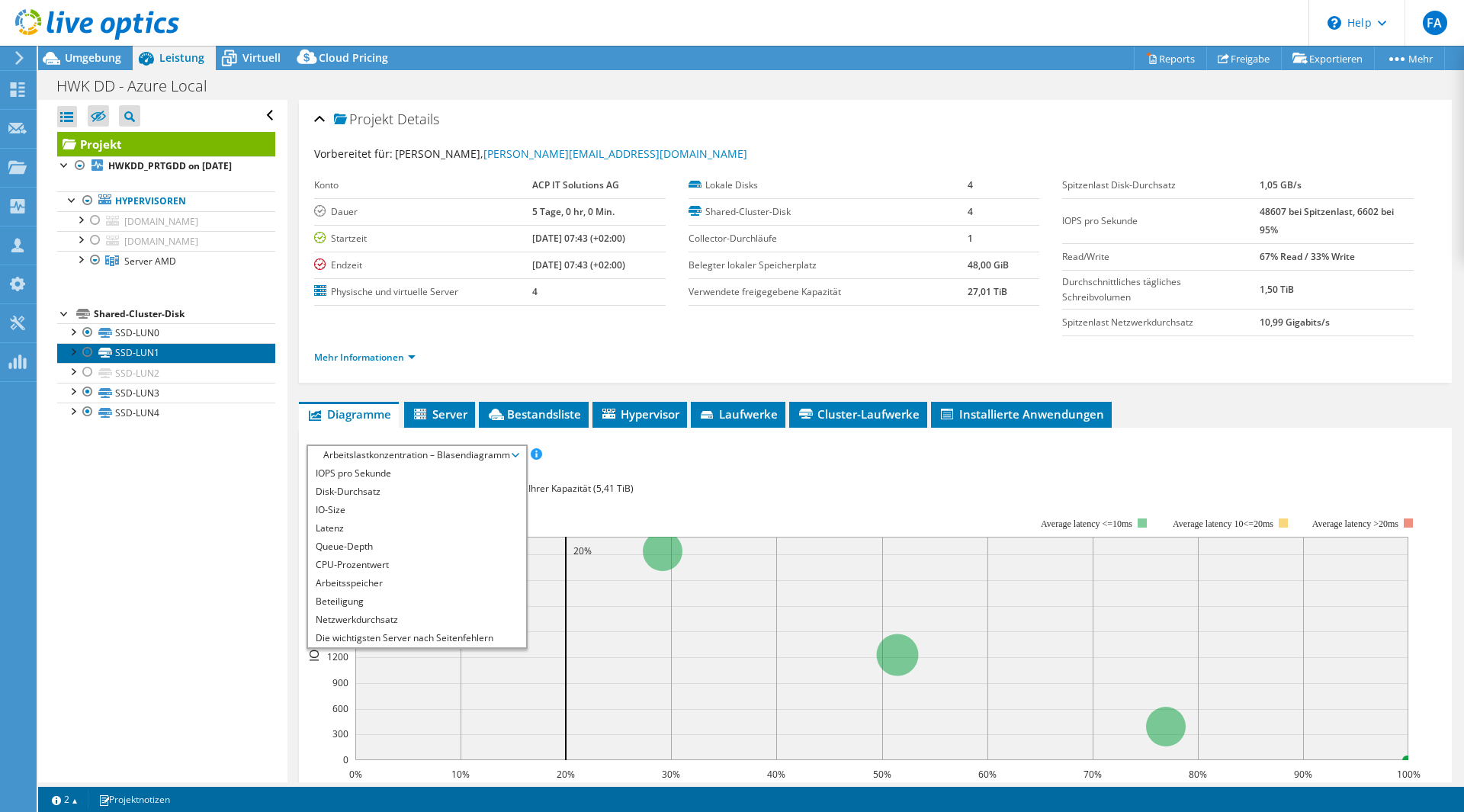
click at [165, 363] on link "SSD-LUN1" at bounding box center [166, 352] width 218 height 20
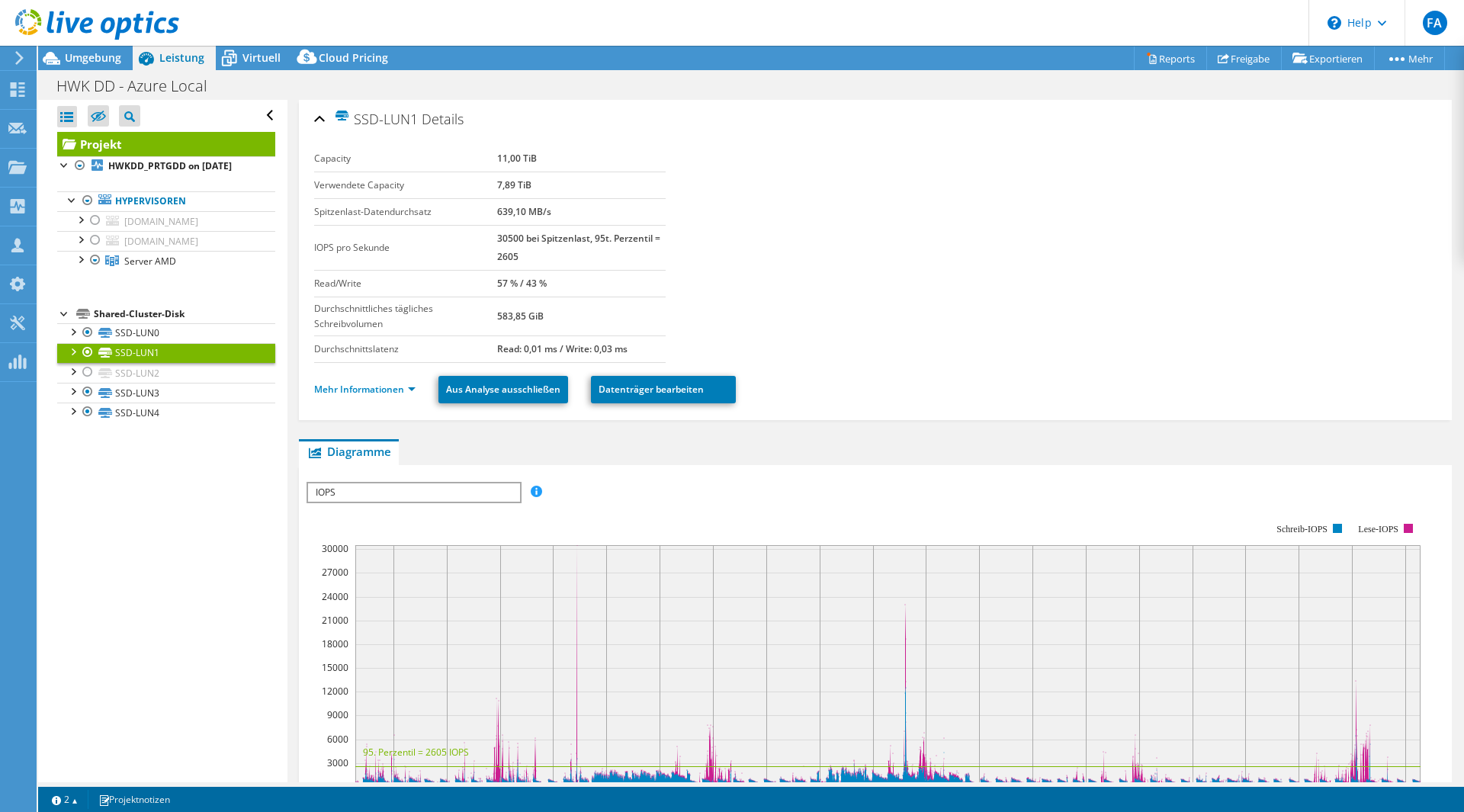
click at [383, 490] on span "IOPS" at bounding box center [413, 492] width 212 height 19
click at [382, 490] on span "IOPS" at bounding box center [413, 492] width 212 height 19
click at [186, 383] on link "SSD-LUN2" at bounding box center [166, 372] width 218 height 20
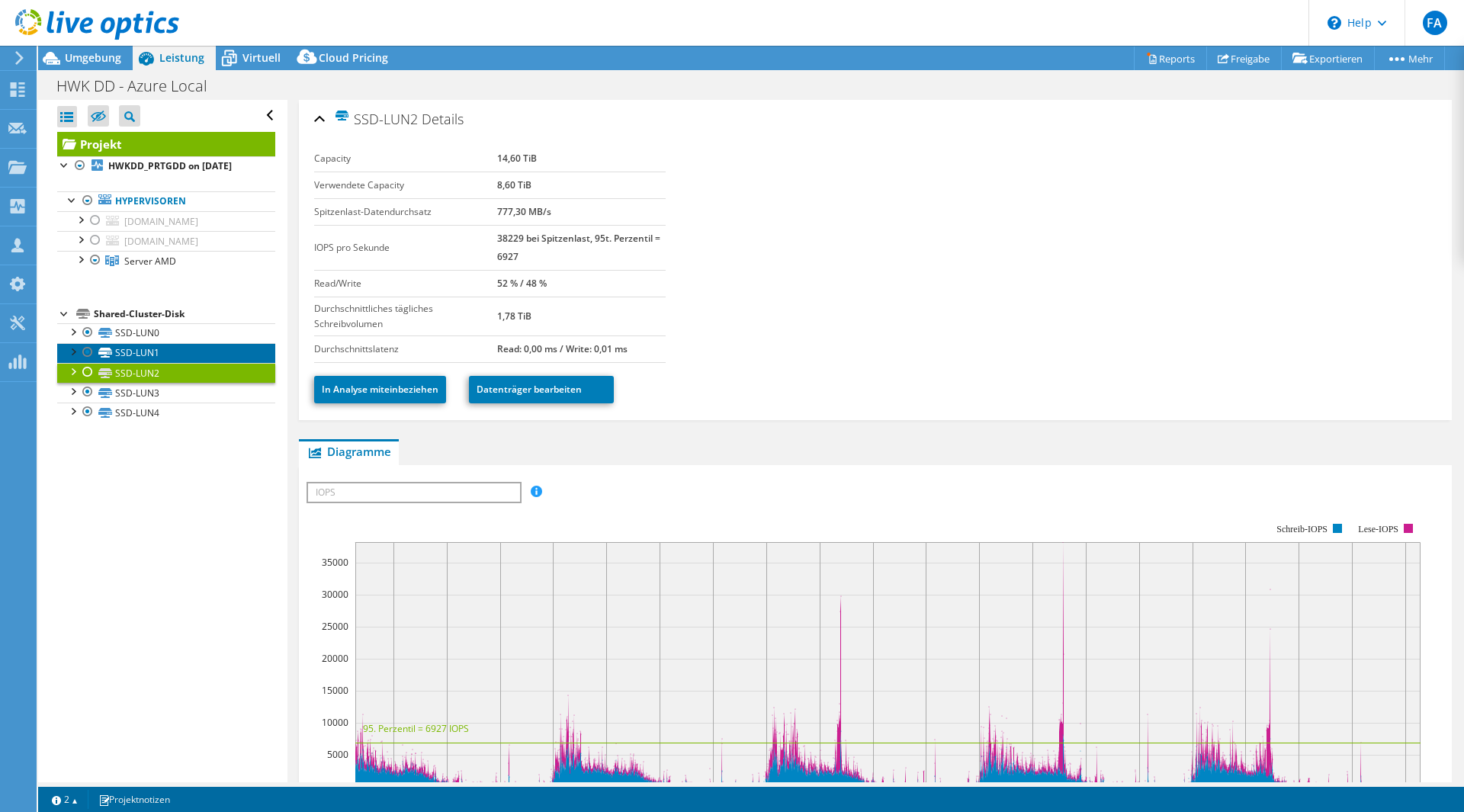
click at [181, 363] on link "SSD-LUN1" at bounding box center [166, 352] width 218 height 20
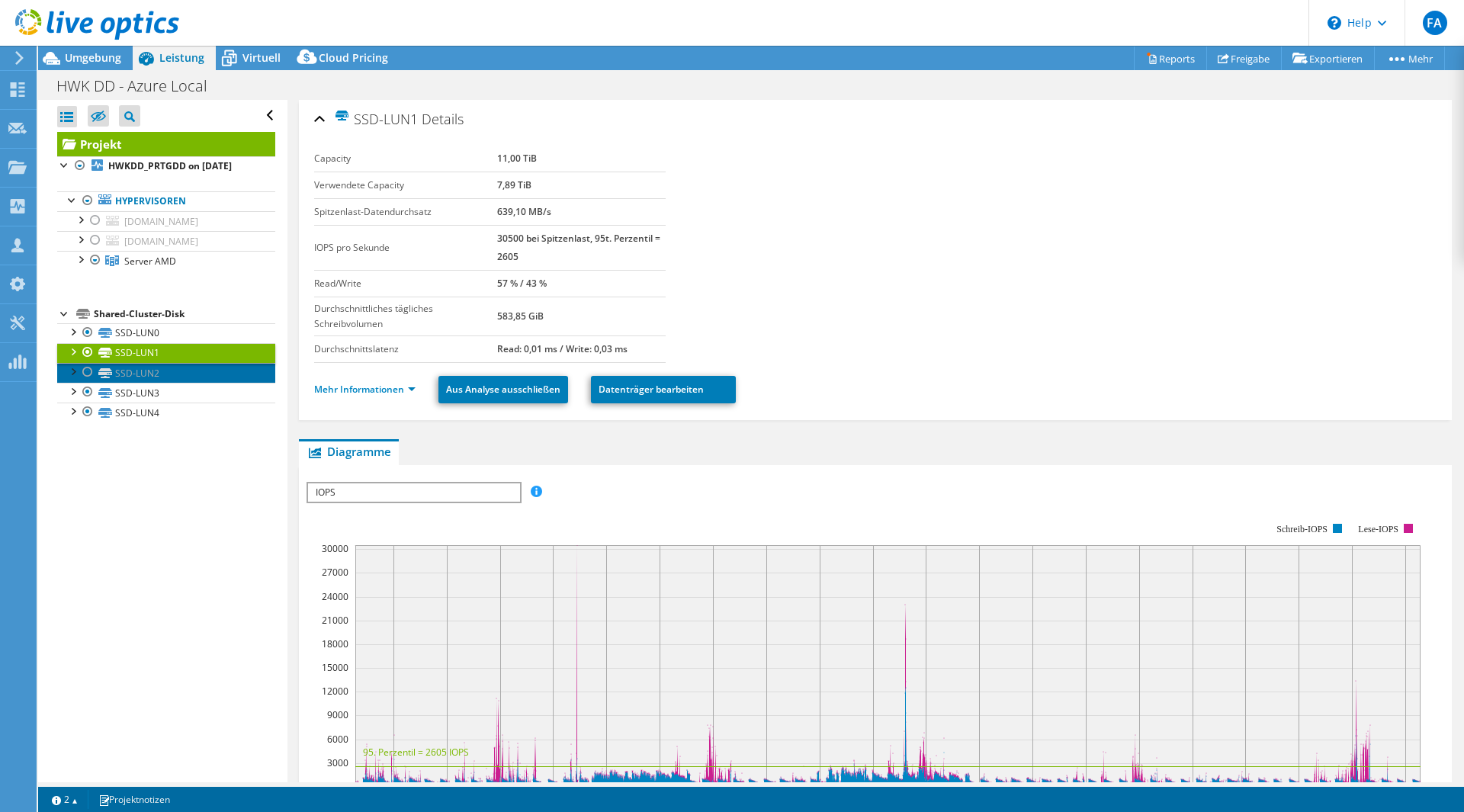
click at [182, 383] on link "SSD-LUN2" at bounding box center [166, 372] width 218 height 20
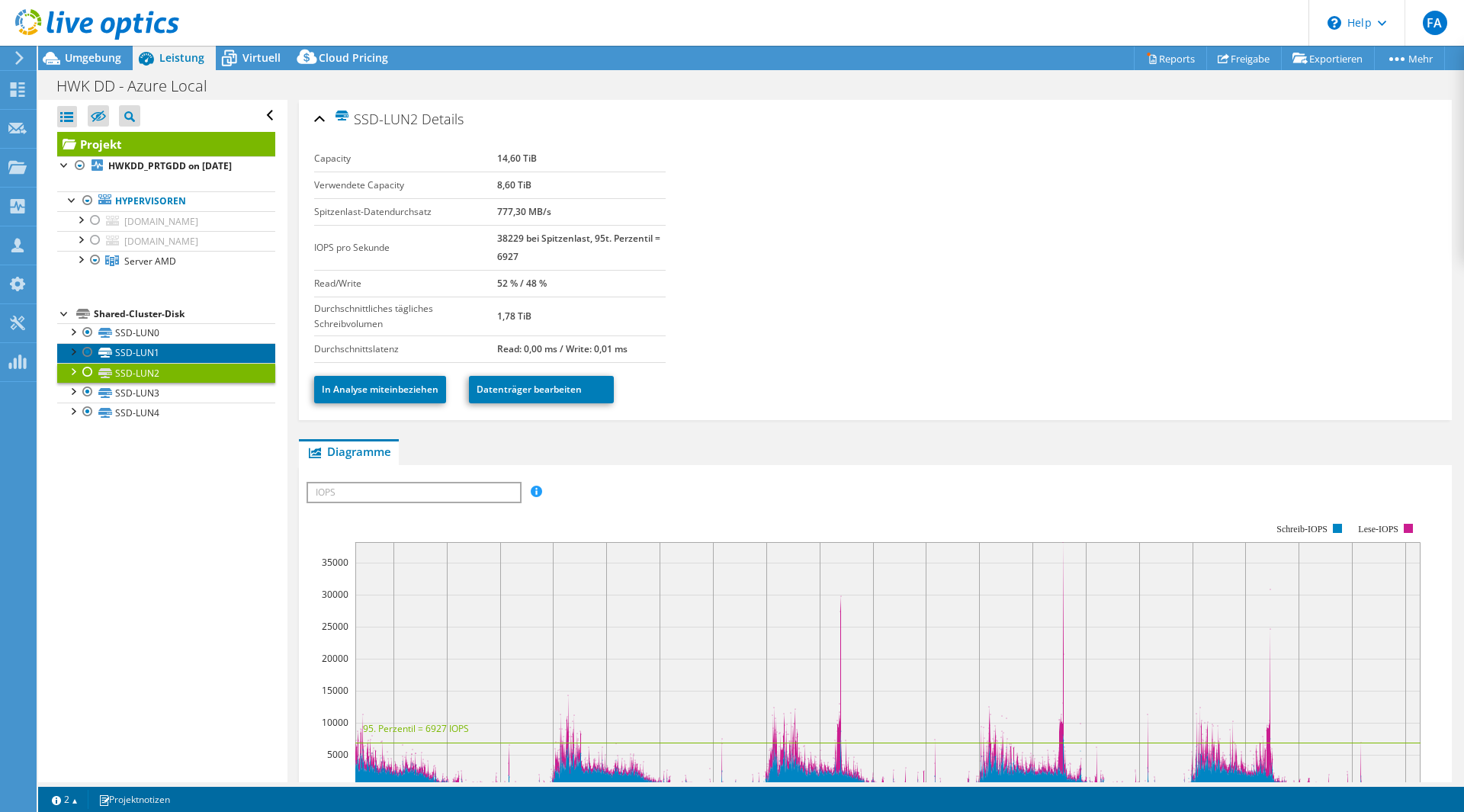
click at [190, 363] on link "SSD-LUN1" at bounding box center [166, 352] width 218 height 20
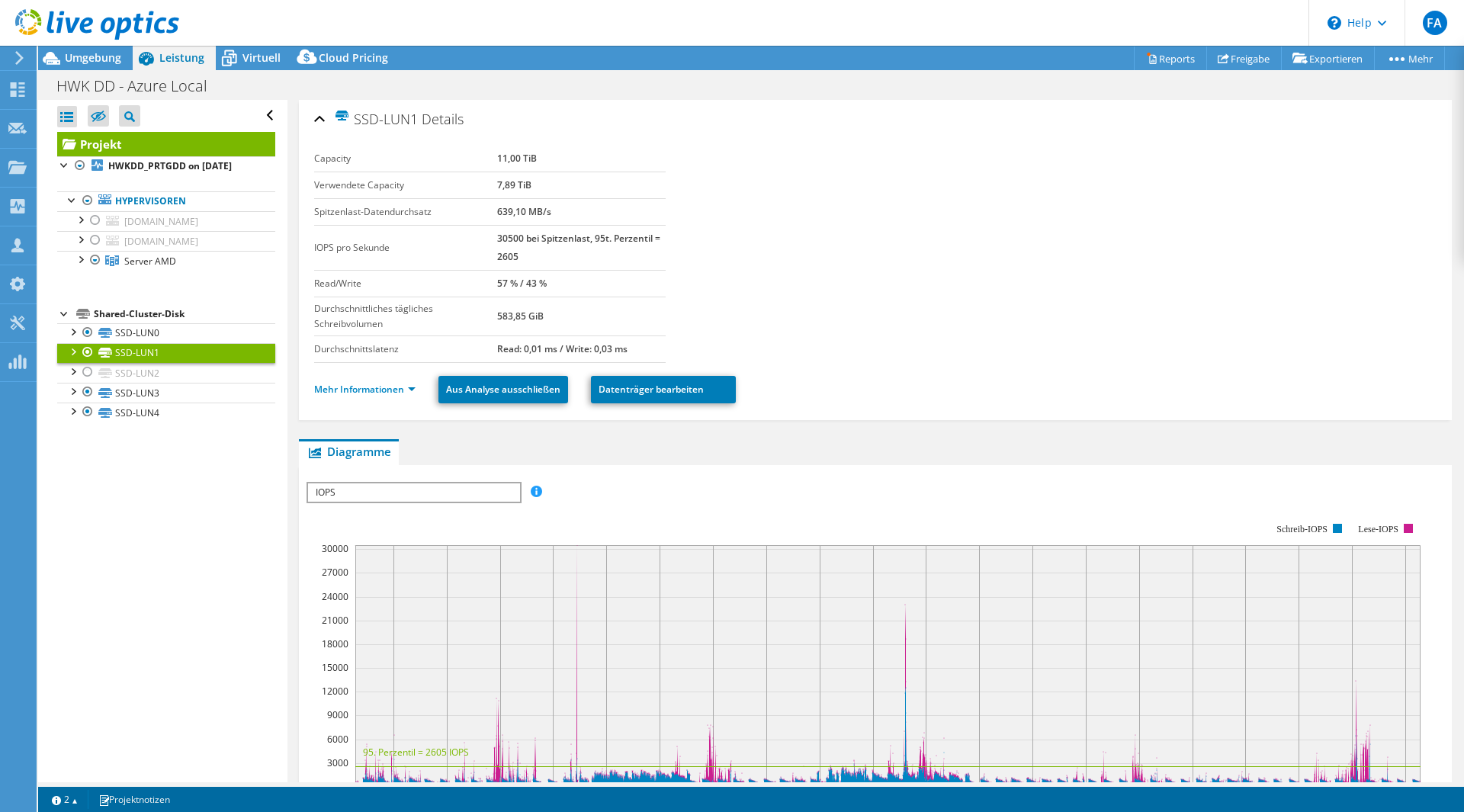
click at [89, 362] on div at bounding box center [88, 352] width 15 height 19
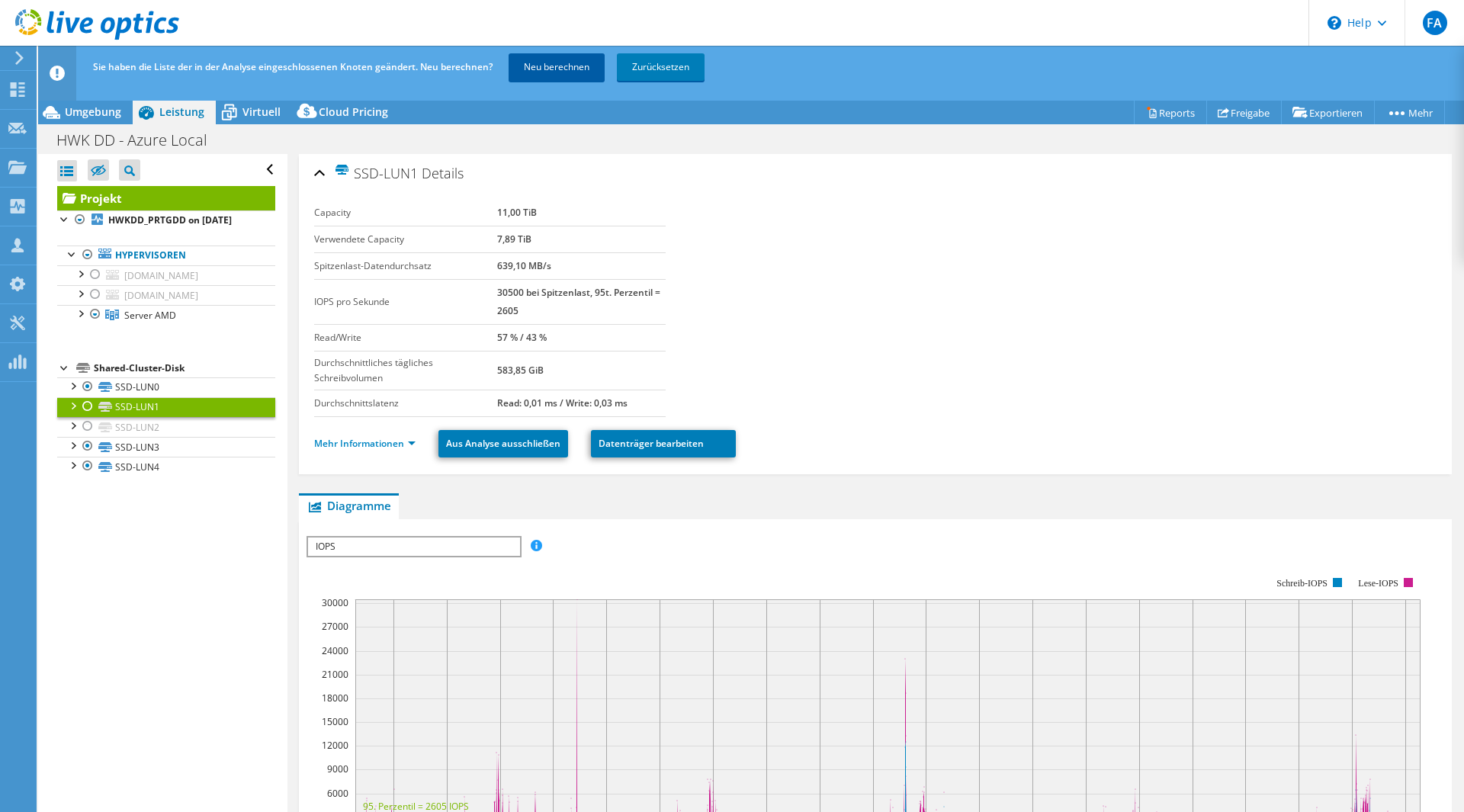
click at [556, 58] on link "Neu berechnen" at bounding box center [556, 66] width 96 height 27
